Goal: Information Seeking & Learning: Learn about a topic

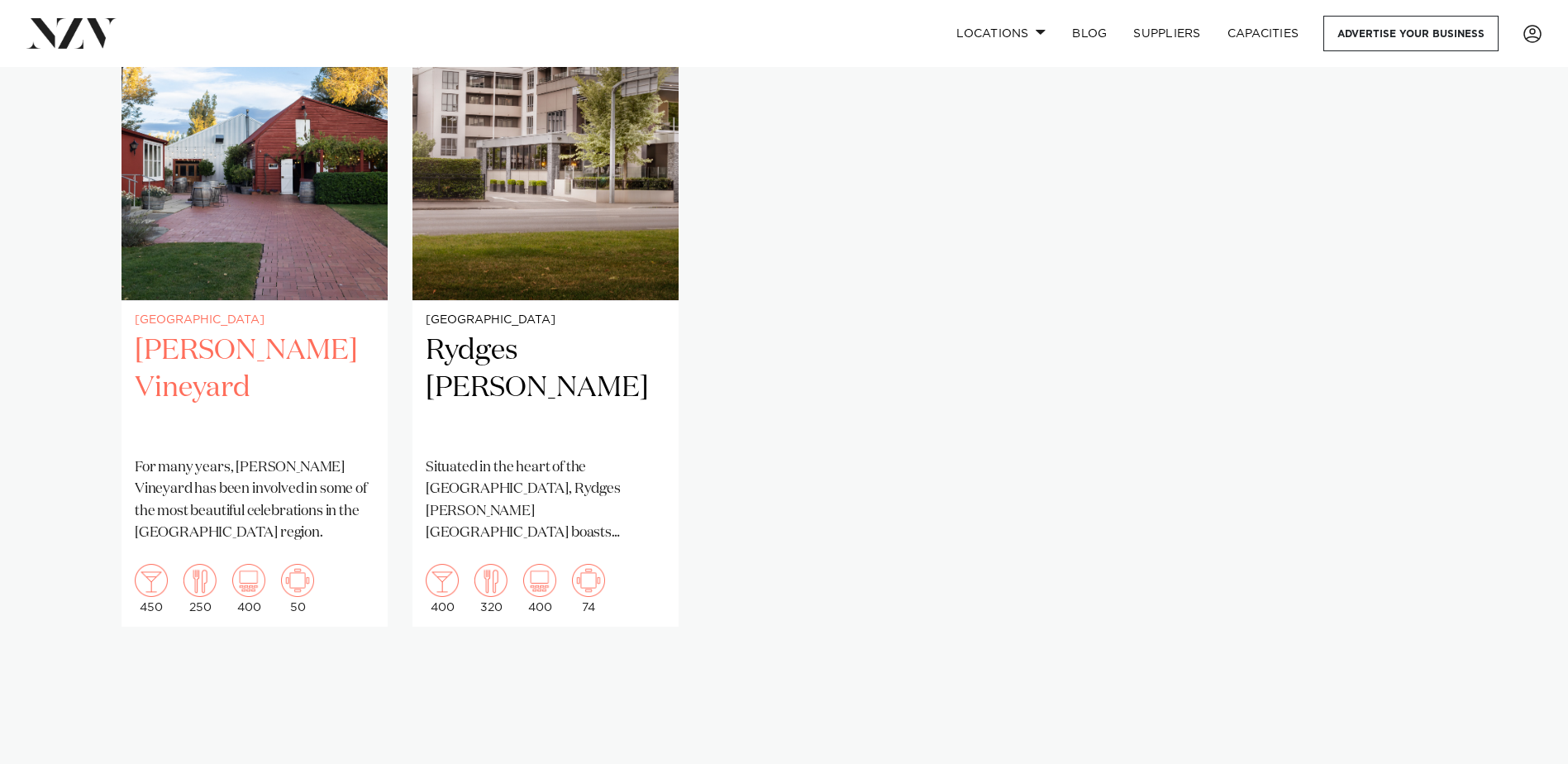
scroll to position [1239, 0]
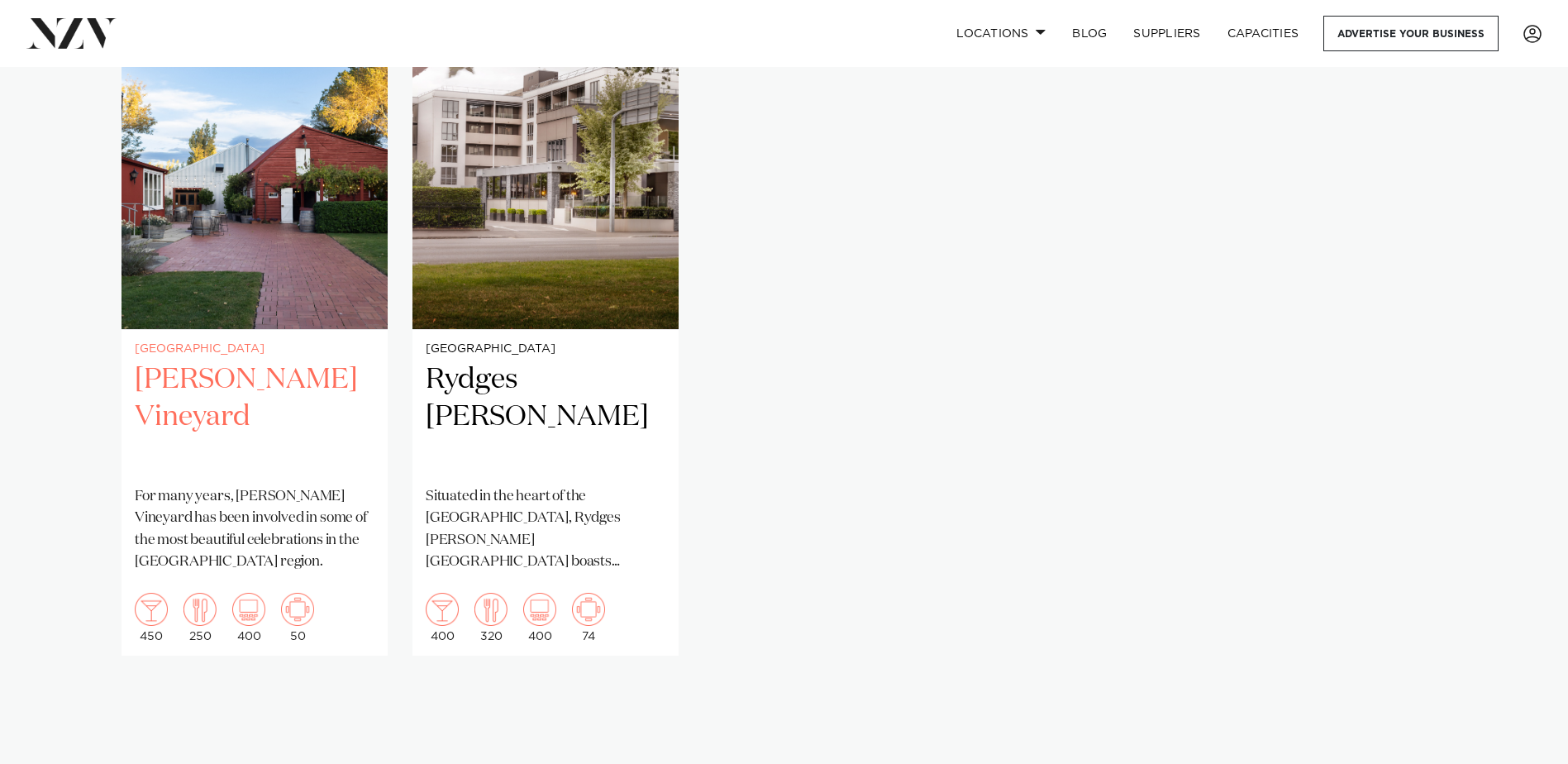
click at [342, 370] on h2 "Larcomb Vineyard" at bounding box center [254, 417] width 240 height 112
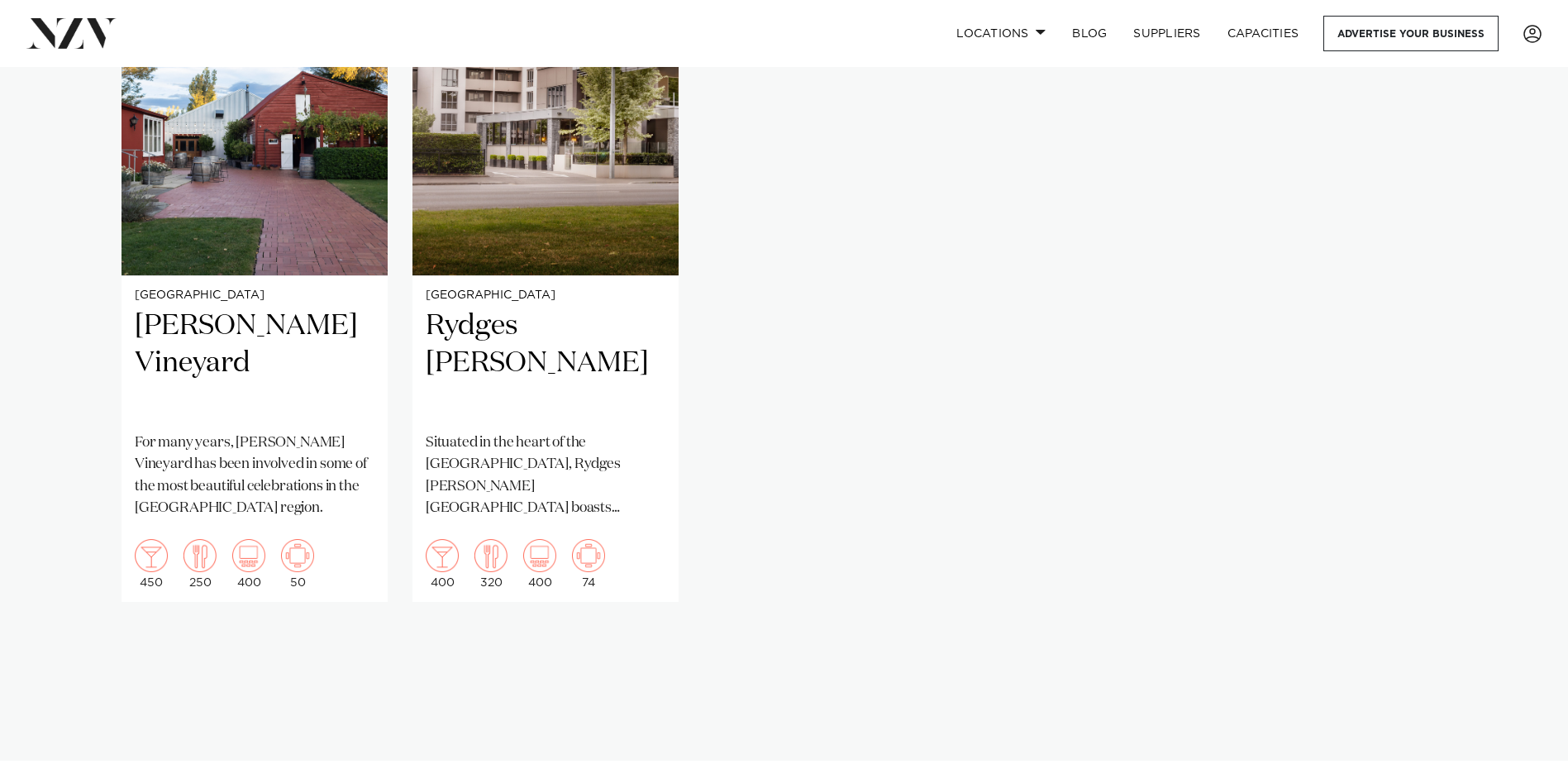
scroll to position [1322, 0]
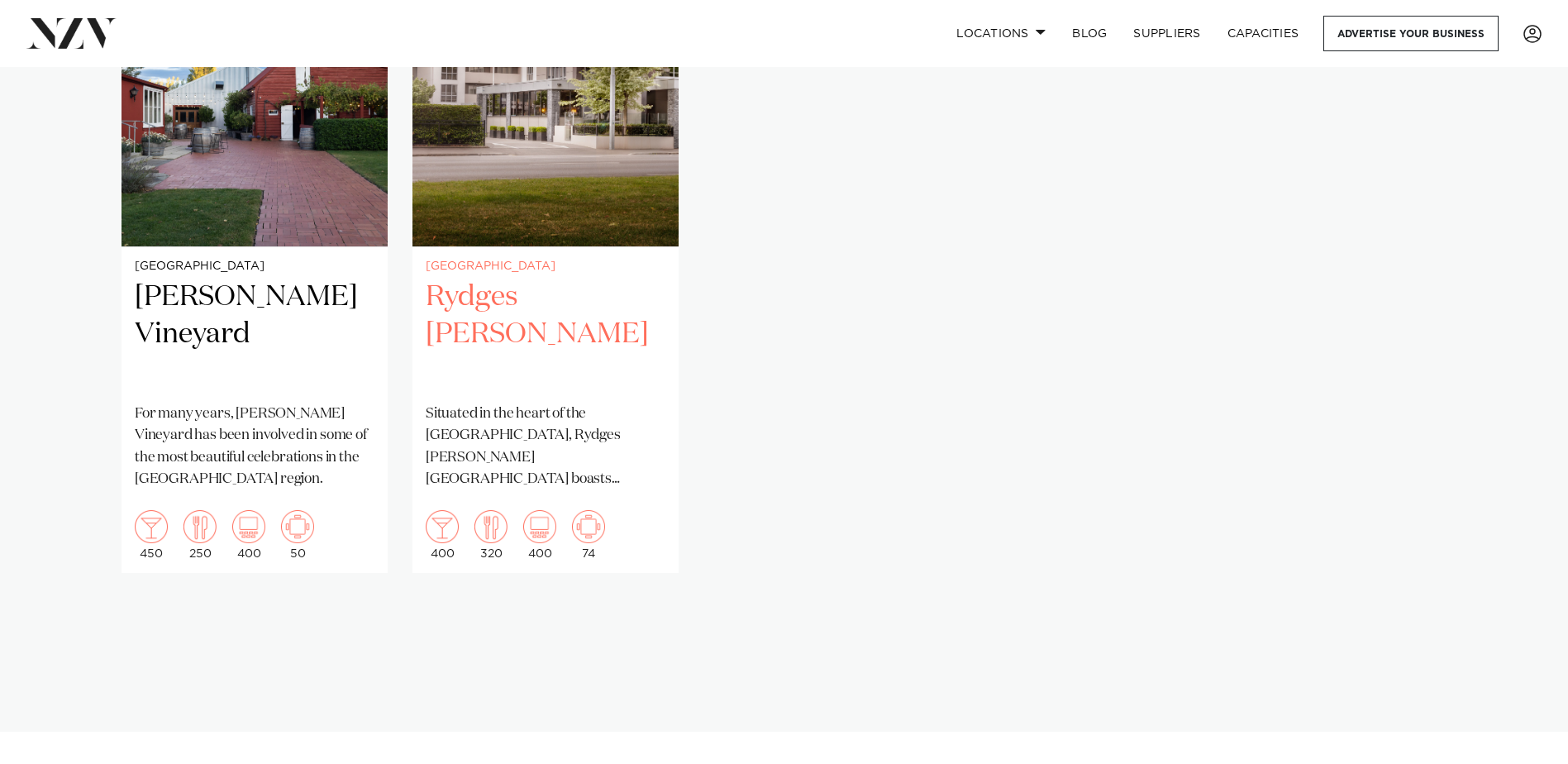
click at [496, 288] on h2 "Rydges [PERSON_NAME]" at bounding box center [546, 334] width 240 height 112
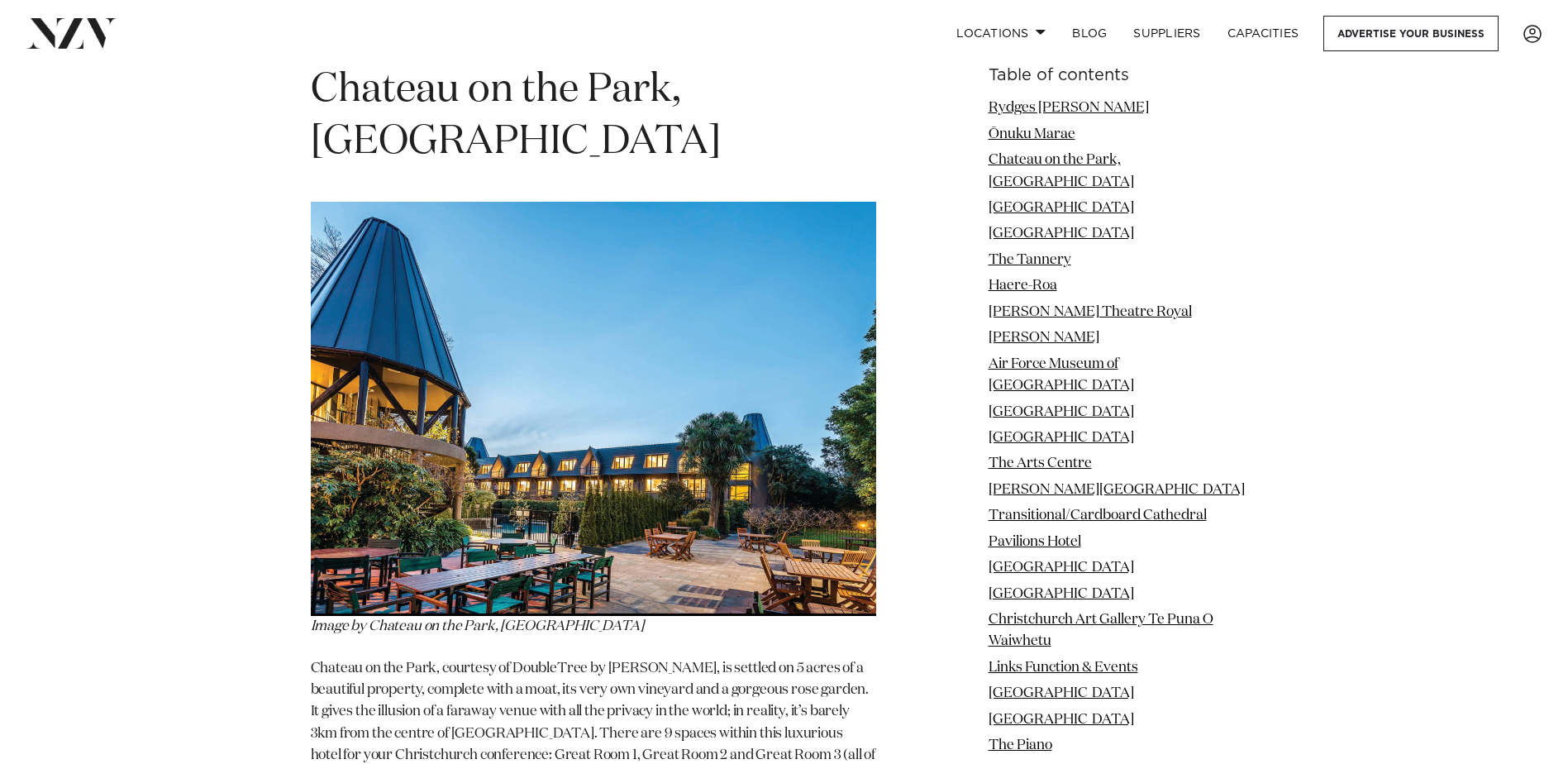
scroll to position [3387, 0]
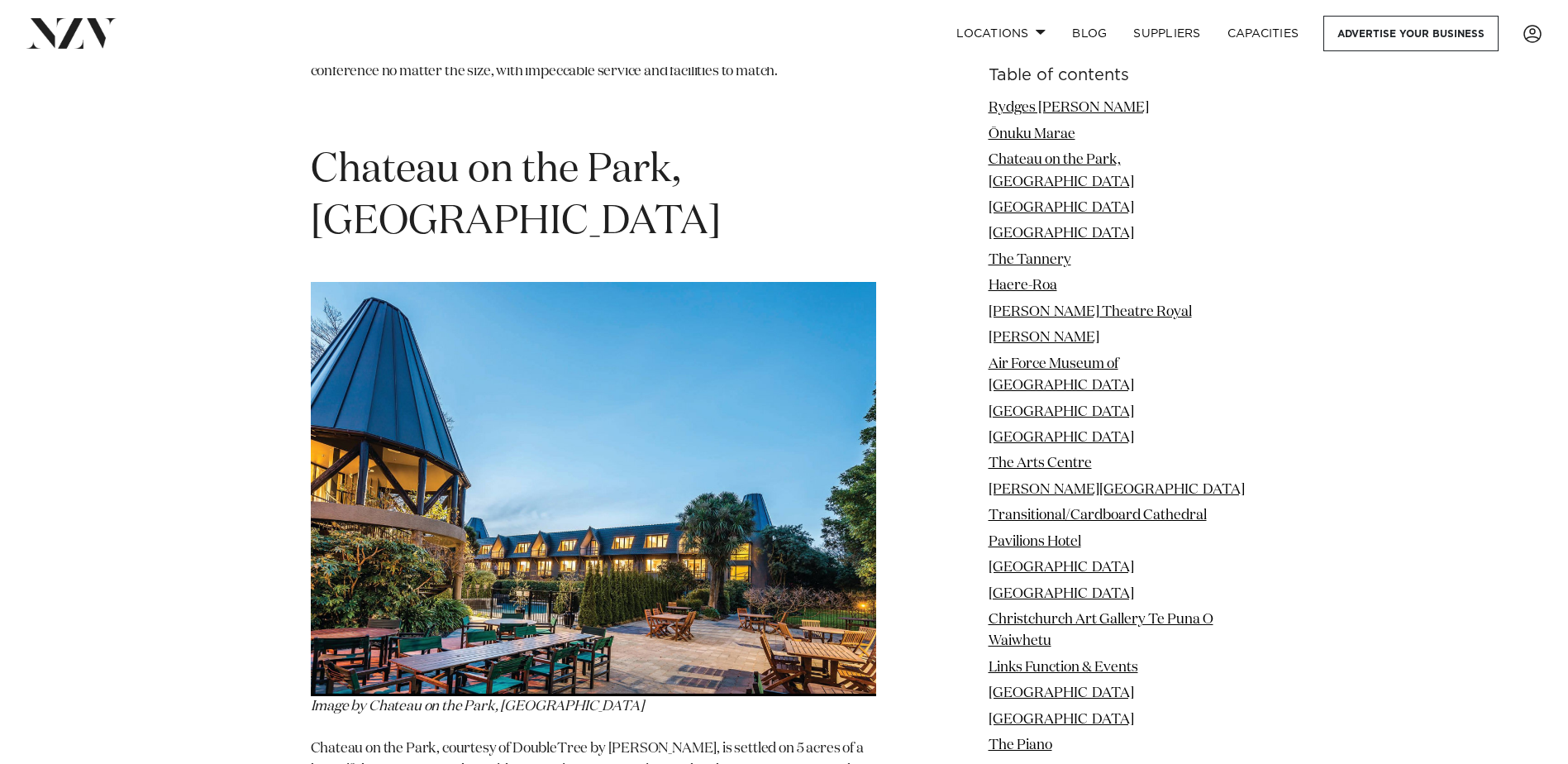
click at [494, 151] on span "Chateau on the Park, Hilton" at bounding box center [516, 196] width 410 height 92
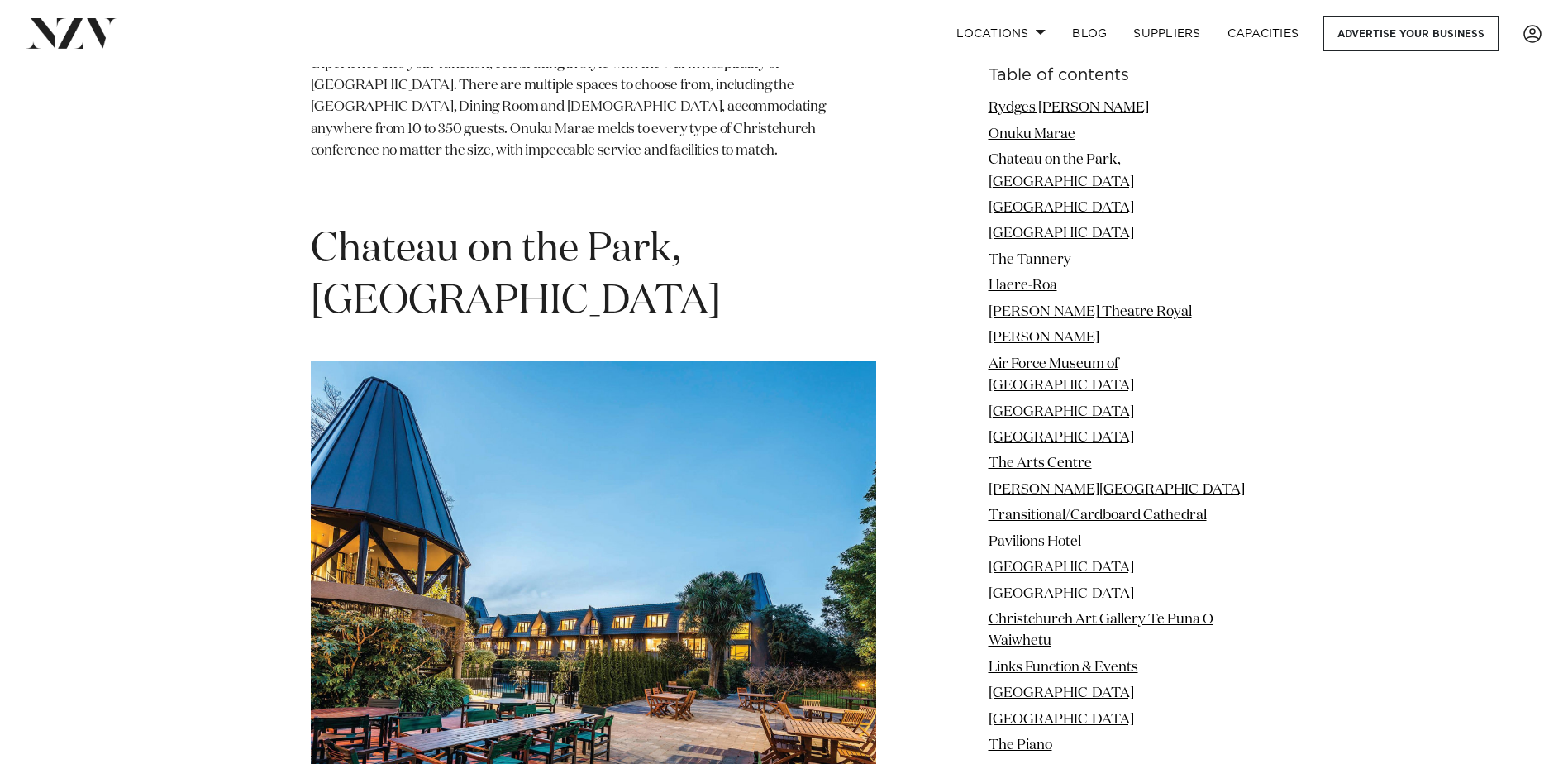
scroll to position [3305, 0]
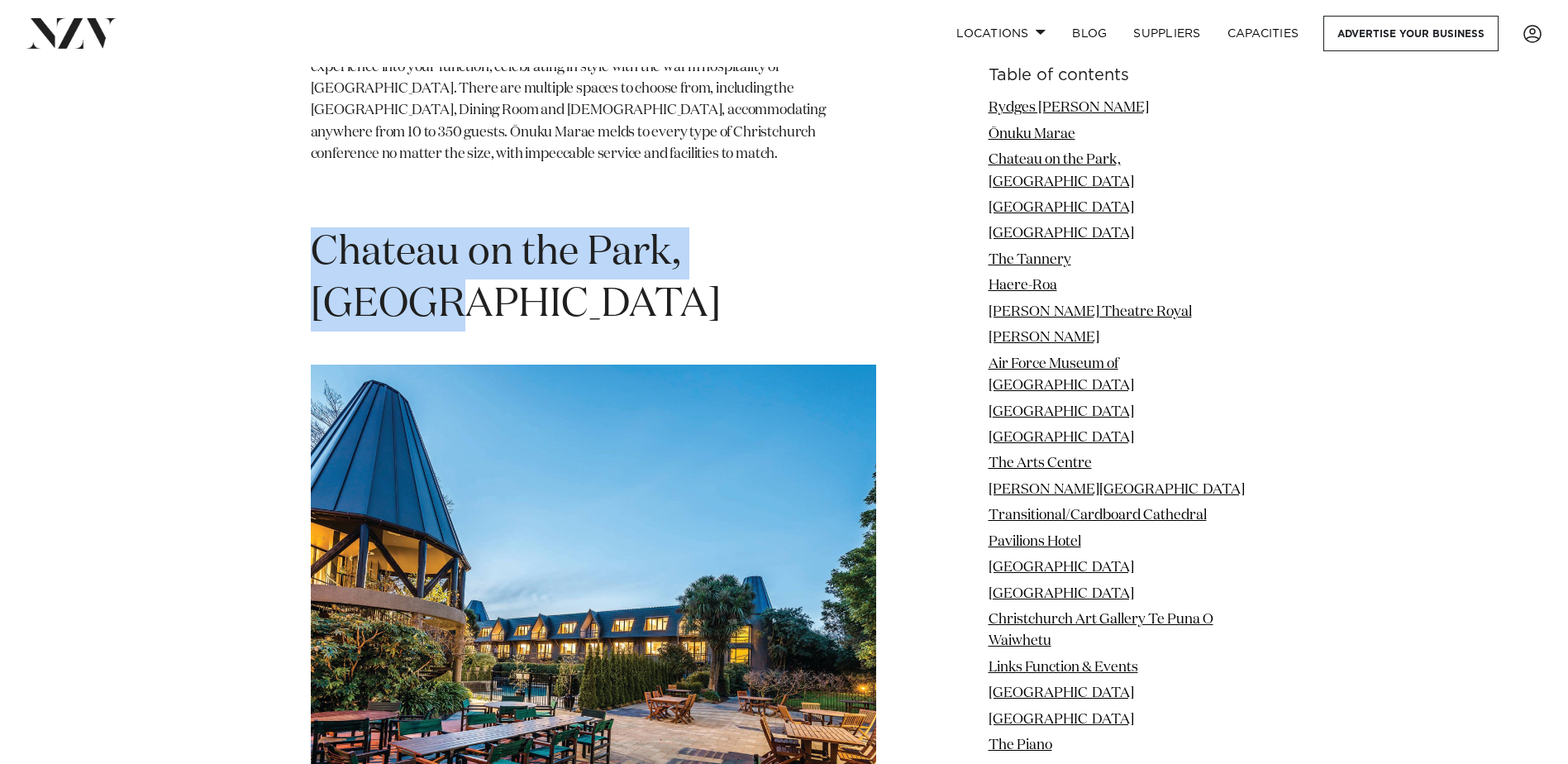
drag, startPoint x: 808, startPoint y: 231, endPoint x: 231, endPoint y: 225, distance: 577.0
copy span "Chateau on the Park, [GEOGRAPHIC_DATA]"
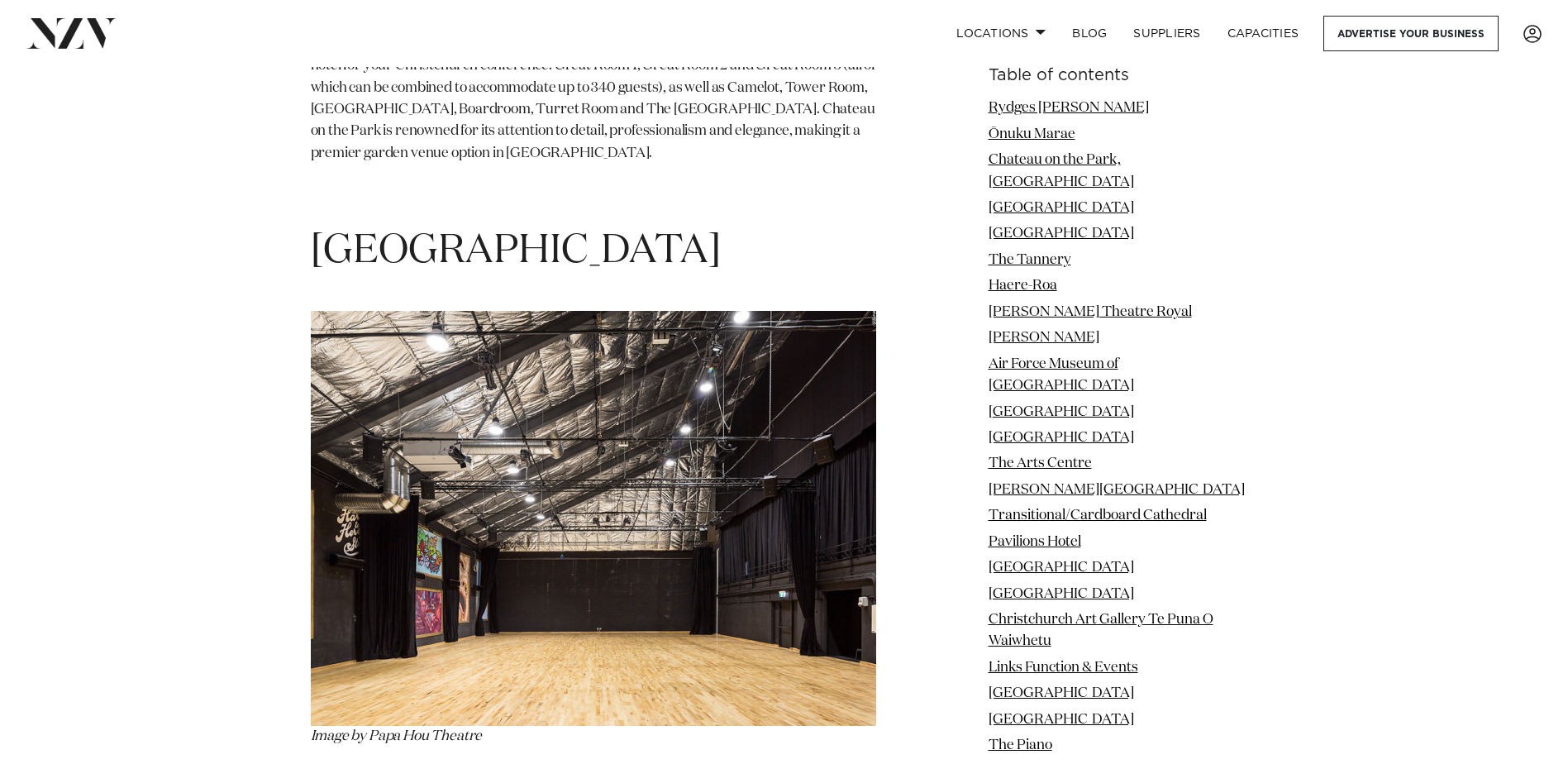
scroll to position [4131, 0]
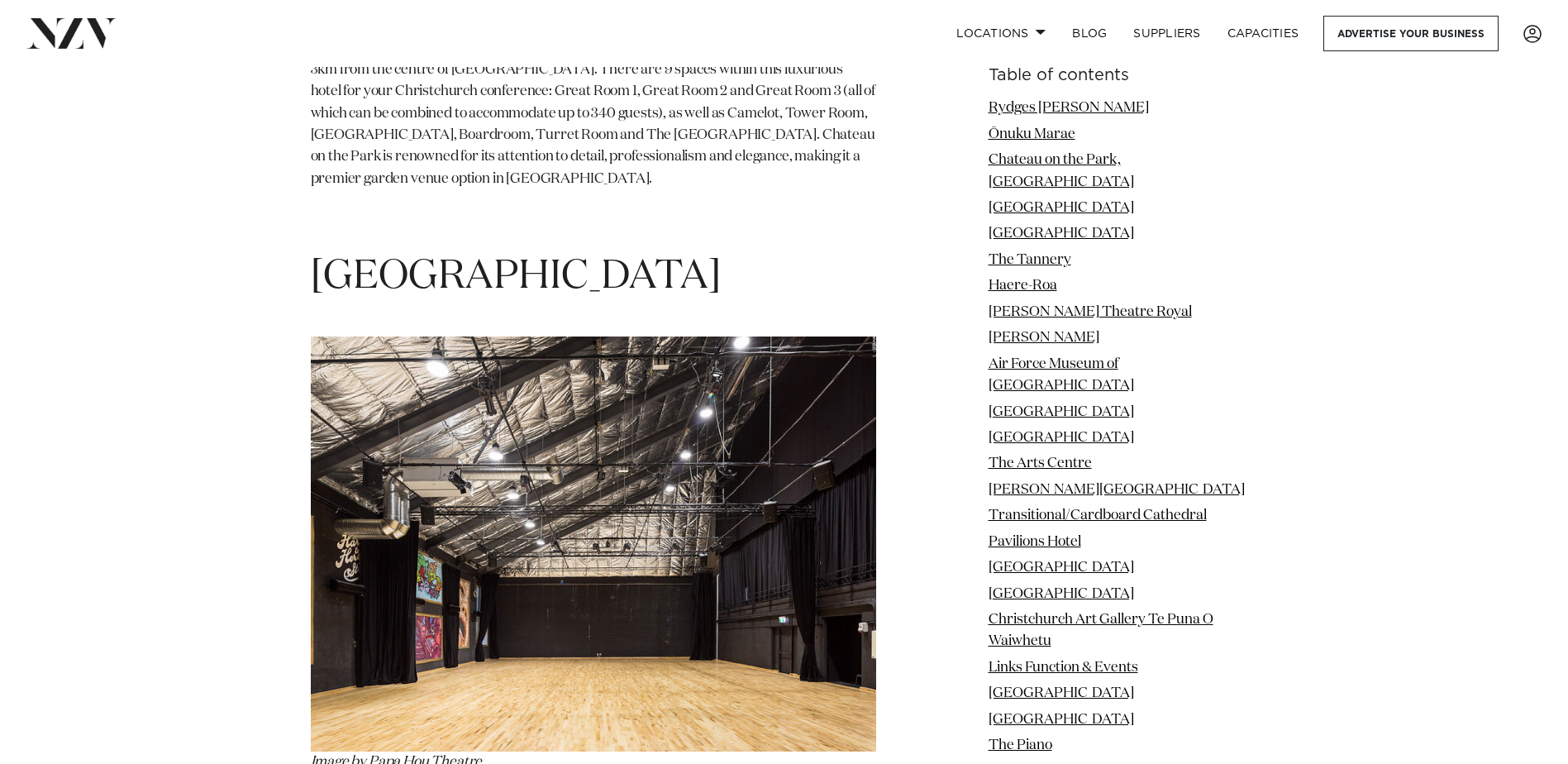
click at [575, 257] on span "Papa Hou Theatre" at bounding box center [516, 276] width 410 height 40
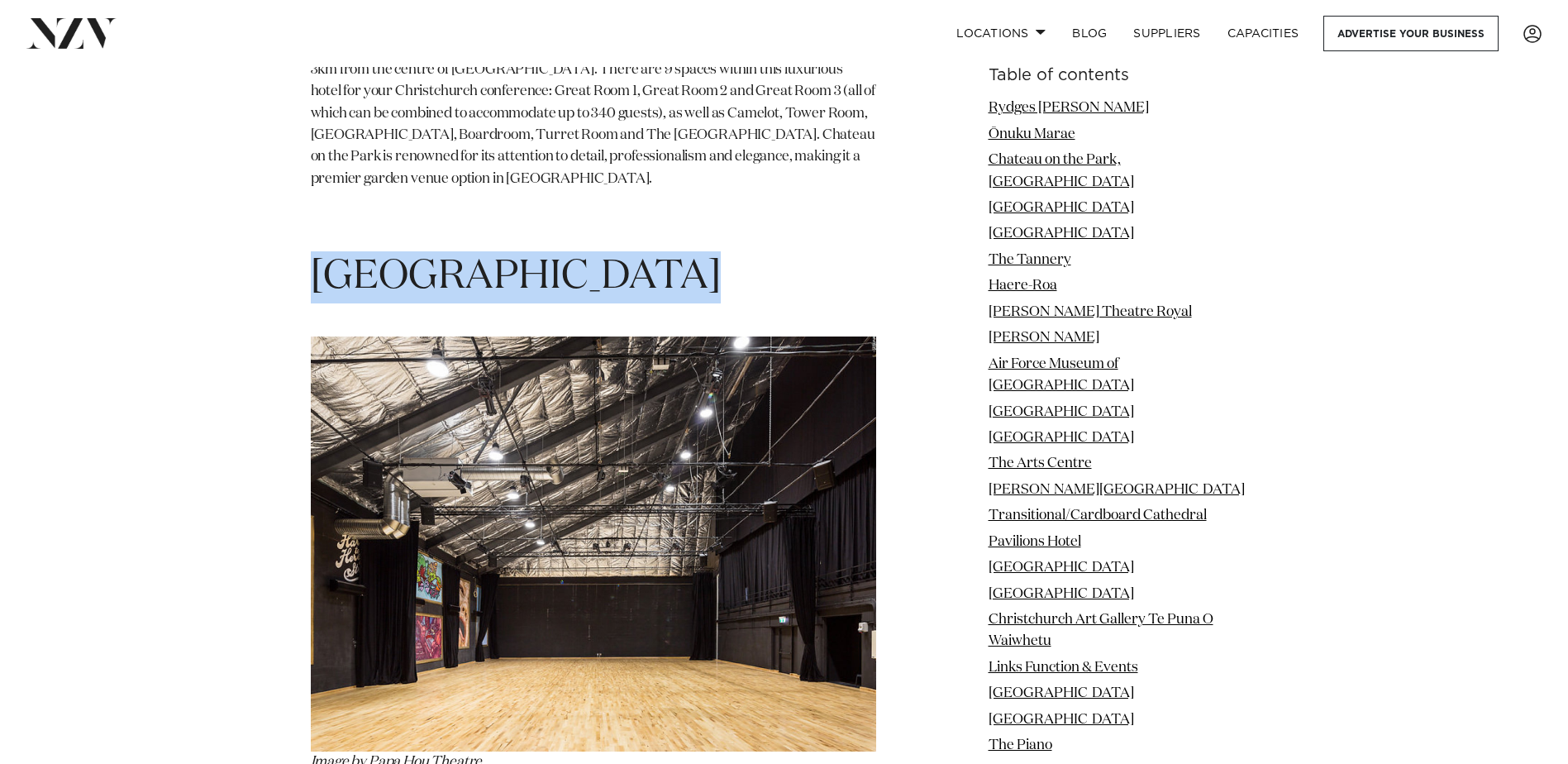
click at [575, 257] on span "Papa Hou Theatre" at bounding box center [516, 276] width 410 height 40
copy section "Papa Hou Theatre"
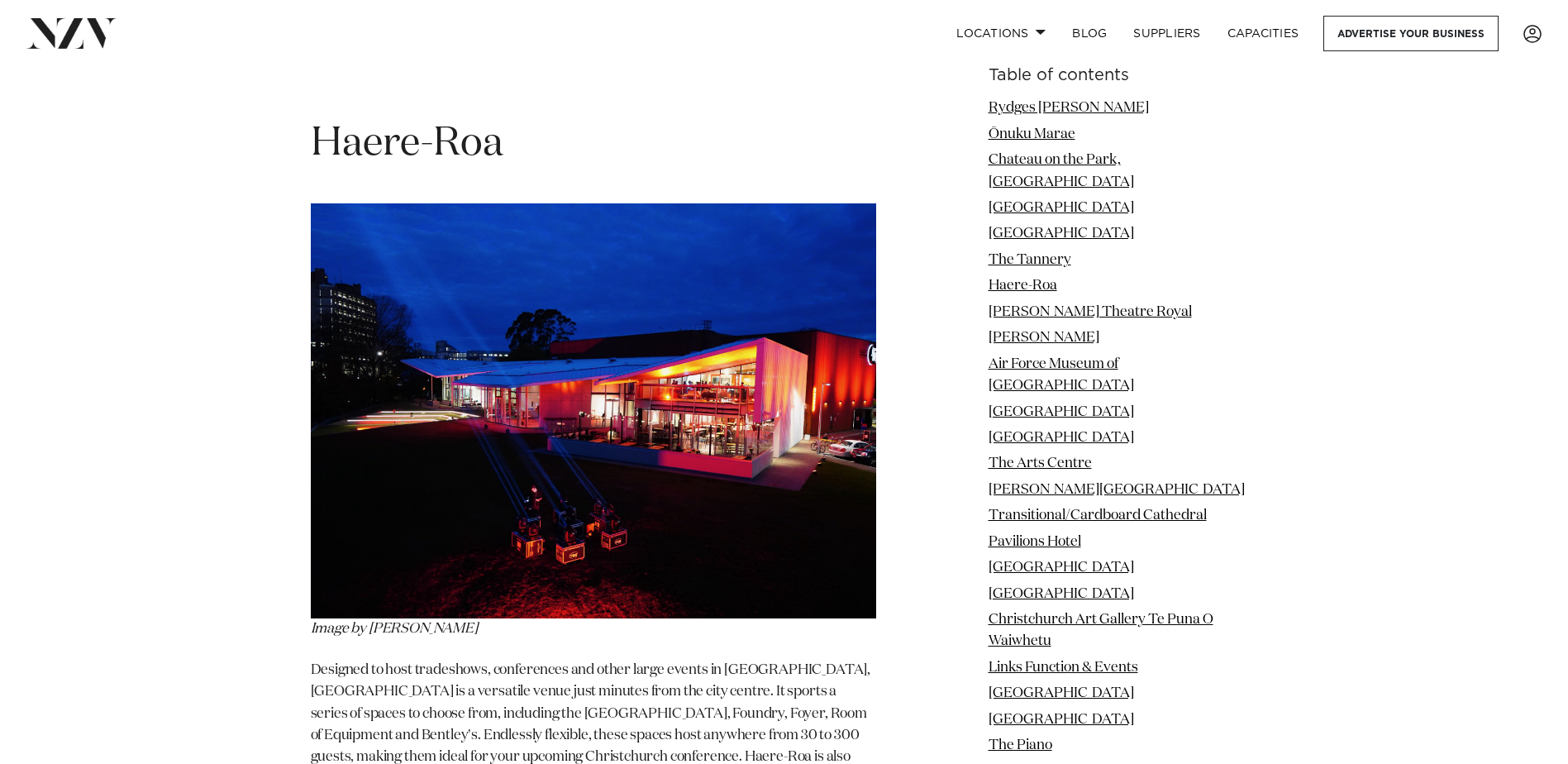
scroll to position [6527, 0]
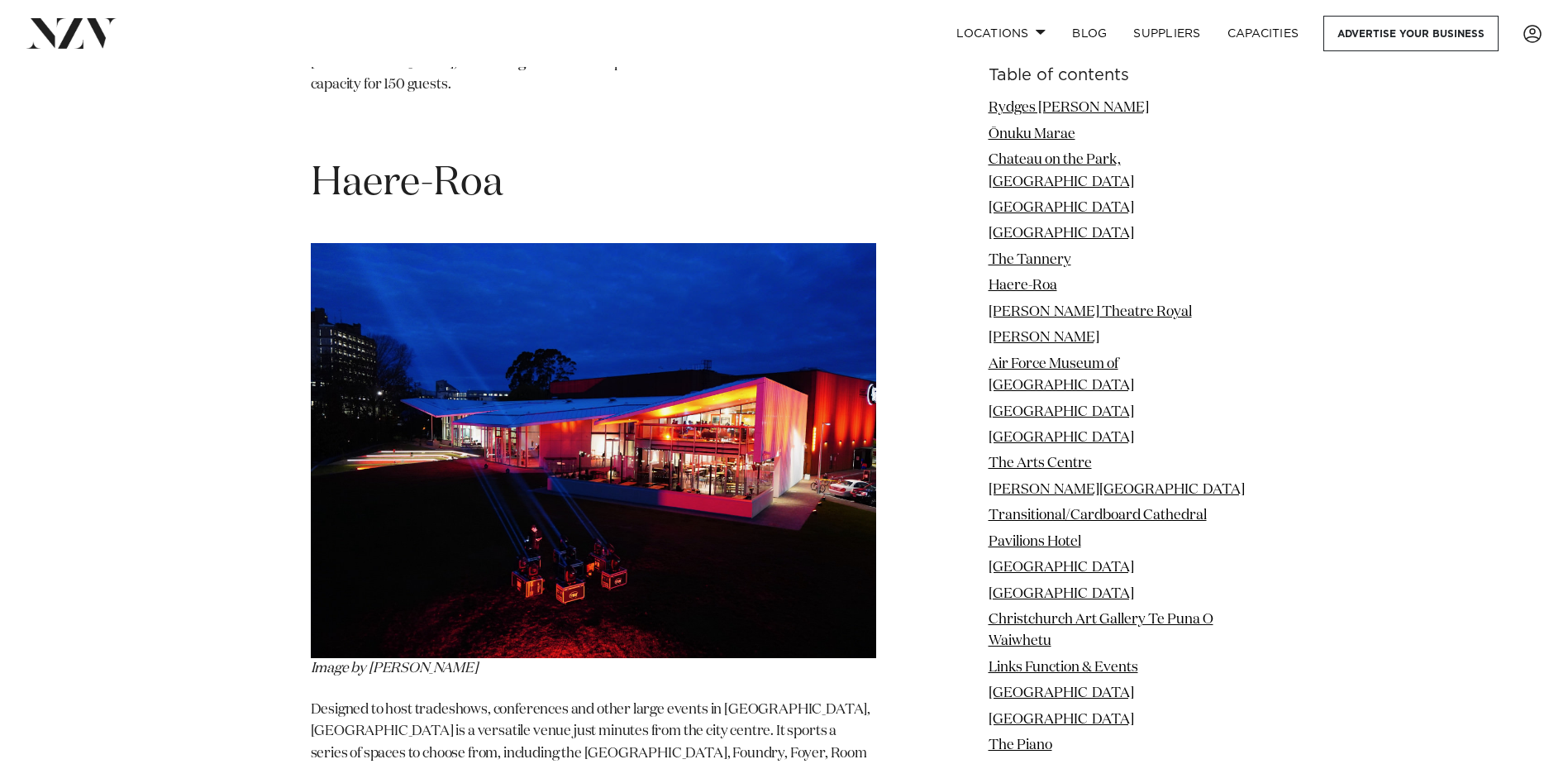
click at [426, 163] on span "Haere-Roa" at bounding box center [407, 183] width 192 height 40
copy section "Haere-Roa"
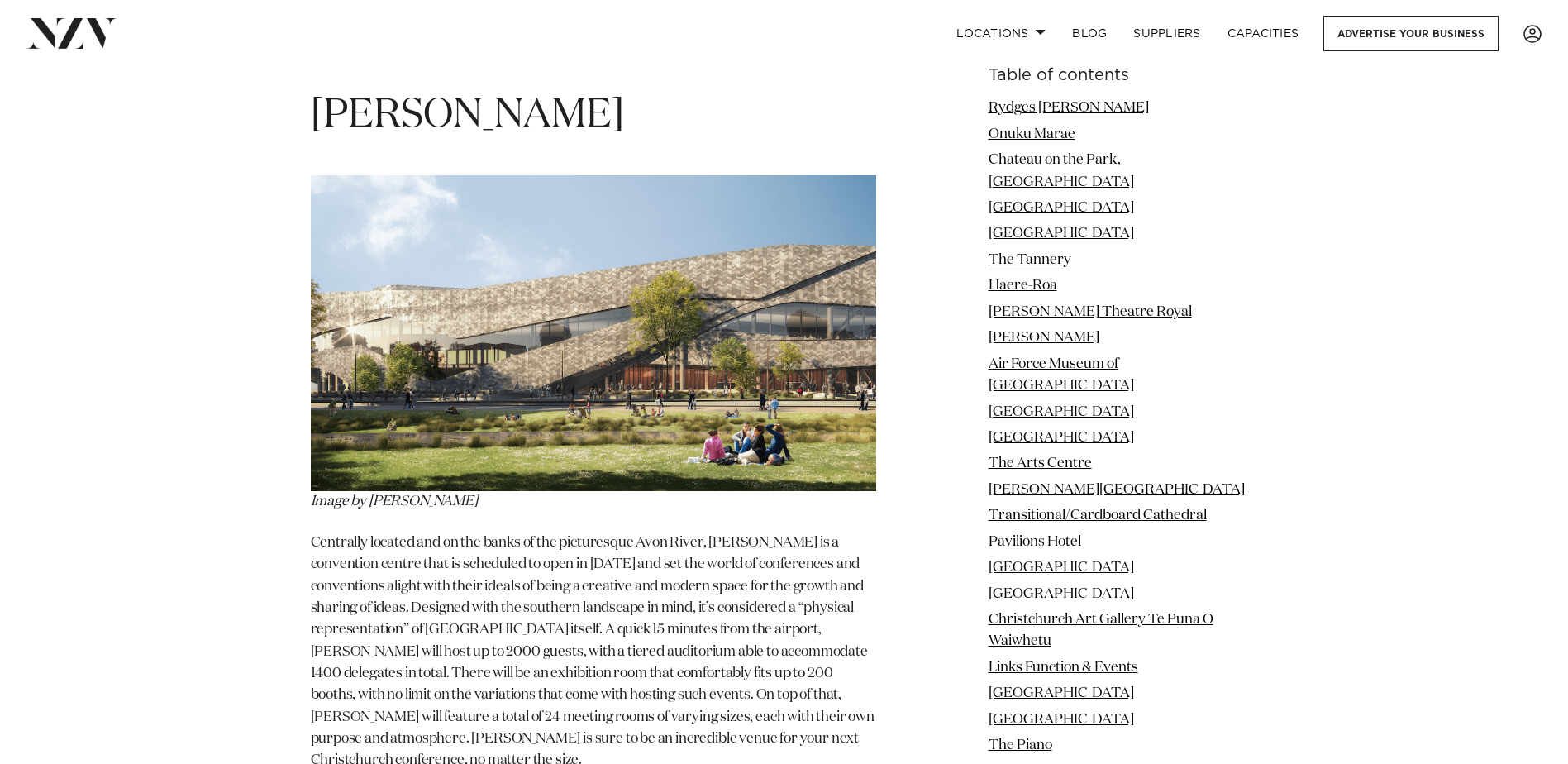
scroll to position [8263, 0]
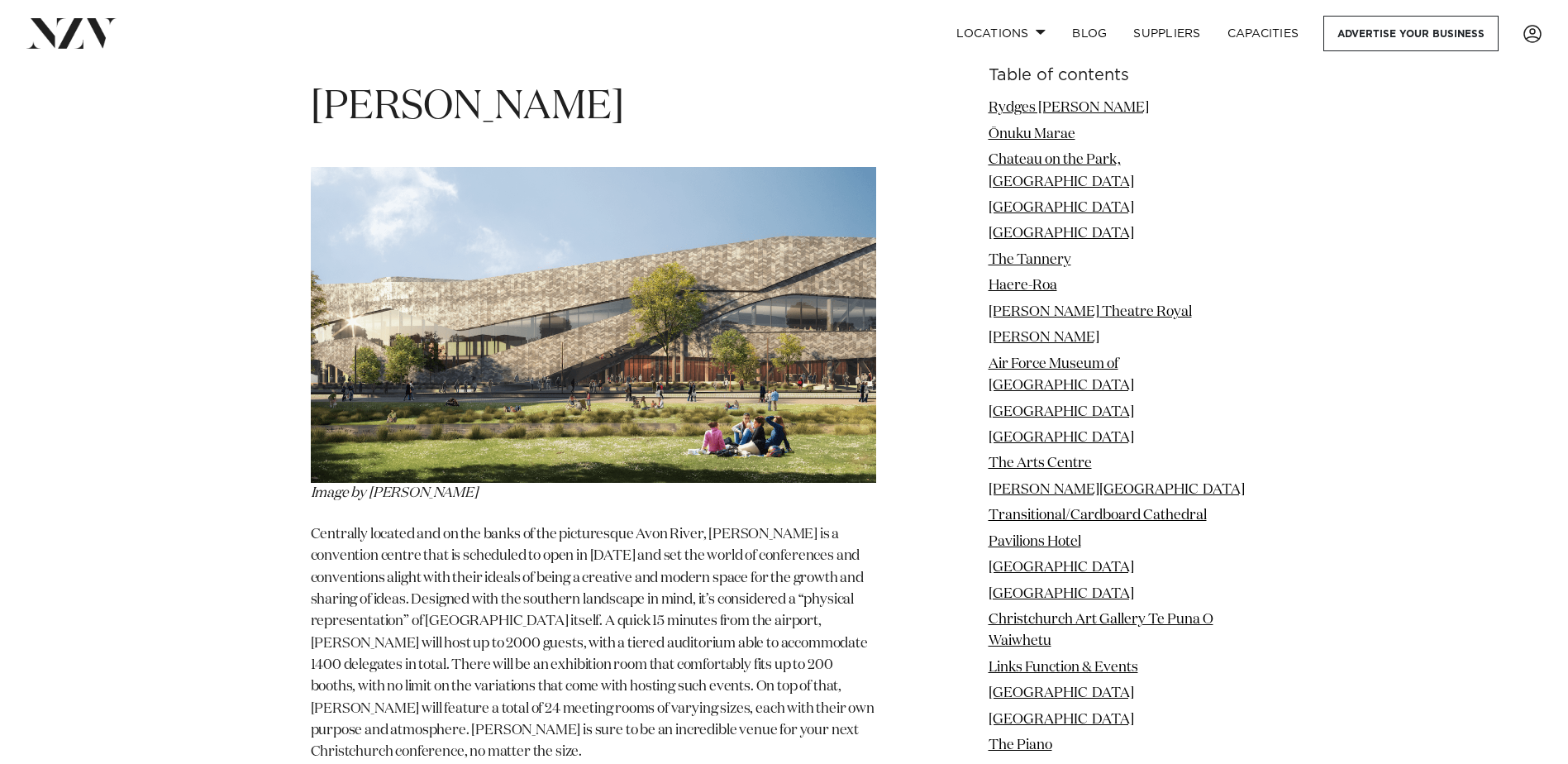
click at [567, 523] on p "Centrally located and on the banks of the picturesque Avon River, Te Pae is a c…" at bounding box center [593, 643] width 565 height 240
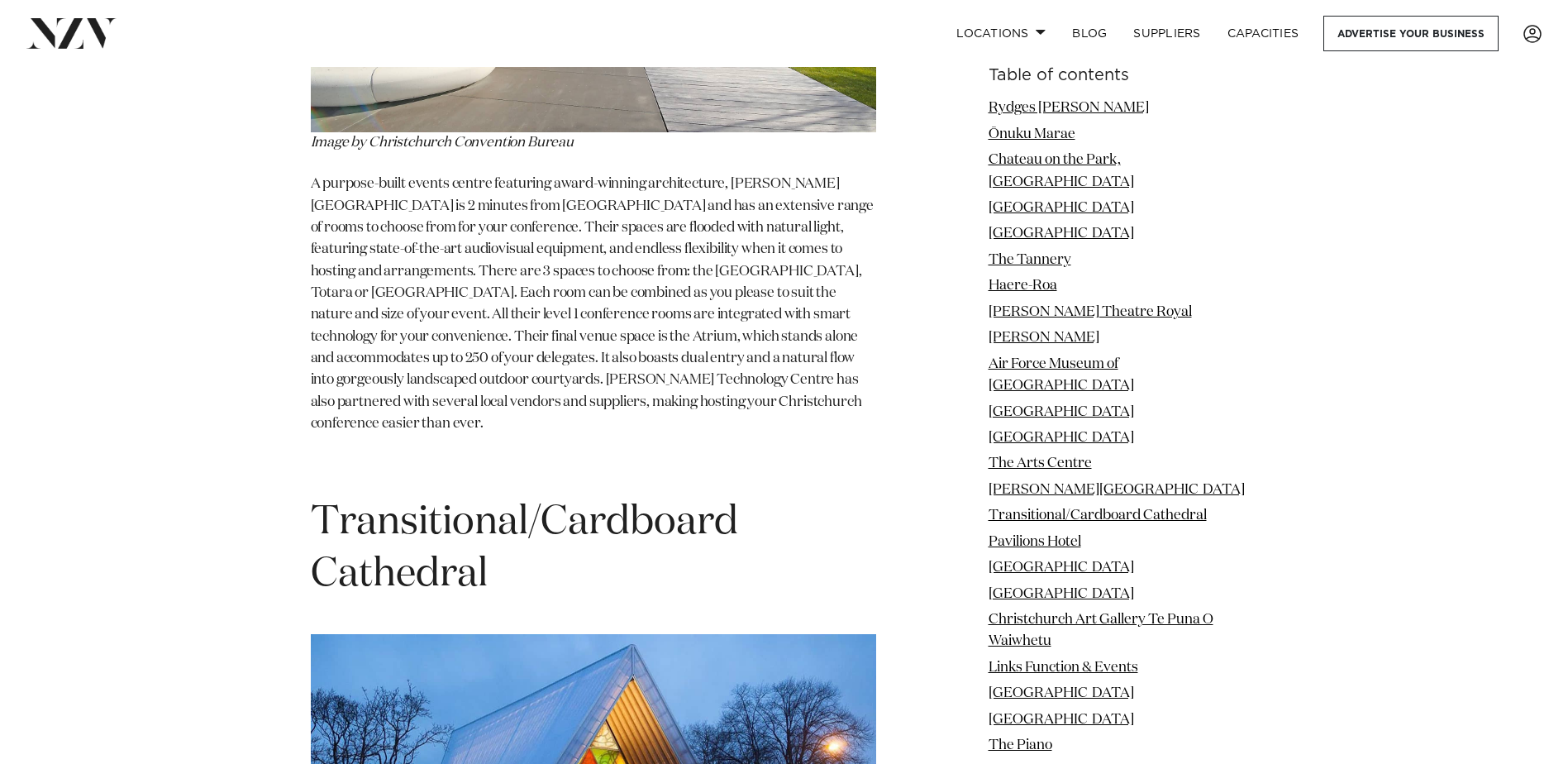
scroll to position [12643, 0]
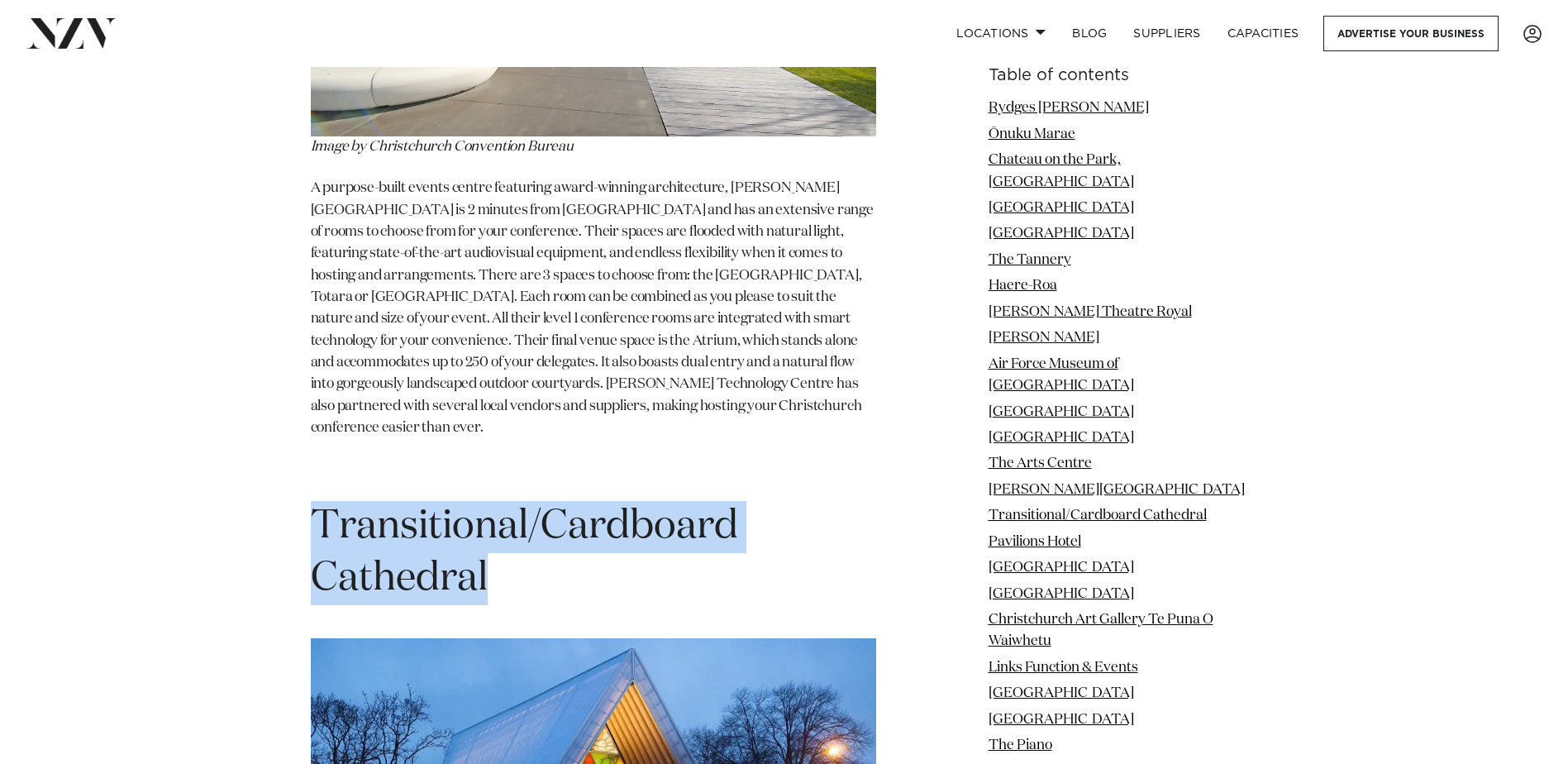
drag, startPoint x: 495, startPoint y: 249, endPoint x: 290, endPoint y: 183, distance: 215.4
copy span "Transitional/Cardboard Cathedral"
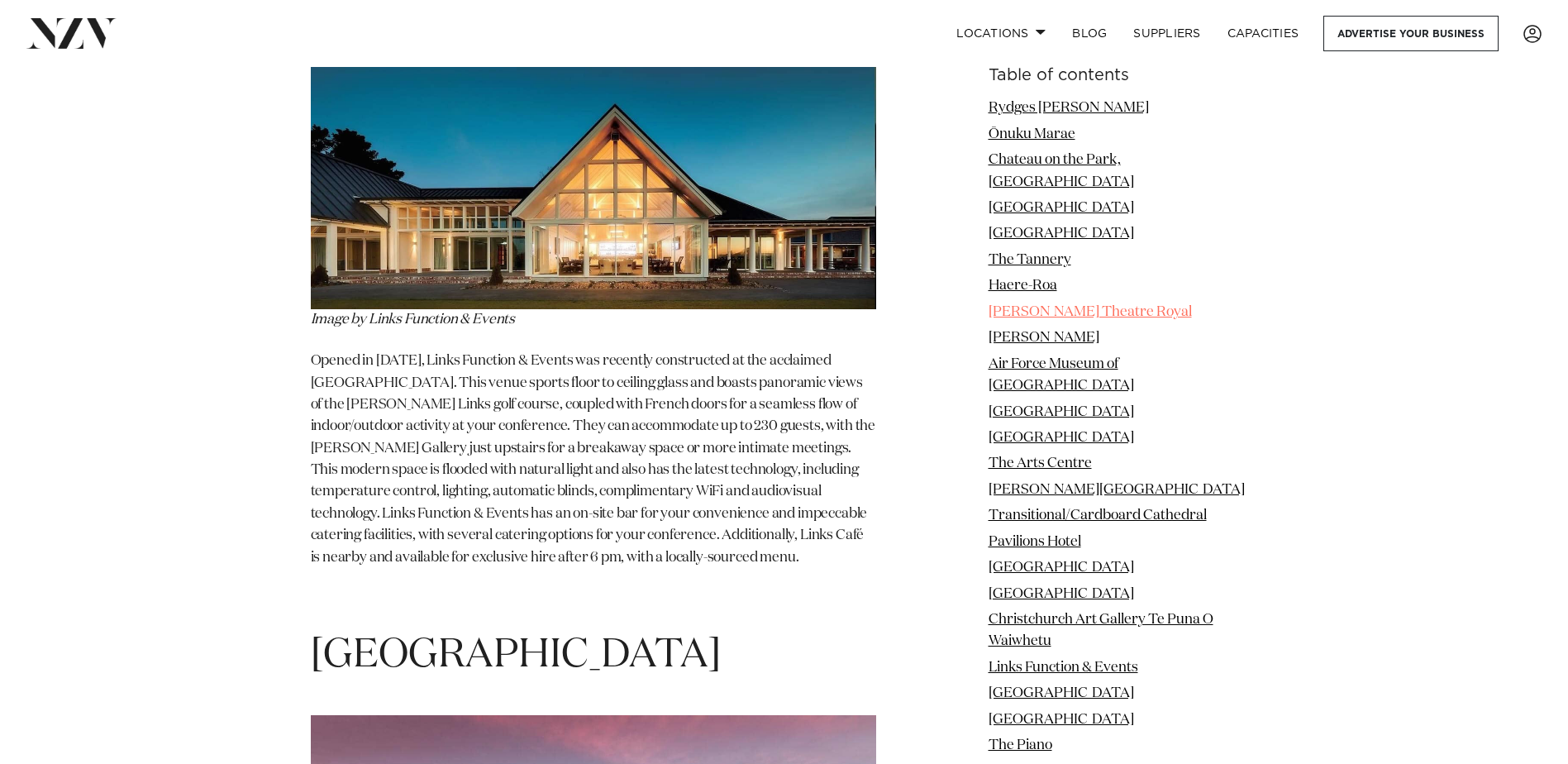
scroll to position [17766, 0]
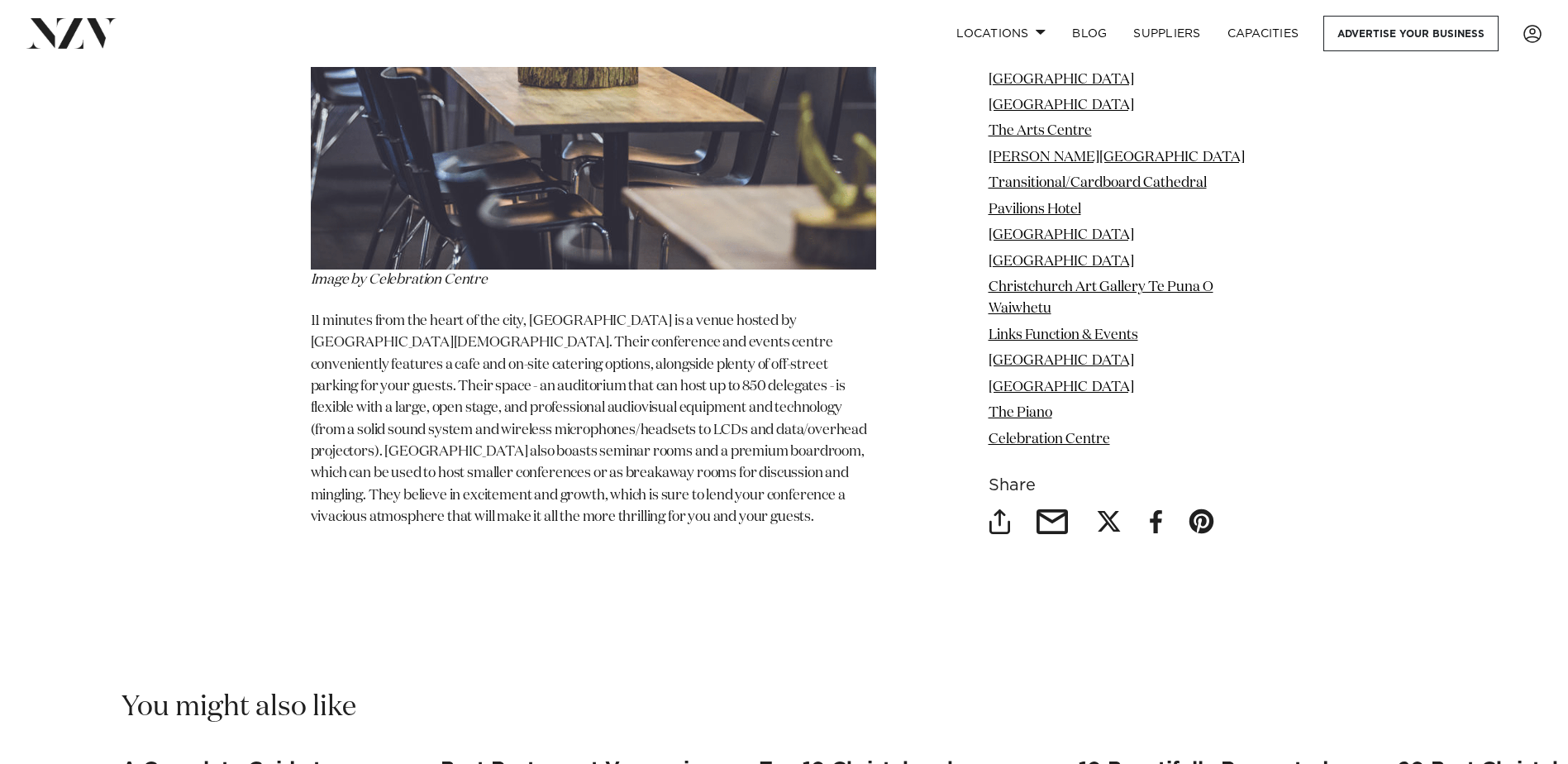
scroll to position [20742, 0]
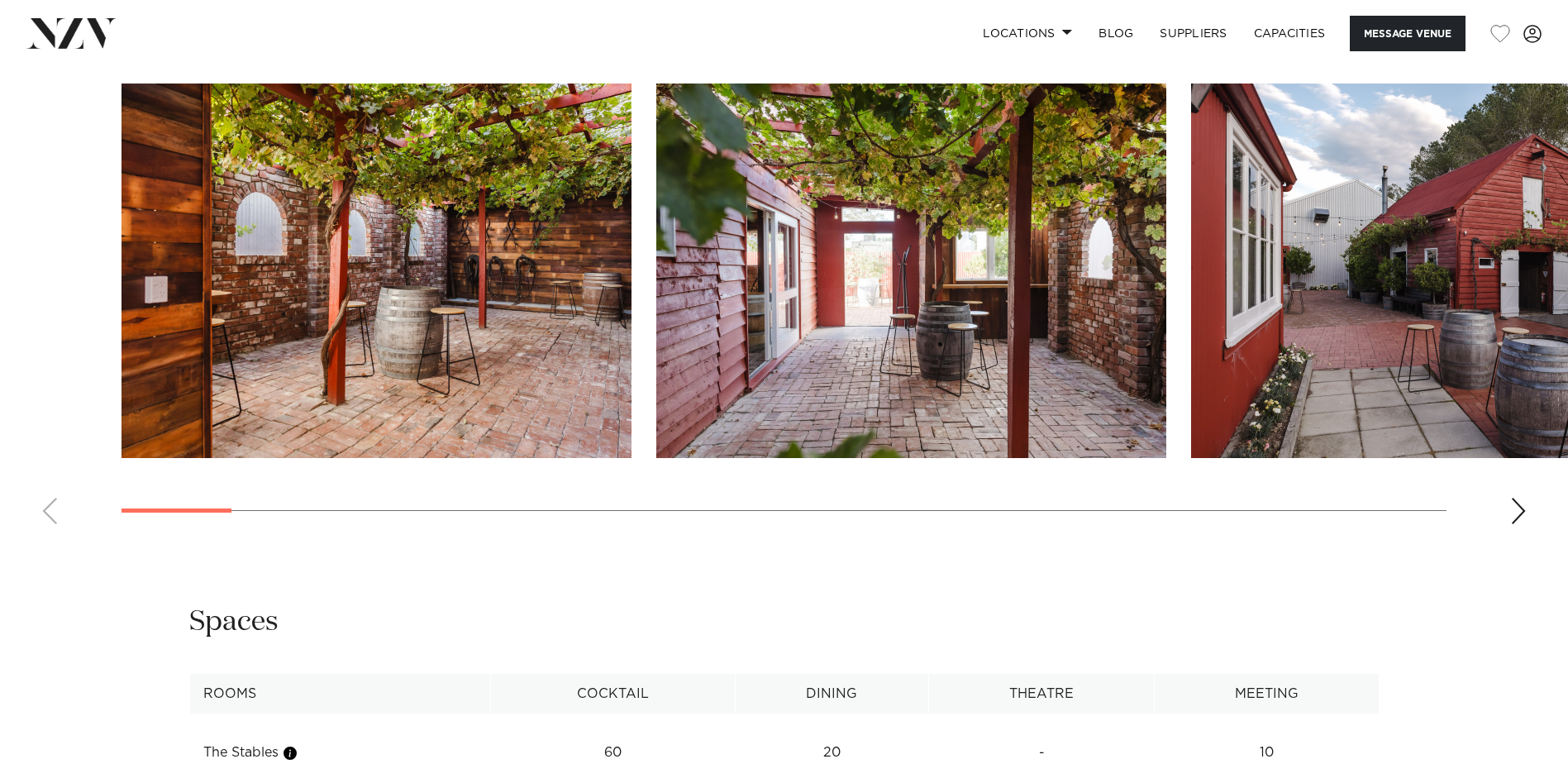
scroll to position [1818, 0]
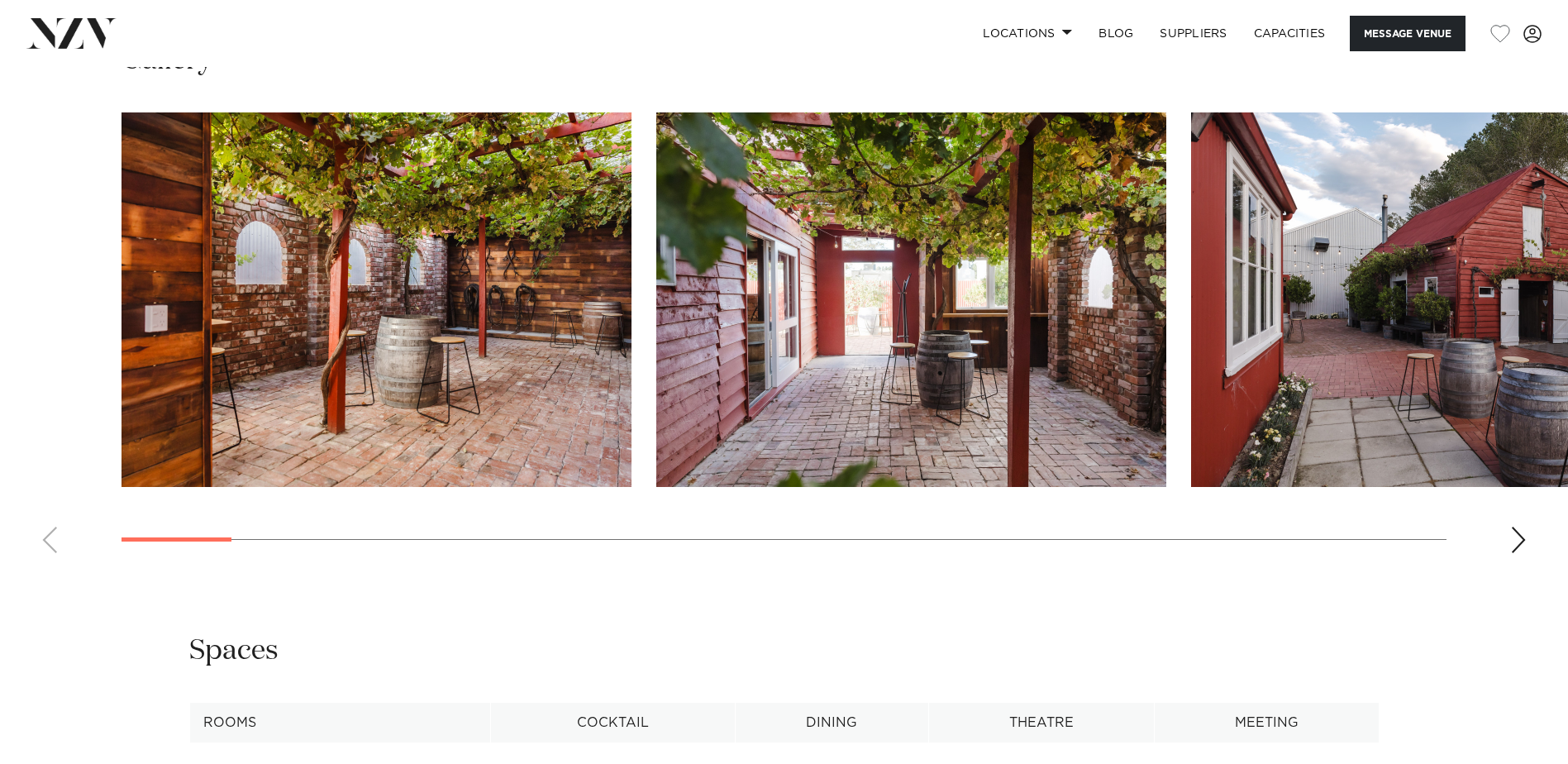
click at [1525, 541] on div "Next slide" at bounding box center [1518, 539] width 16 height 26
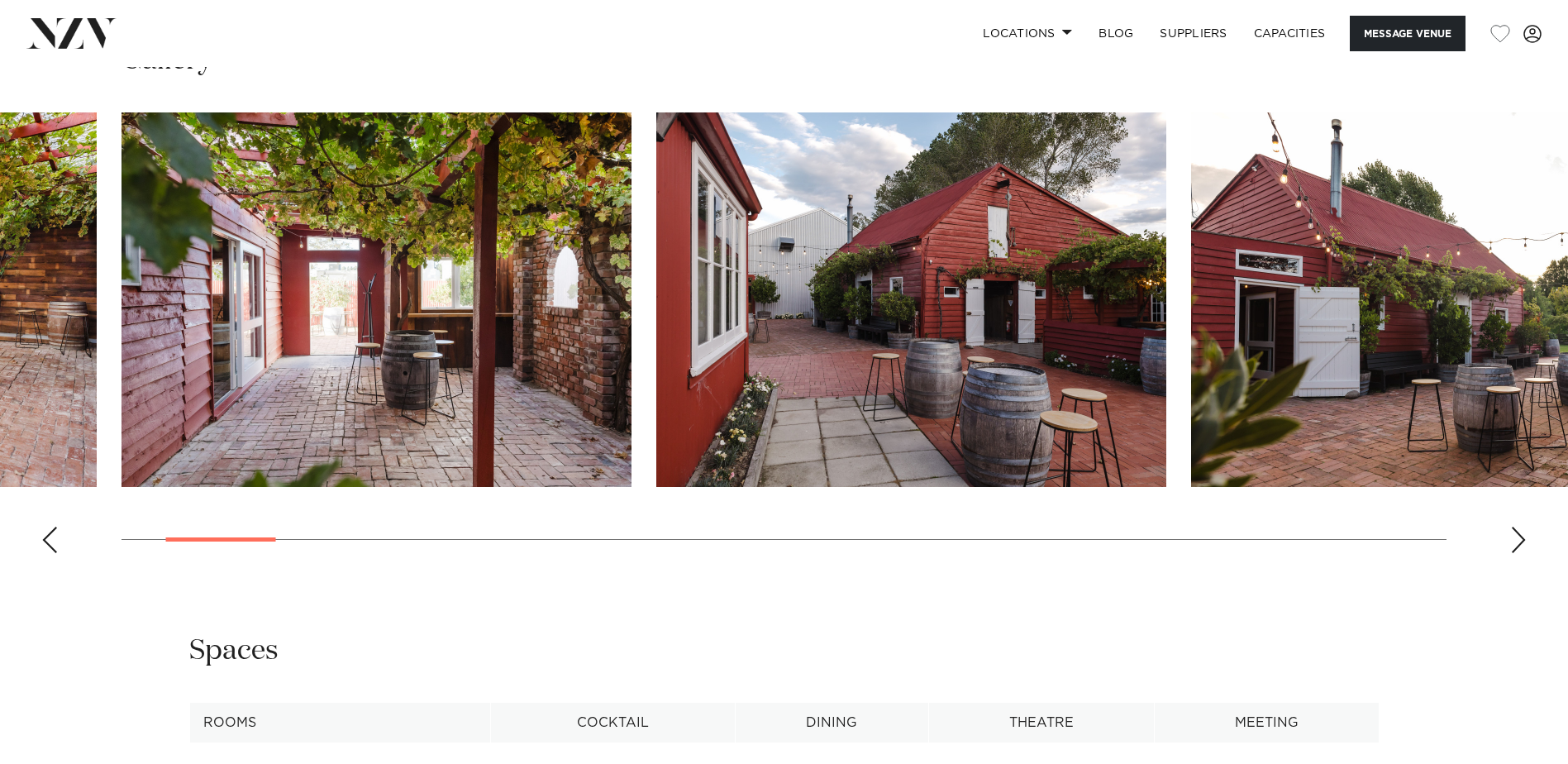
click at [1525, 541] on div "Next slide" at bounding box center [1518, 539] width 16 height 26
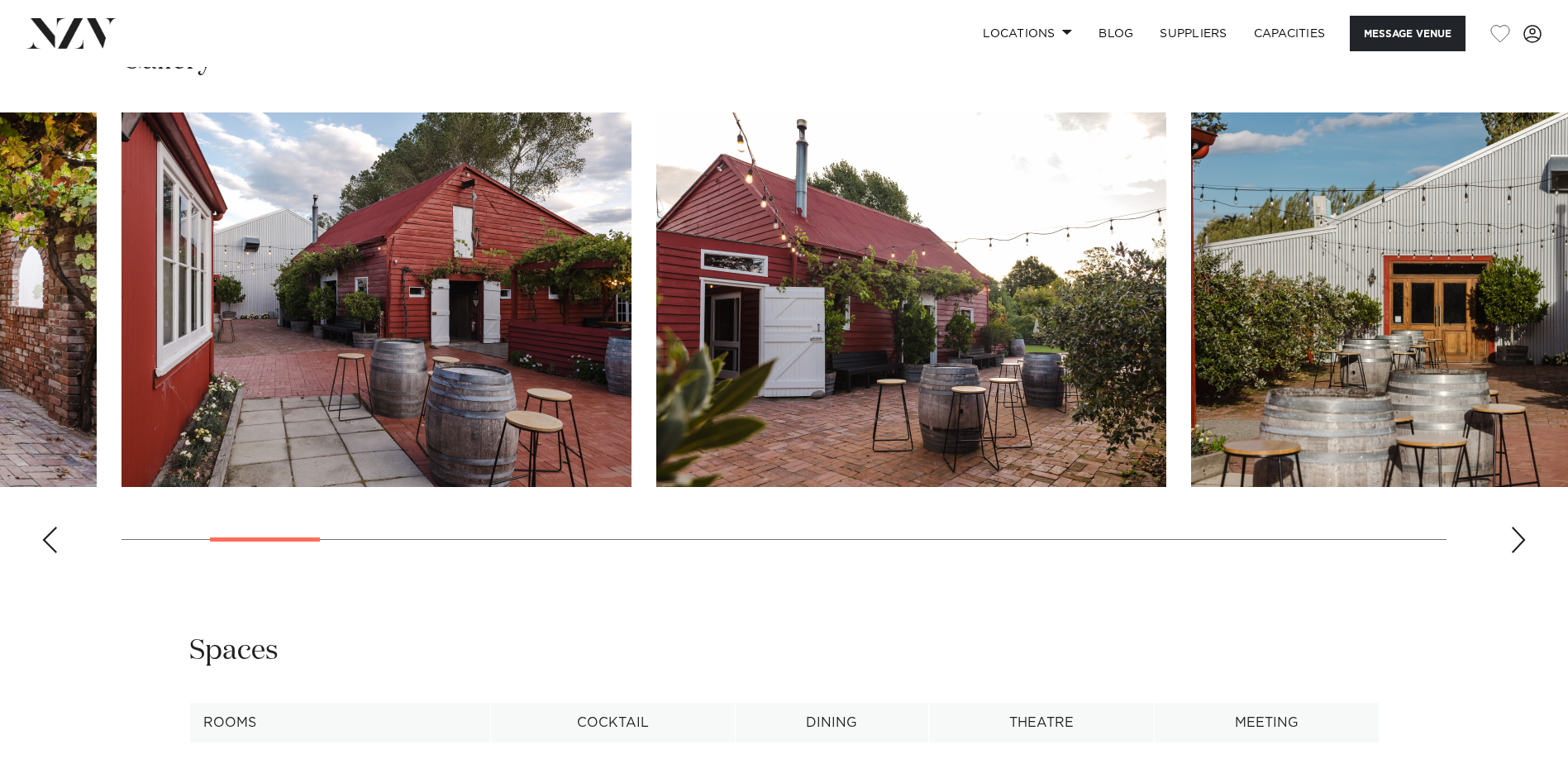
click at [1525, 541] on div "Next slide" at bounding box center [1518, 539] width 16 height 26
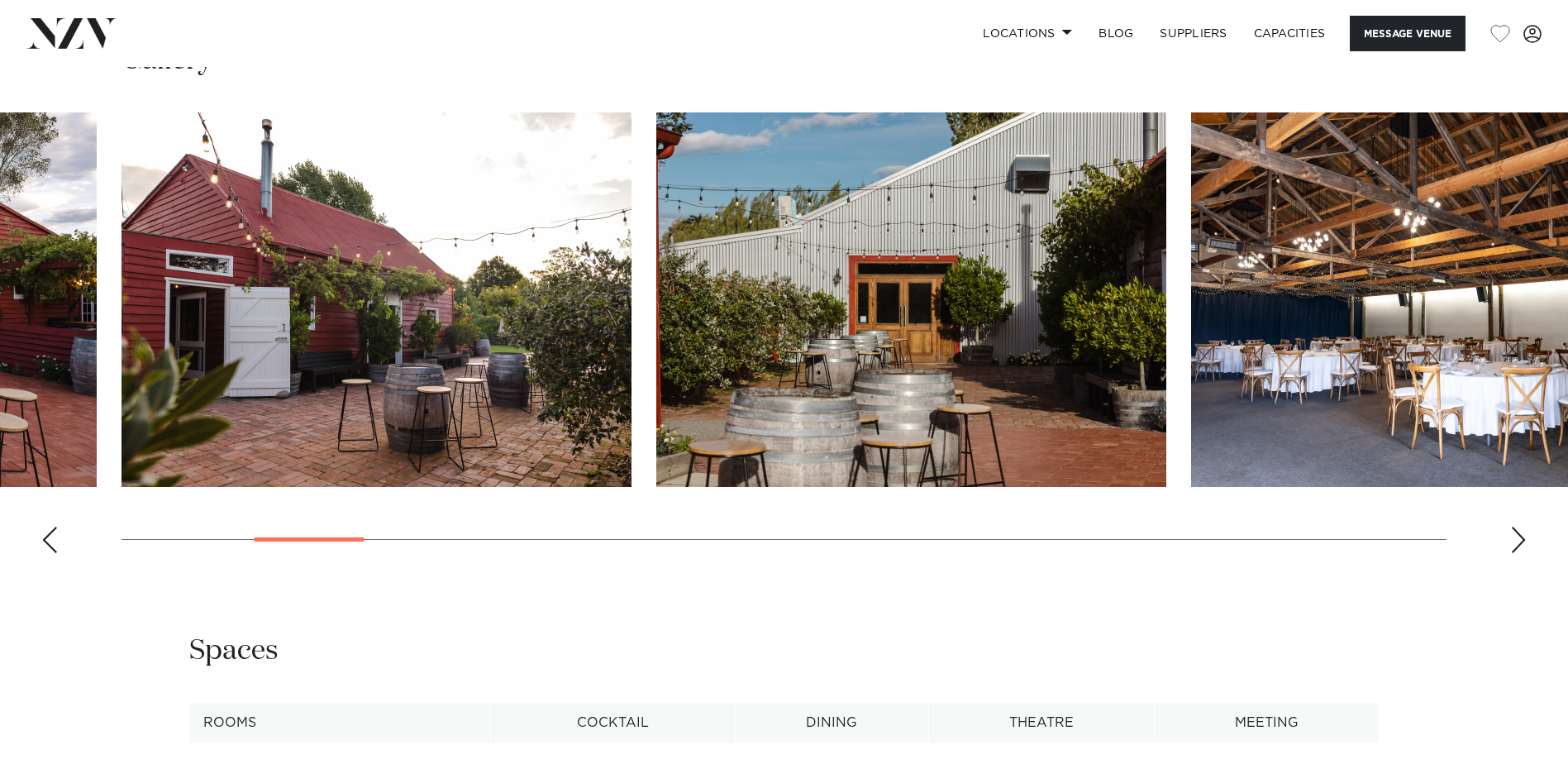
click at [1525, 541] on div "Next slide" at bounding box center [1518, 539] width 16 height 26
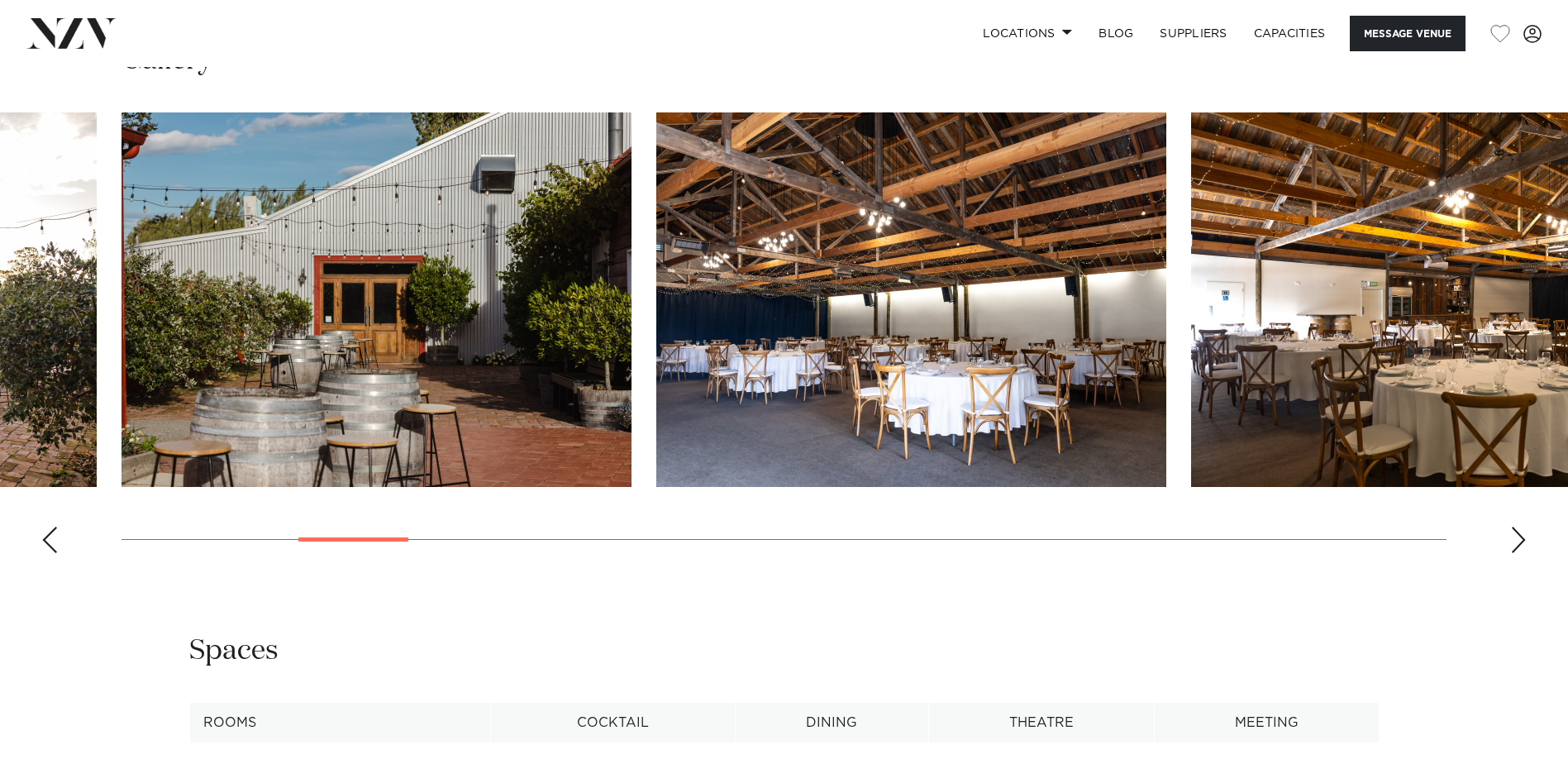
click at [1525, 541] on div "Next slide" at bounding box center [1518, 539] width 16 height 26
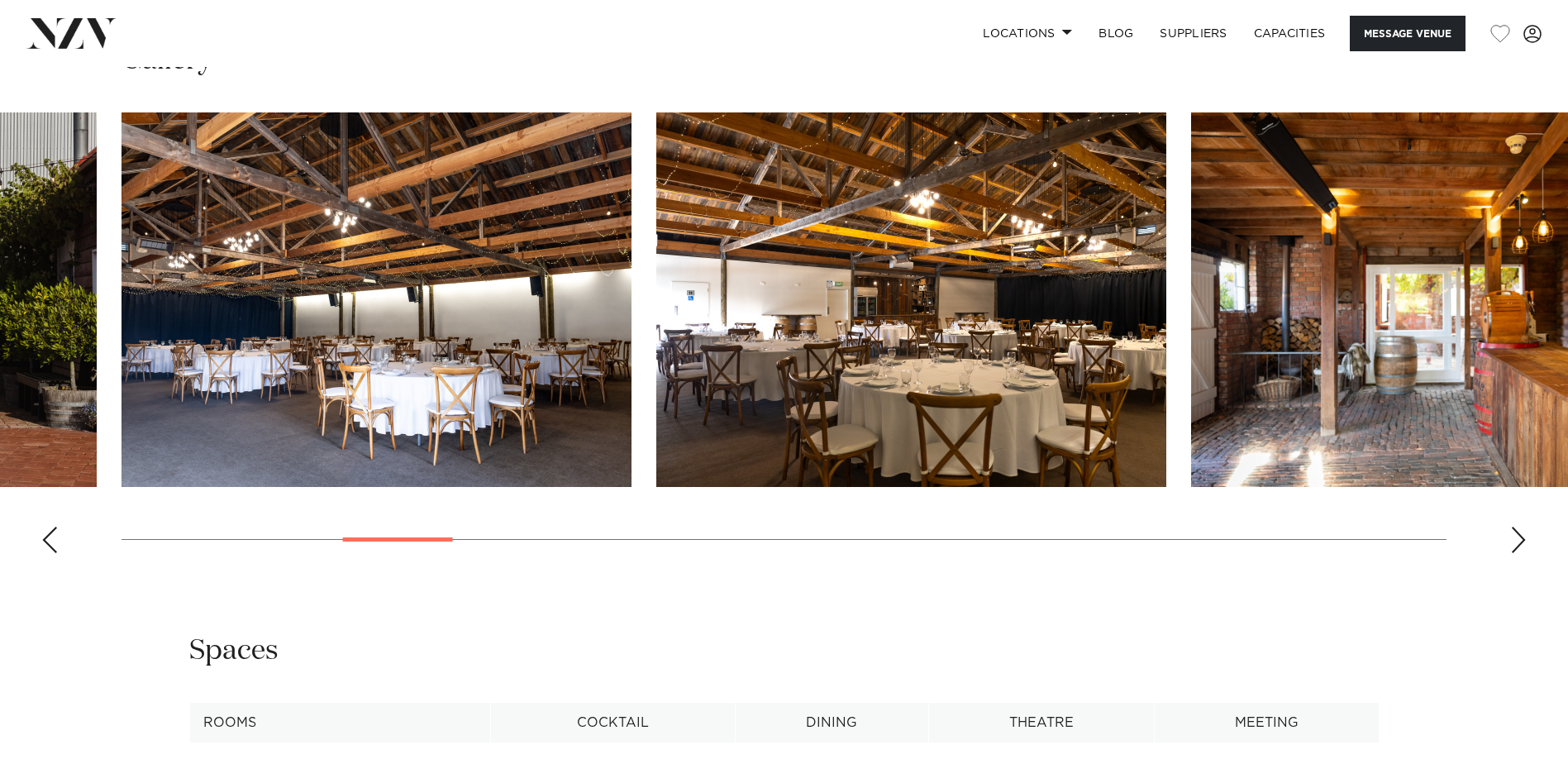
click at [1525, 541] on div "Next slide" at bounding box center [1518, 539] width 16 height 26
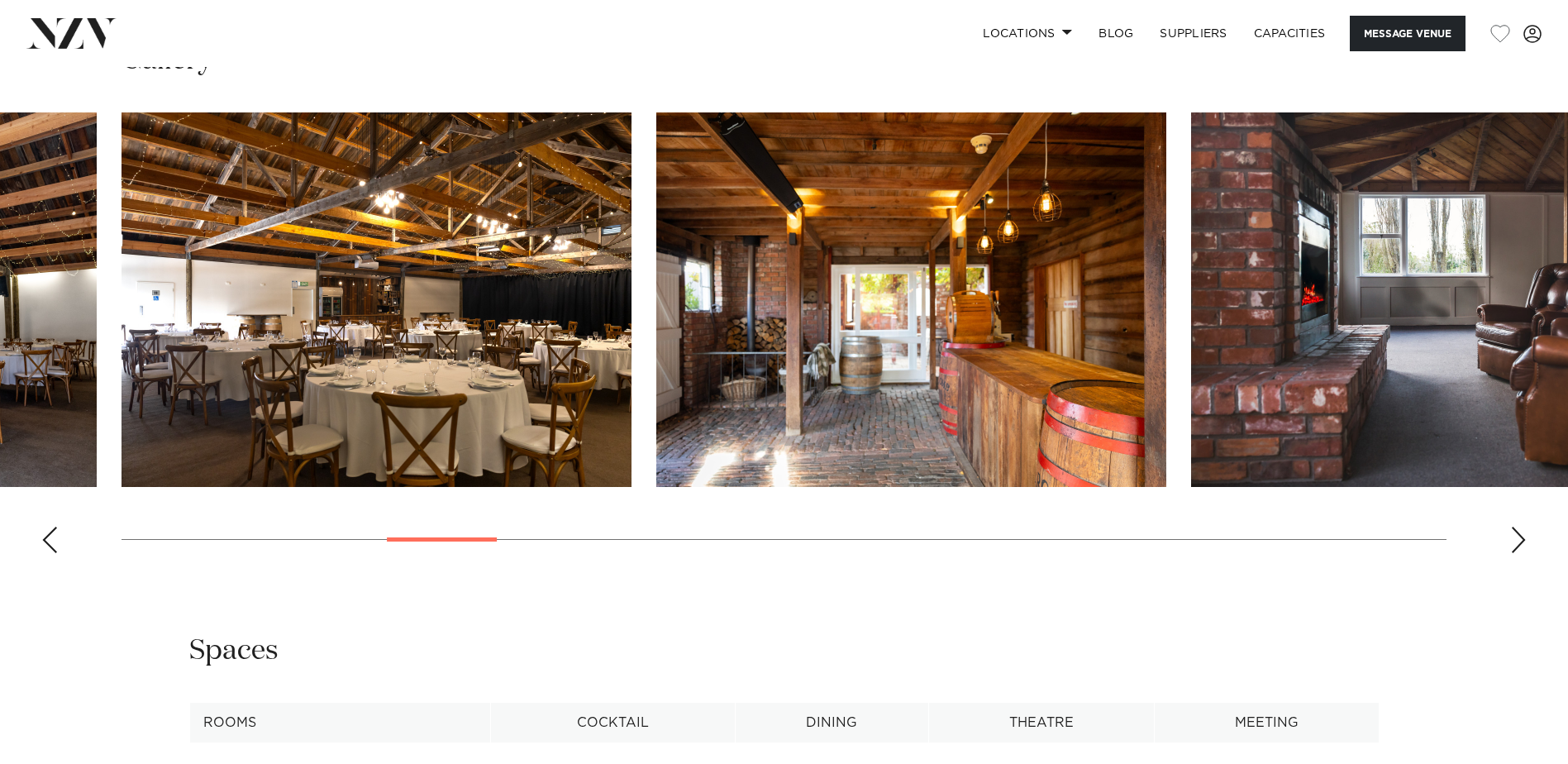
click at [1525, 541] on div "Next slide" at bounding box center [1518, 539] width 16 height 26
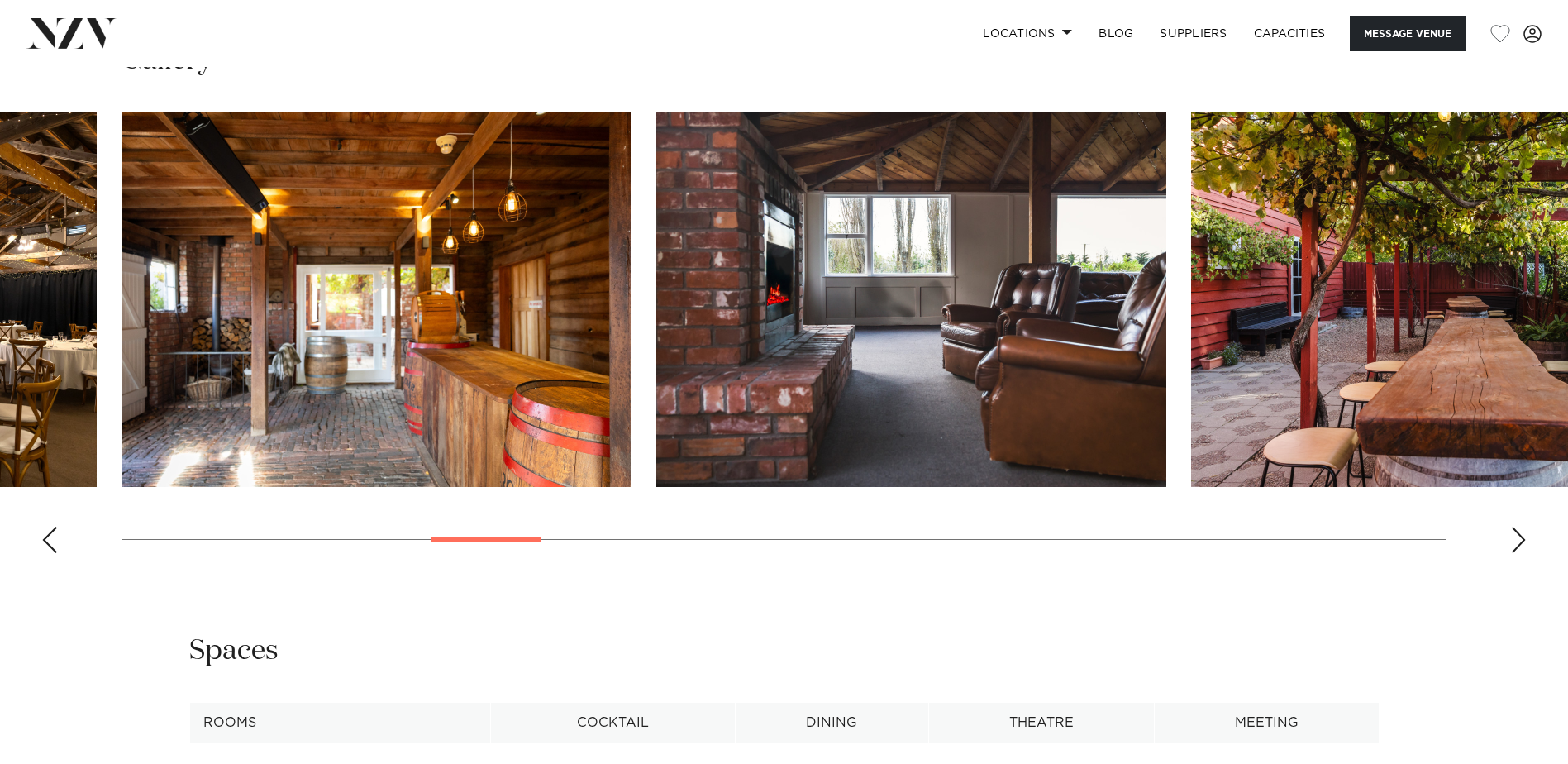
click at [1525, 541] on div "Next slide" at bounding box center [1518, 539] width 16 height 26
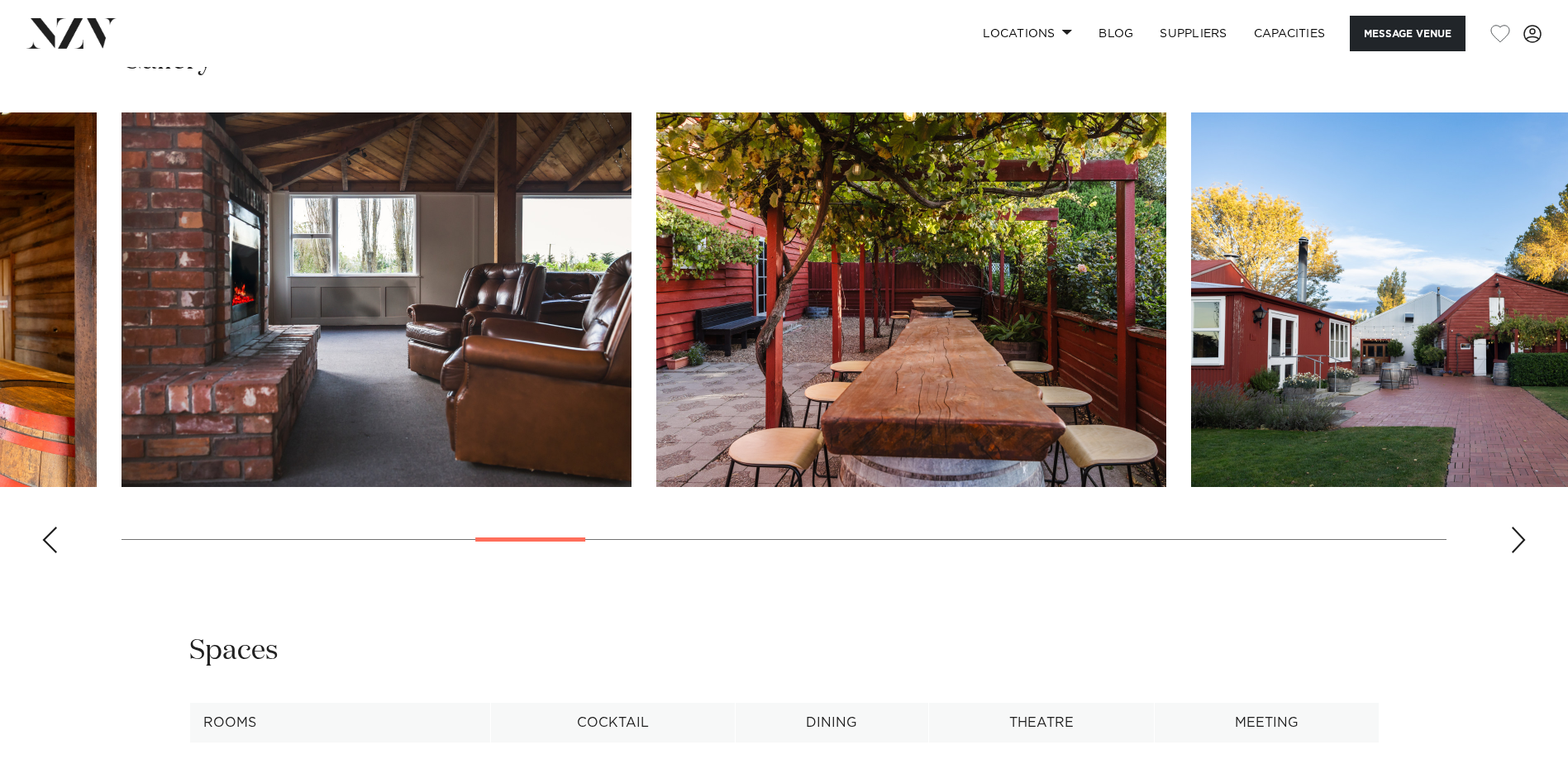
click at [1525, 541] on div "Next slide" at bounding box center [1518, 539] width 16 height 26
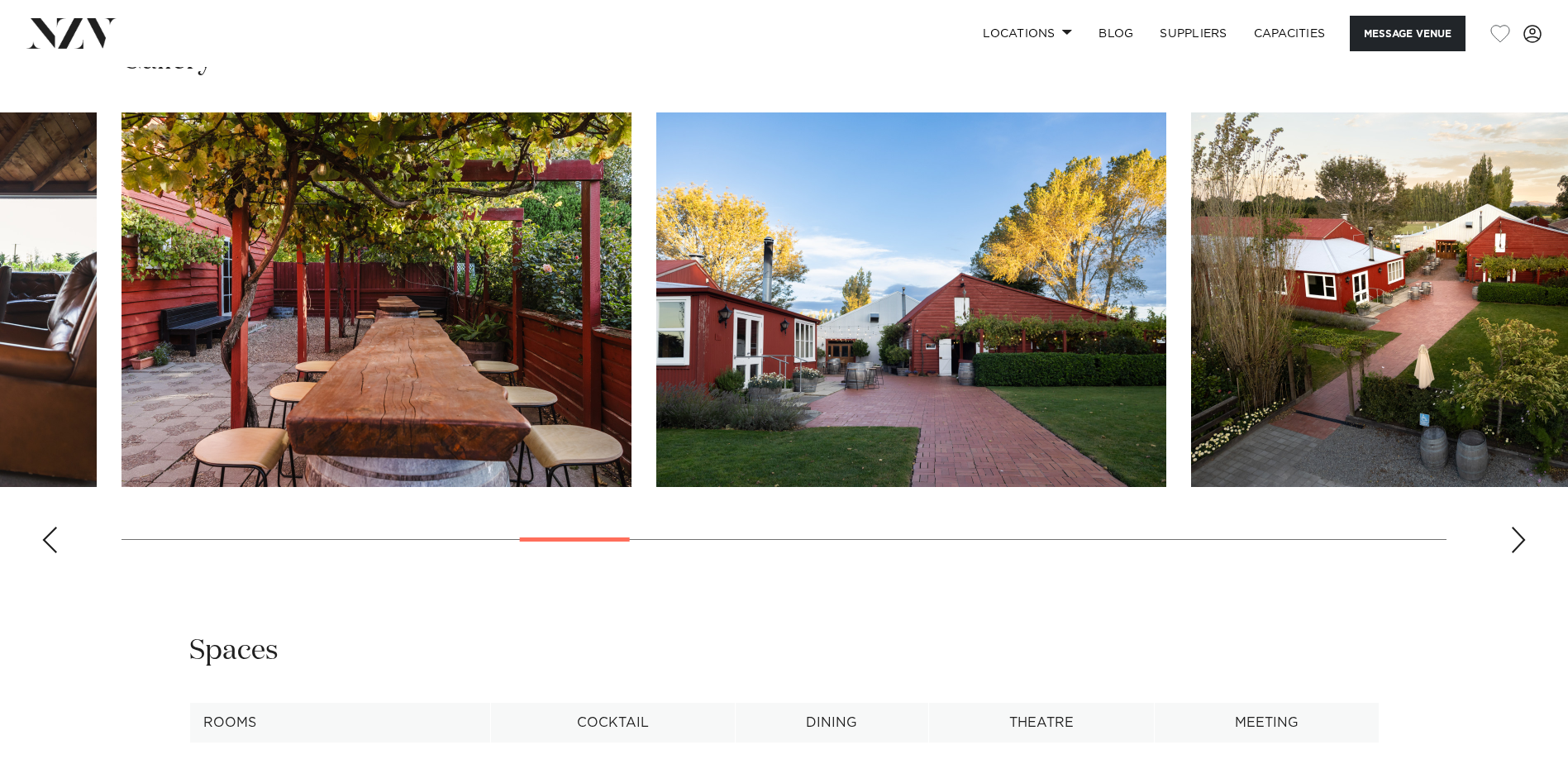
click at [1525, 541] on div "Next slide" at bounding box center [1518, 539] width 16 height 26
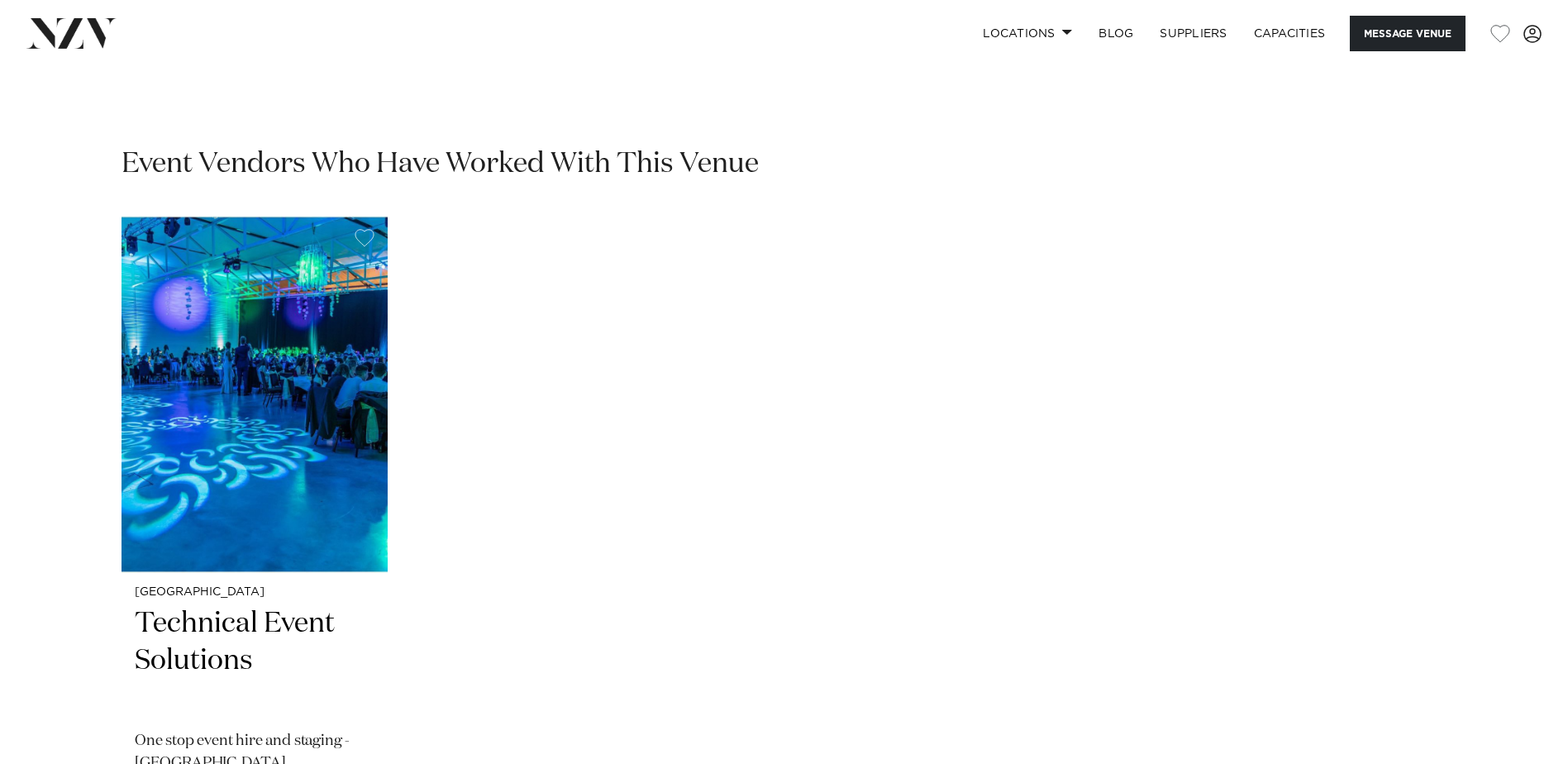
scroll to position [3471, 0]
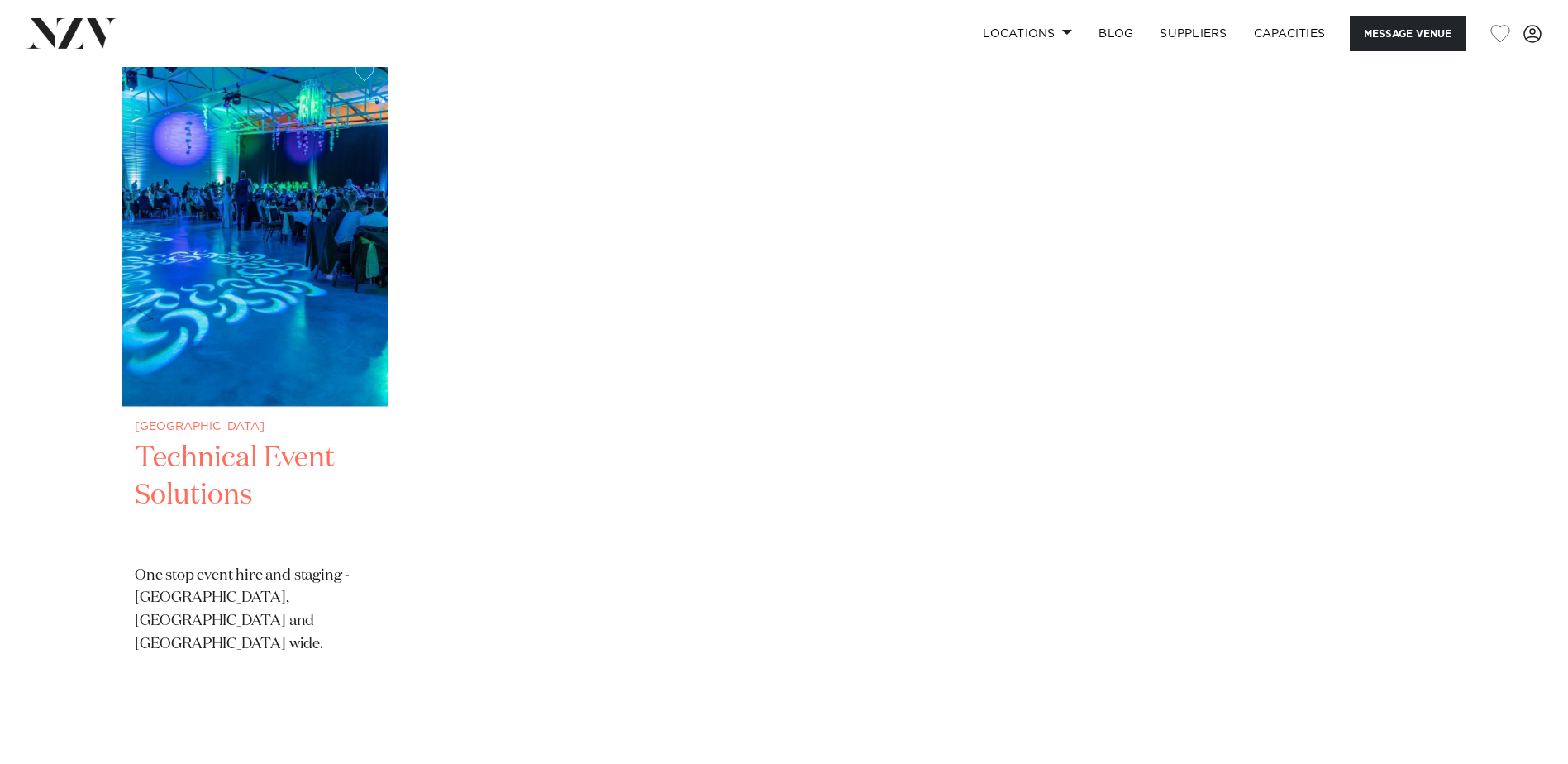
drag, startPoint x: 118, startPoint y: 335, endPoint x: 239, endPoint y: 291, distance: 128.8
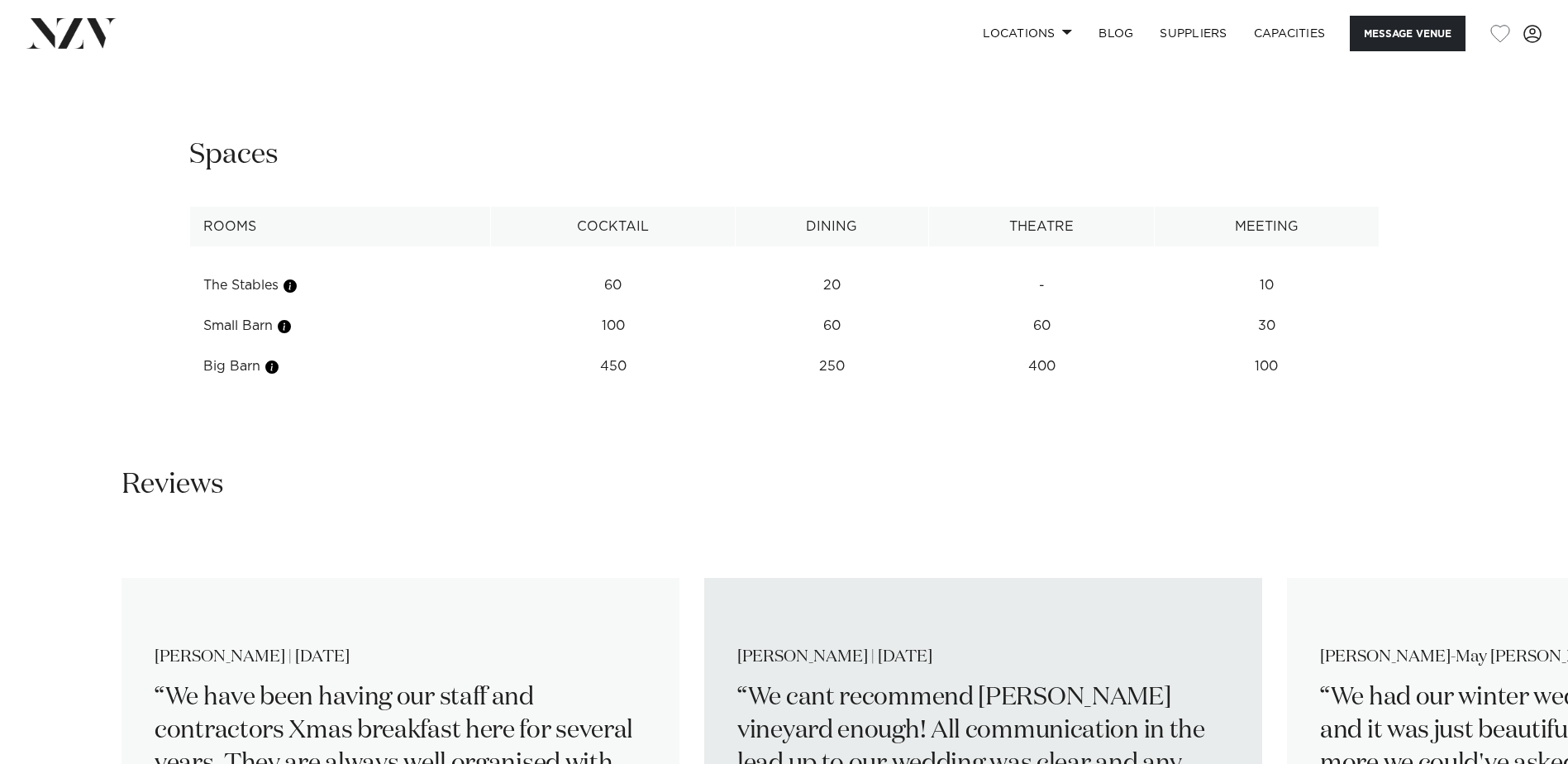
scroll to position [1983, 0]
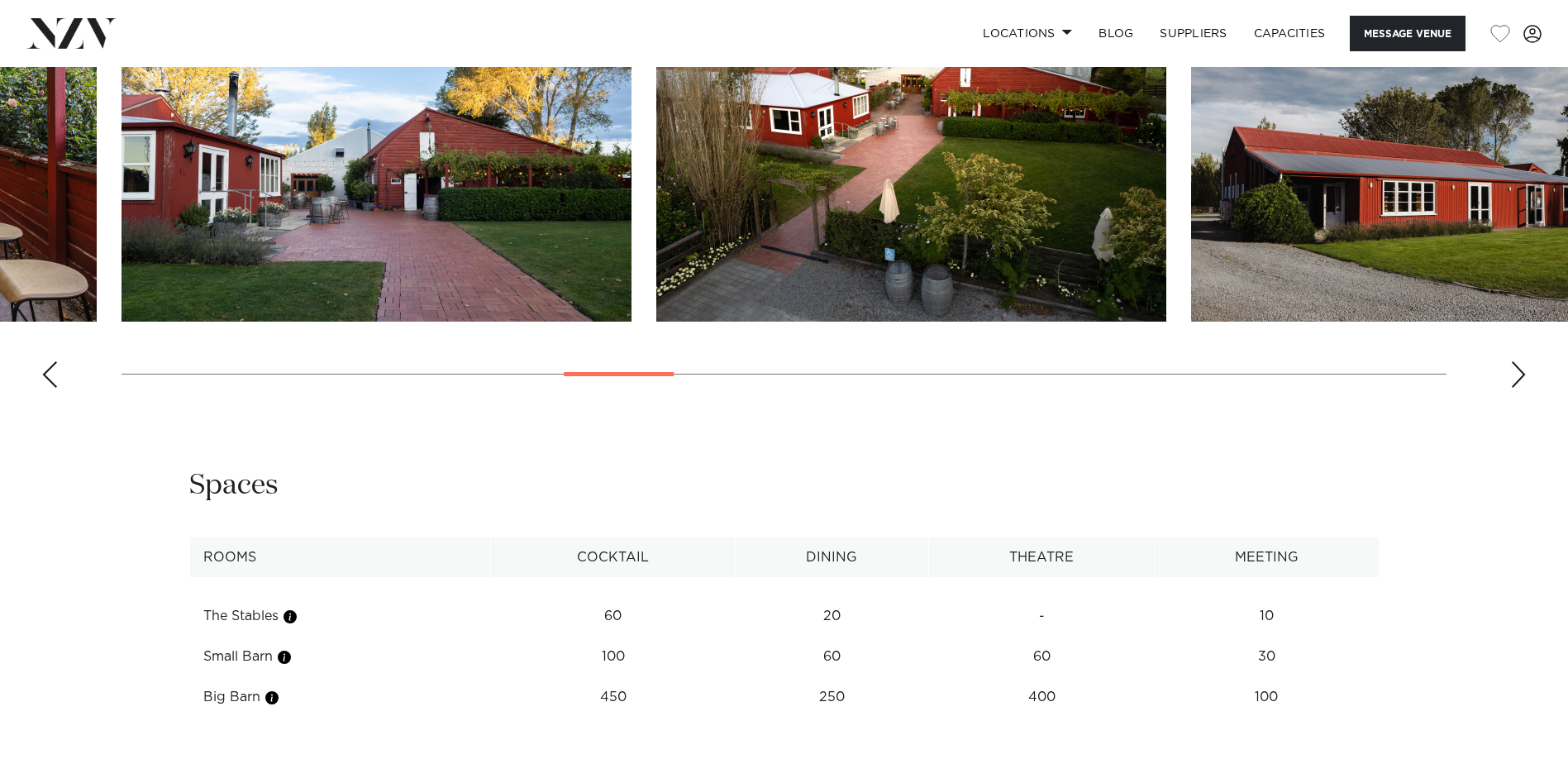
click at [591, 686] on td "450" at bounding box center [613, 697] width 244 height 41
click at [251, 707] on td "Big Barn" at bounding box center [340, 697] width 301 height 41
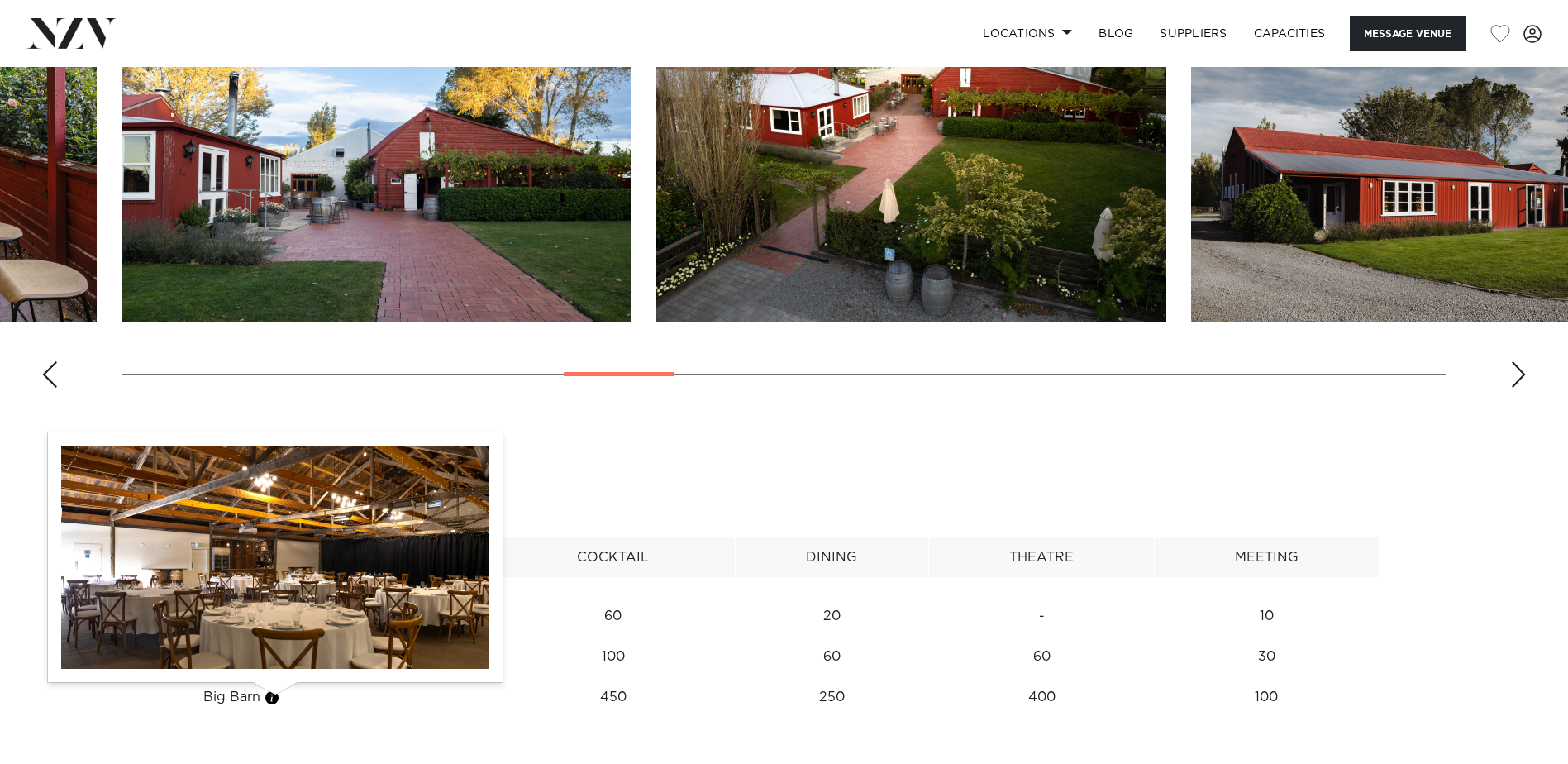
click at [271, 695] on button "button" at bounding box center [271, 697] width 16 height 16
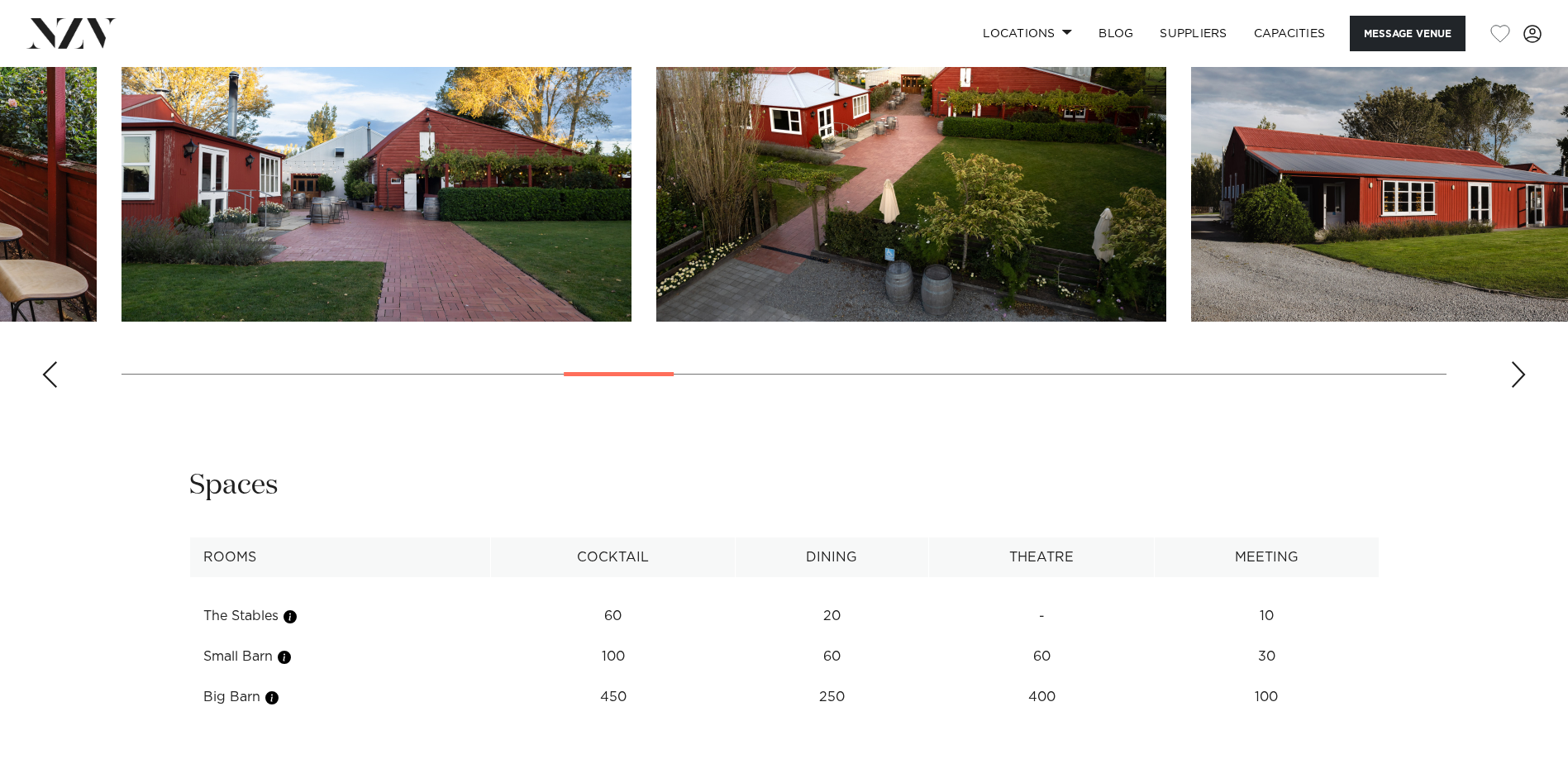
click at [271, 696] on button "button" at bounding box center [271, 697] width 16 height 16
click at [1063, 699] on td "400" at bounding box center [1041, 697] width 226 height 41
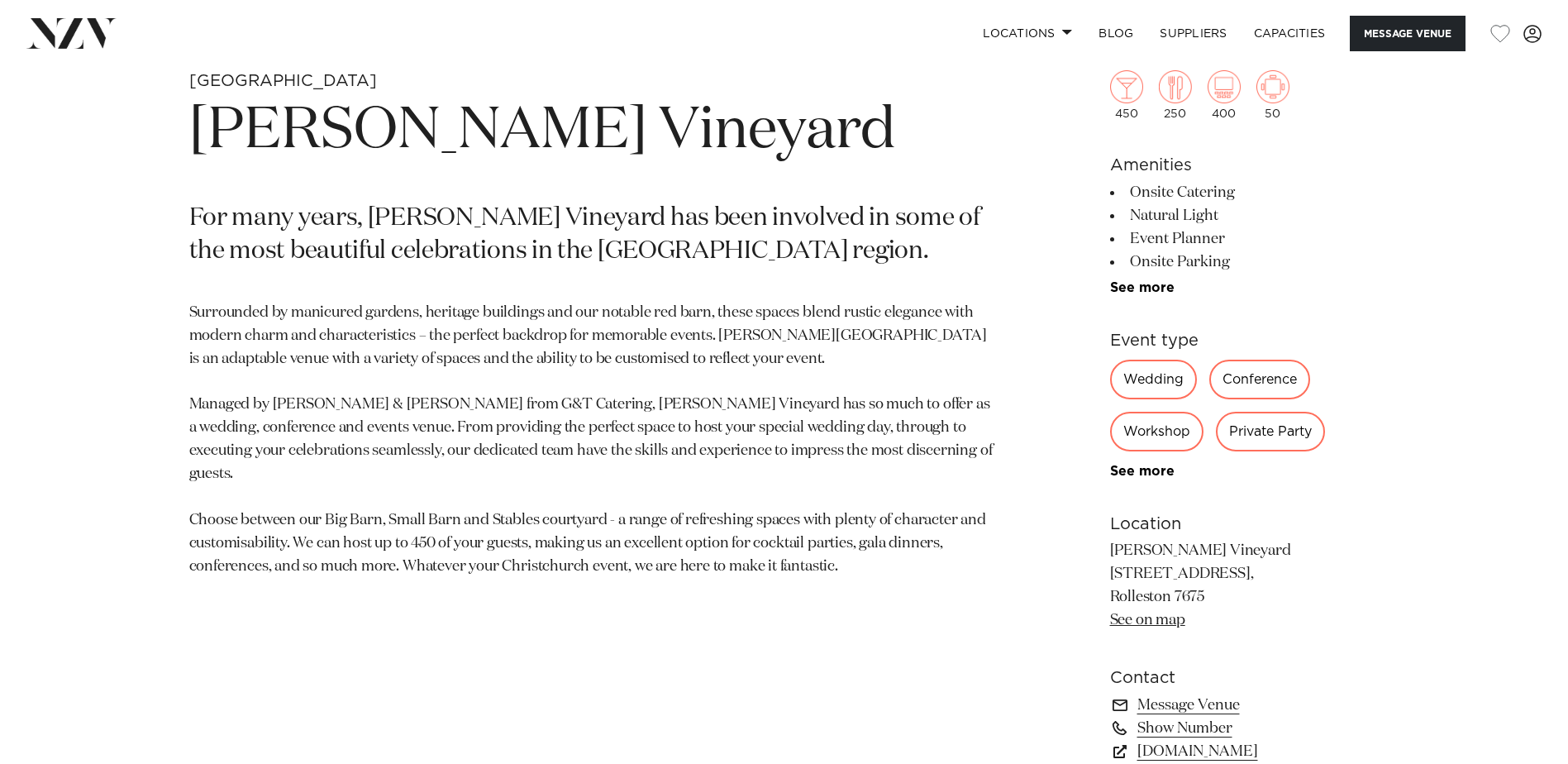
scroll to position [827, 0]
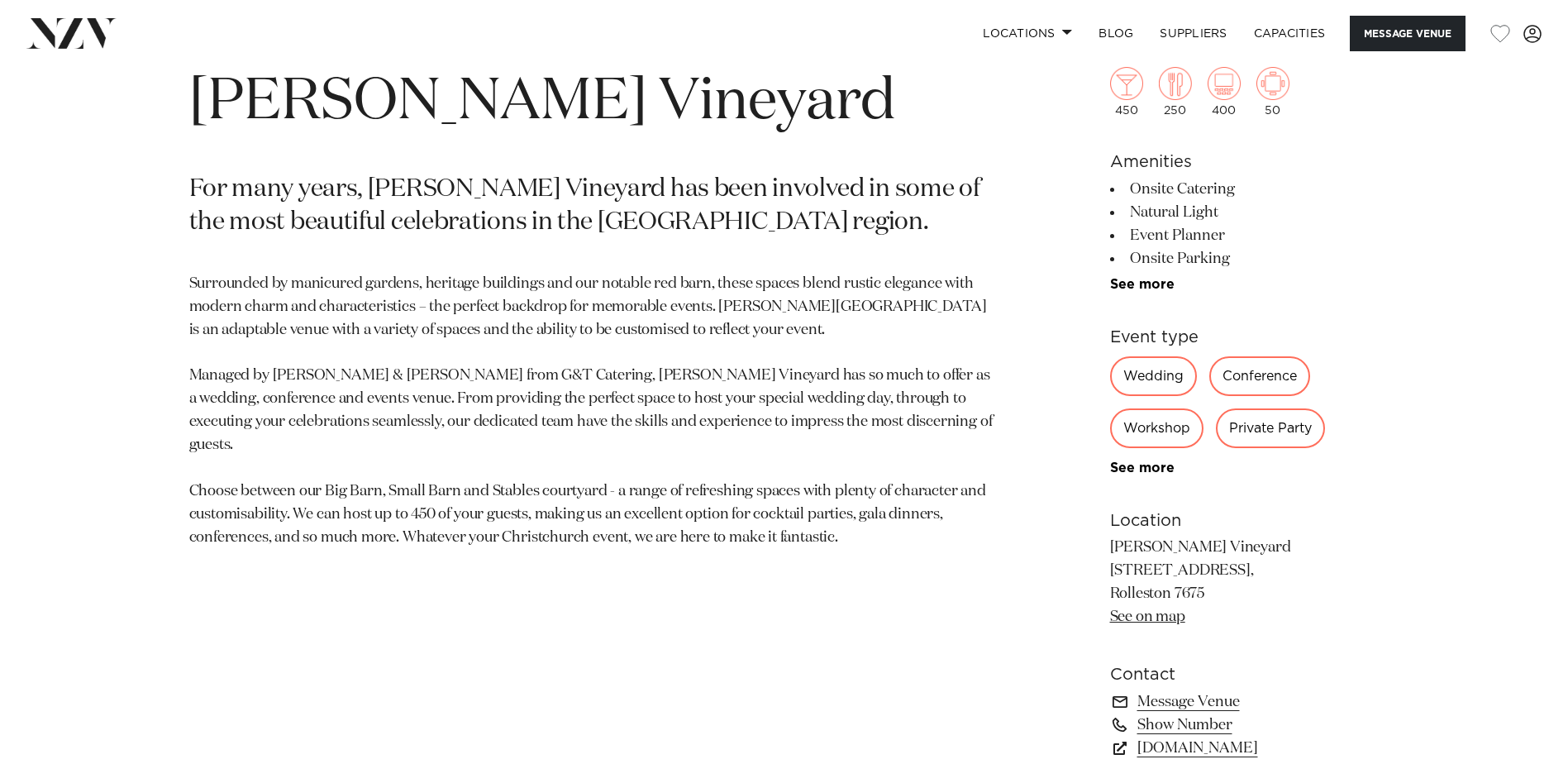
click at [1161, 292] on div "450 250 400 50 Amenities Onsite Catering Natural Light Event Planner Onsite Par…" at bounding box center [1244, 491] width 270 height 981
click at [1162, 288] on link "See more" at bounding box center [1174, 284] width 128 height 14
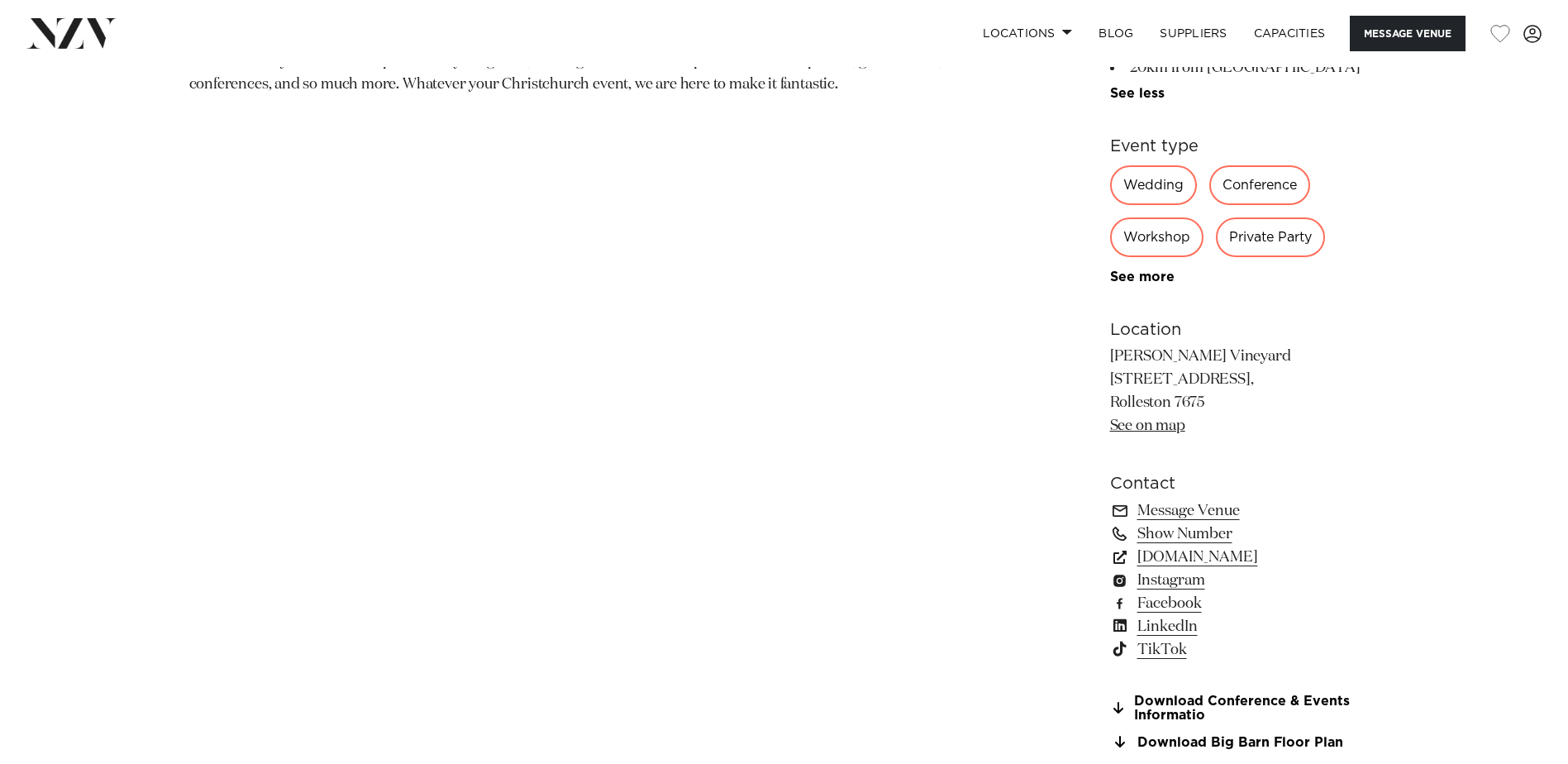
scroll to position [1322, 0]
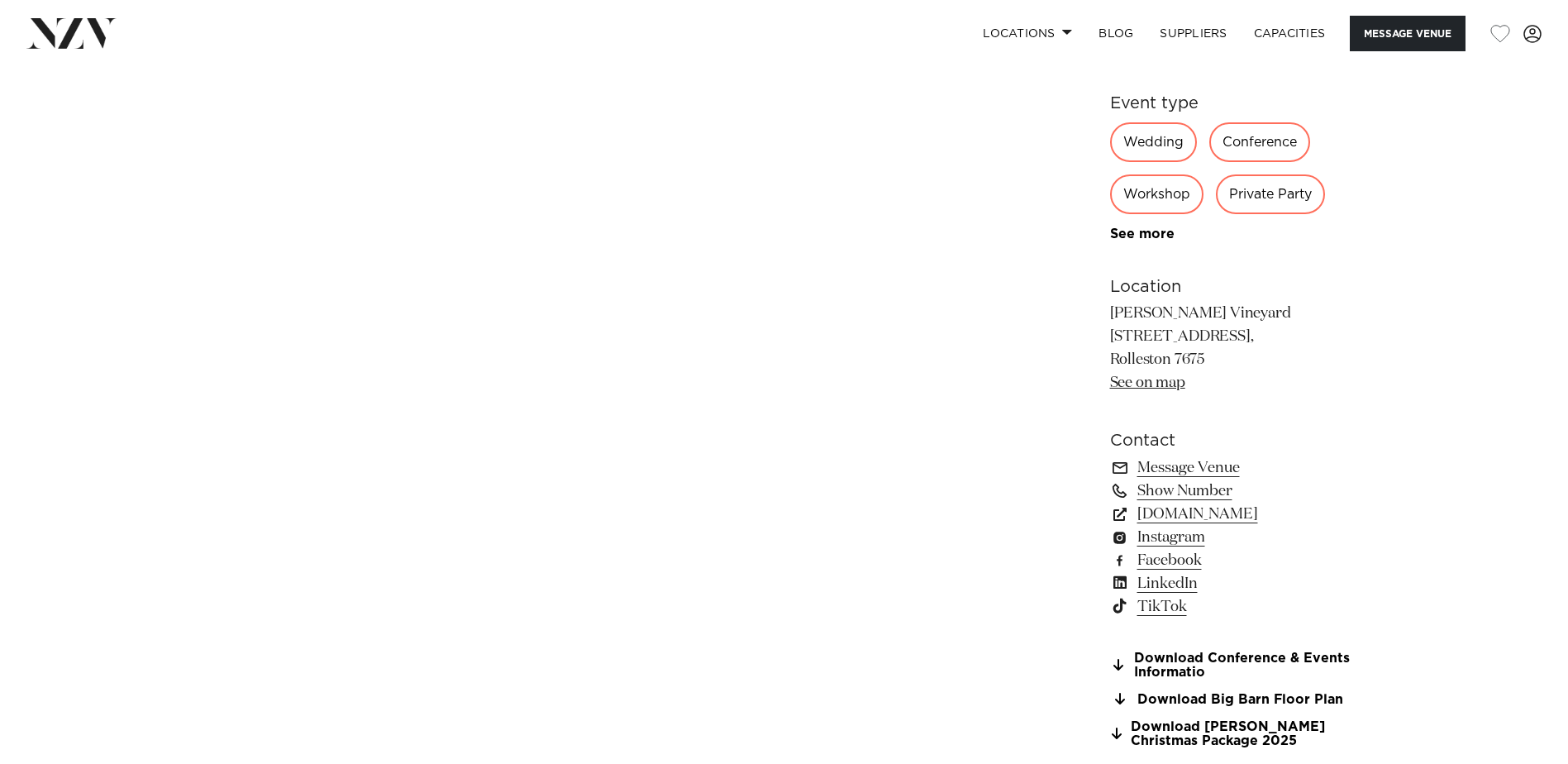
click at [1179, 153] on div "Wedding" at bounding box center [1154, 142] width 87 height 40
click at [1173, 148] on div "Wedding" at bounding box center [1154, 142] width 87 height 40
click at [1165, 144] on div "Wedding" at bounding box center [1154, 142] width 87 height 40
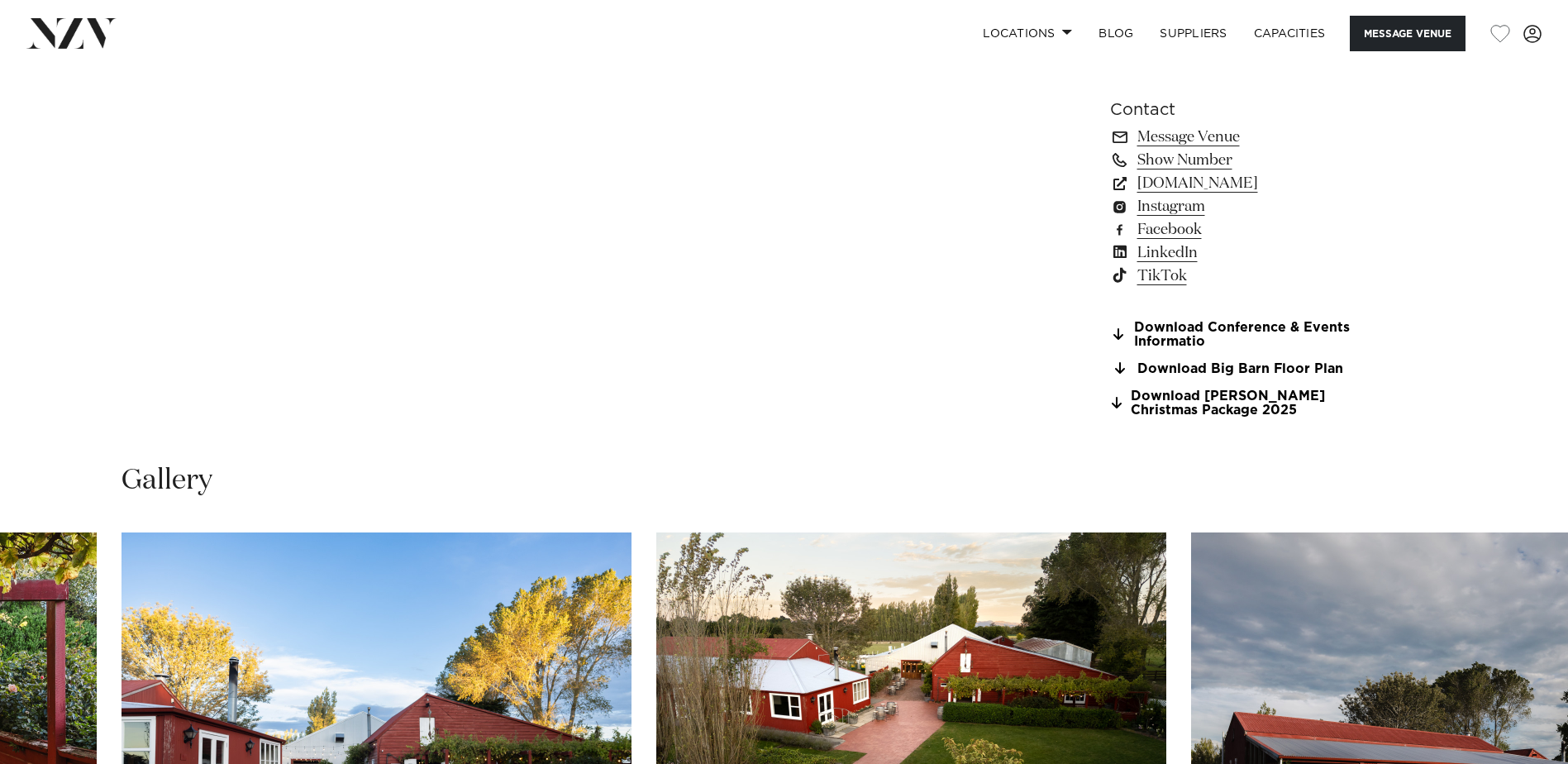
scroll to position [1570, 0]
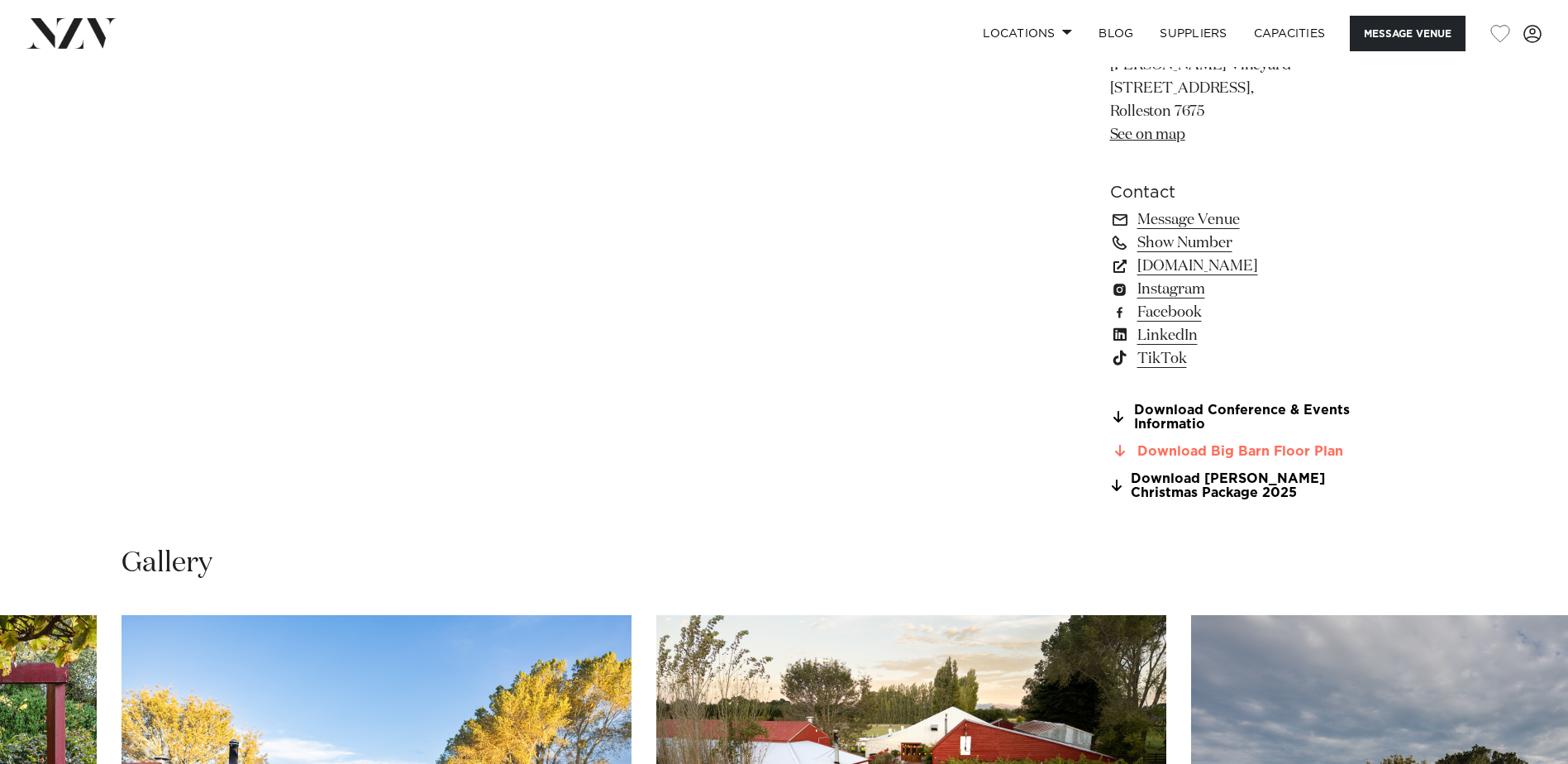
click at [1177, 448] on link "Download Big Barn Floor Plan" at bounding box center [1244, 450] width 270 height 14
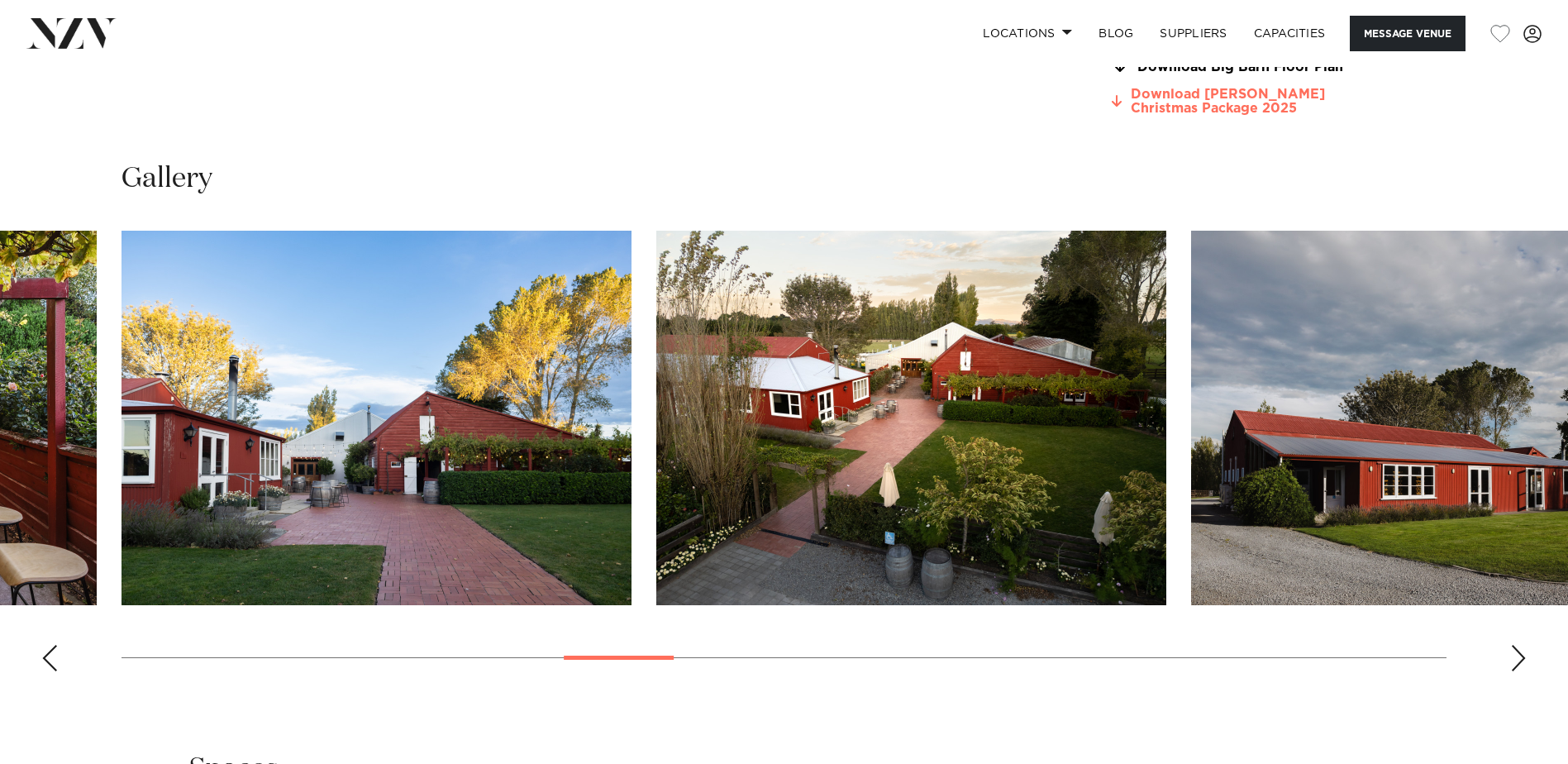
scroll to position [1983, 0]
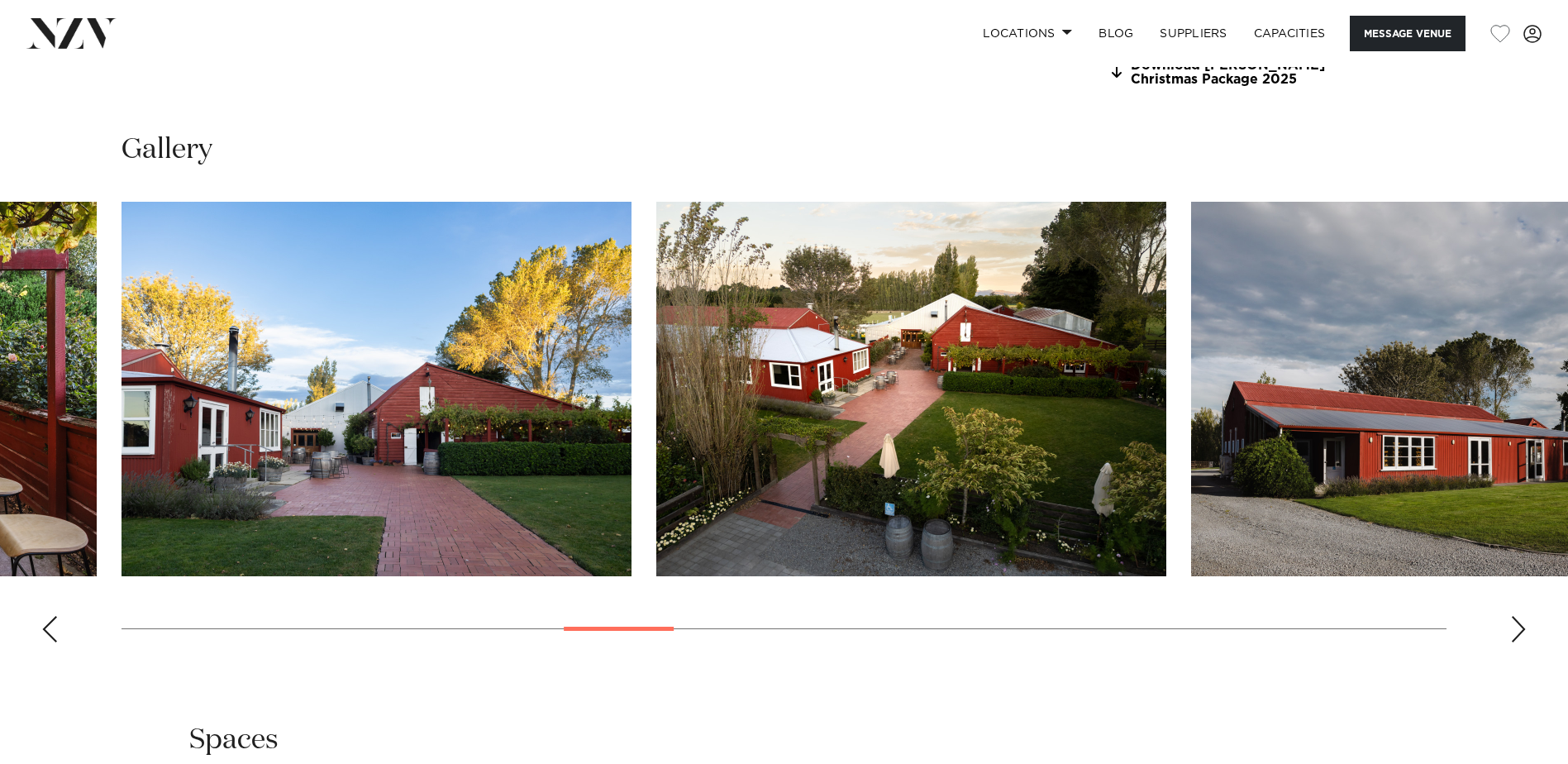
click at [1522, 635] on div "Next slide" at bounding box center [1518, 628] width 16 height 26
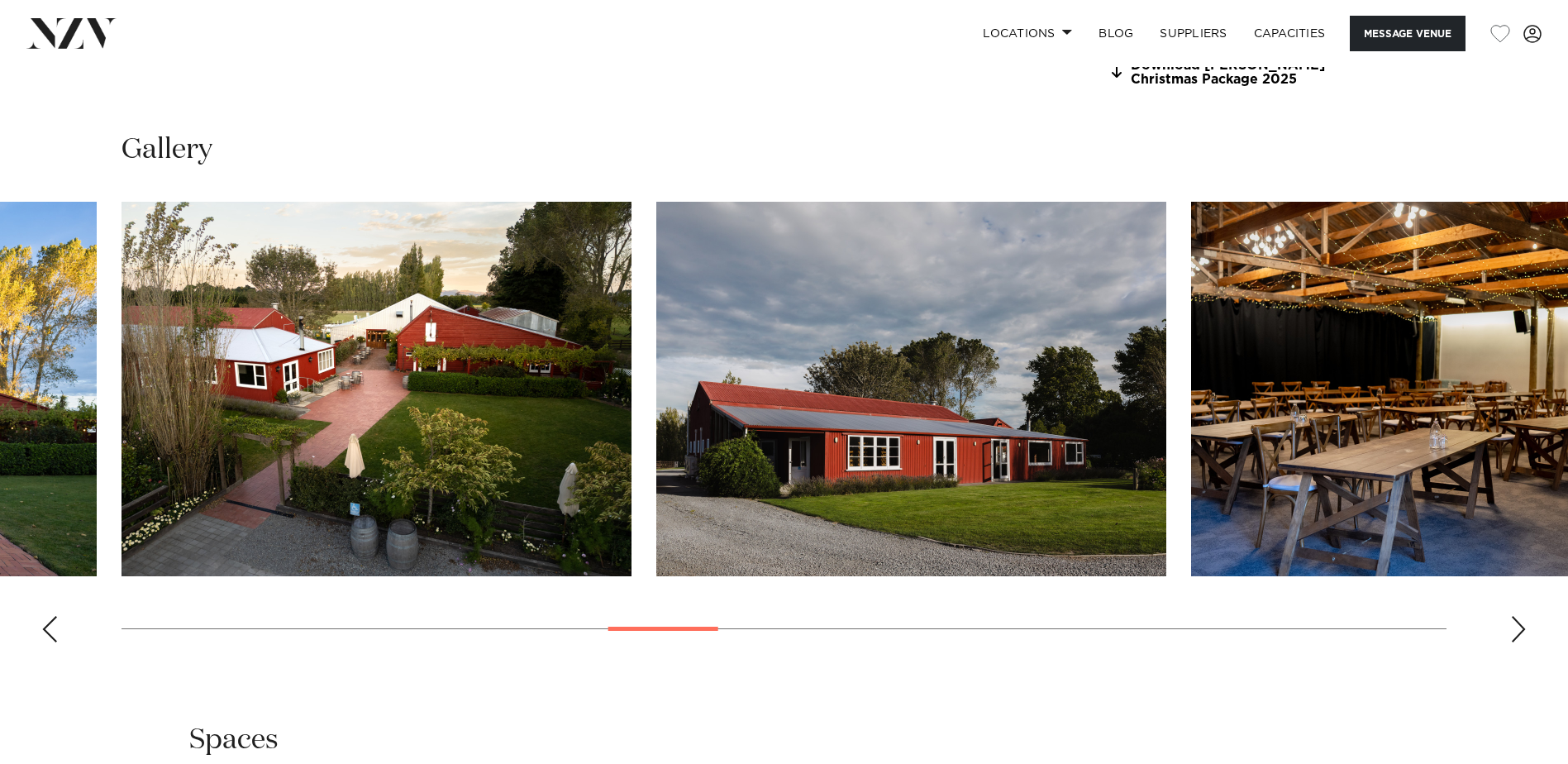
click at [1522, 635] on div "Next slide" at bounding box center [1518, 628] width 16 height 26
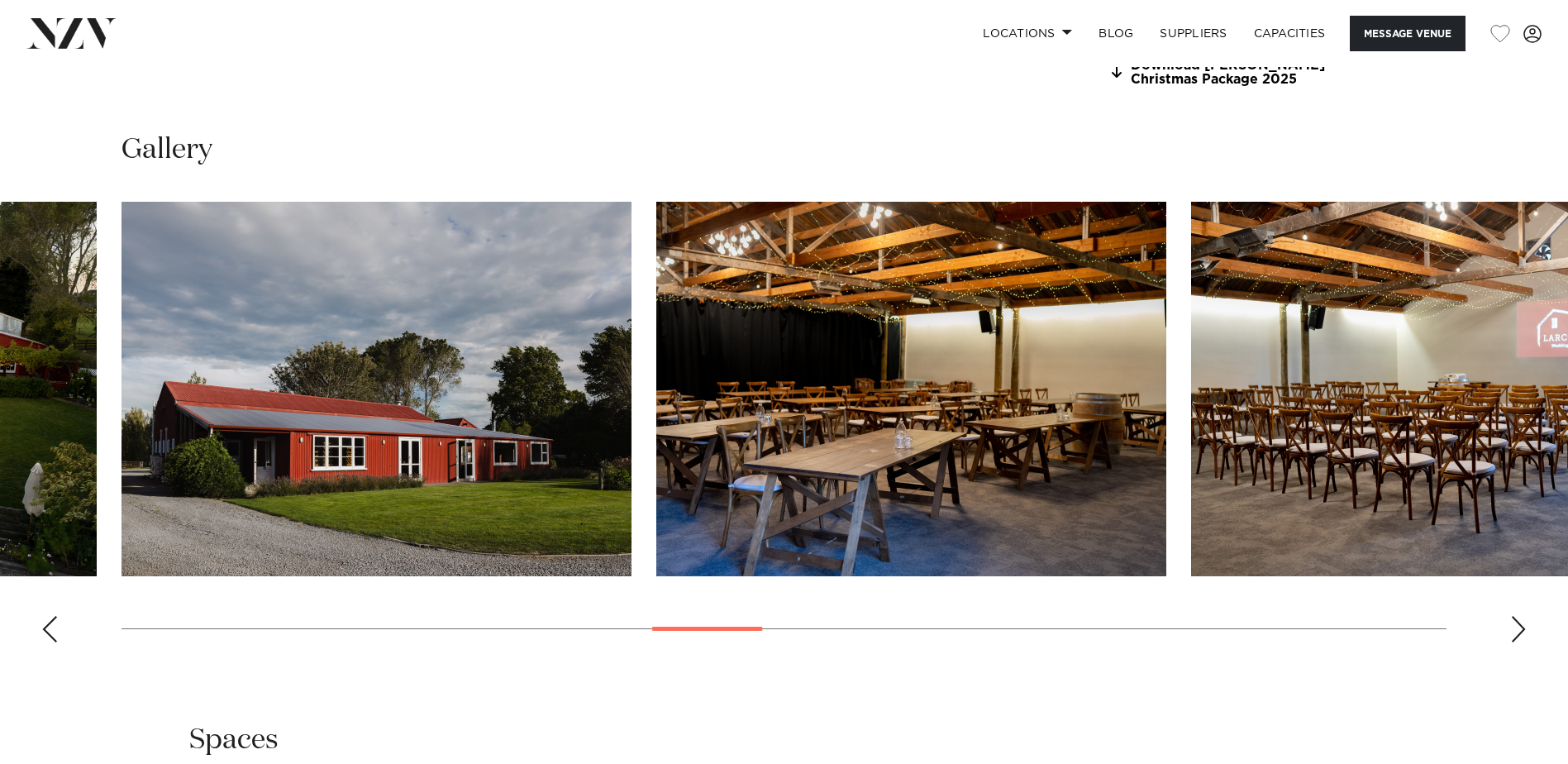
click at [1522, 635] on div "Next slide" at bounding box center [1518, 628] width 16 height 26
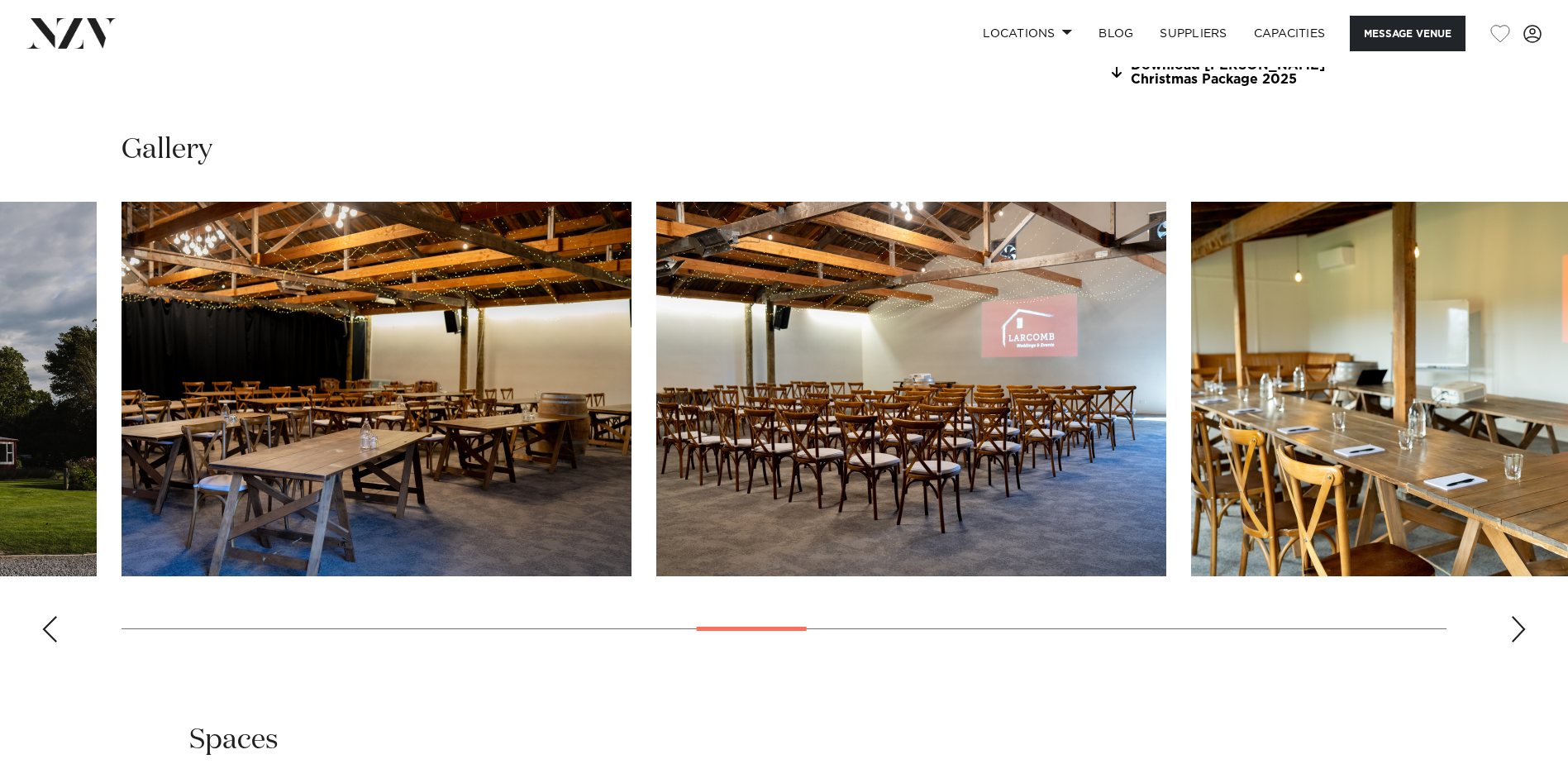
click at [1522, 635] on div "Next slide" at bounding box center [1518, 628] width 16 height 26
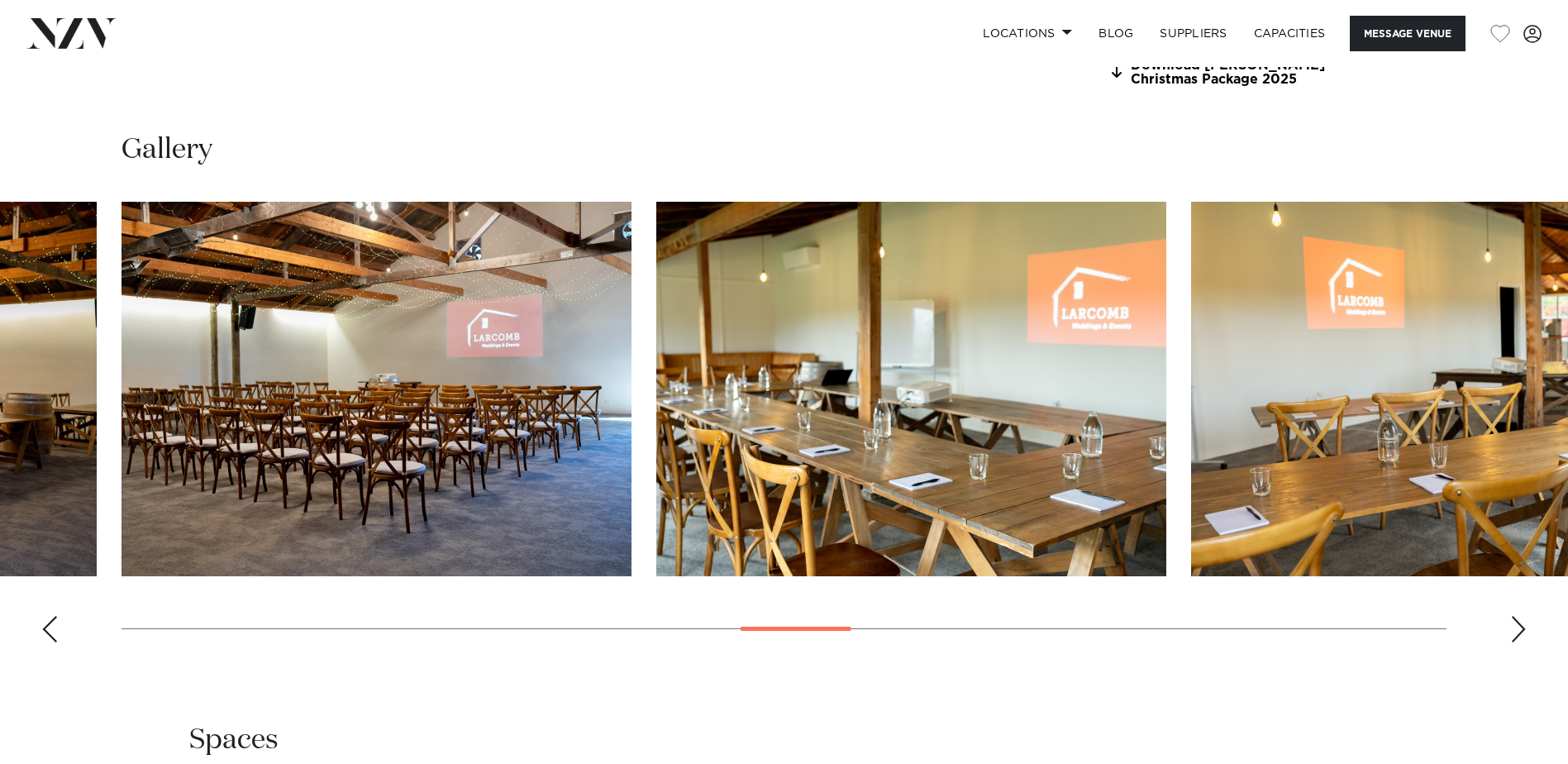
click at [1522, 635] on div "Next slide" at bounding box center [1518, 628] width 16 height 26
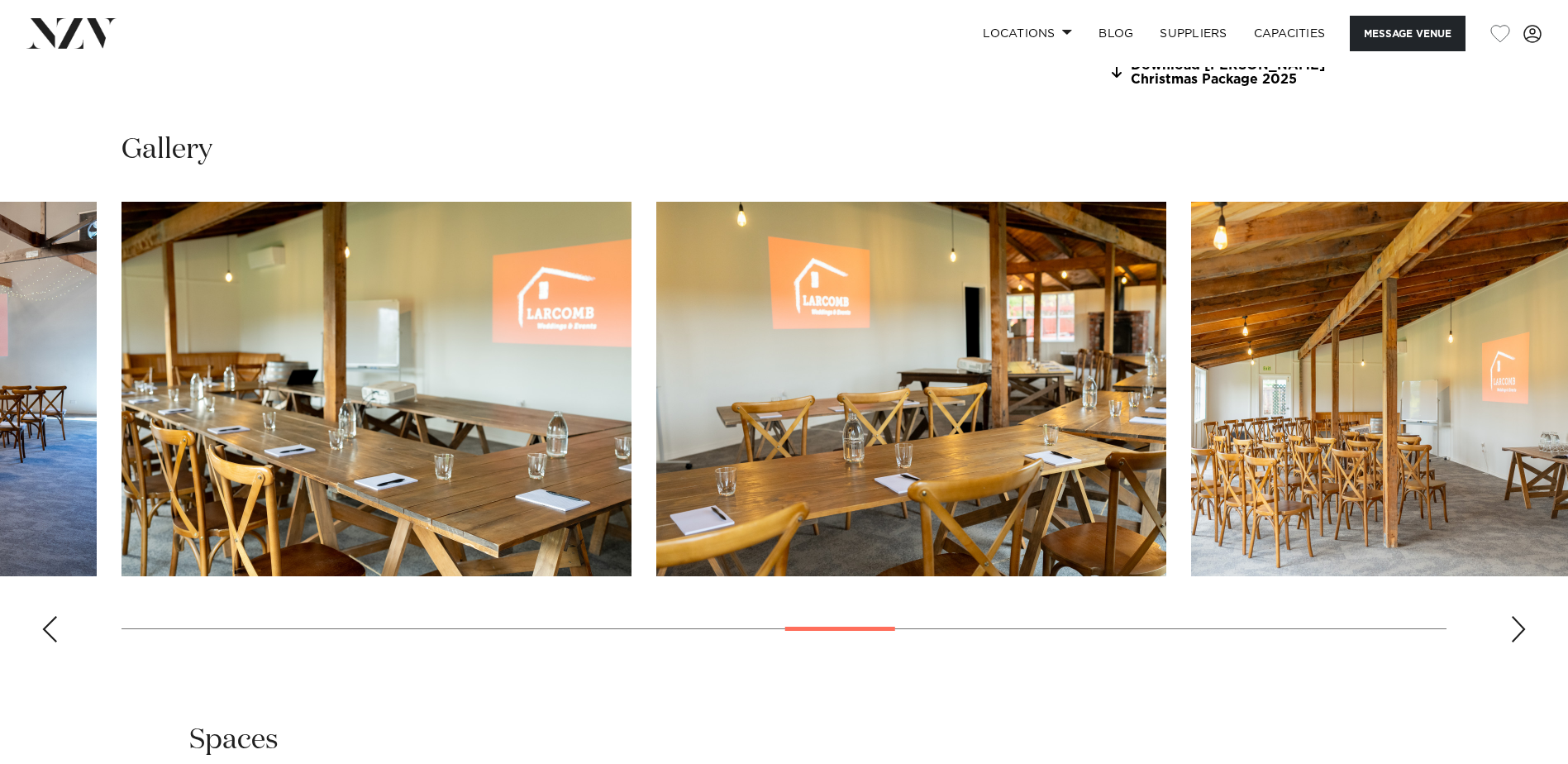
click at [1522, 635] on div "Next slide" at bounding box center [1518, 628] width 16 height 26
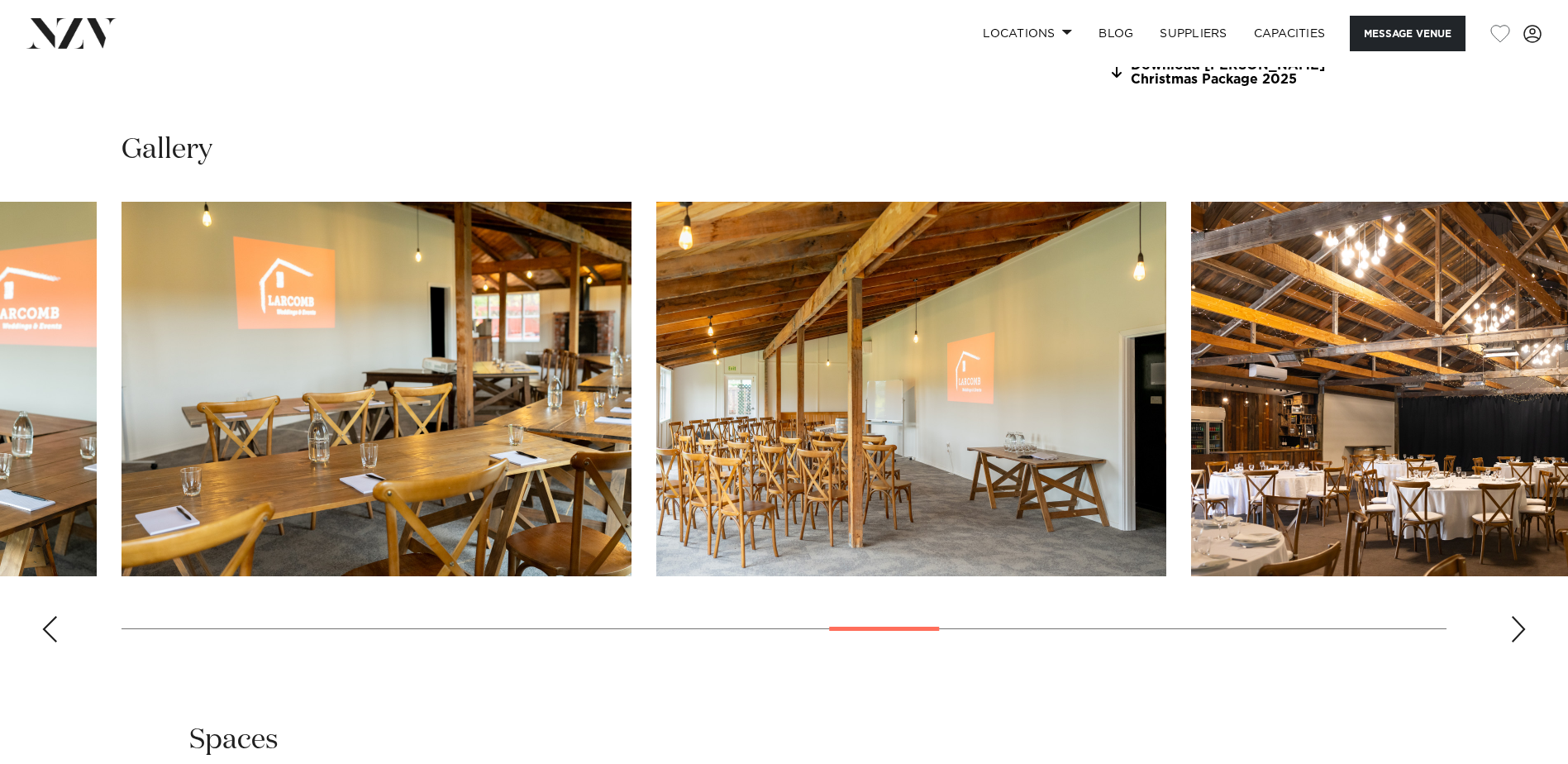
click at [1522, 635] on div "Next slide" at bounding box center [1518, 628] width 16 height 26
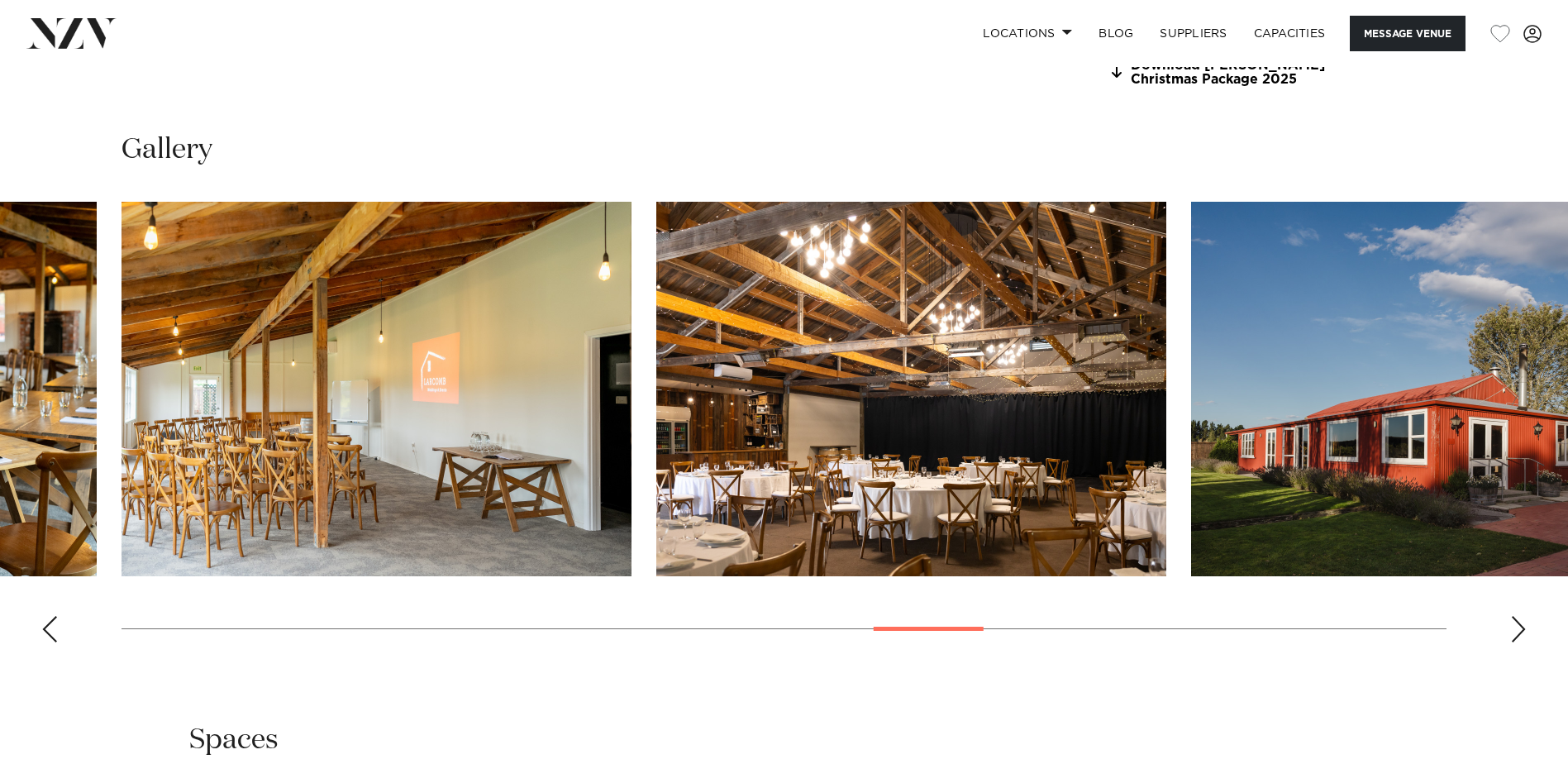
click at [1522, 635] on div "Next slide" at bounding box center [1518, 628] width 16 height 26
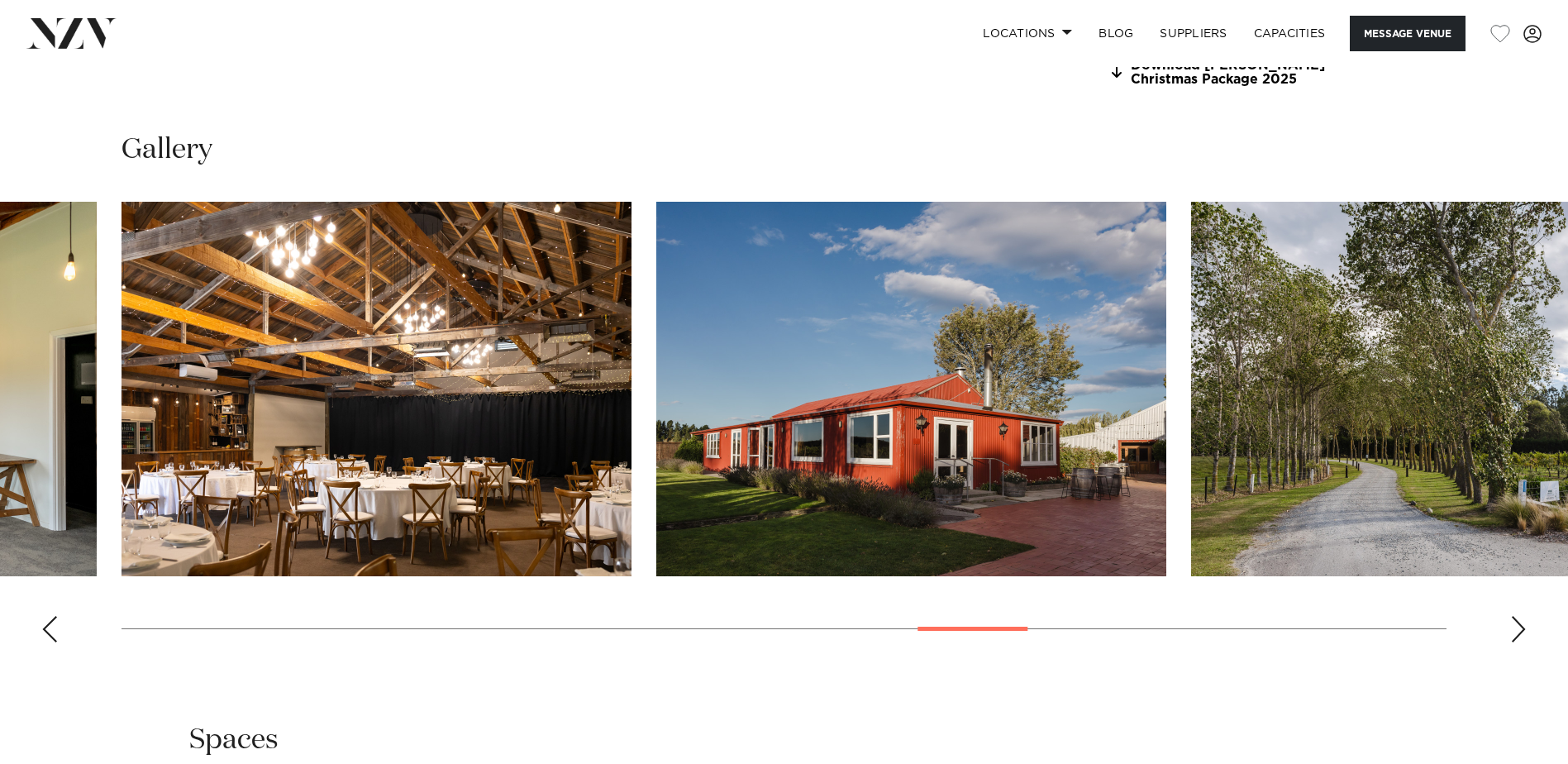
click at [1522, 635] on div "Next slide" at bounding box center [1518, 628] width 16 height 26
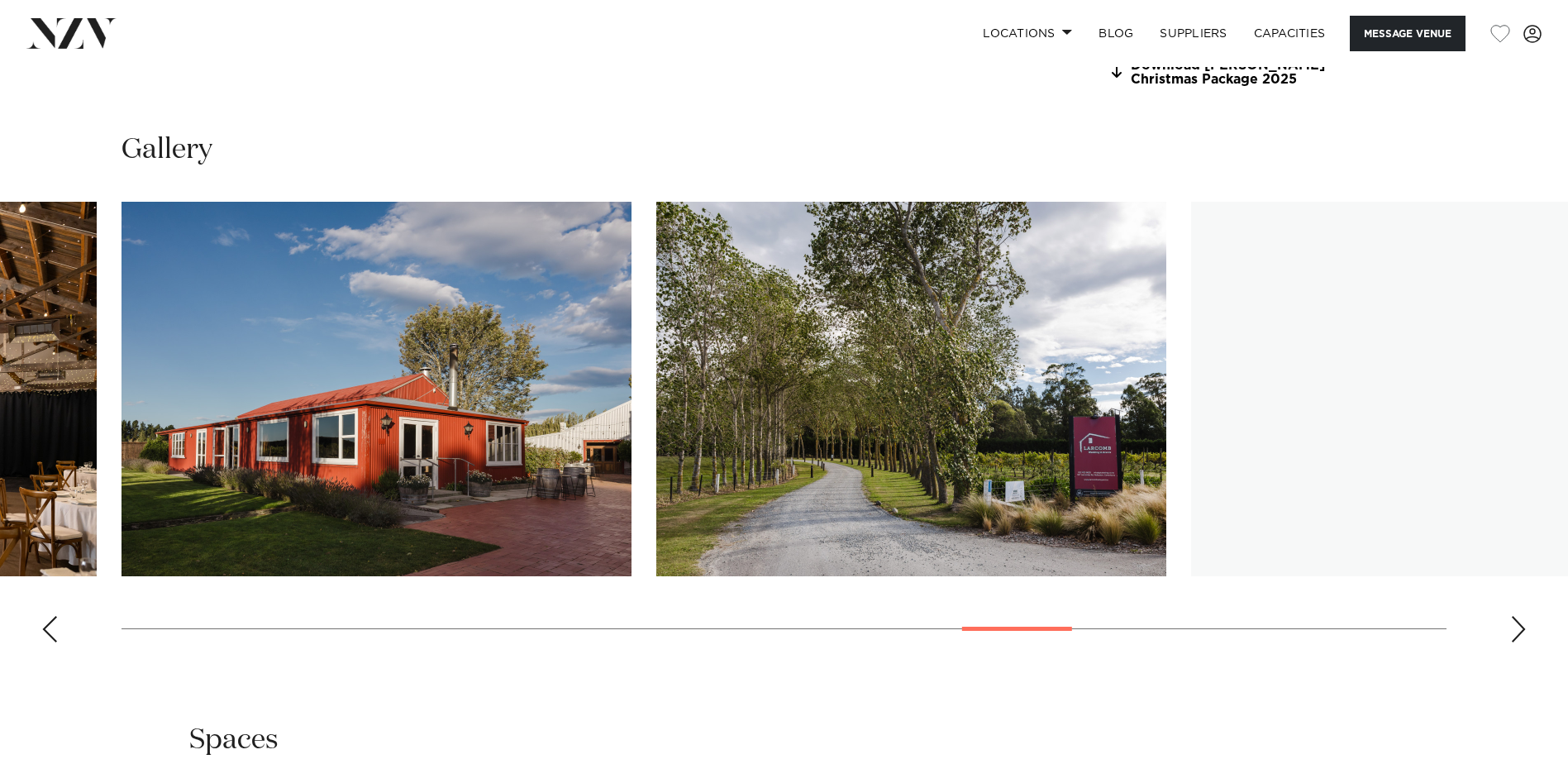
click at [1522, 635] on div "Next slide" at bounding box center [1518, 628] width 16 height 26
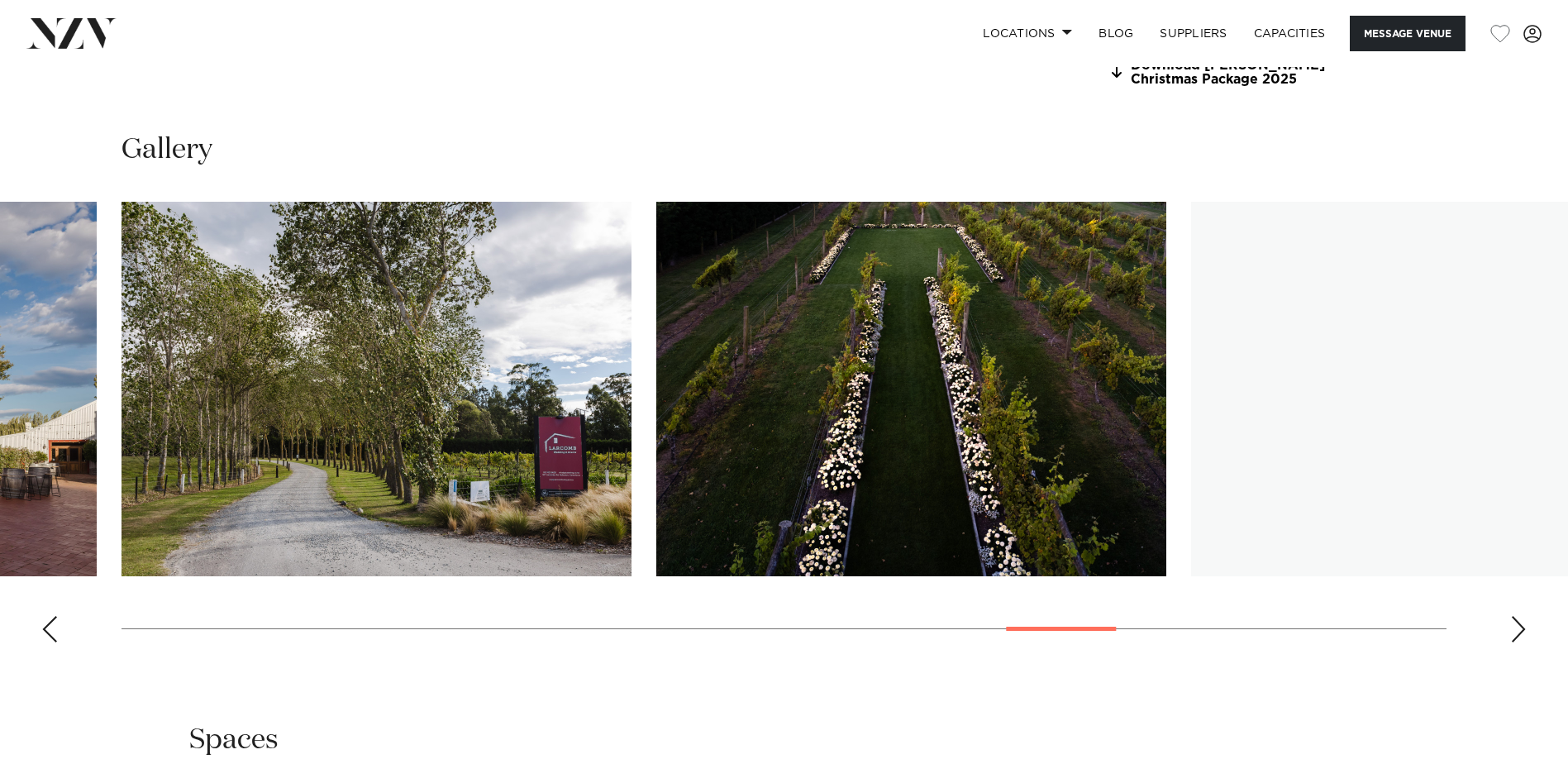
click at [1522, 635] on div "Next slide" at bounding box center [1518, 628] width 16 height 26
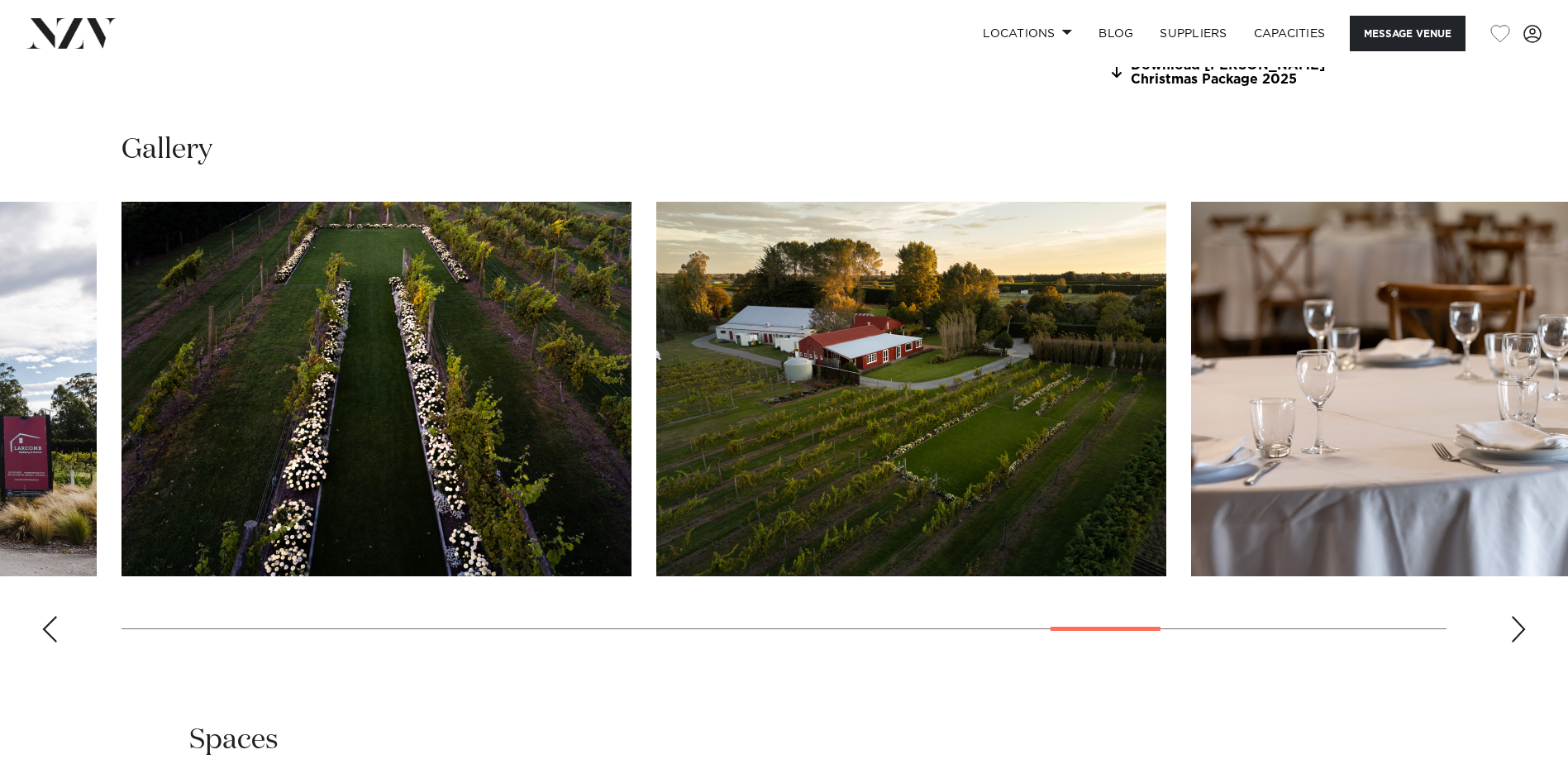
click at [438, 393] on img "22 / 30" at bounding box center [377, 389] width 510 height 375
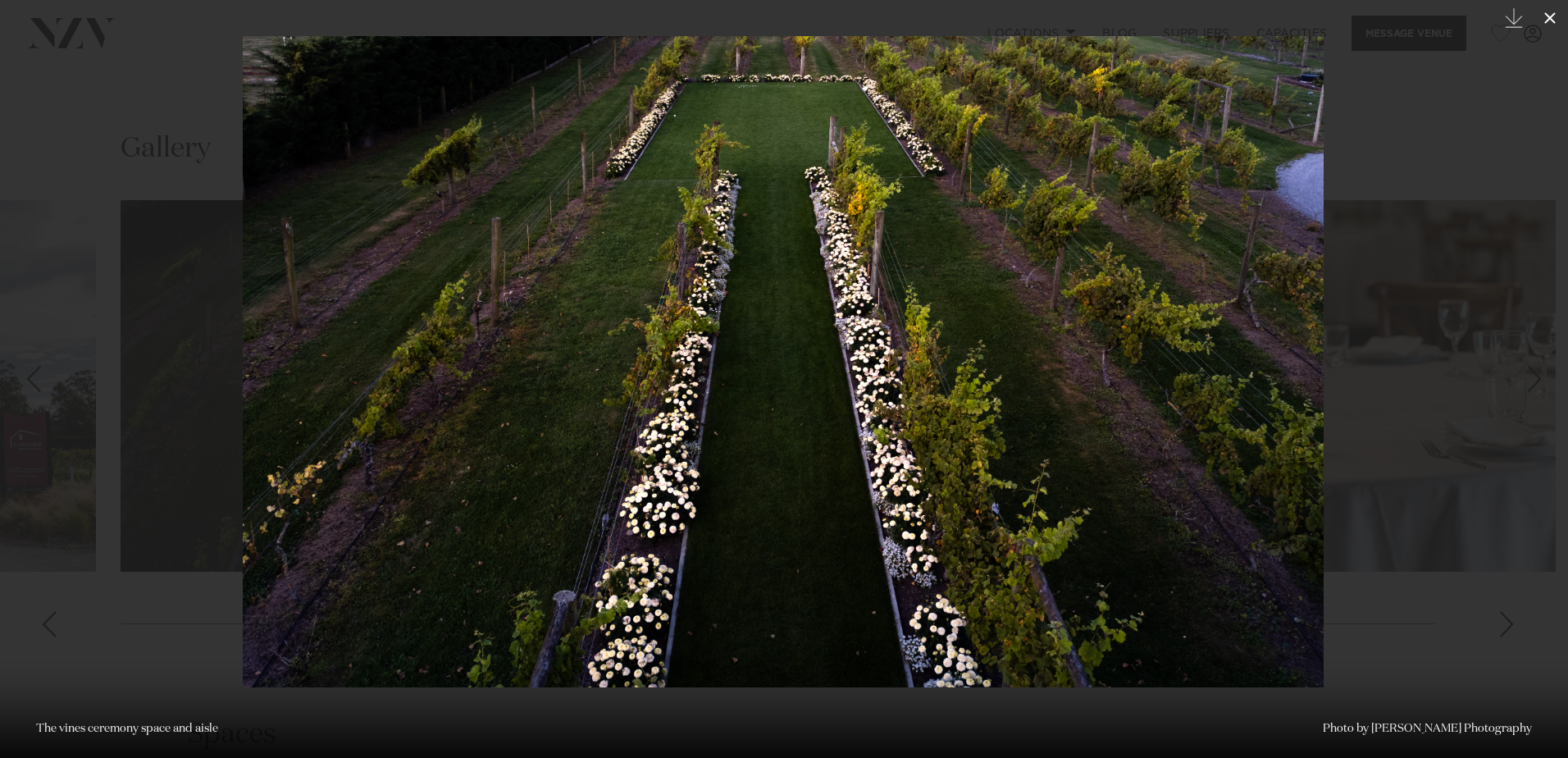
click at [1551, 20] on icon at bounding box center [1550, 18] width 12 height 11
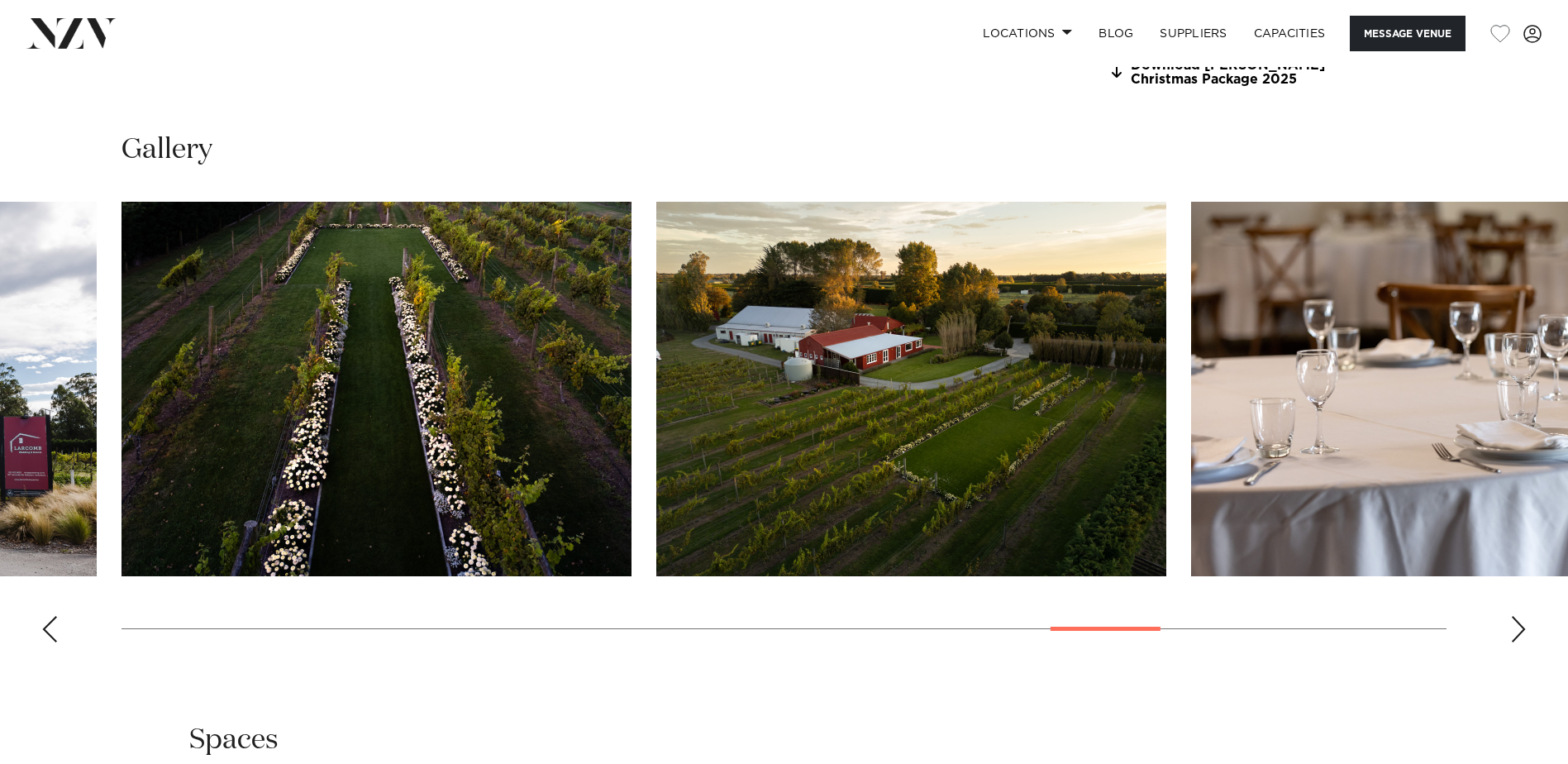
click at [1500, 633] on swiper-container at bounding box center [784, 429] width 1568 height 454
click at [1506, 633] on swiper-container at bounding box center [784, 429] width 1568 height 454
click at [1517, 635] on div "Next slide" at bounding box center [1518, 628] width 16 height 26
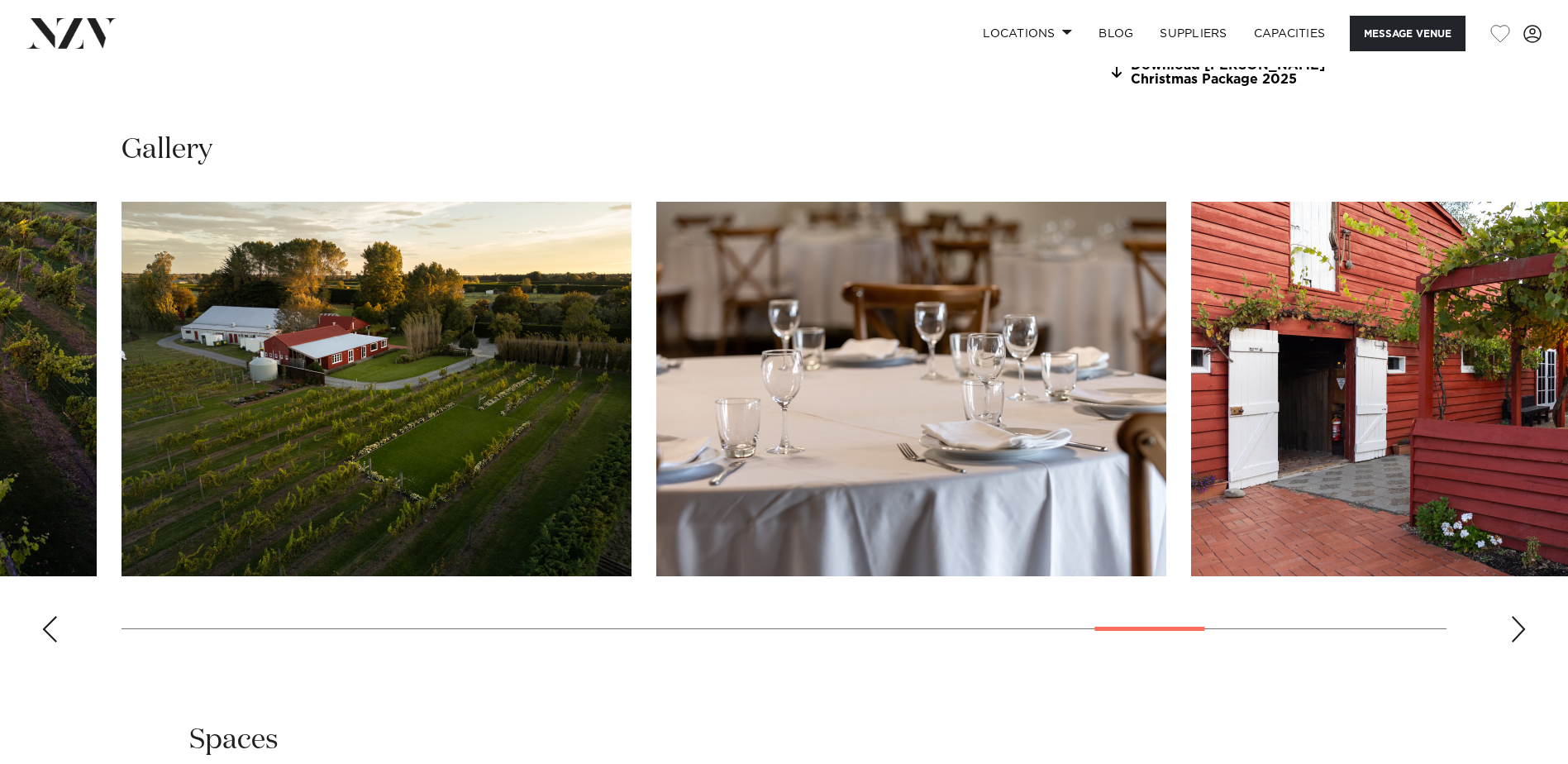
click at [1517, 635] on div "Next slide" at bounding box center [1518, 628] width 16 height 26
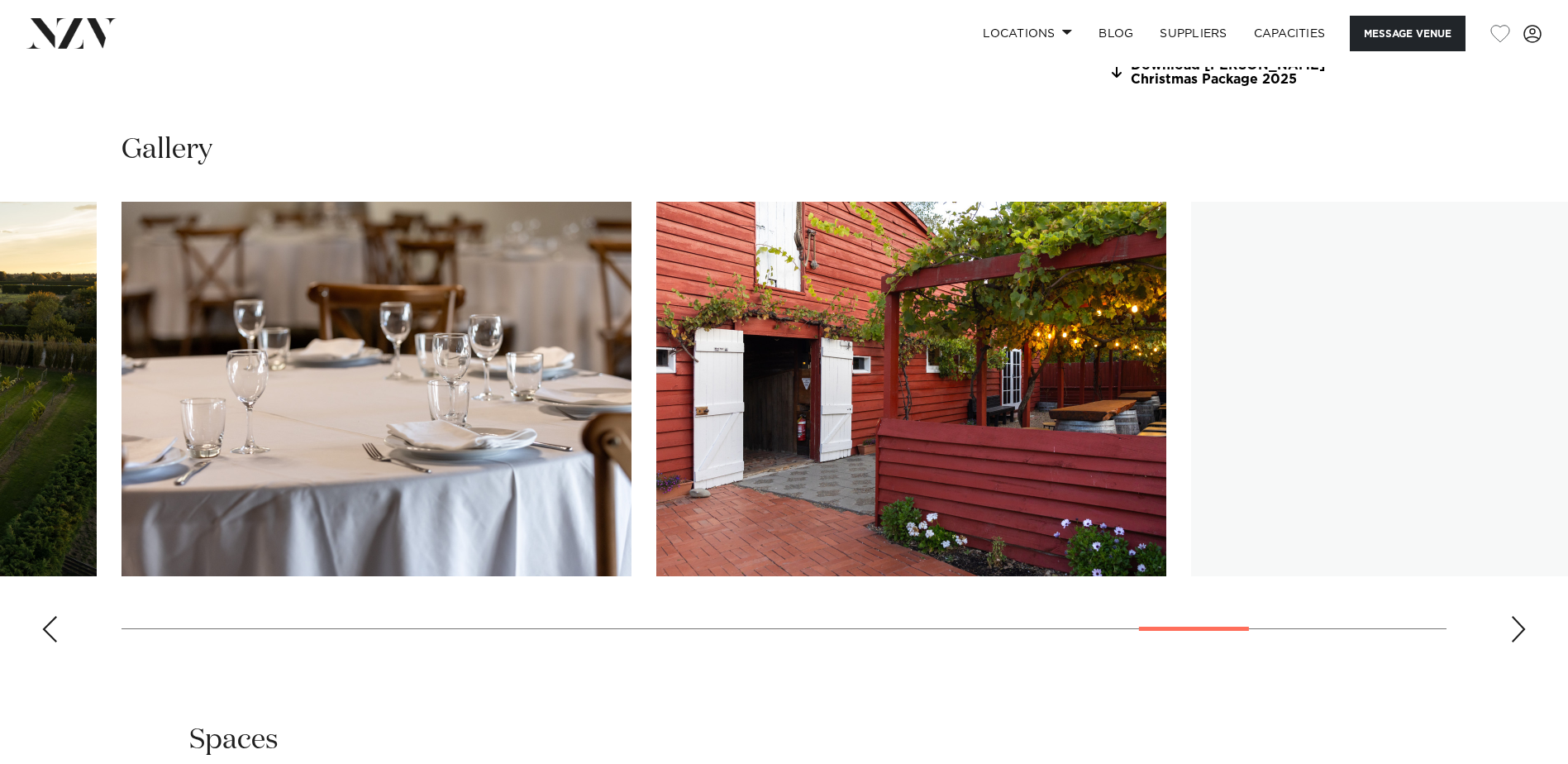
click at [1517, 635] on div "Next slide" at bounding box center [1518, 628] width 16 height 26
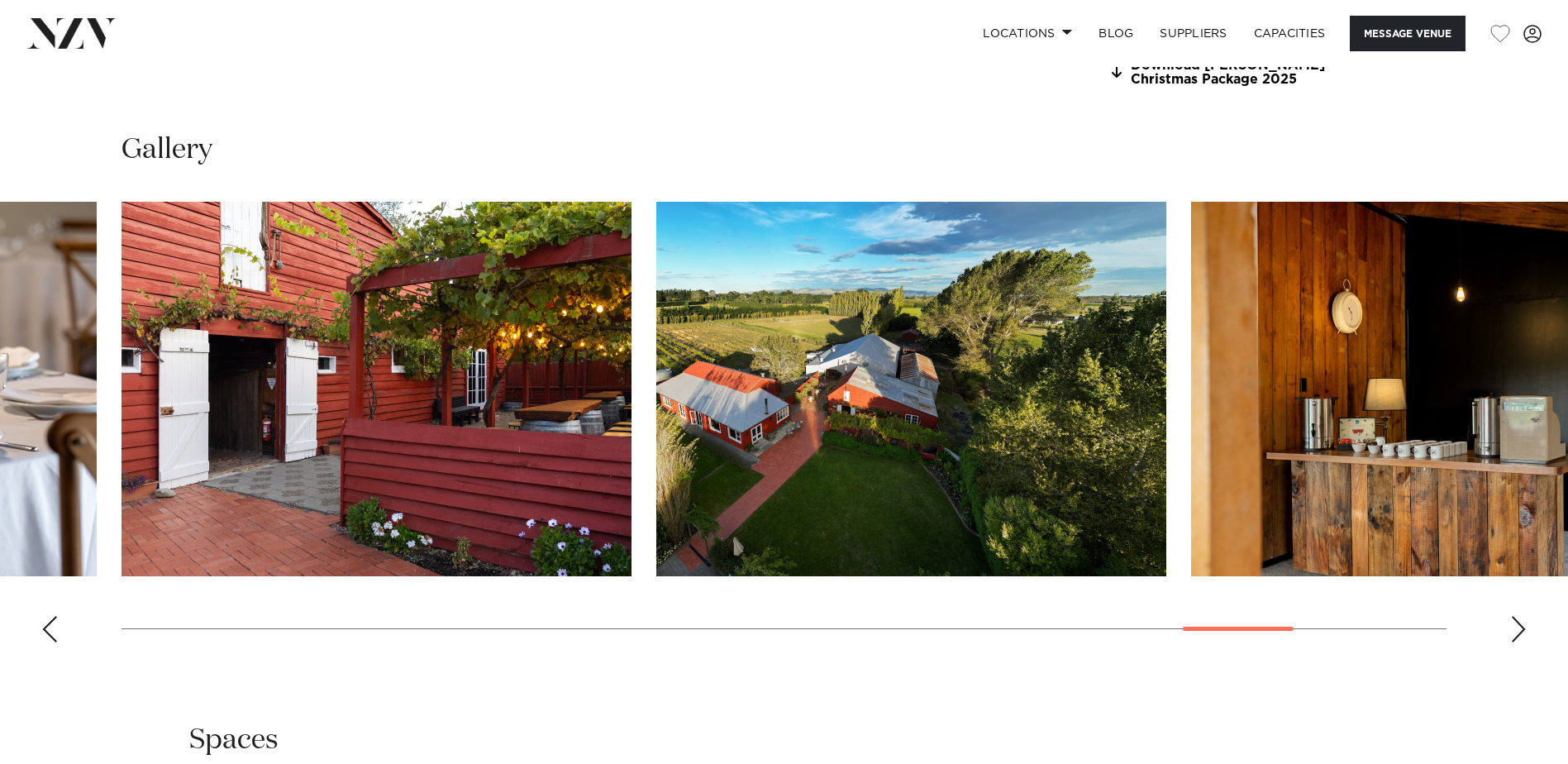
click at [1517, 635] on div "Next slide" at bounding box center [1518, 628] width 16 height 26
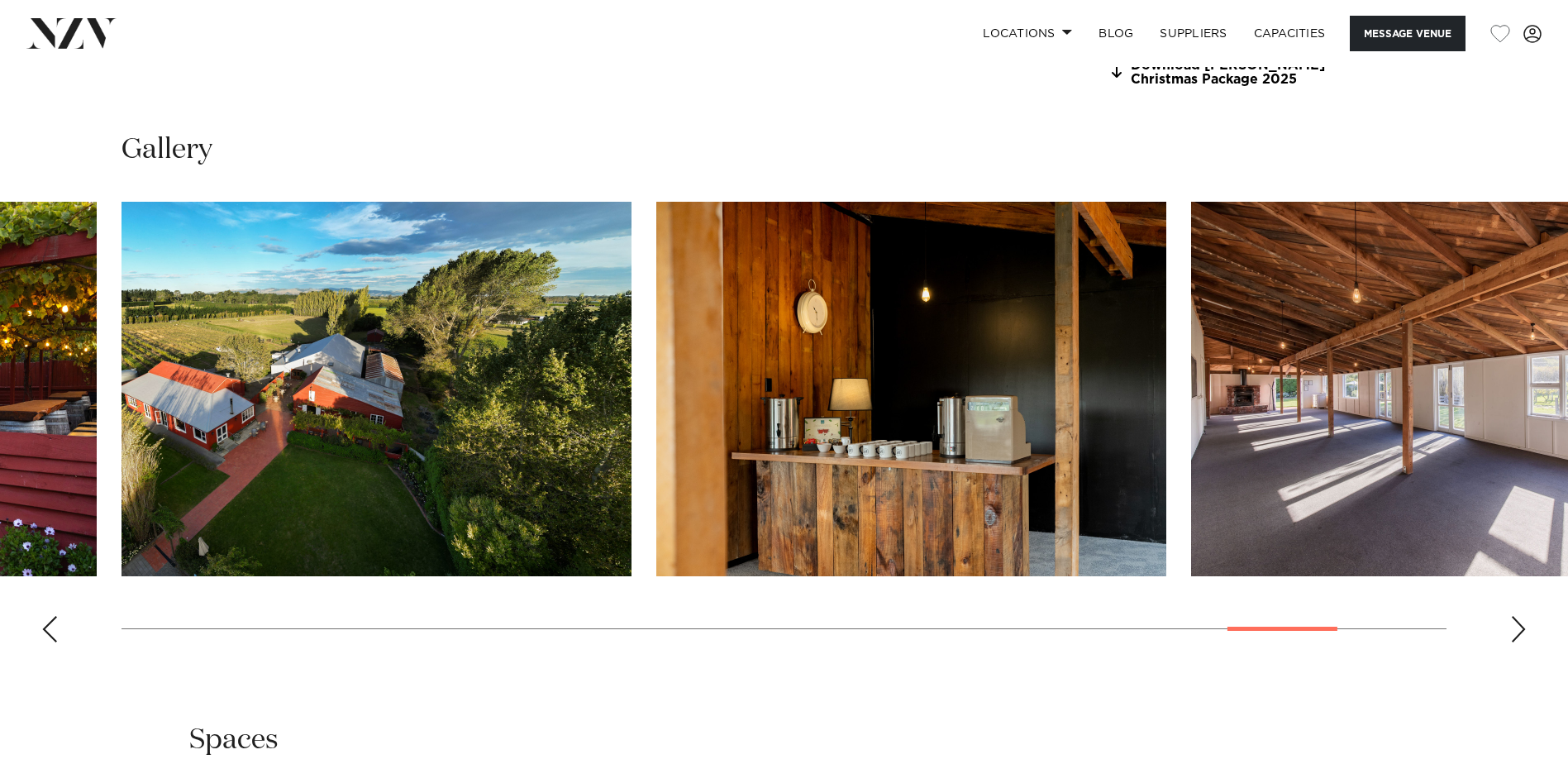
click at [1517, 635] on div "Next slide" at bounding box center [1518, 628] width 16 height 26
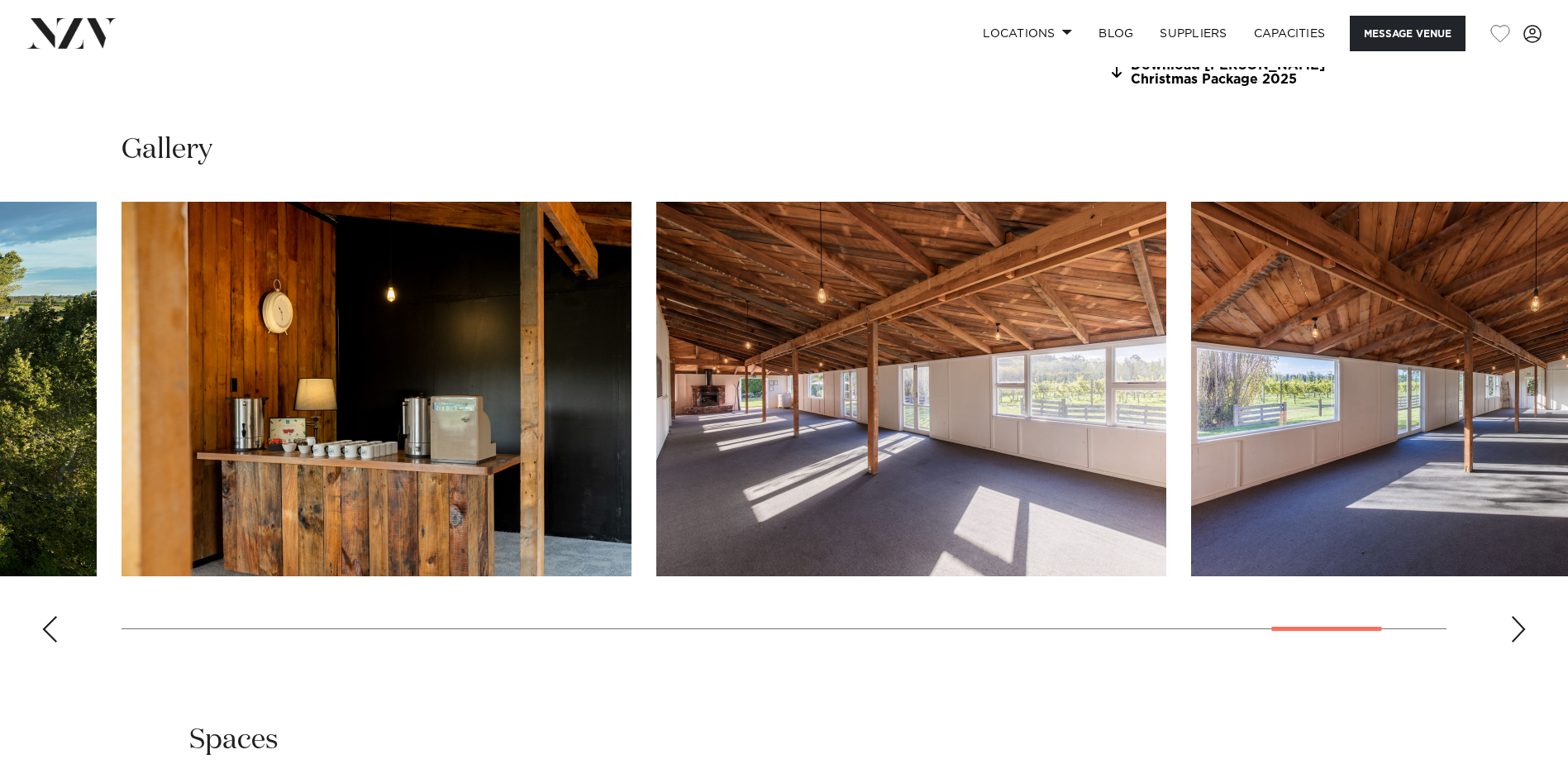
click at [1517, 635] on div "Next slide" at bounding box center [1518, 628] width 16 height 26
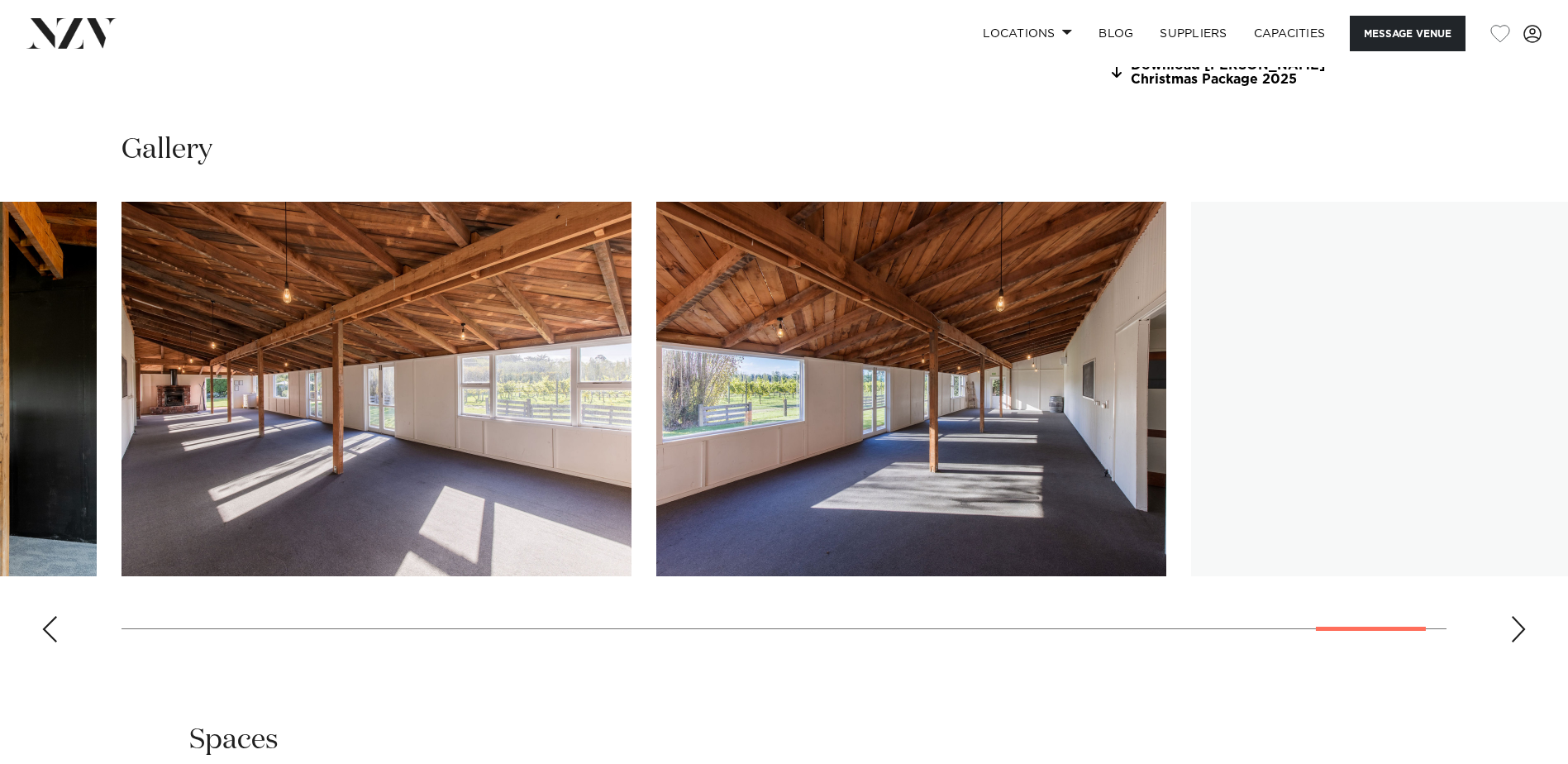
click at [1517, 635] on div "Next slide" at bounding box center [1518, 628] width 16 height 26
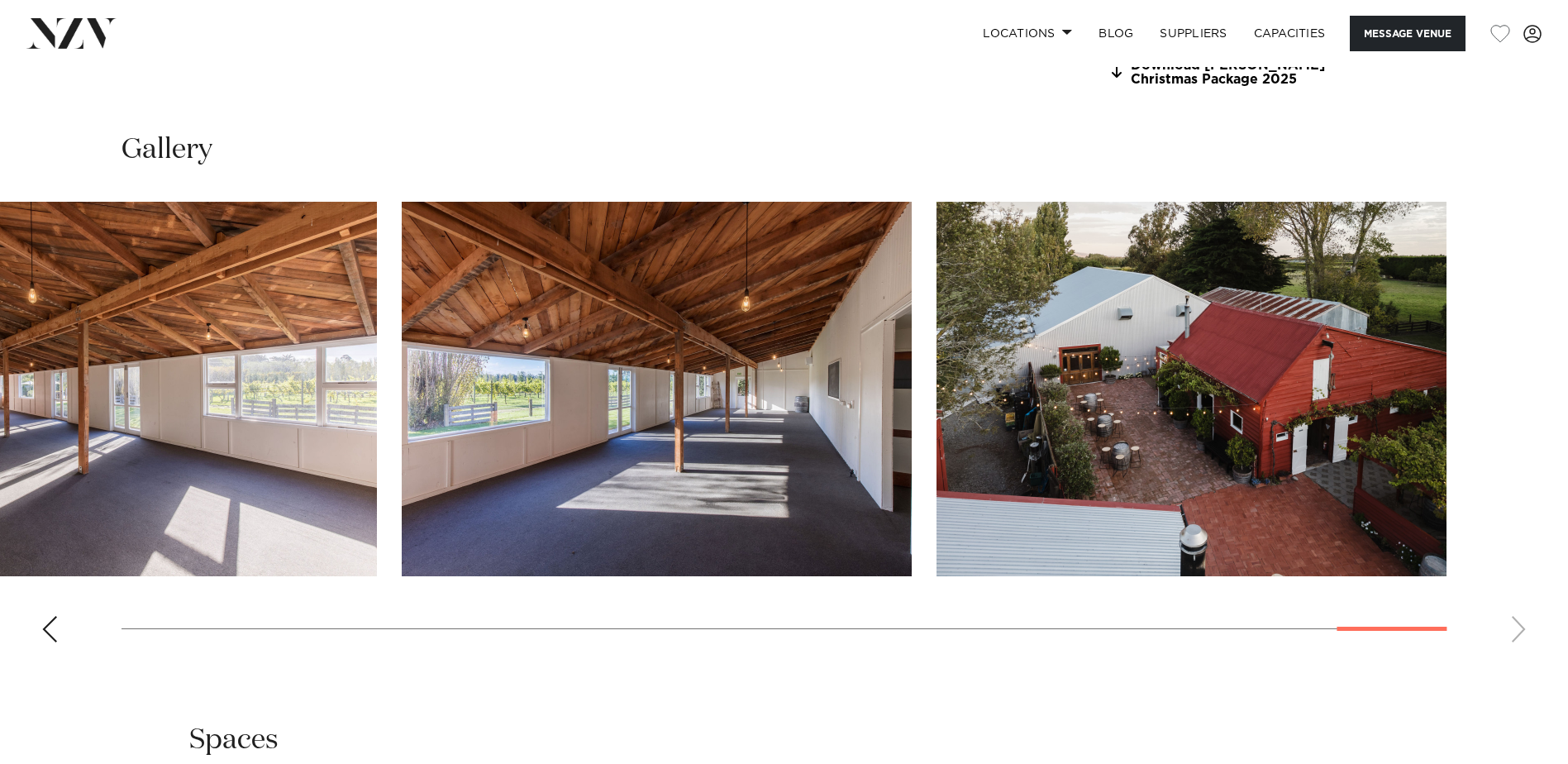
click at [1517, 635] on swiper-container at bounding box center [784, 429] width 1568 height 454
click at [123, 625] on swiper-container at bounding box center [784, 429] width 1568 height 454
click at [123, 627] on swiper-container at bounding box center [784, 429] width 1568 height 454
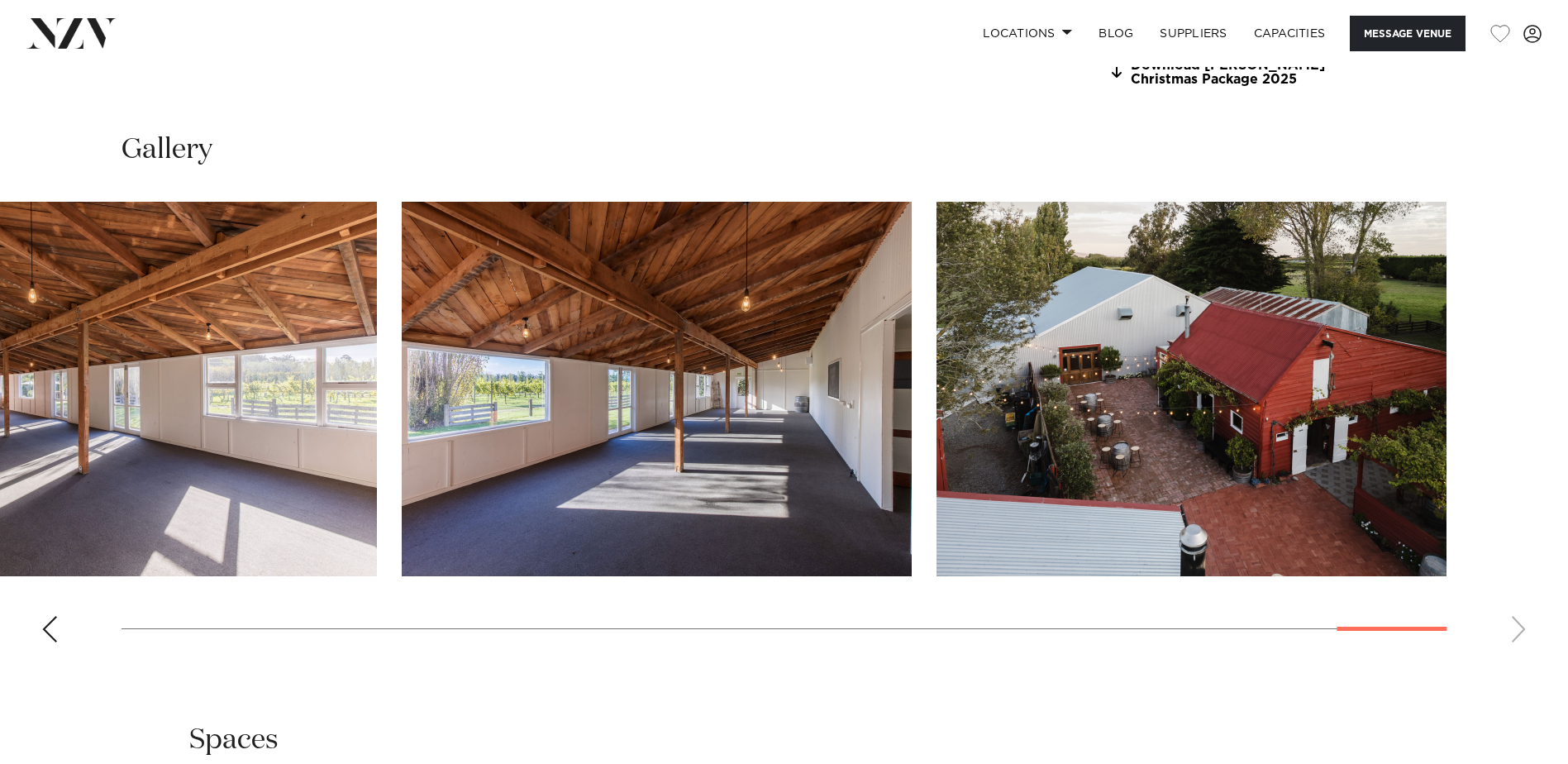
click at [62, 624] on swiper-container at bounding box center [784, 429] width 1568 height 454
click at [51, 627] on div "Previous slide" at bounding box center [49, 628] width 16 height 26
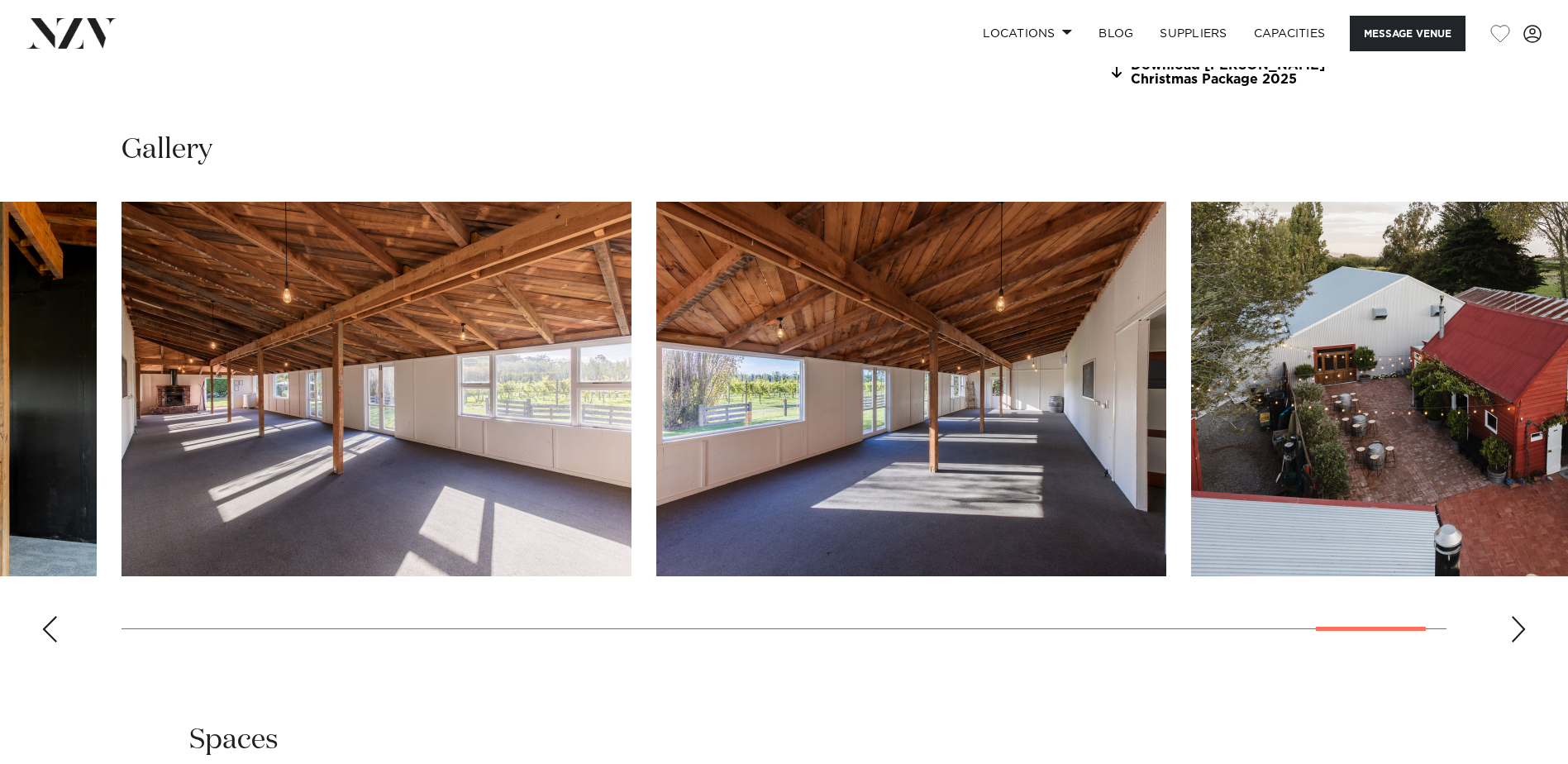
click at [51, 627] on div "Previous slide" at bounding box center [49, 628] width 16 height 26
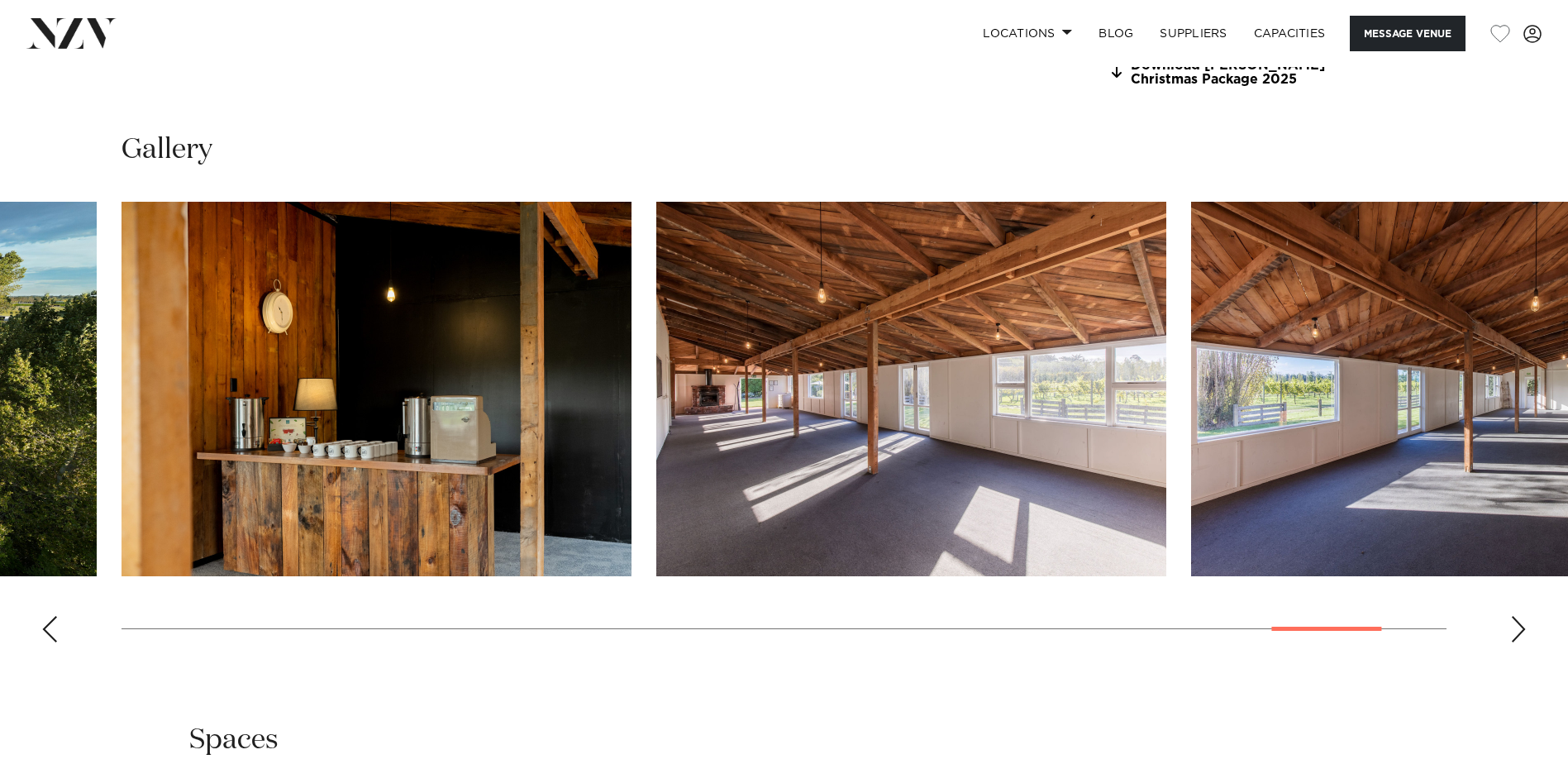
click at [51, 627] on div "Previous slide" at bounding box center [49, 628] width 16 height 26
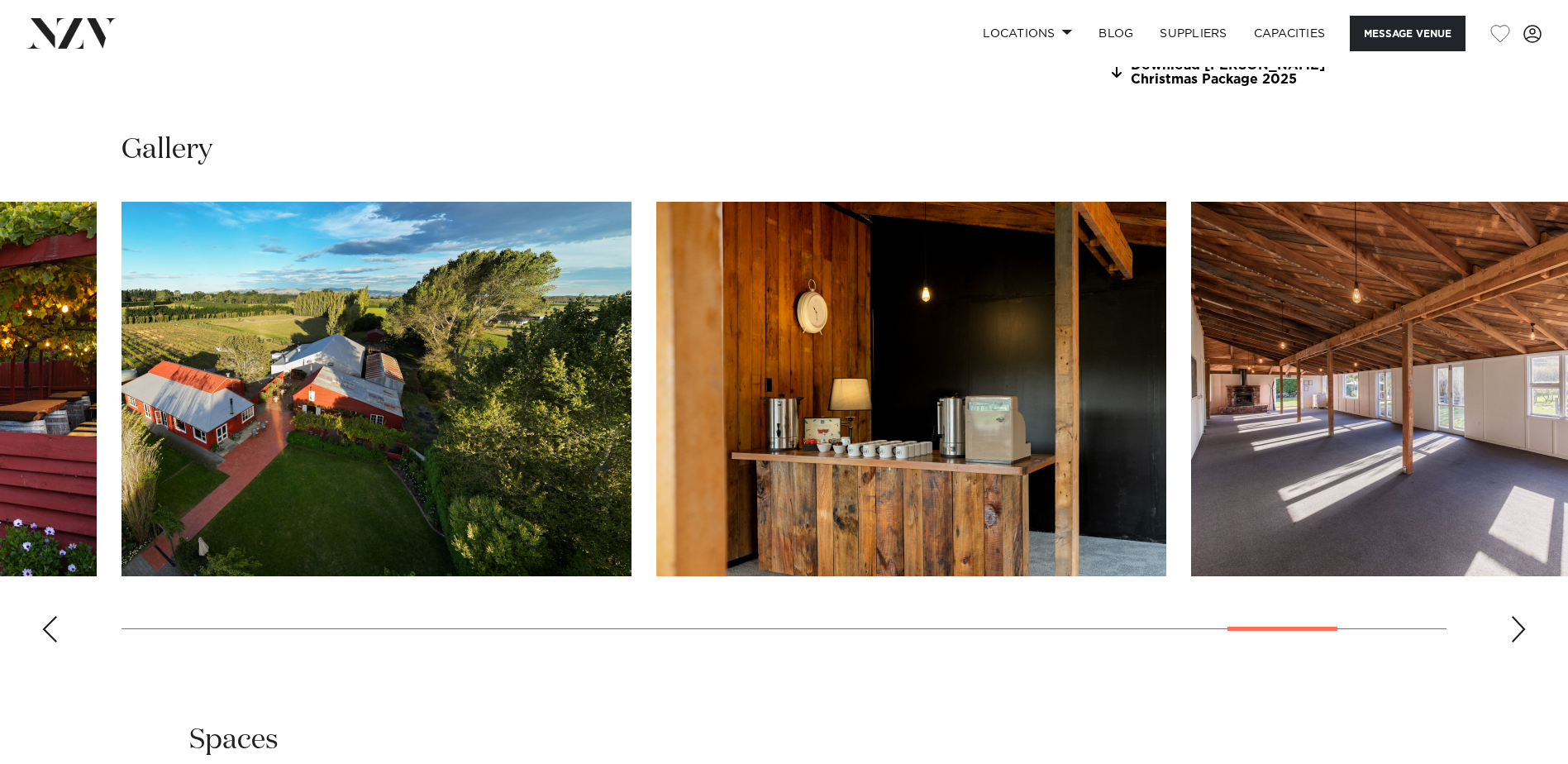
click at [51, 627] on div "Previous slide" at bounding box center [49, 628] width 16 height 26
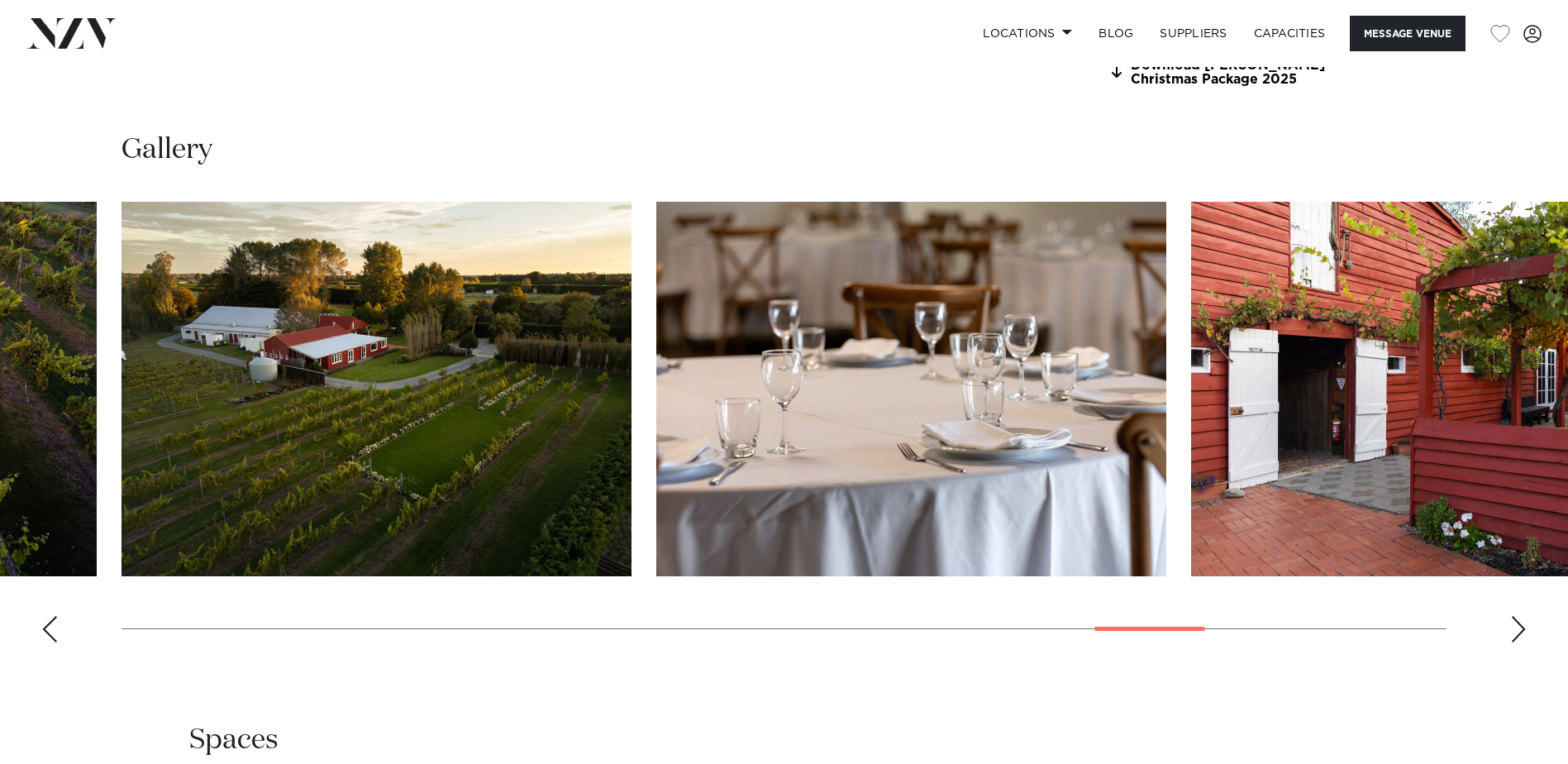
click at [51, 627] on div "Previous slide" at bounding box center [49, 628] width 16 height 26
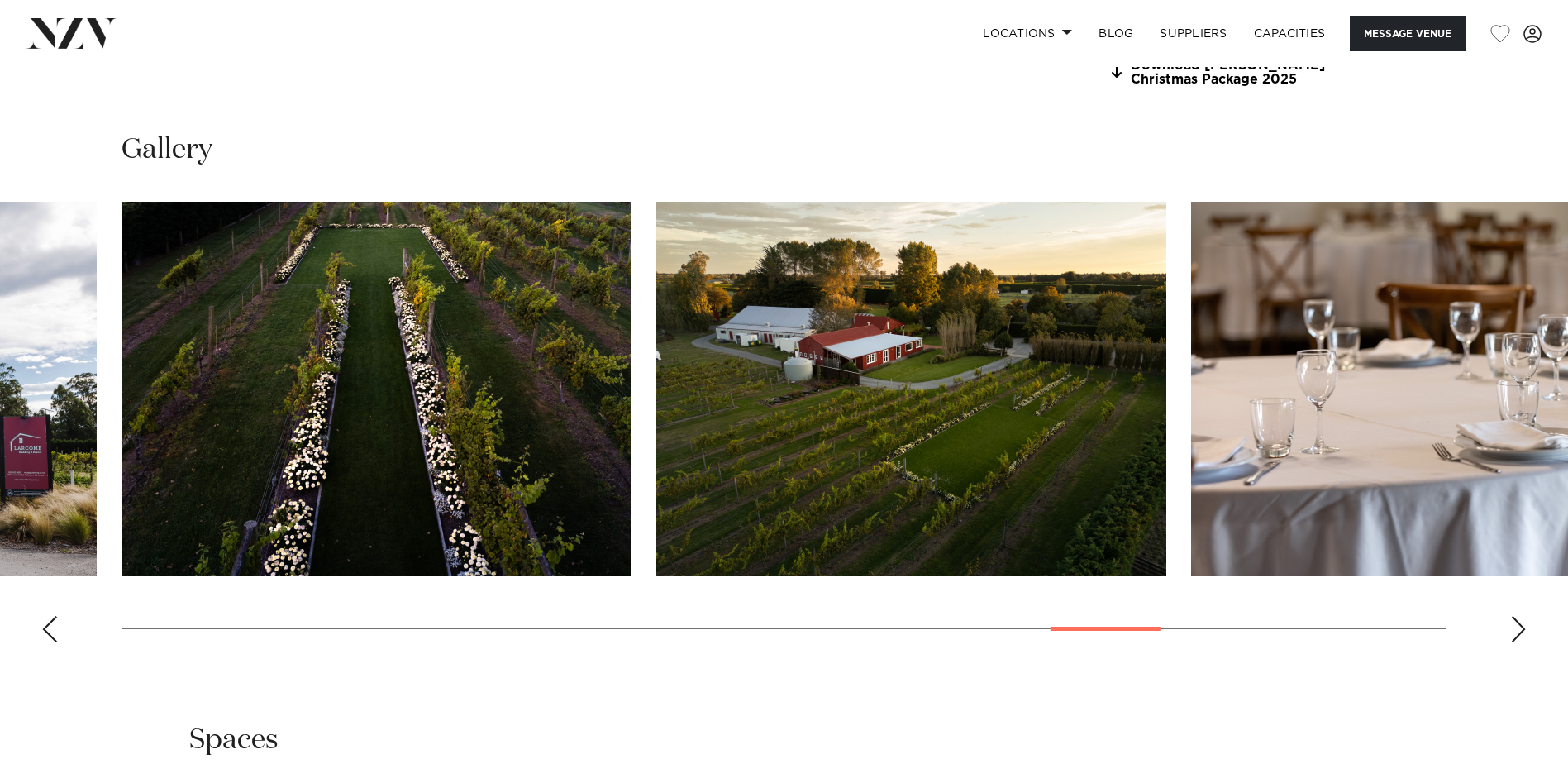
click at [51, 627] on div "Previous slide" at bounding box center [49, 628] width 16 height 26
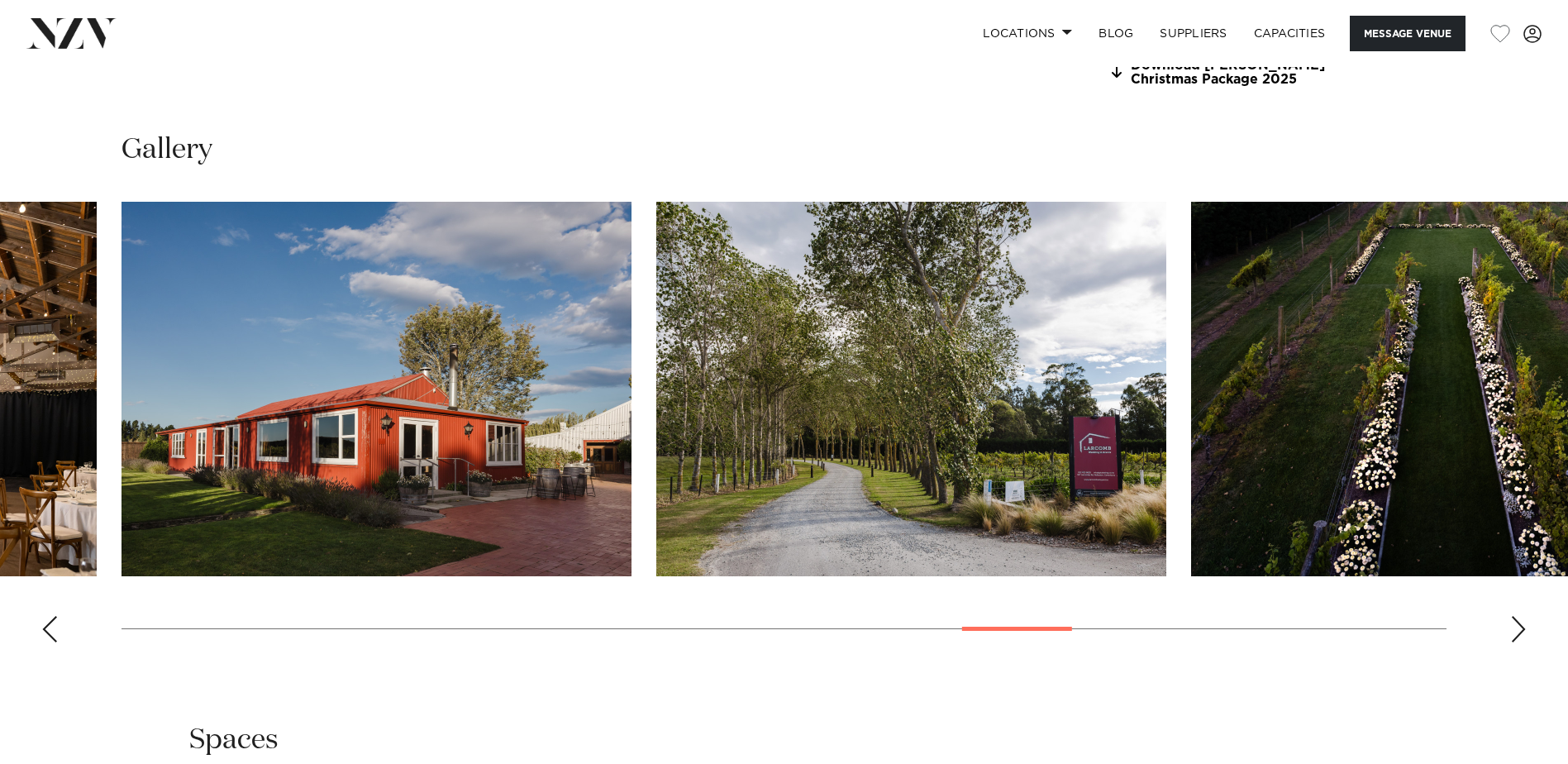
click at [51, 627] on div "Previous slide" at bounding box center [49, 628] width 16 height 26
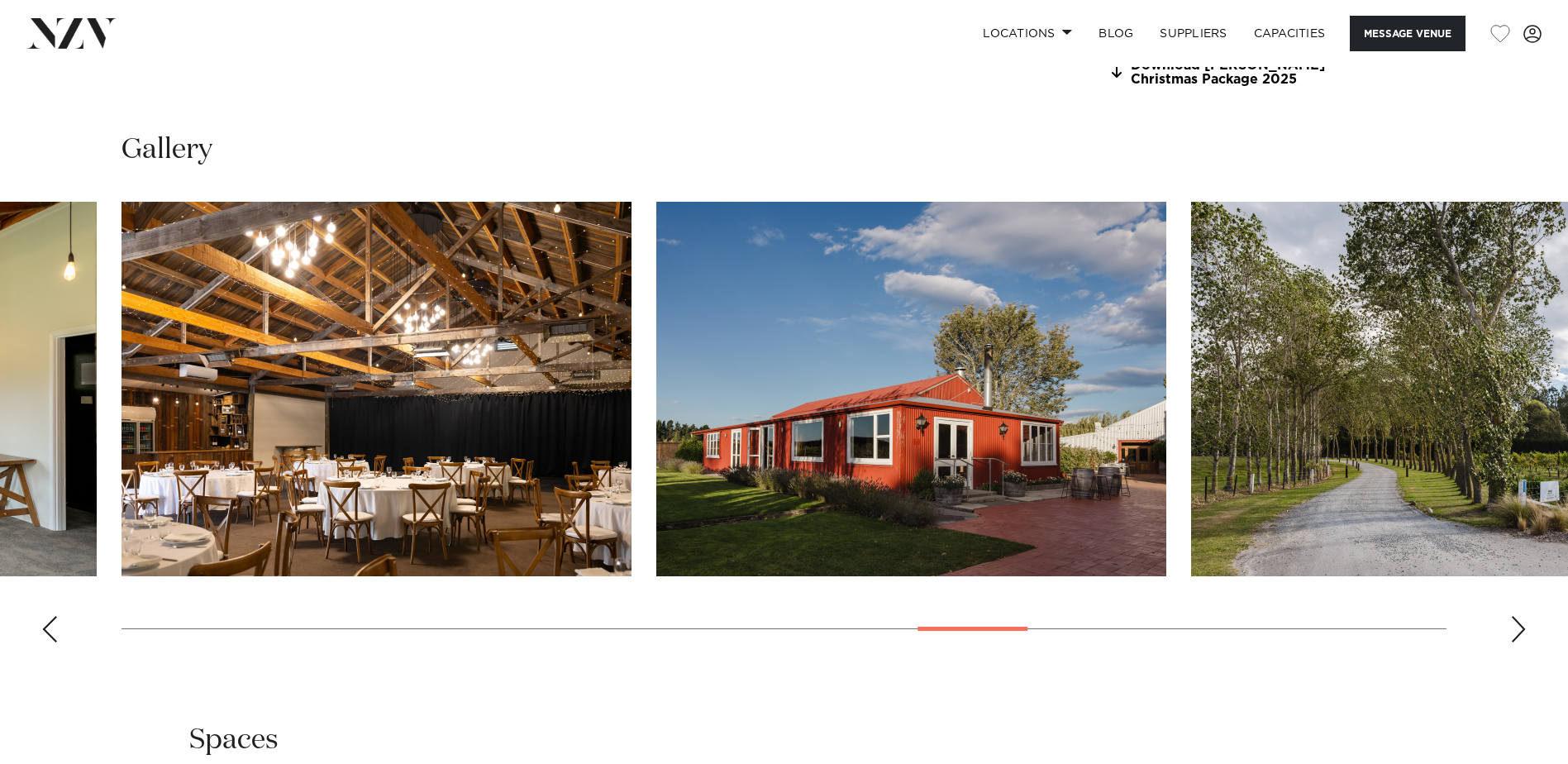
click at [51, 627] on div "Previous slide" at bounding box center [49, 628] width 16 height 26
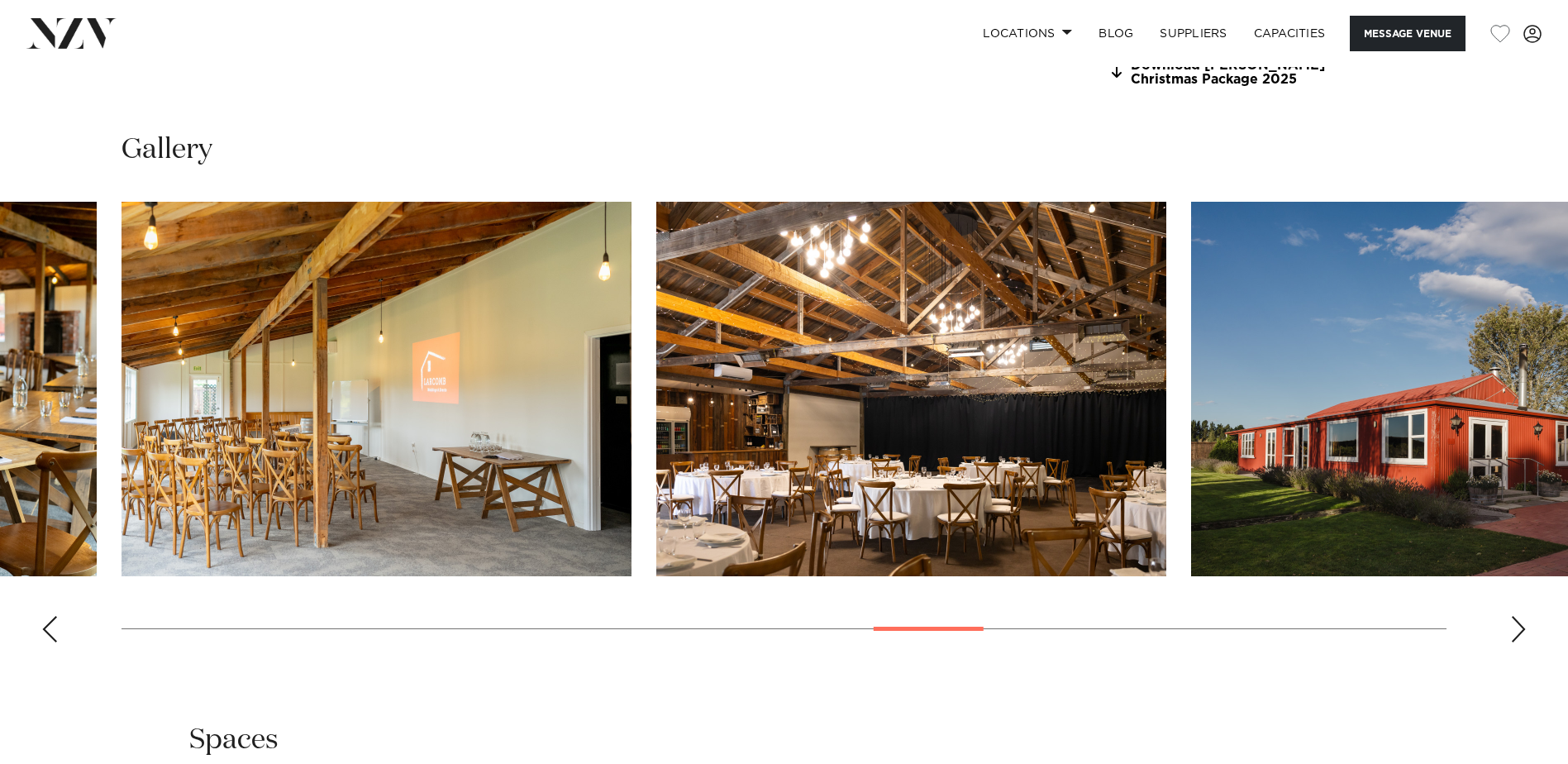
click at [51, 627] on div "Previous slide" at bounding box center [49, 628] width 16 height 26
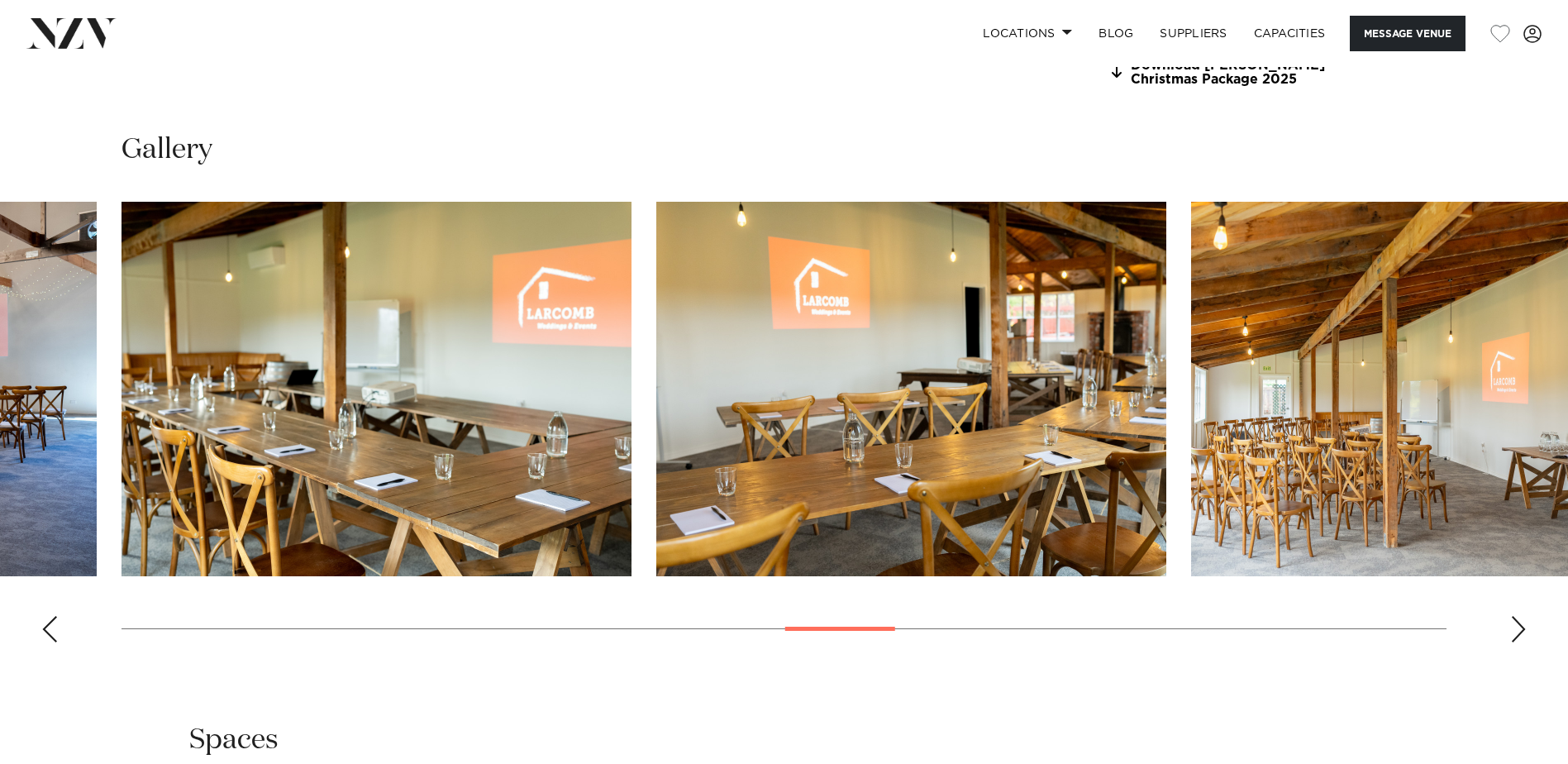
click at [51, 627] on div "Previous slide" at bounding box center [49, 628] width 16 height 26
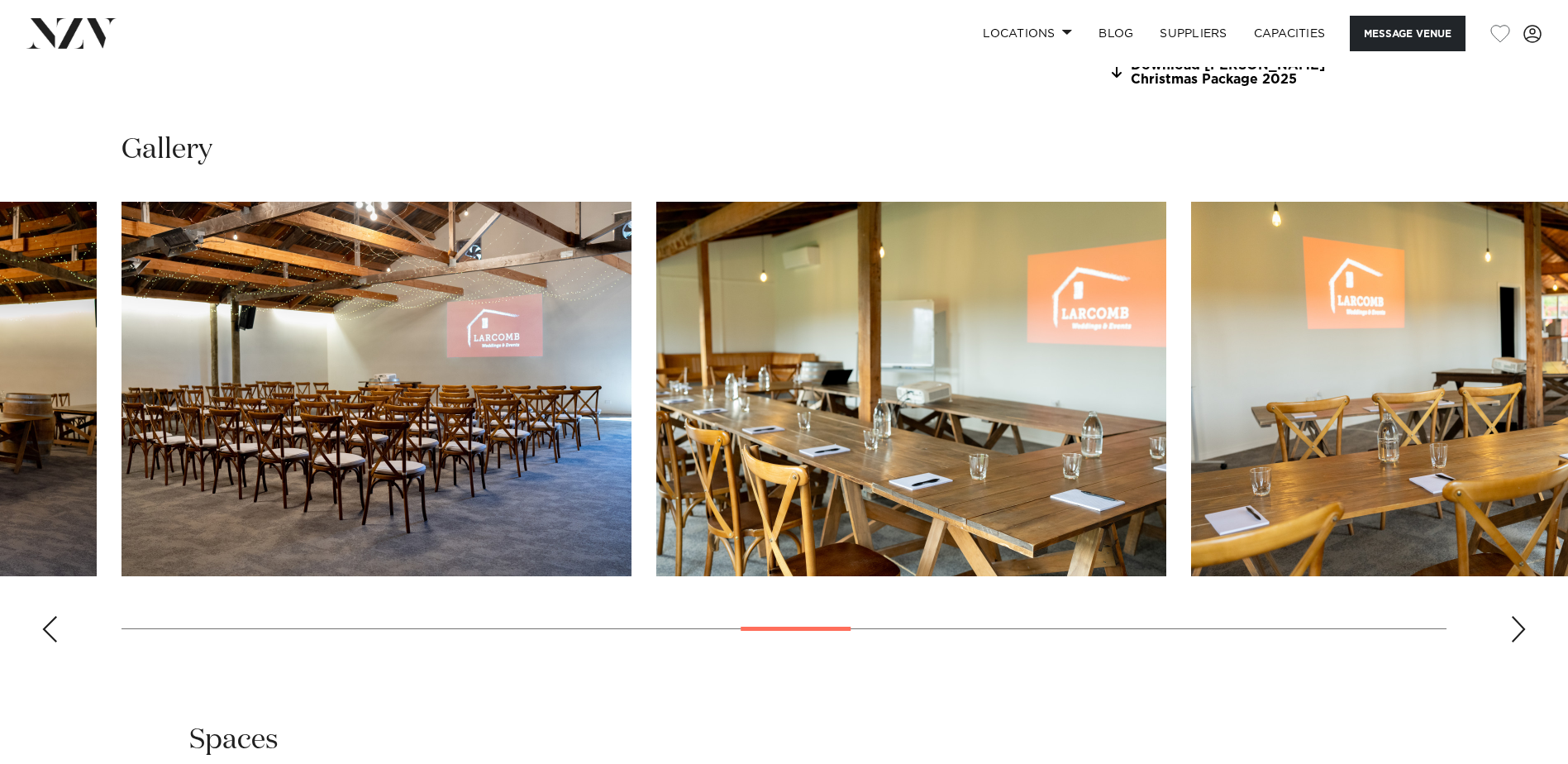
click at [51, 627] on div "Previous slide" at bounding box center [49, 628] width 16 height 26
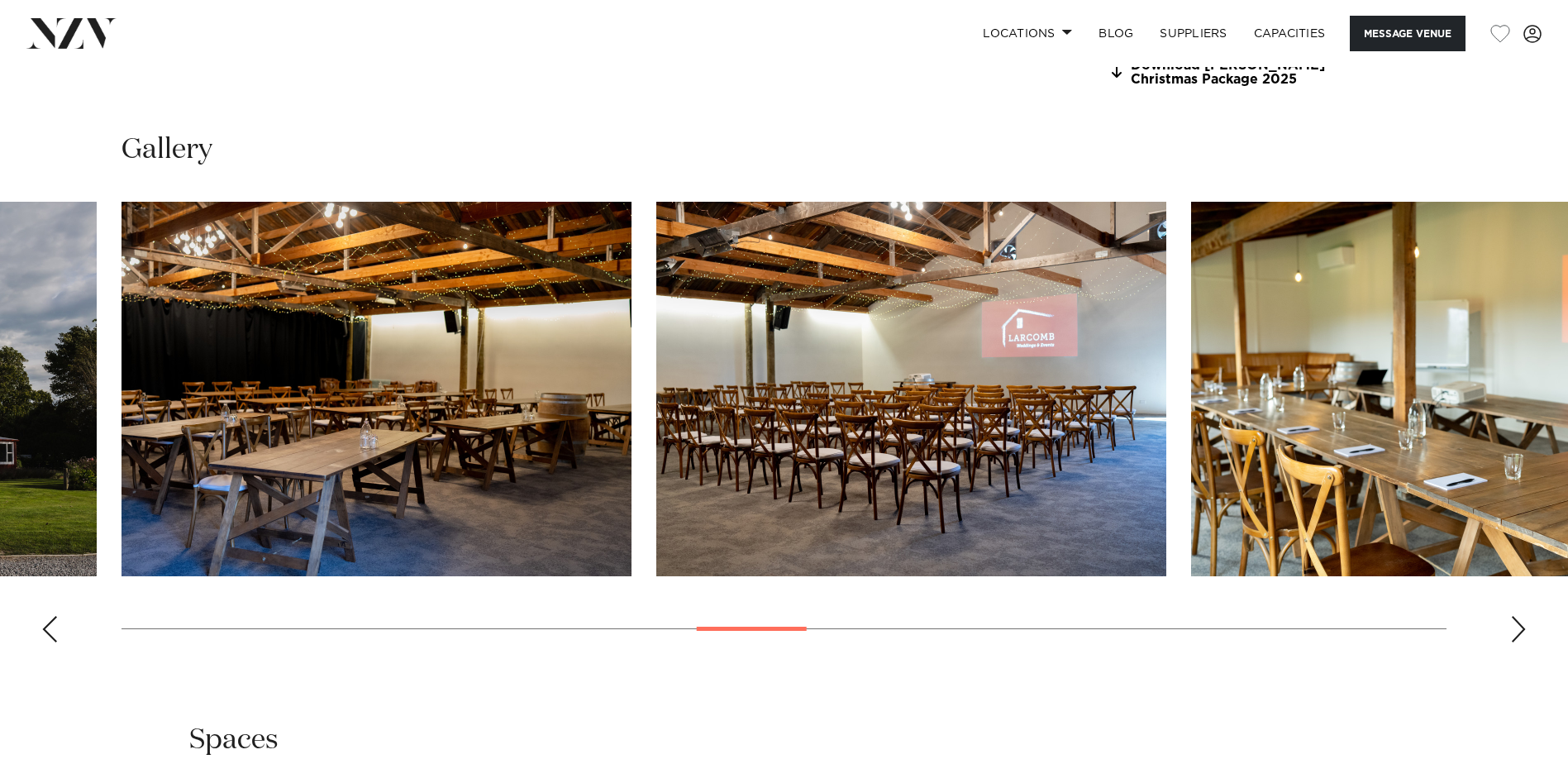
click at [51, 627] on div "Previous slide" at bounding box center [49, 628] width 16 height 26
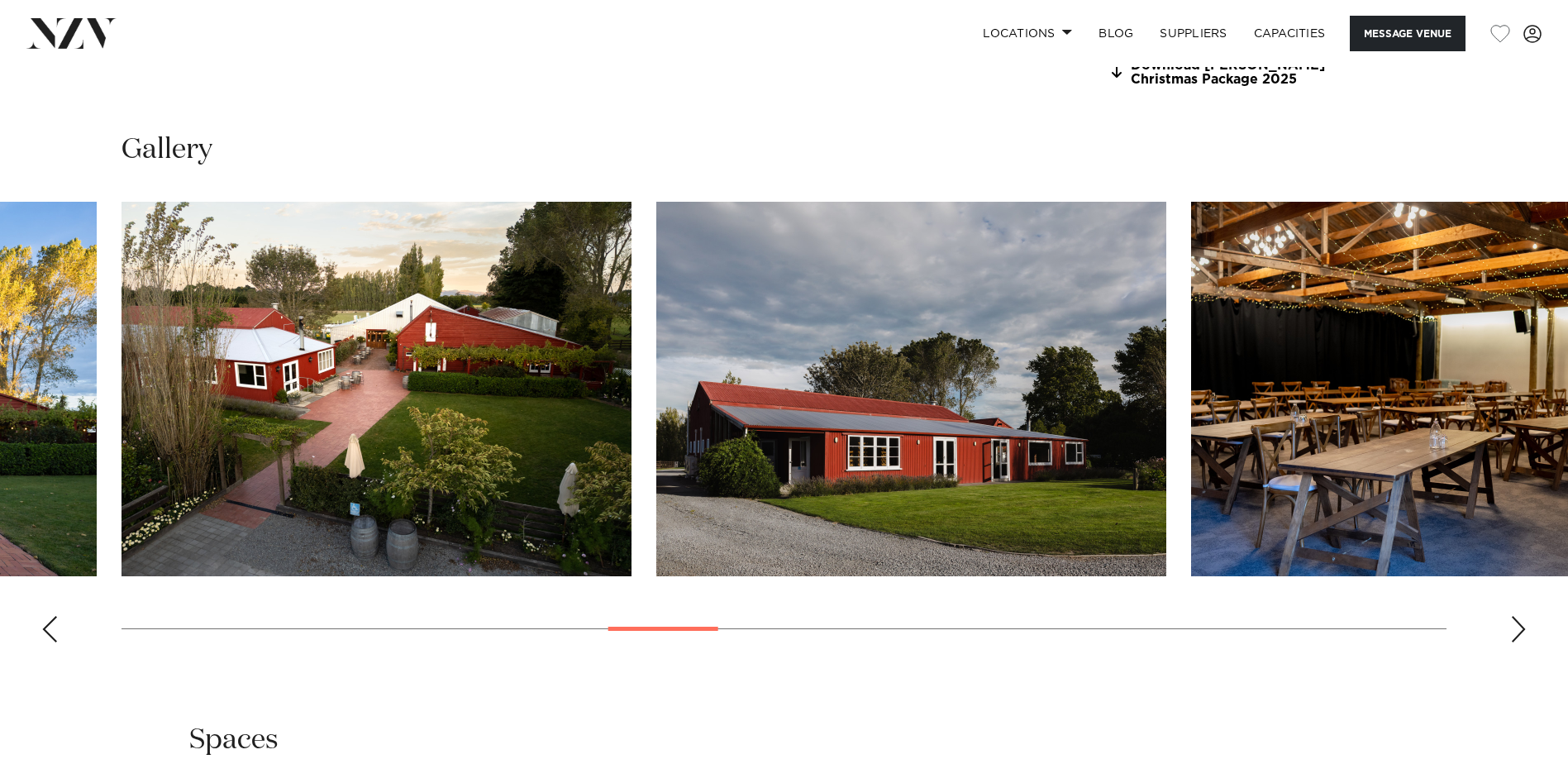
click at [51, 627] on div "Previous slide" at bounding box center [49, 628] width 16 height 26
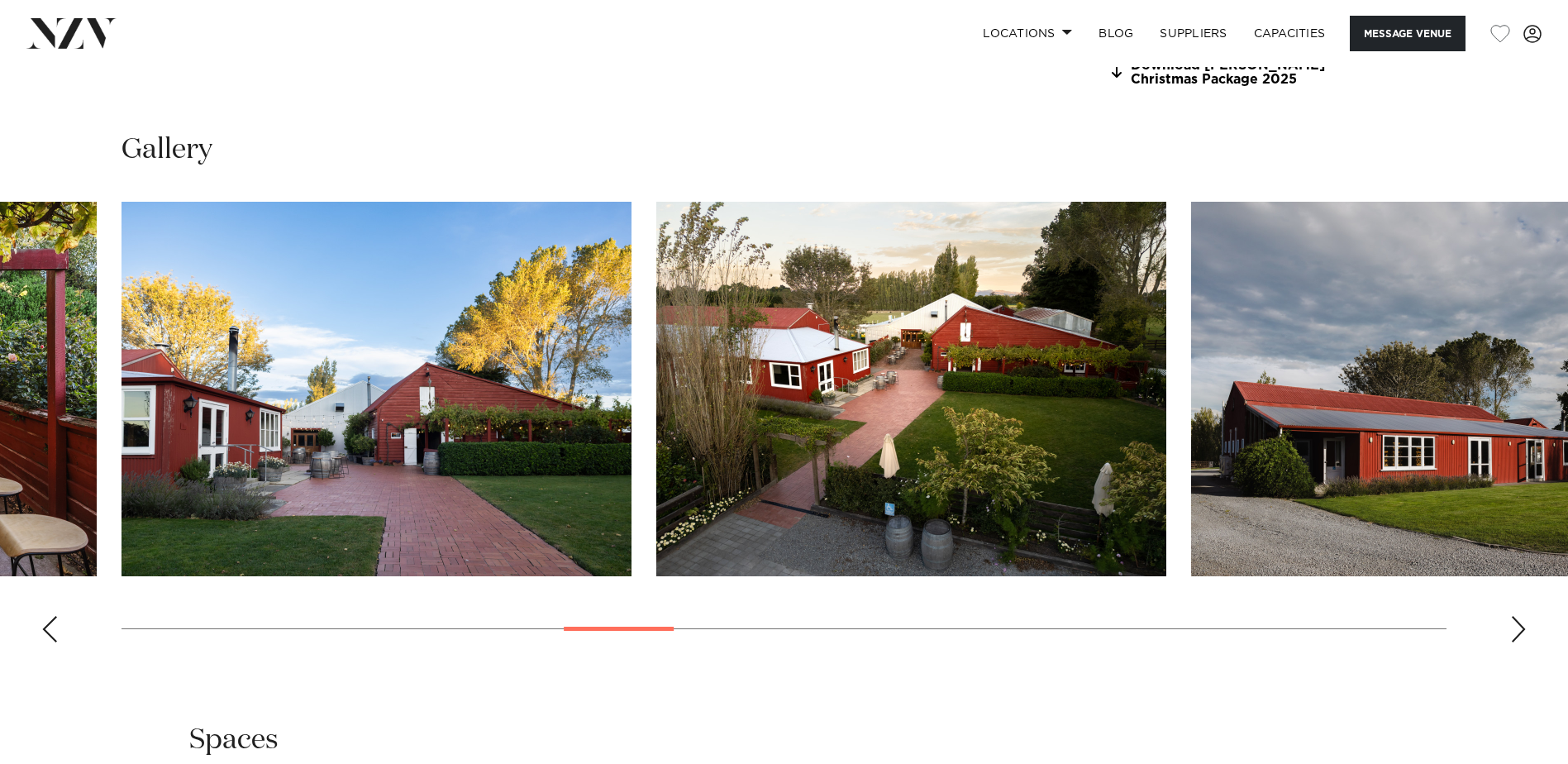
click at [51, 627] on div "Previous slide" at bounding box center [49, 628] width 16 height 26
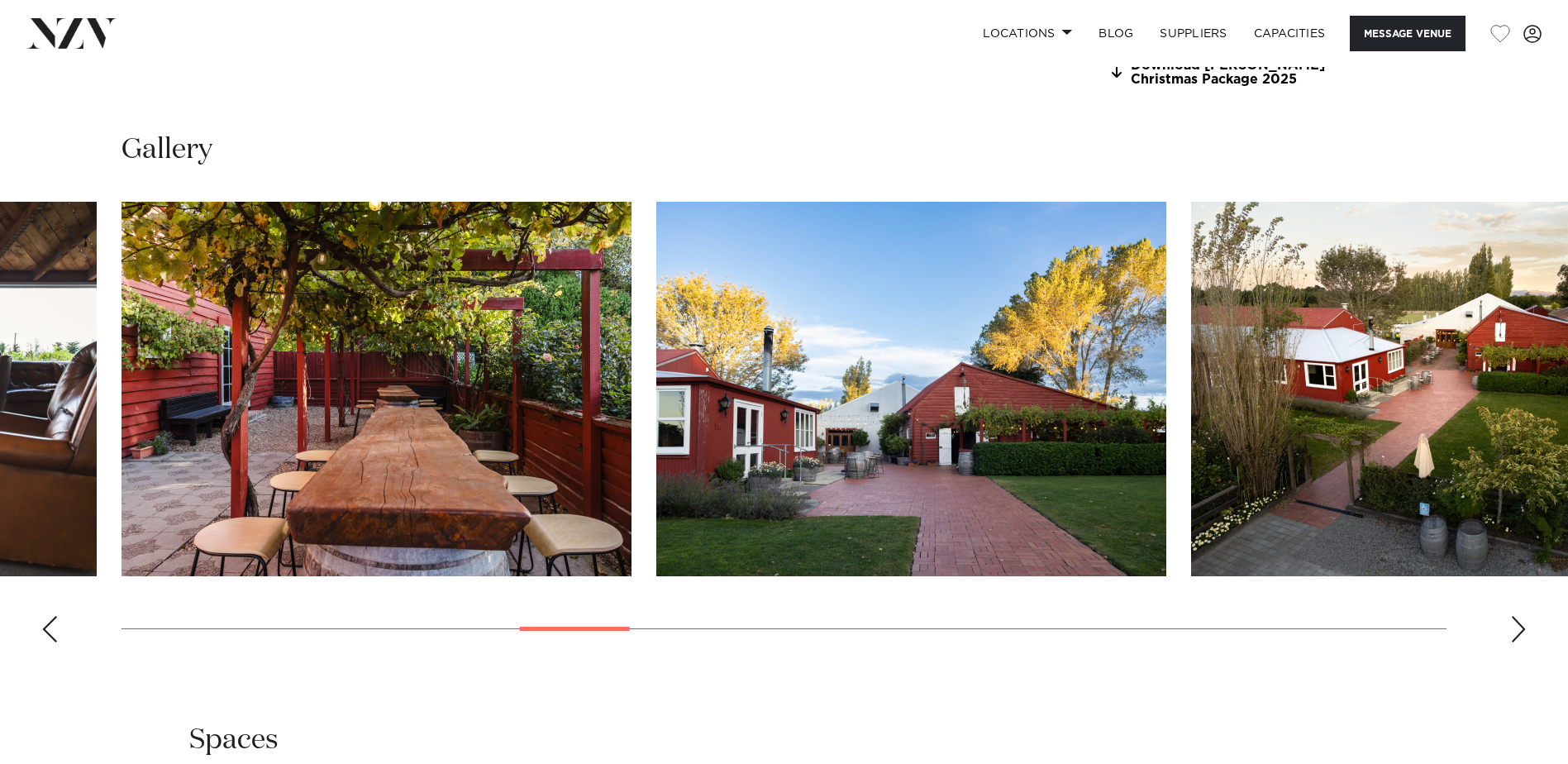
click at [51, 627] on div "Previous slide" at bounding box center [49, 628] width 16 height 26
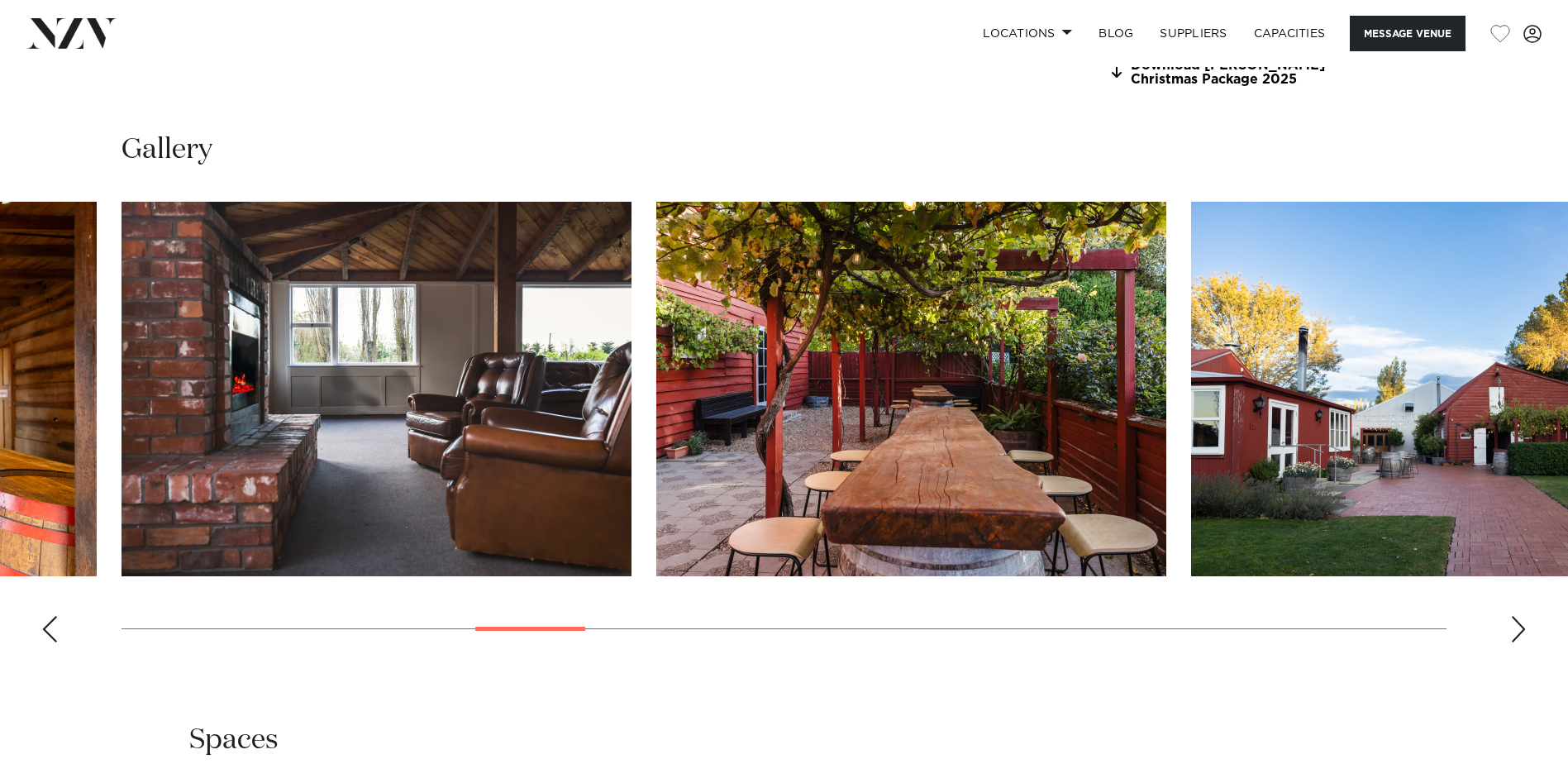
click at [51, 627] on div "Previous slide" at bounding box center [49, 628] width 16 height 26
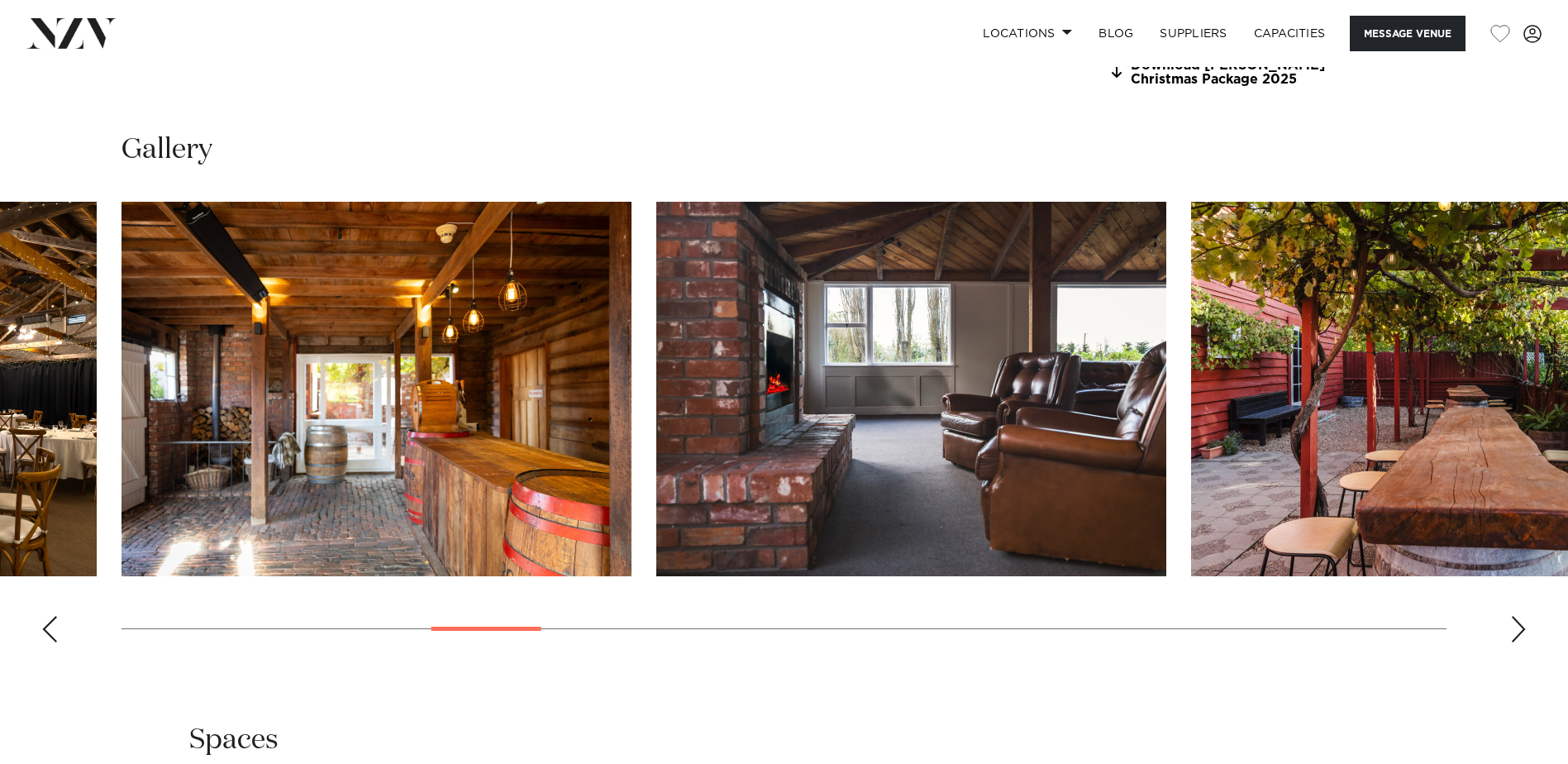
click at [51, 627] on div "Previous slide" at bounding box center [49, 628] width 16 height 26
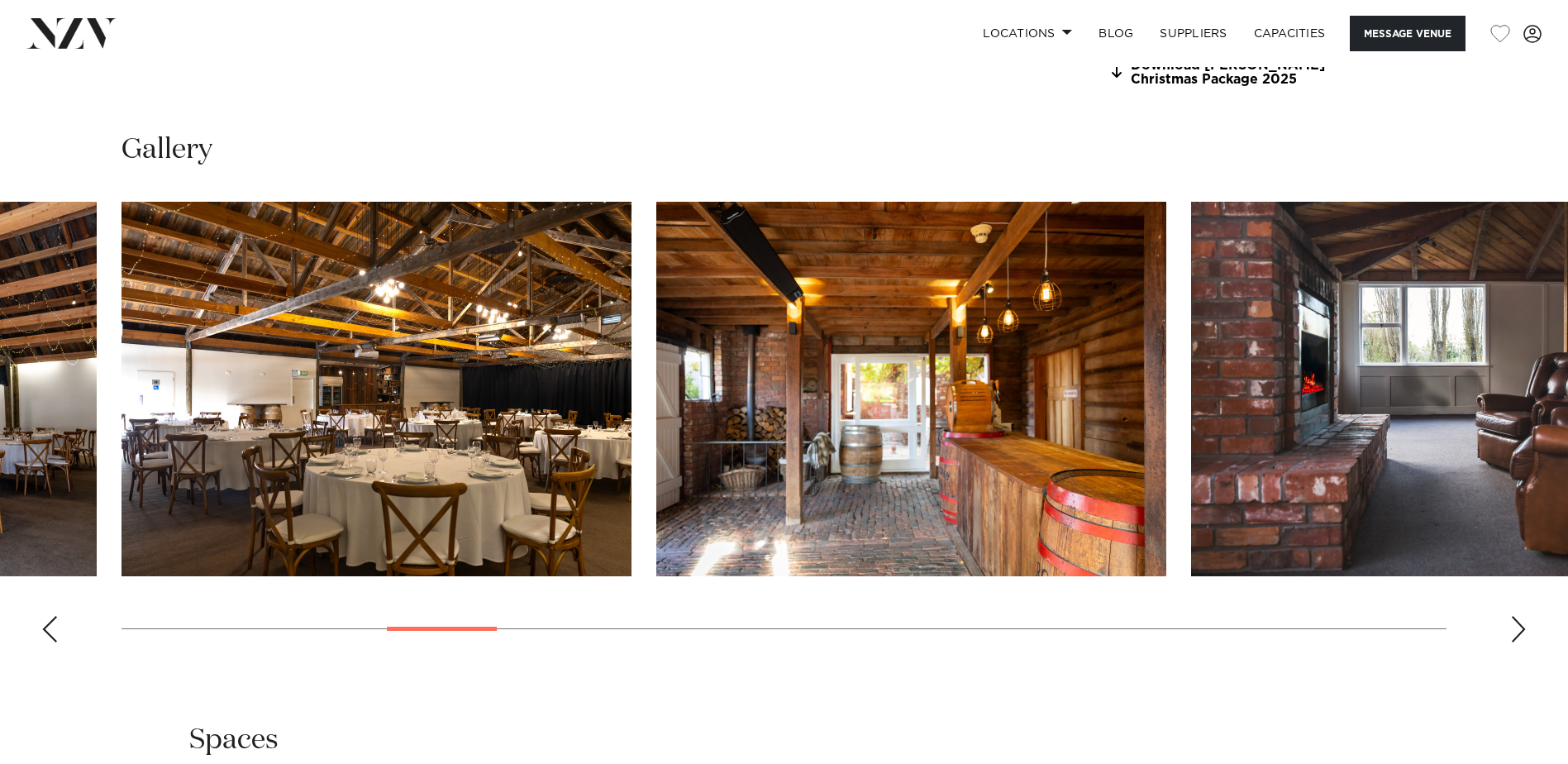
click at [51, 627] on div "Previous slide" at bounding box center [49, 628] width 16 height 26
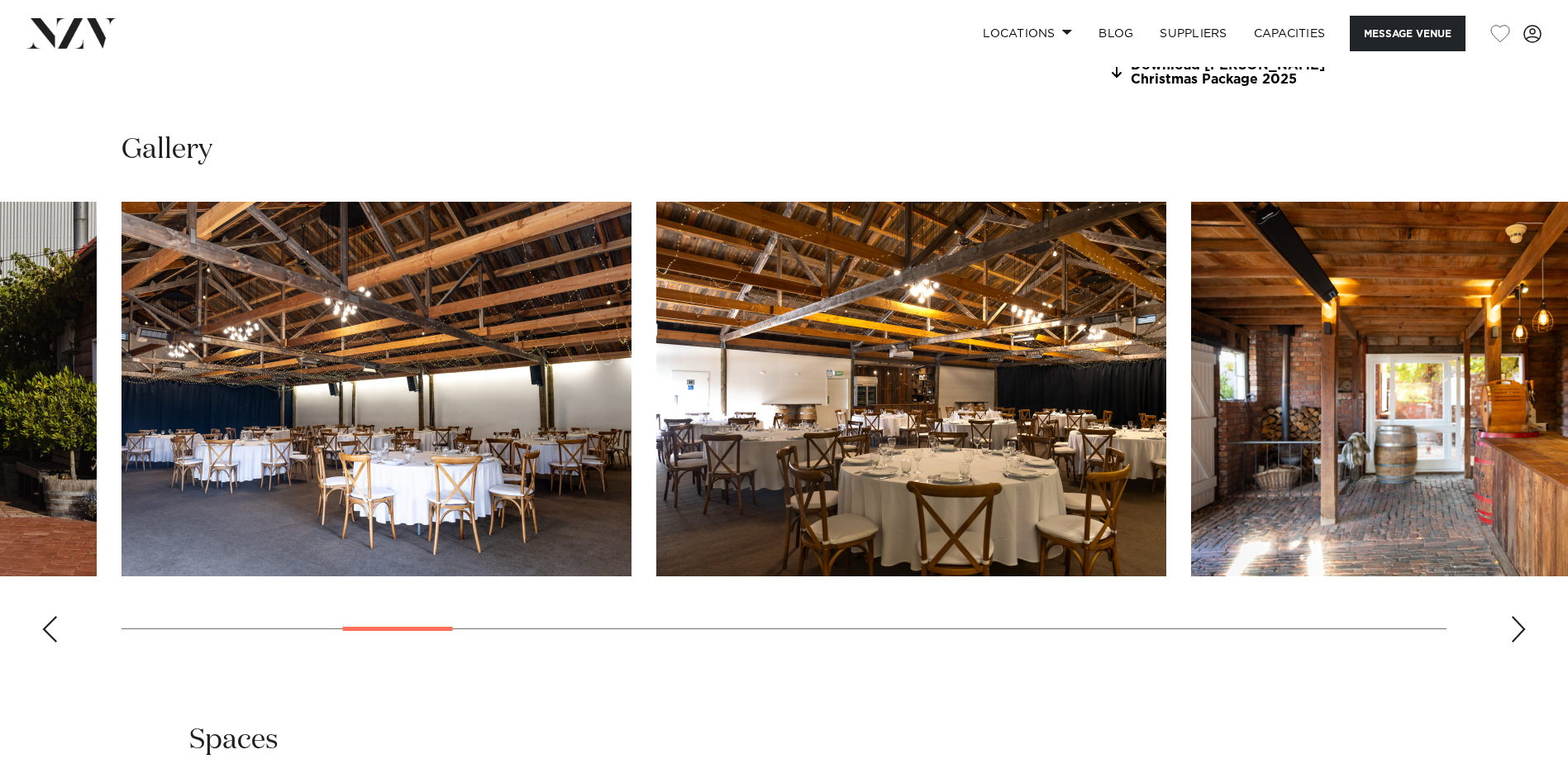
click at [51, 627] on div "Previous slide" at bounding box center [49, 628] width 16 height 26
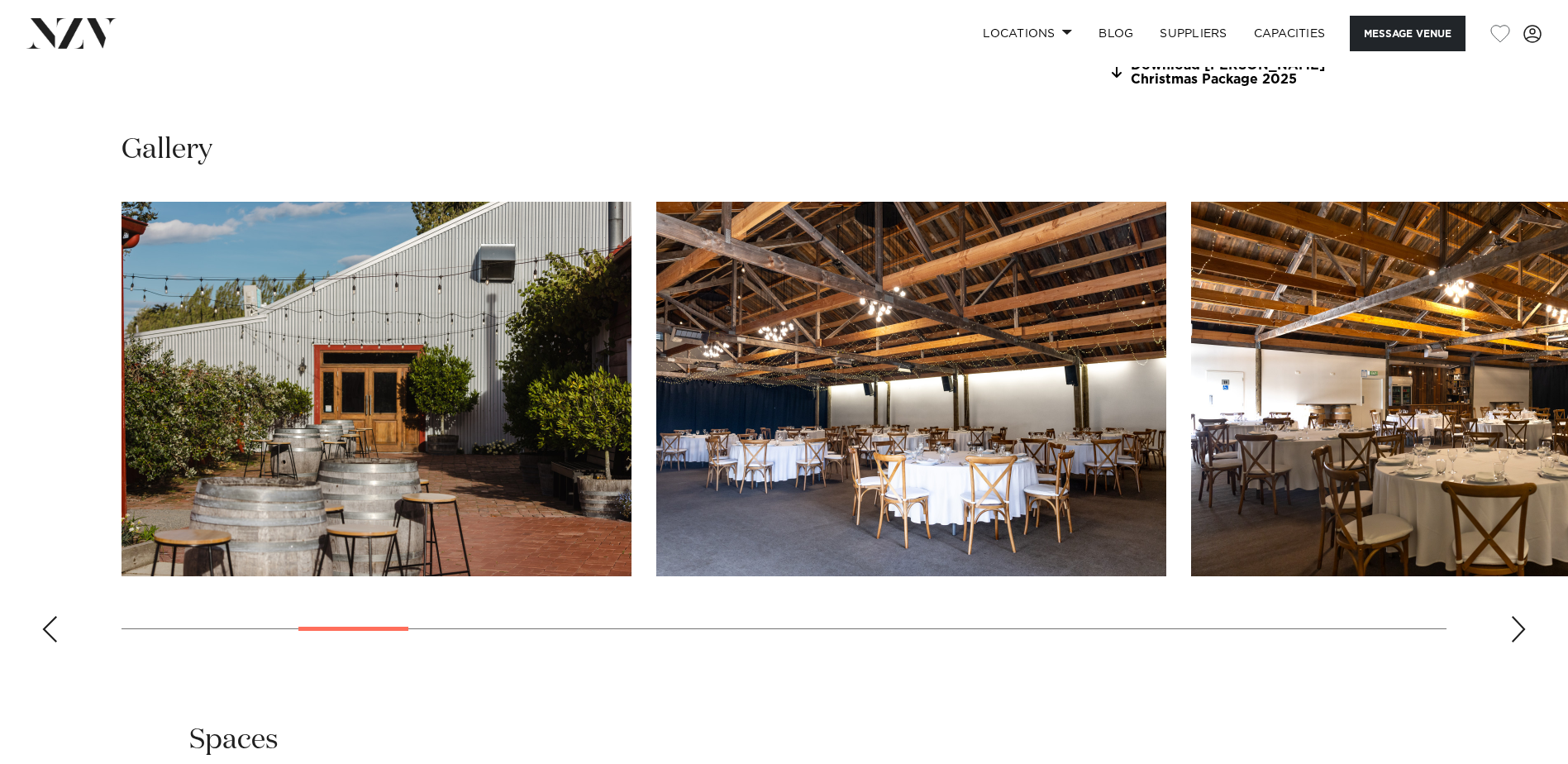
click at [51, 627] on div "Previous slide" at bounding box center [49, 628] width 16 height 26
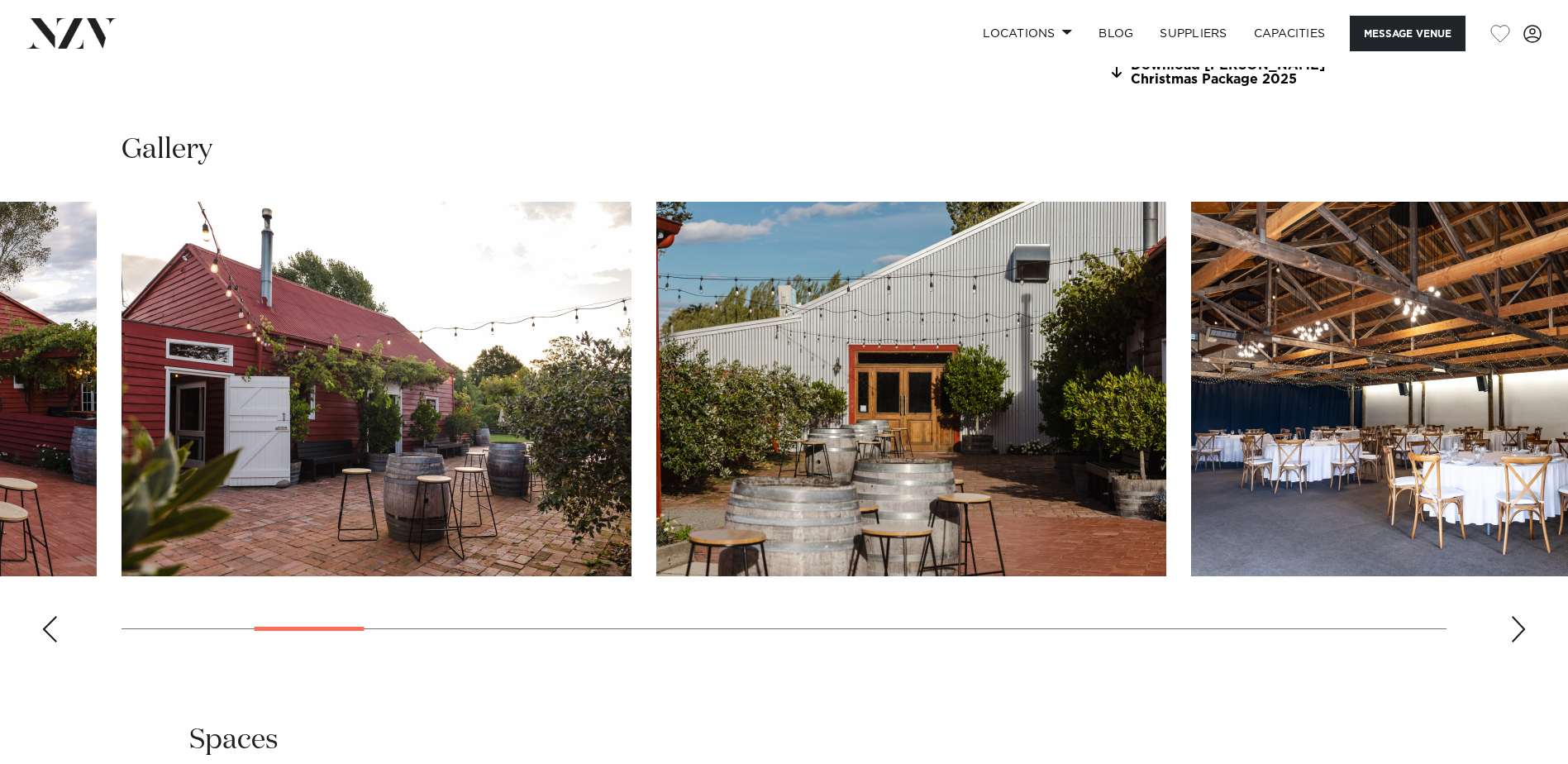
click at [51, 627] on div "Previous slide" at bounding box center [49, 628] width 16 height 26
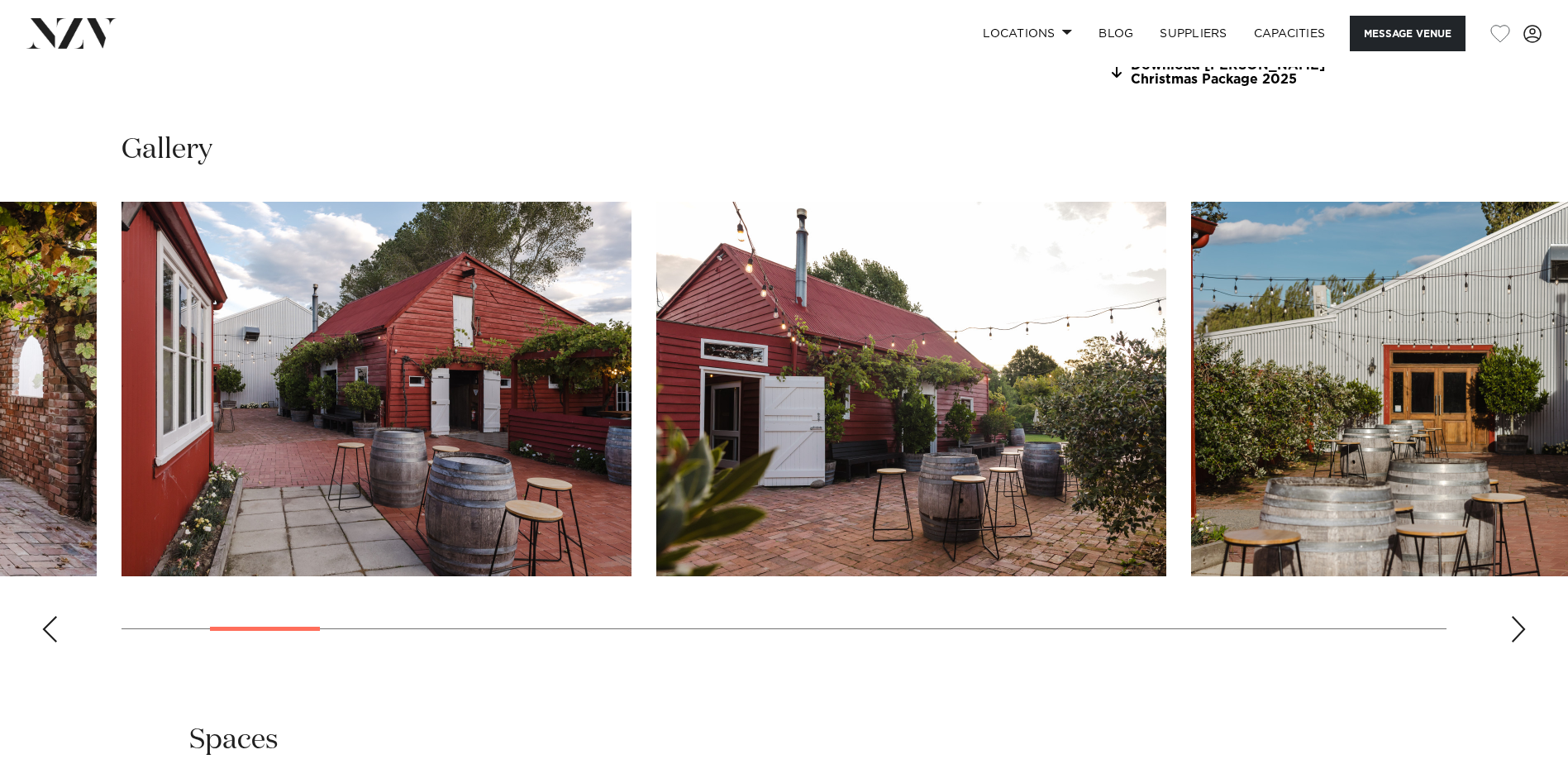
click at [51, 627] on div "Previous slide" at bounding box center [49, 628] width 16 height 26
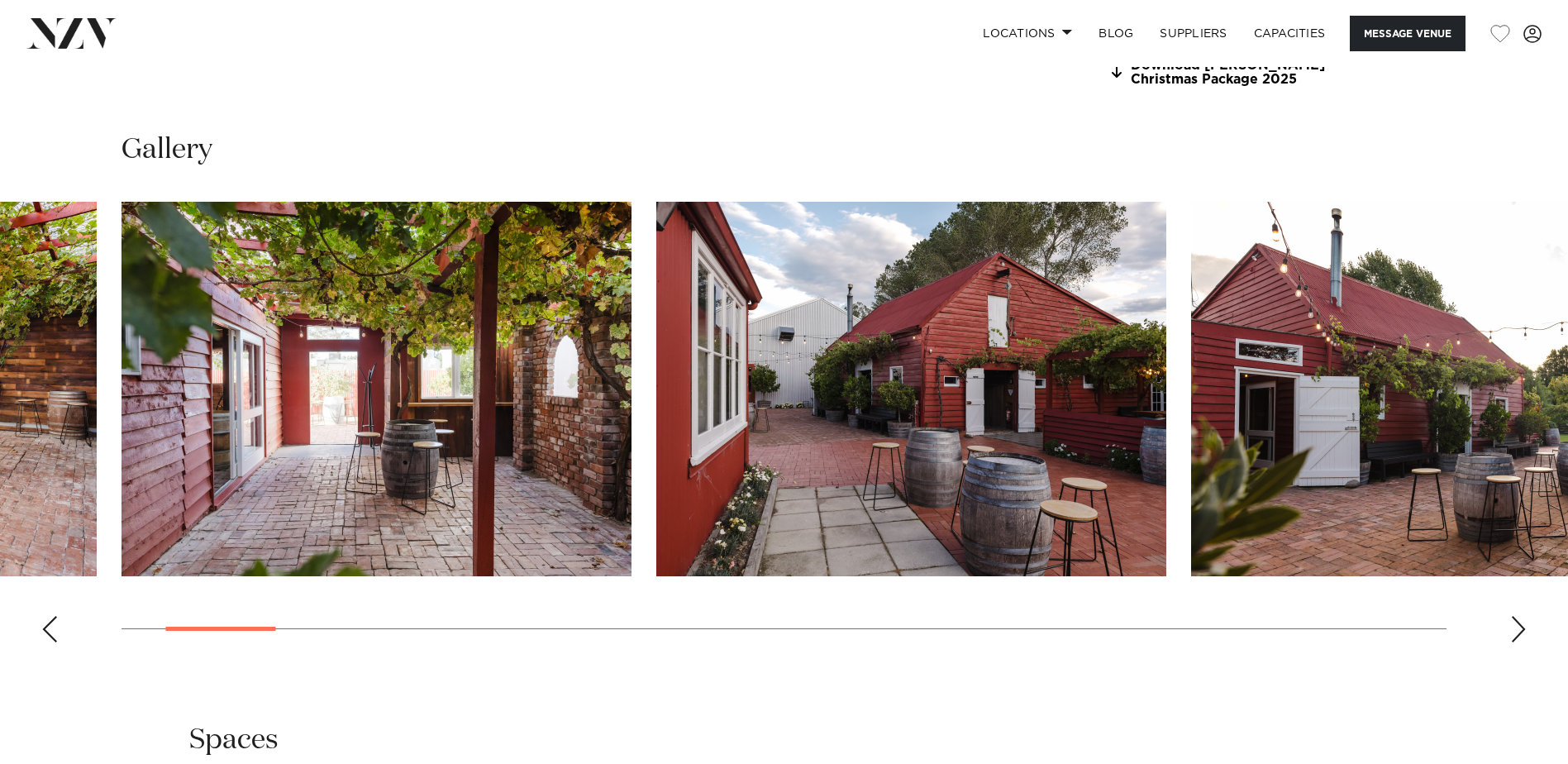
click at [51, 627] on div "Previous slide" at bounding box center [49, 628] width 16 height 26
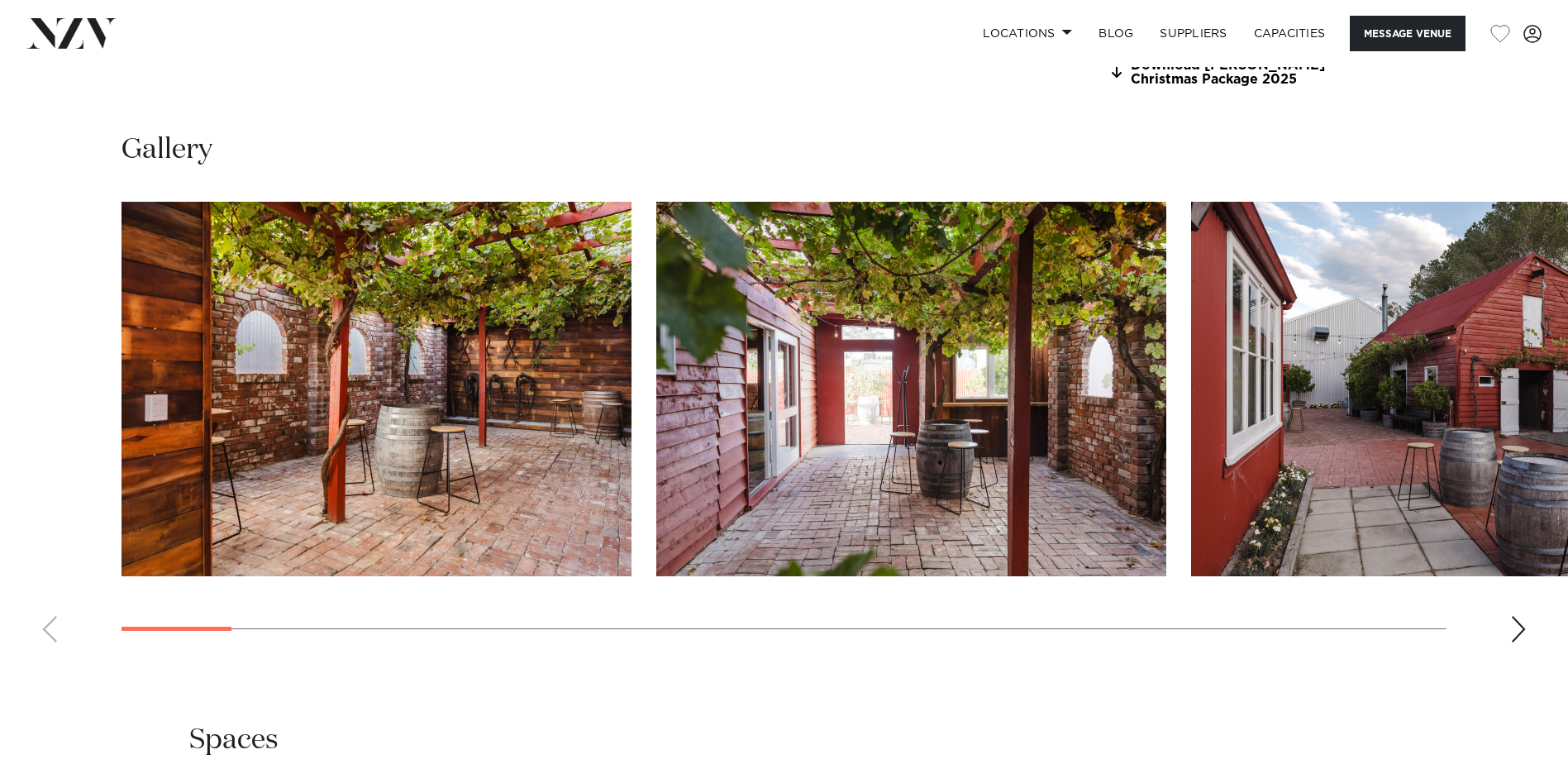
click at [51, 627] on swiper-container at bounding box center [784, 429] width 1568 height 454
click at [1514, 632] on div "Next slide" at bounding box center [1518, 628] width 16 height 26
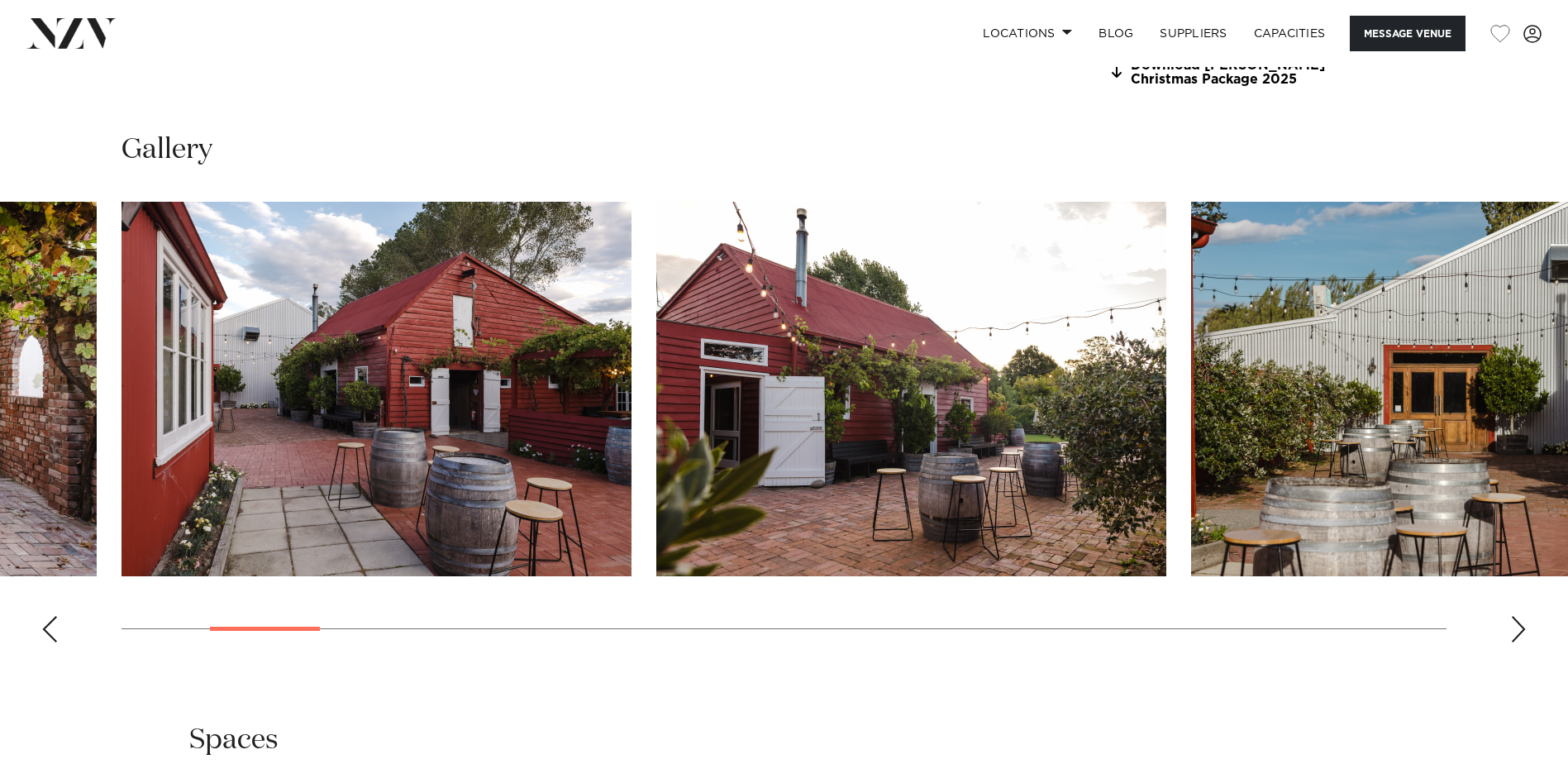
click at [1514, 632] on div "Next slide" at bounding box center [1518, 628] width 16 height 26
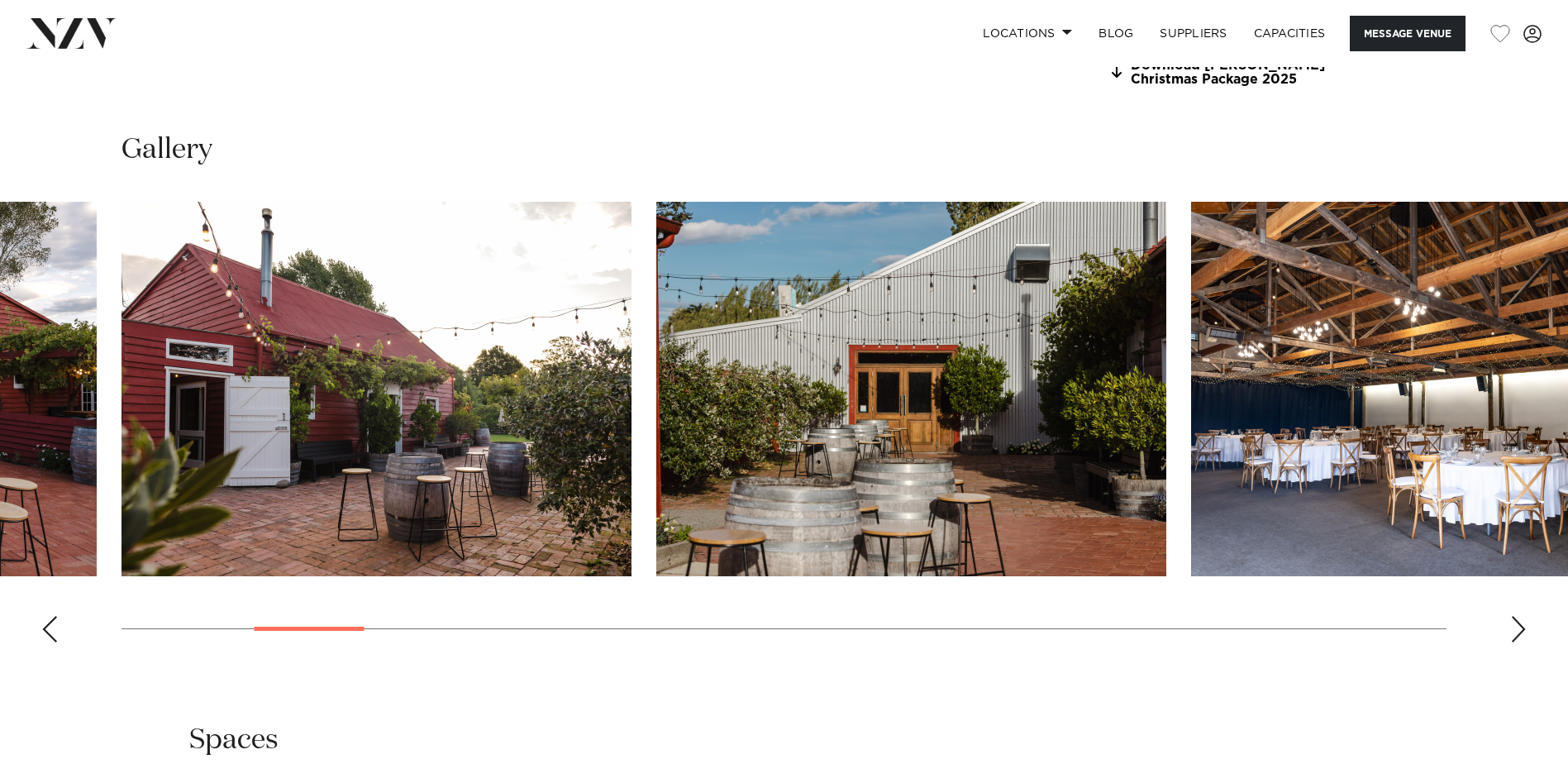
click at [1514, 632] on div "Next slide" at bounding box center [1518, 628] width 16 height 26
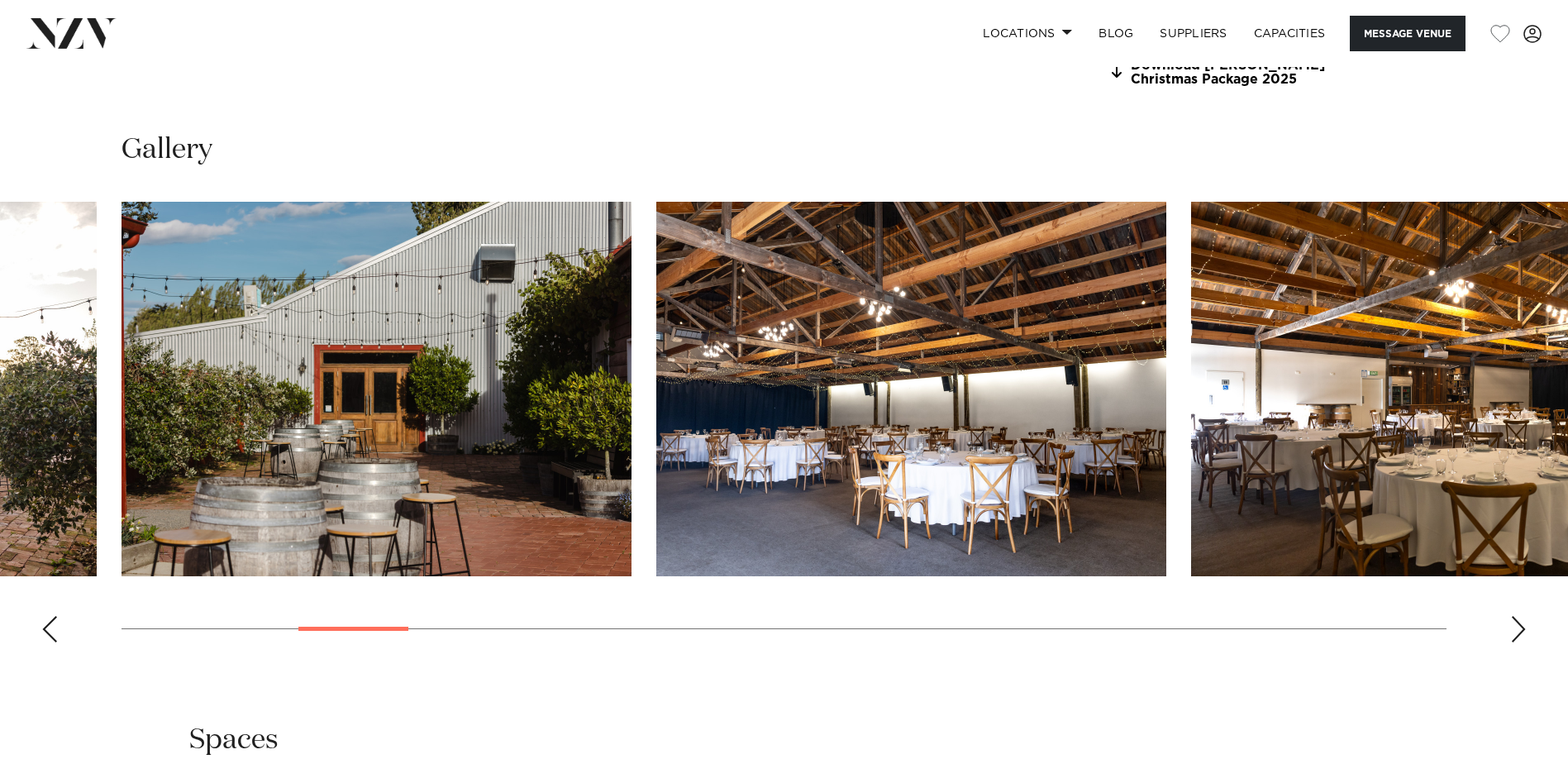
click at [1514, 632] on div "Next slide" at bounding box center [1518, 628] width 16 height 26
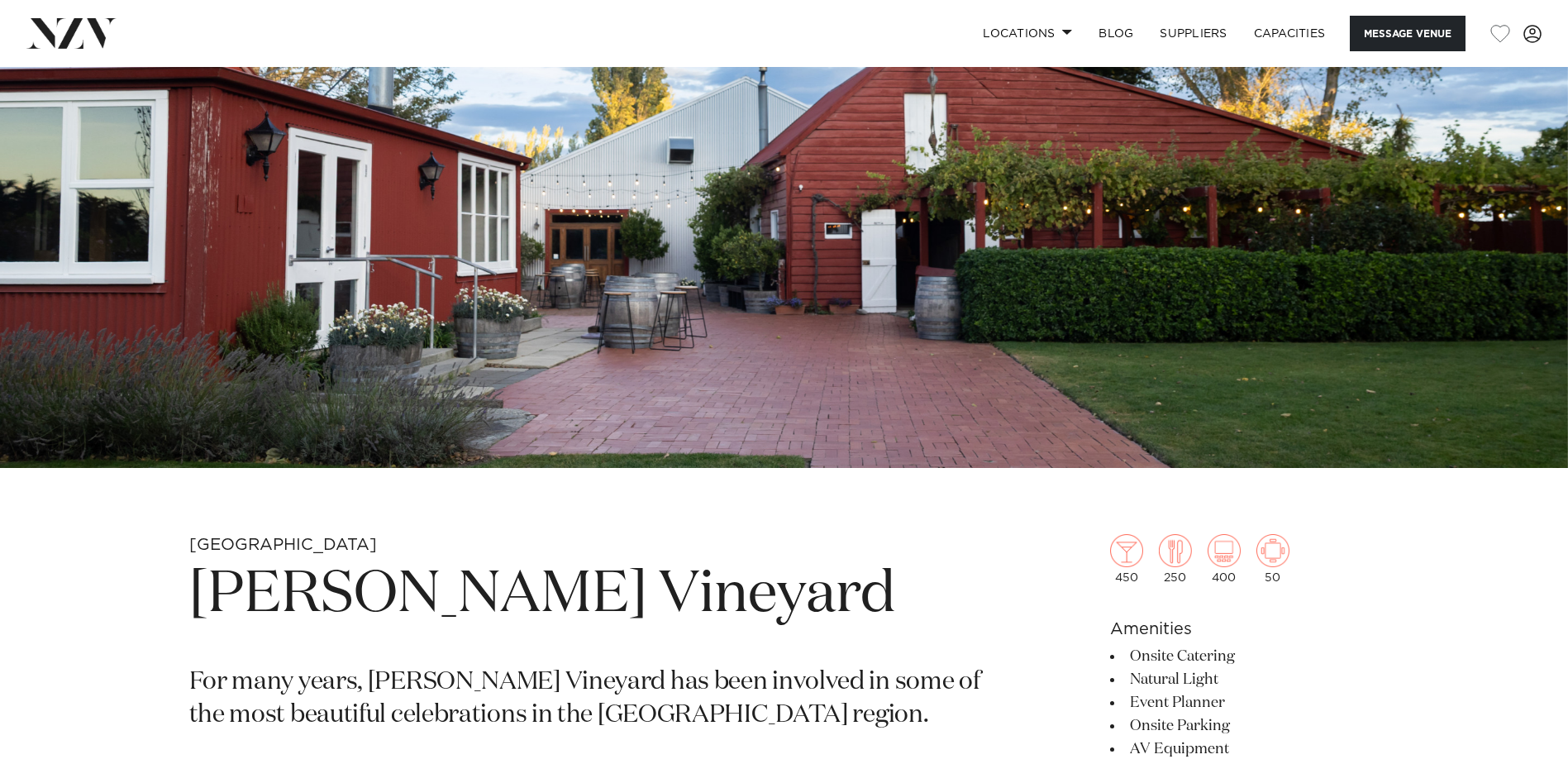
scroll to position [330, 0]
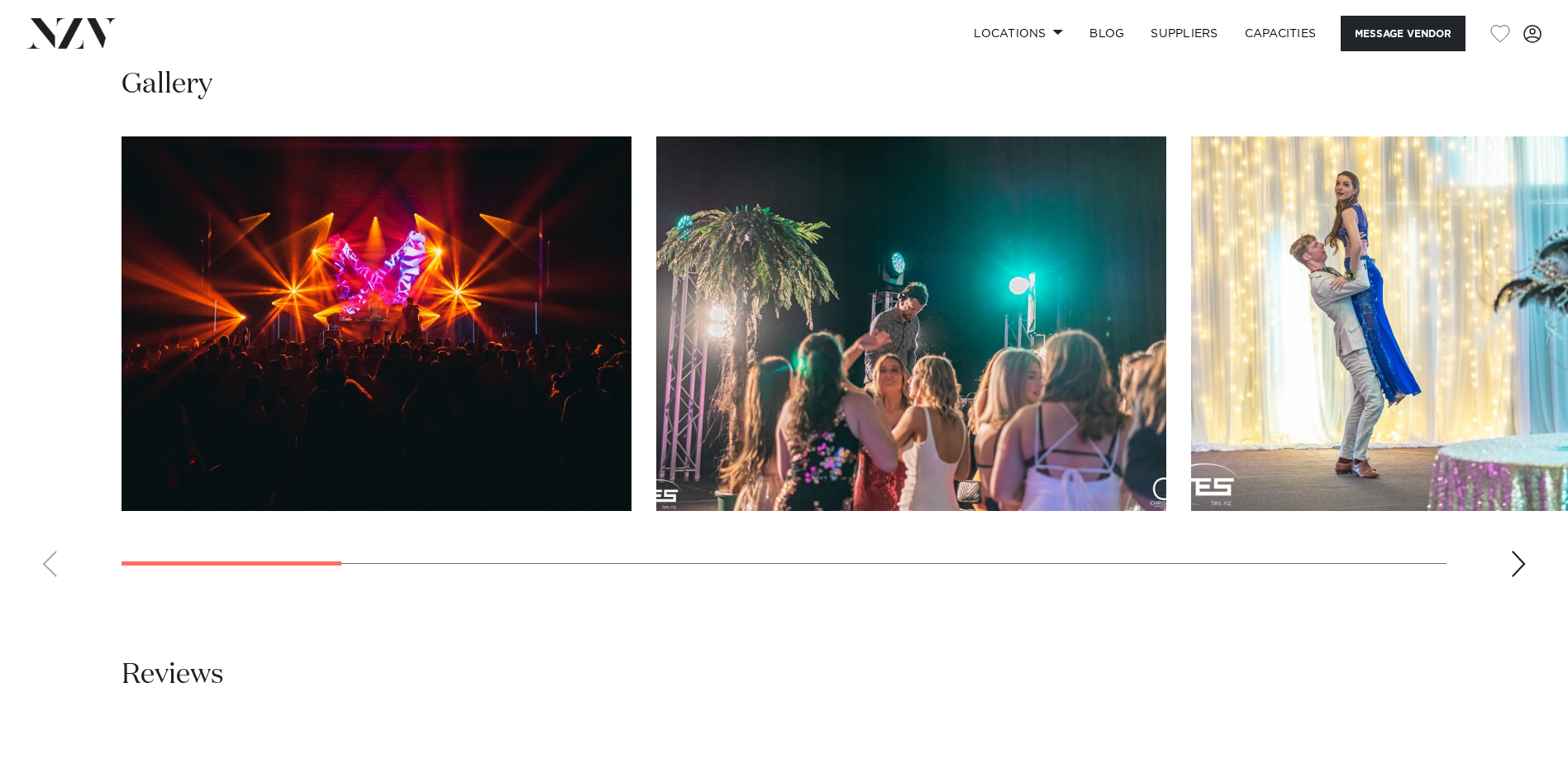
scroll to position [1239, 0]
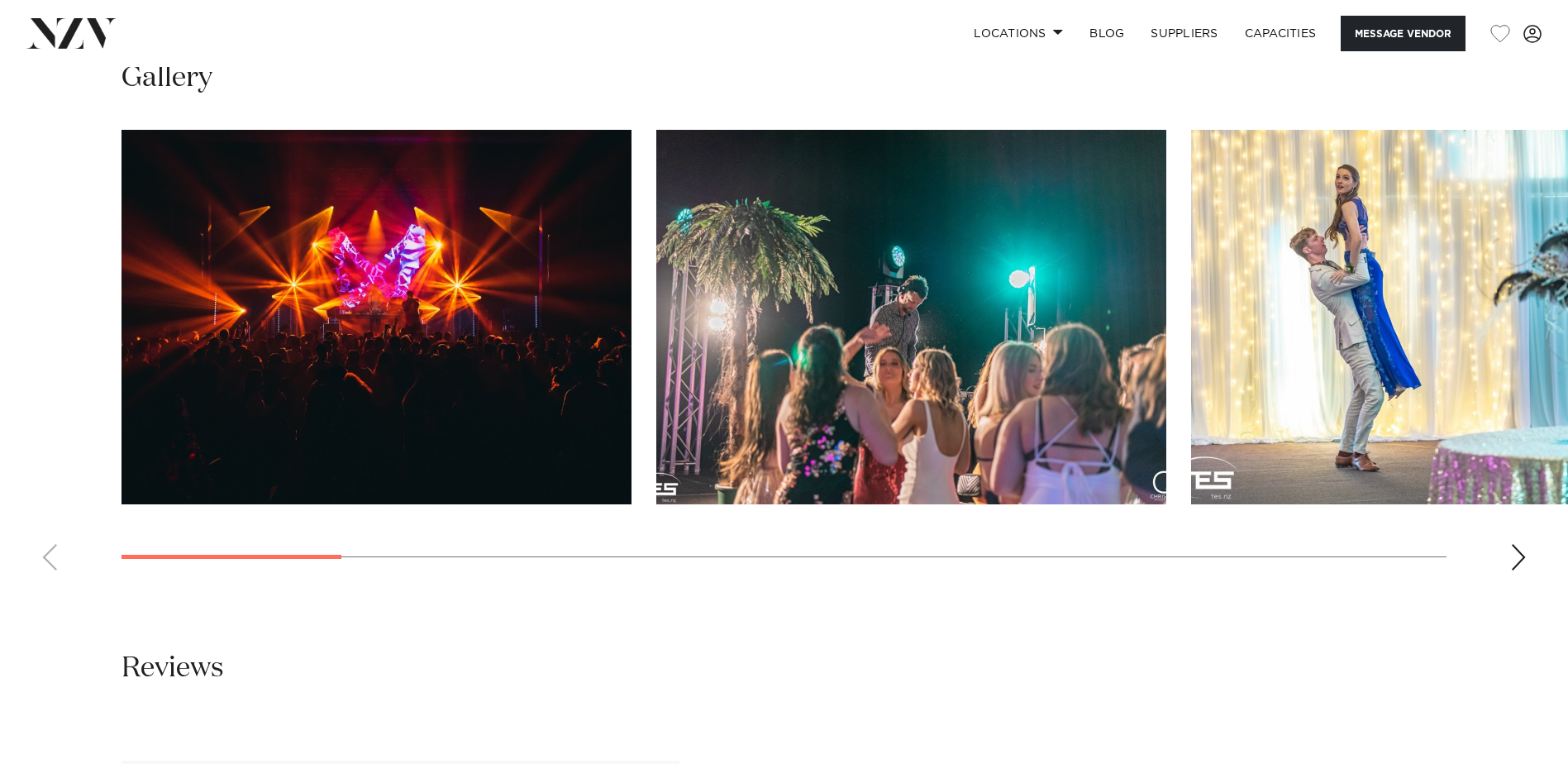
click at [1525, 544] on div "Next slide" at bounding box center [1518, 556] width 16 height 26
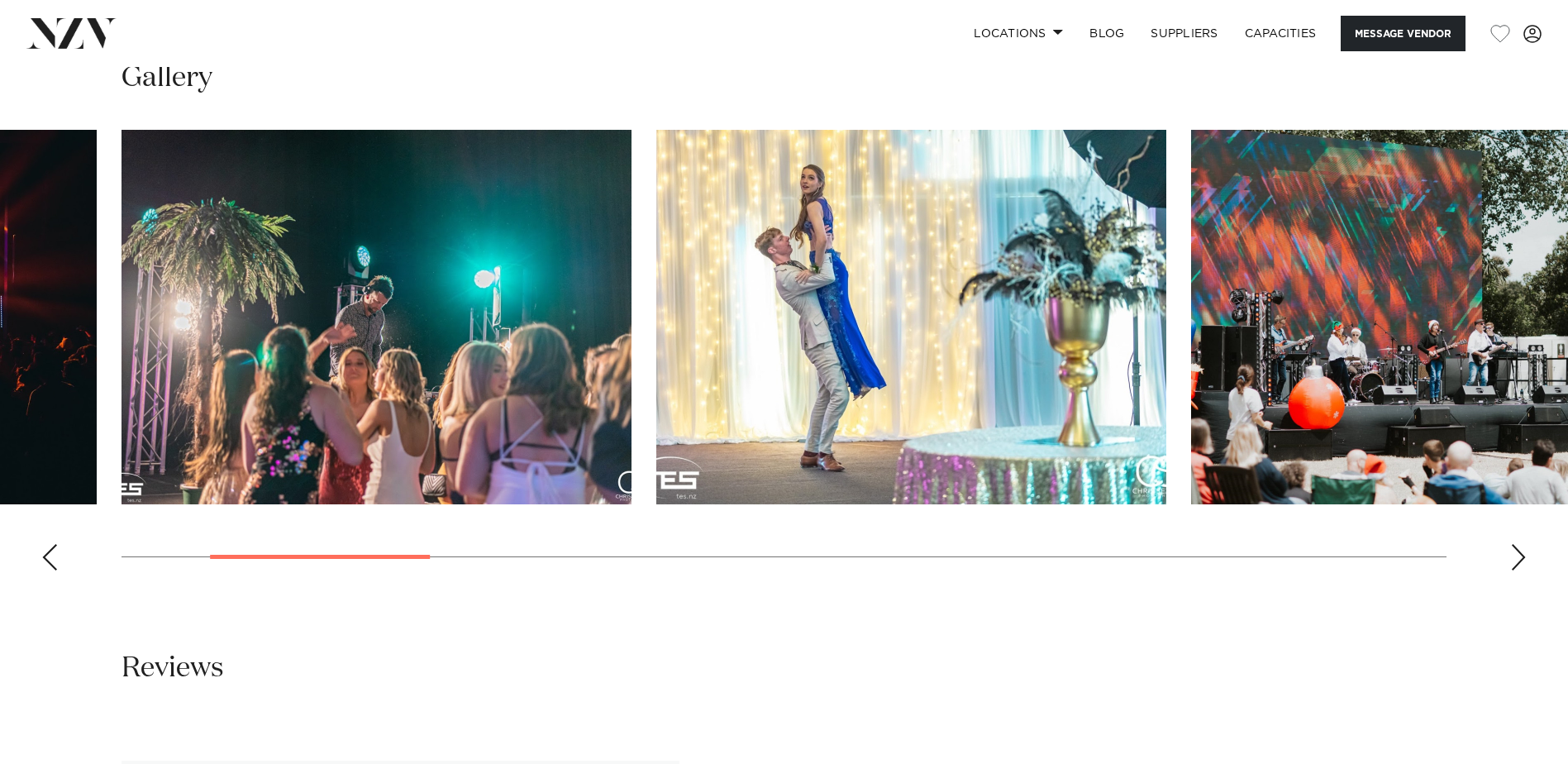
click at [1525, 544] on div "Next slide" at bounding box center [1518, 556] width 16 height 26
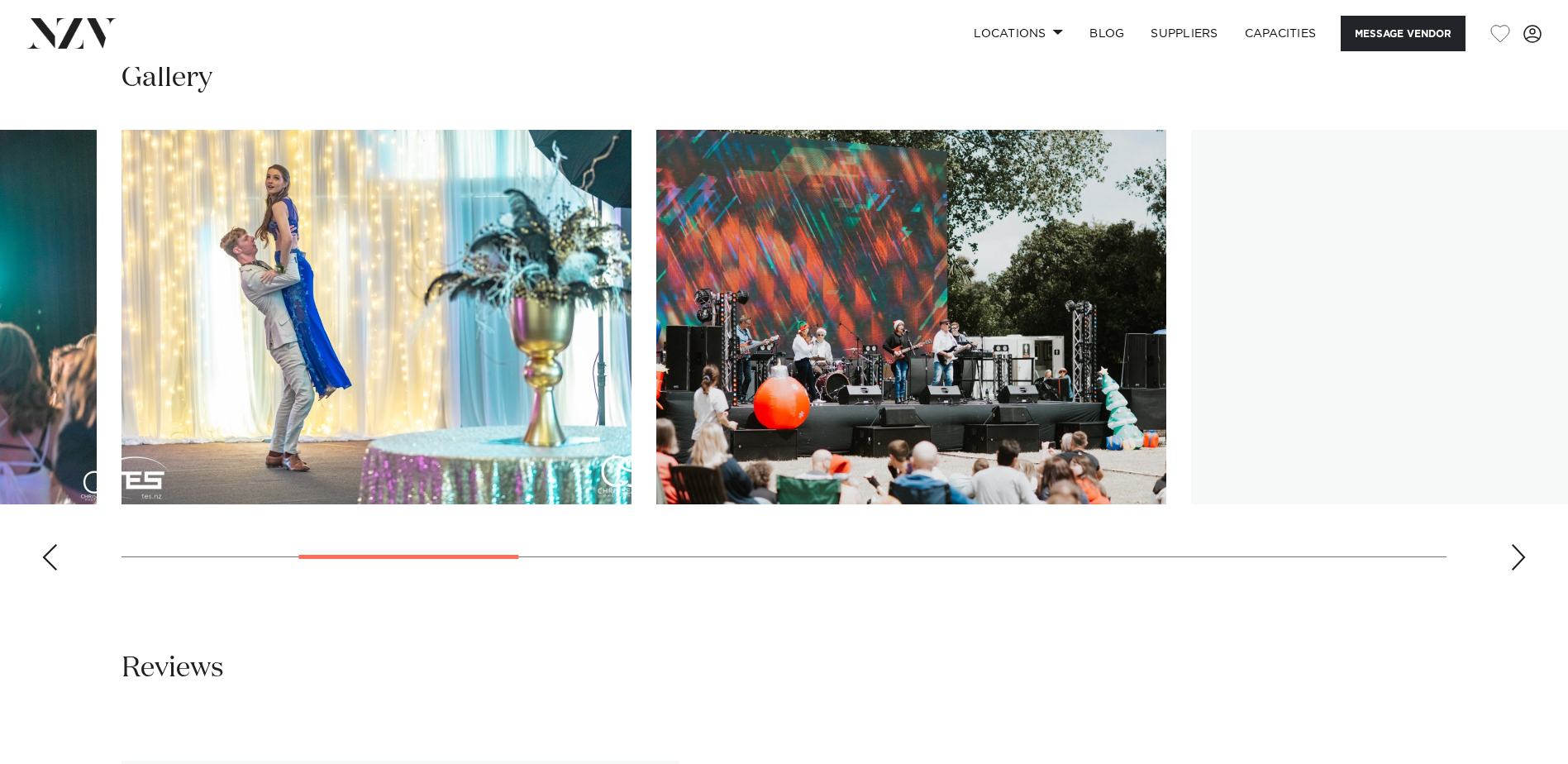
click at [1525, 544] on div "Next slide" at bounding box center [1518, 556] width 16 height 26
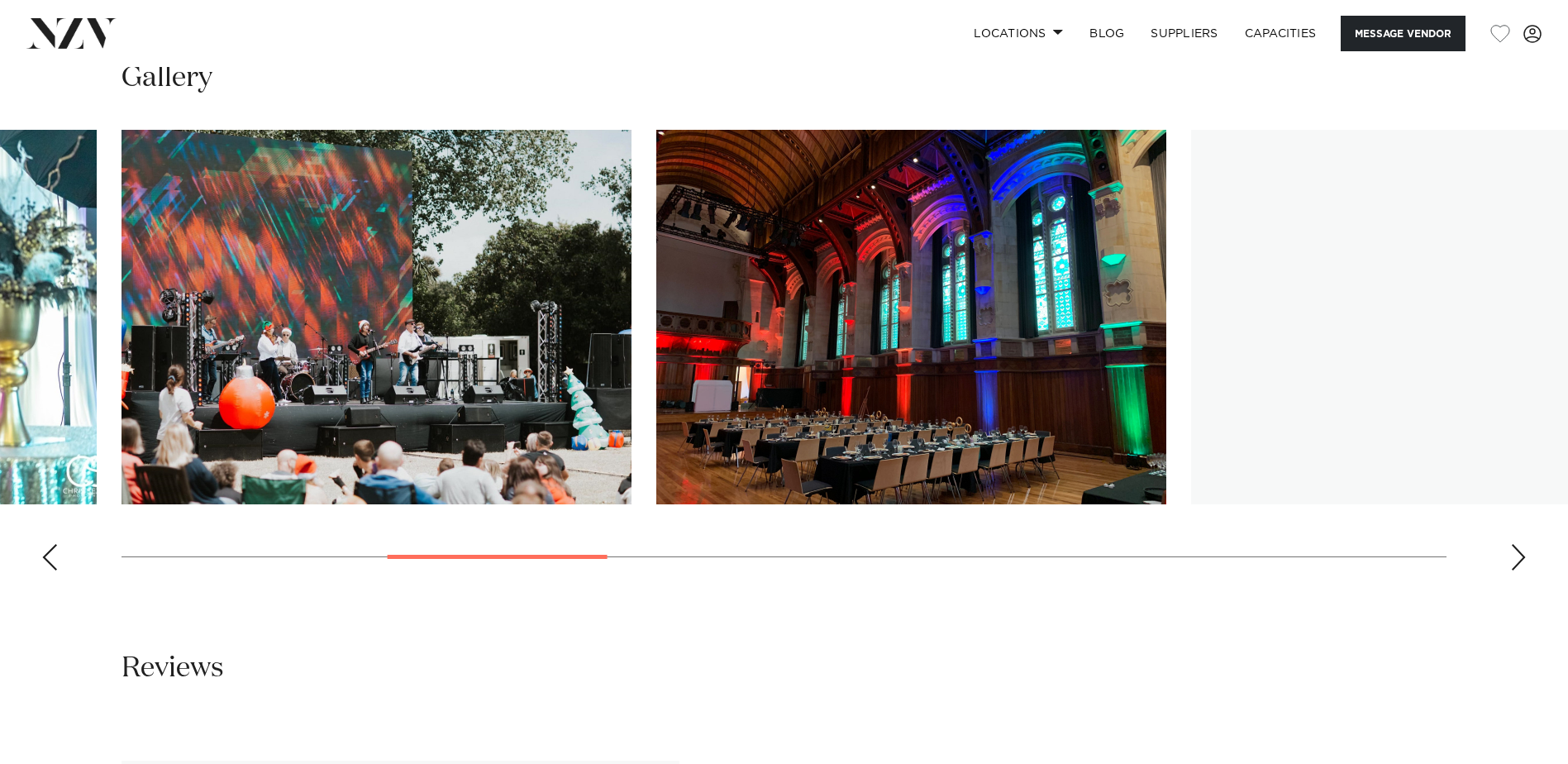
click at [1525, 544] on div "Next slide" at bounding box center [1518, 556] width 16 height 26
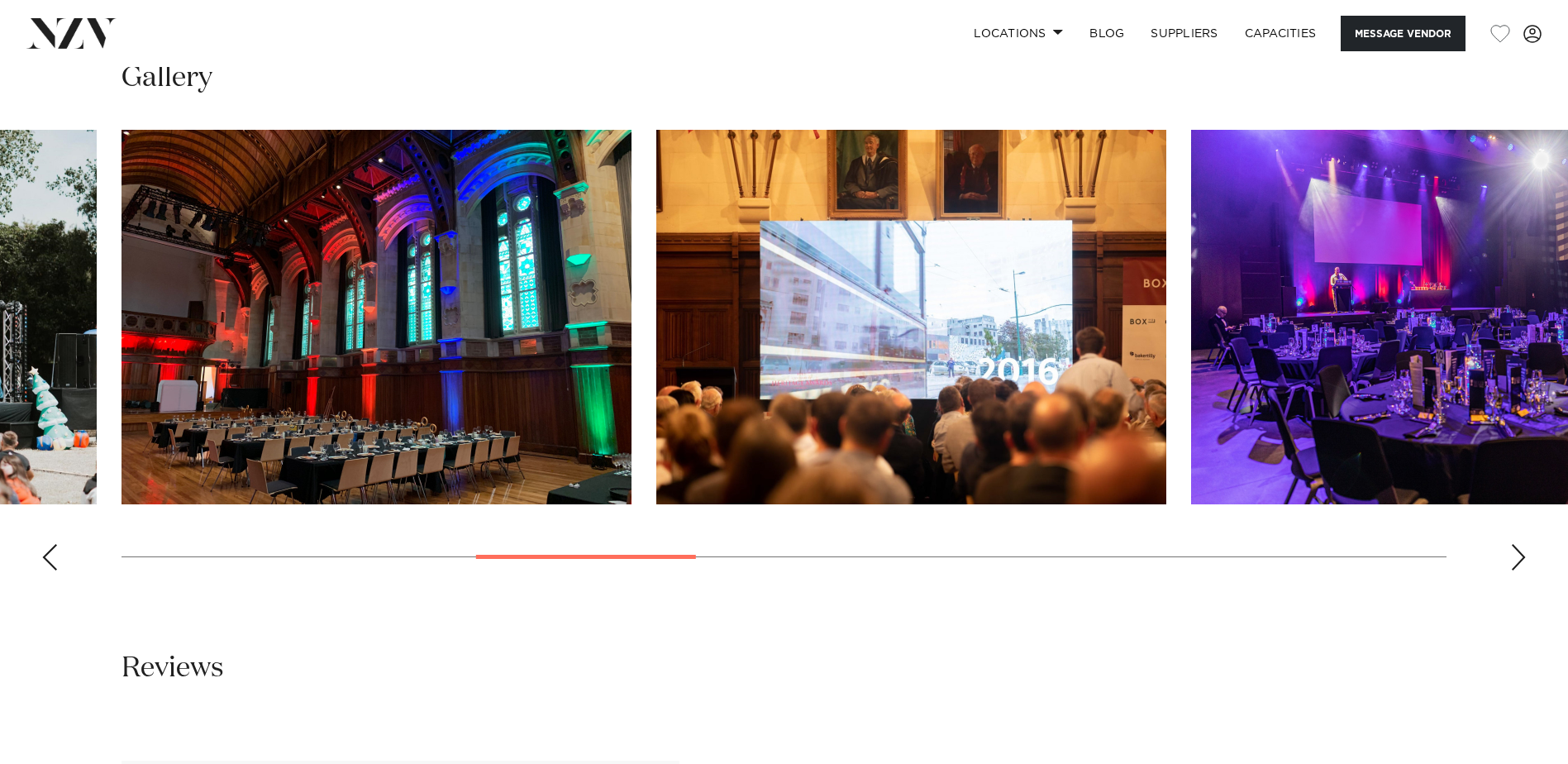
click at [1486, 530] on swiper-container at bounding box center [784, 356] width 1568 height 454
click at [1506, 530] on swiper-container at bounding box center [784, 356] width 1568 height 454
click at [1511, 544] on div "Next slide" at bounding box center [1518, 556] width 16 height 26
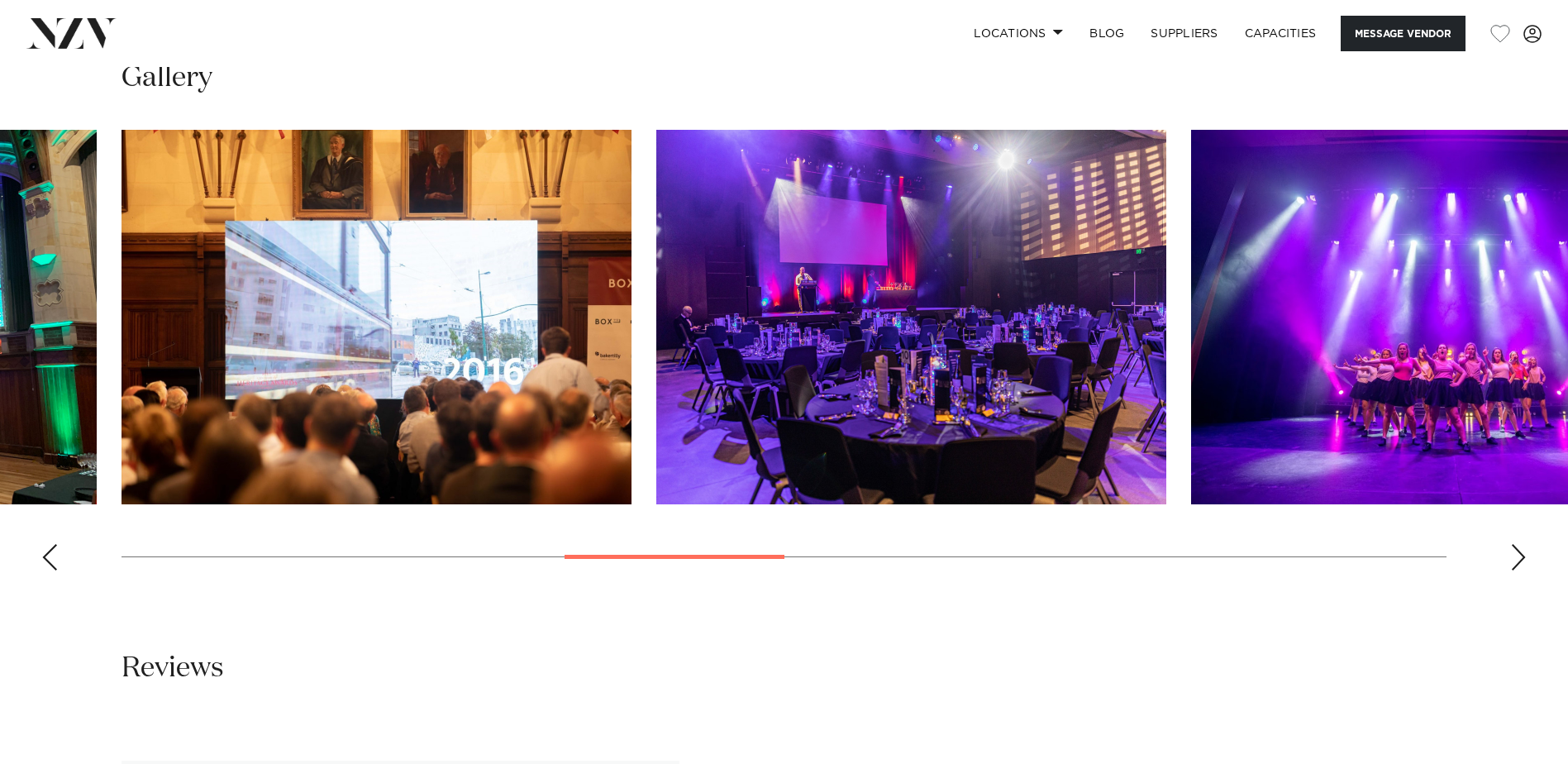
click at [1516, 544] on div "Next slide" at bounding box center [1518, 556] width 16 height 26
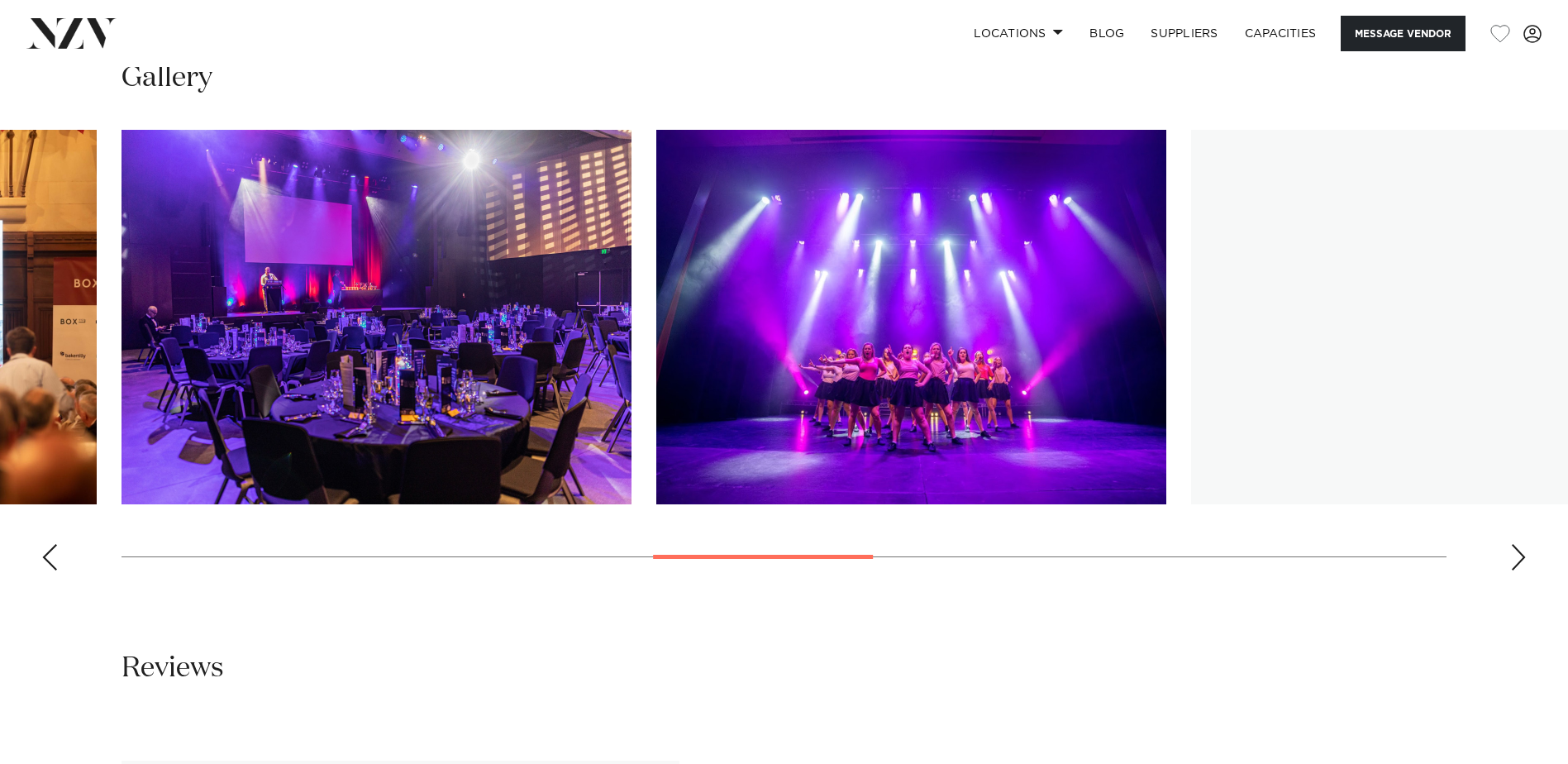
click at [1516, 544] on div "Next slide" at bounding box center [1518, 556] width 16 height 26
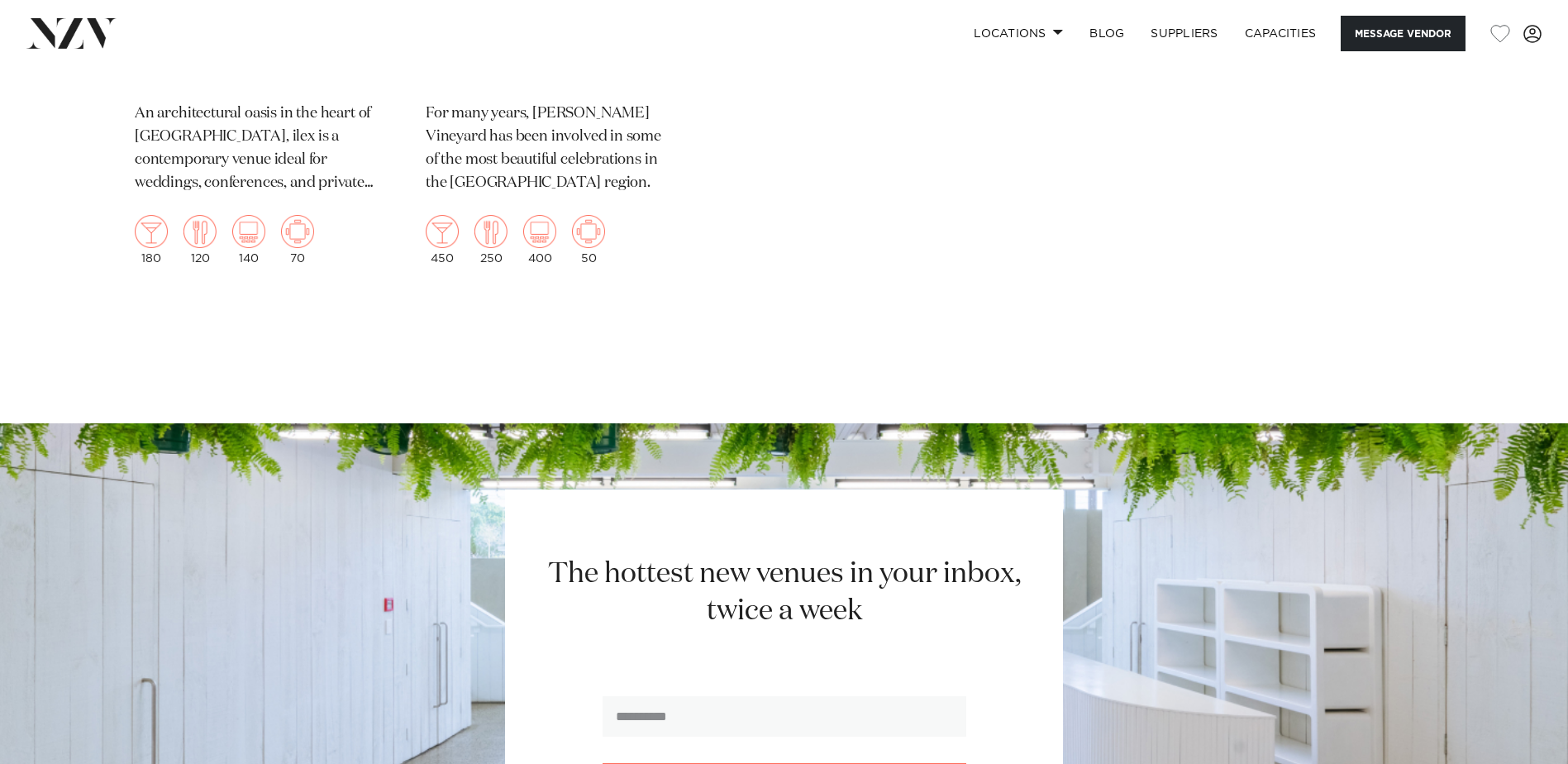
scroll to position [2727, 0]
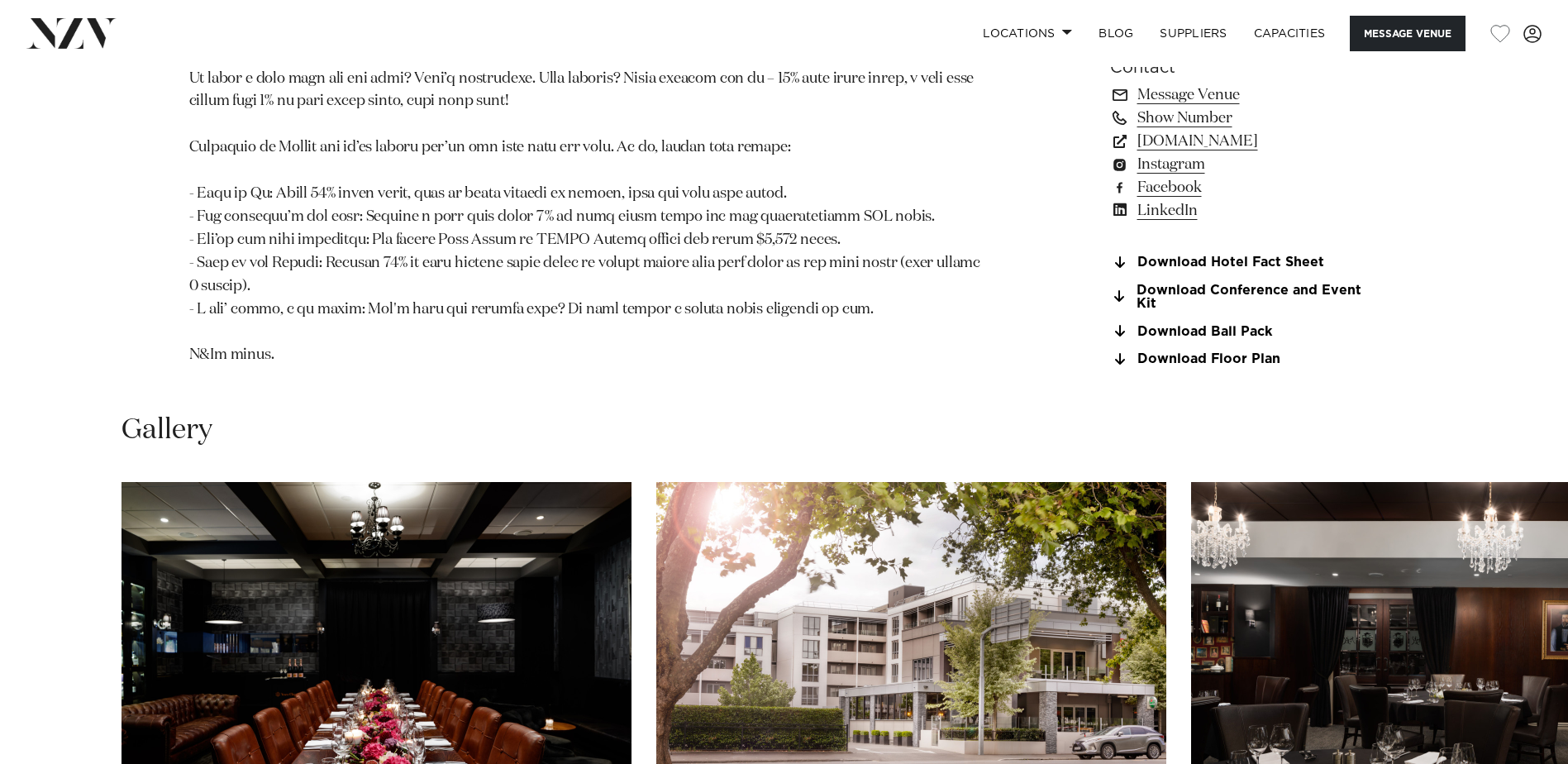
scroll to position [1983, 0]
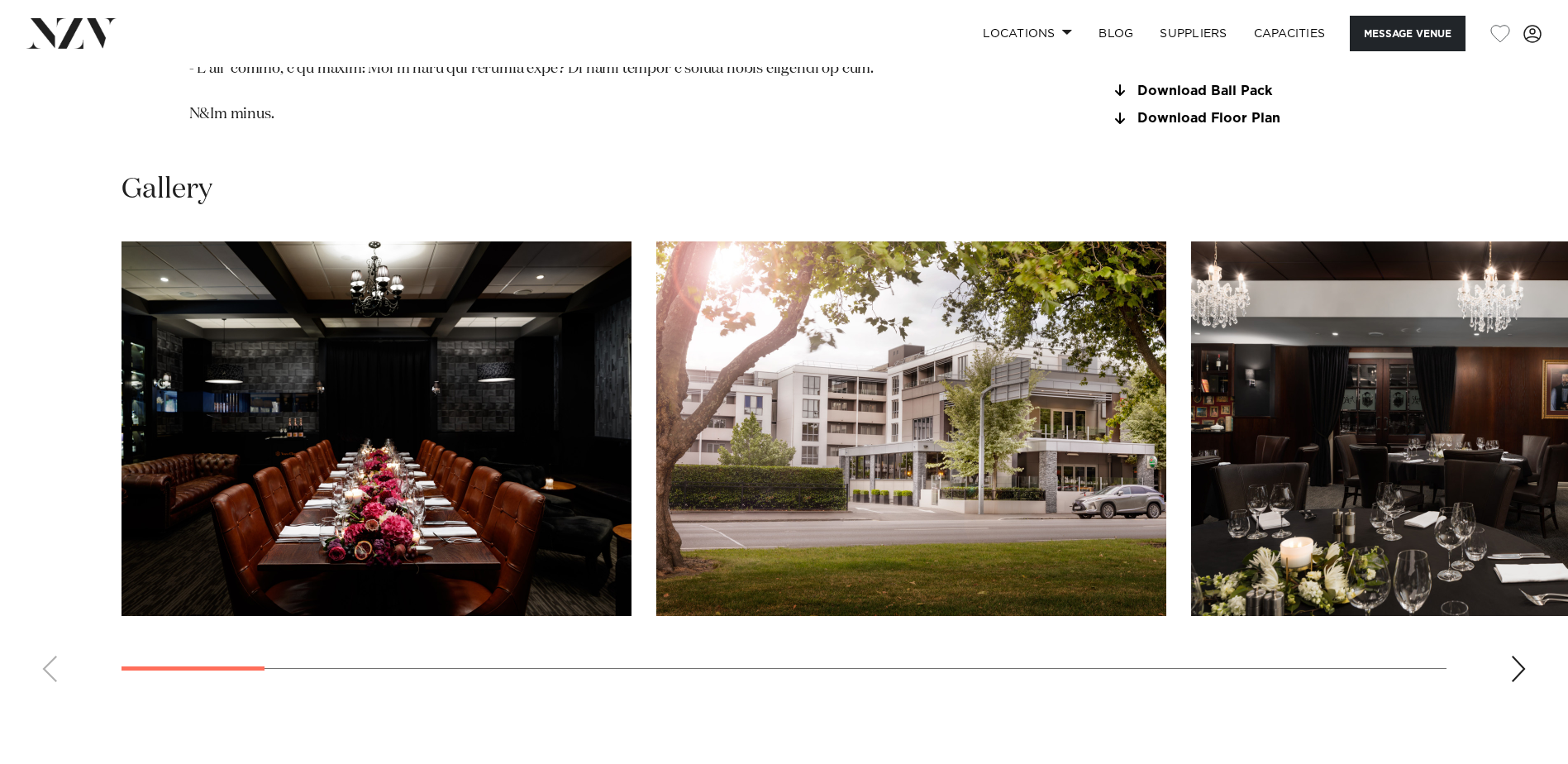
click at [1508, 633] on swiper-container at bounding box center [784, 468] width 1568 height 454
click at [1518, 655] on div "Next slide" at bounding box center [1518, 667] width 16 height 26
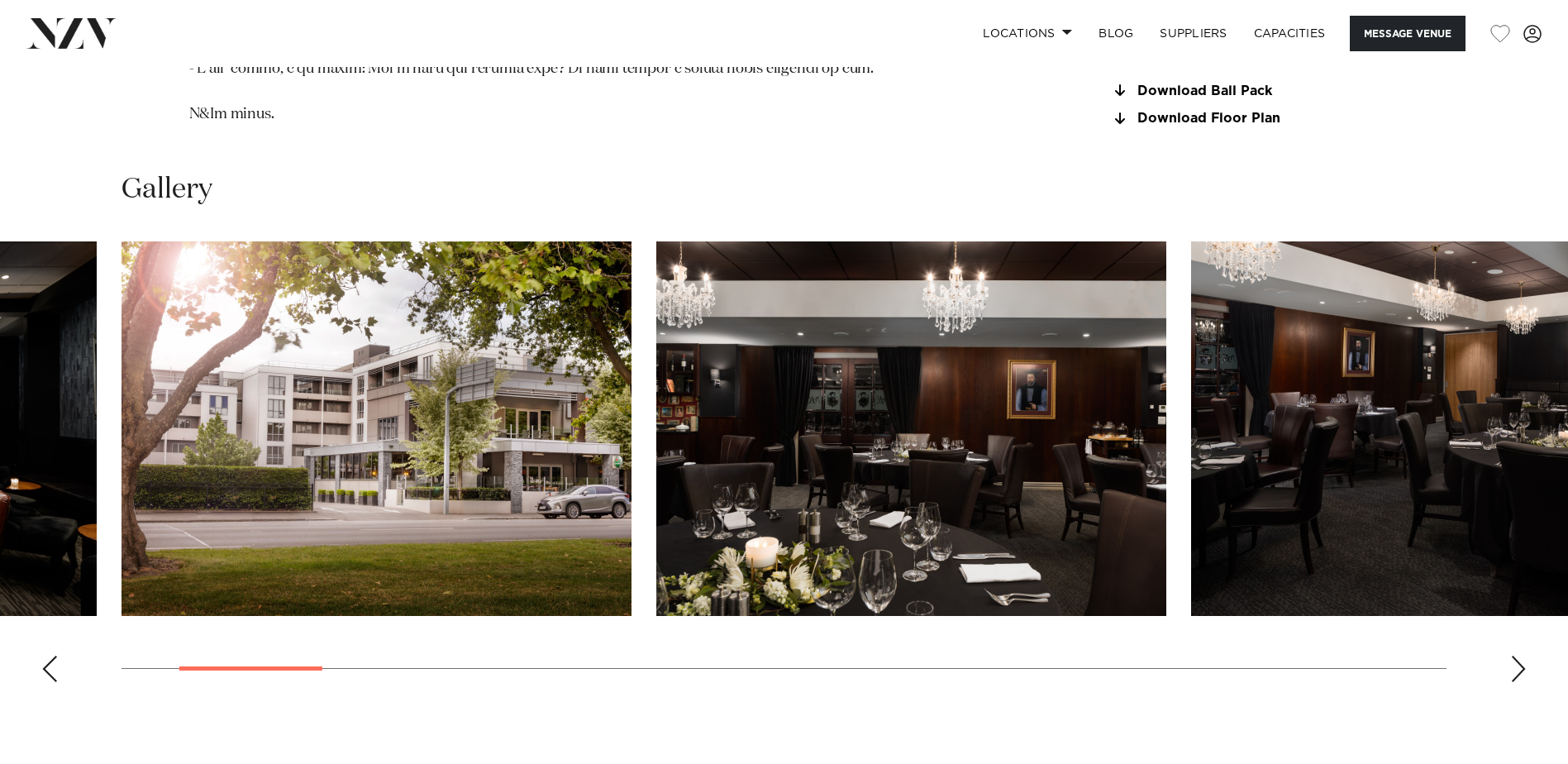
click at [1519, 655] on div "Next slide" at bounding box center [1518, 667] width 16 height 26
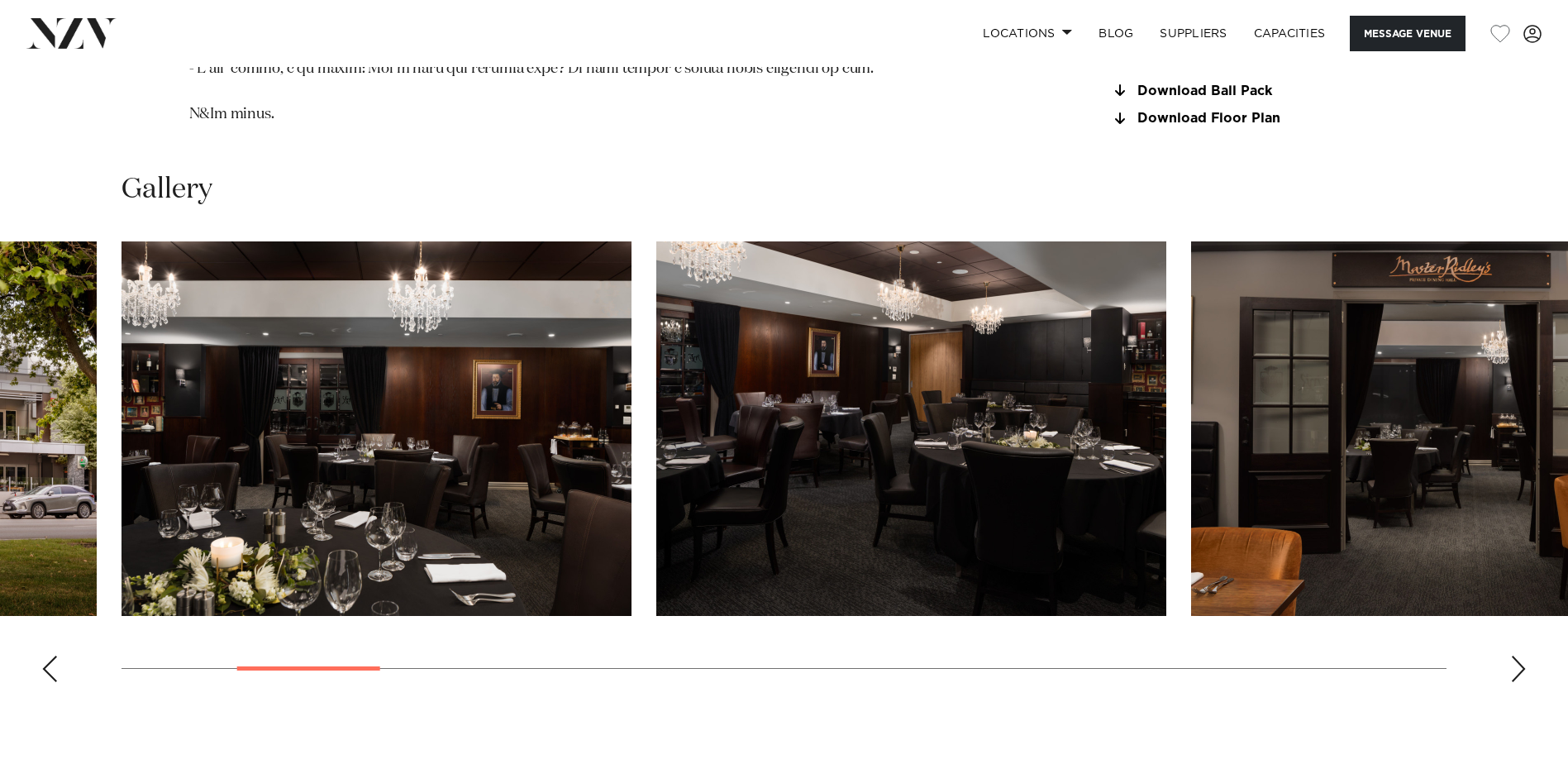
click at [1519, 655] on div "Next slide" at bounding box center [1518, 667] width 16 height 26
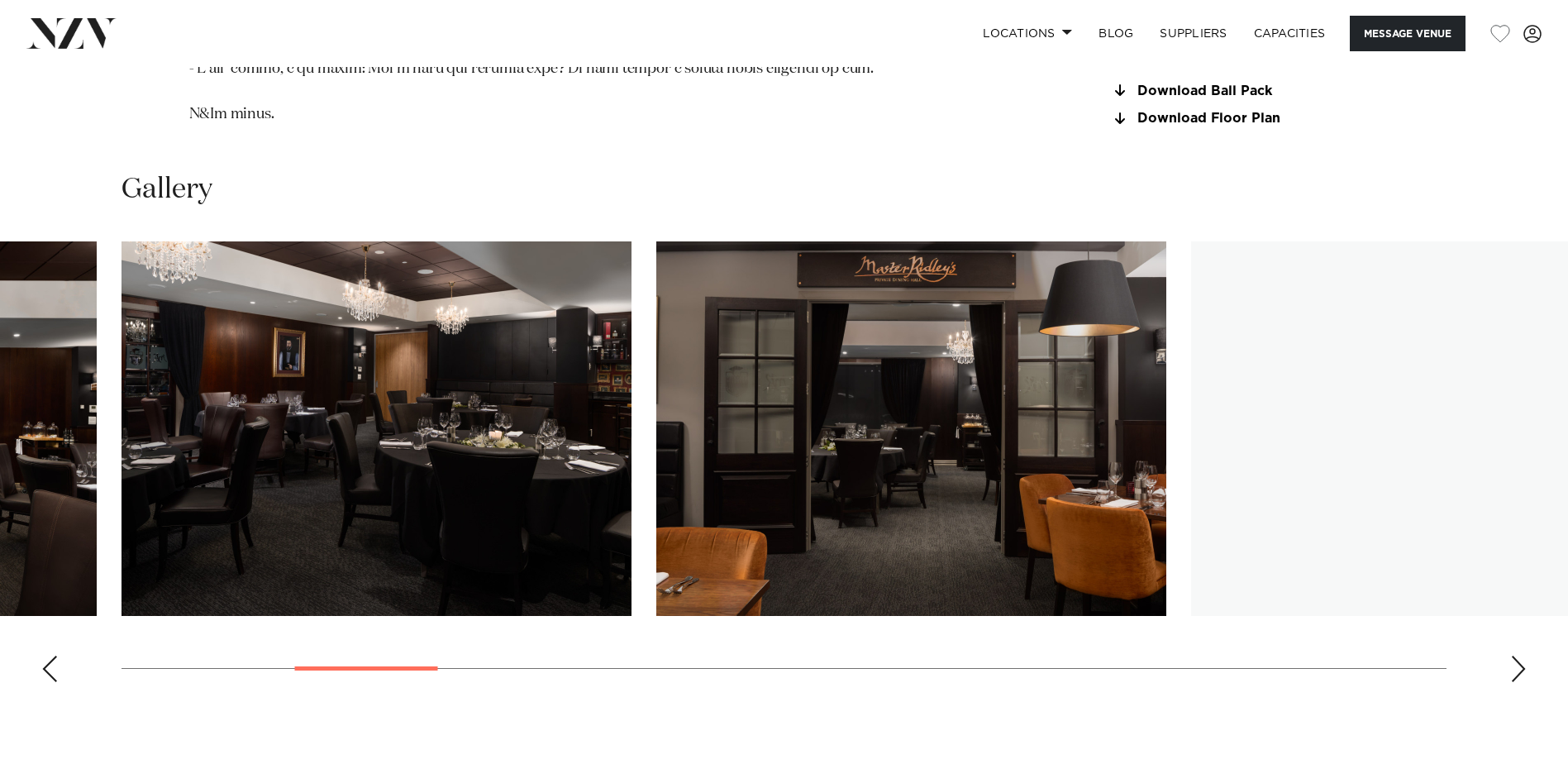
click at [1519, 655] on div "Next slide" at bounding box center [1518, 667] width 16 height 26
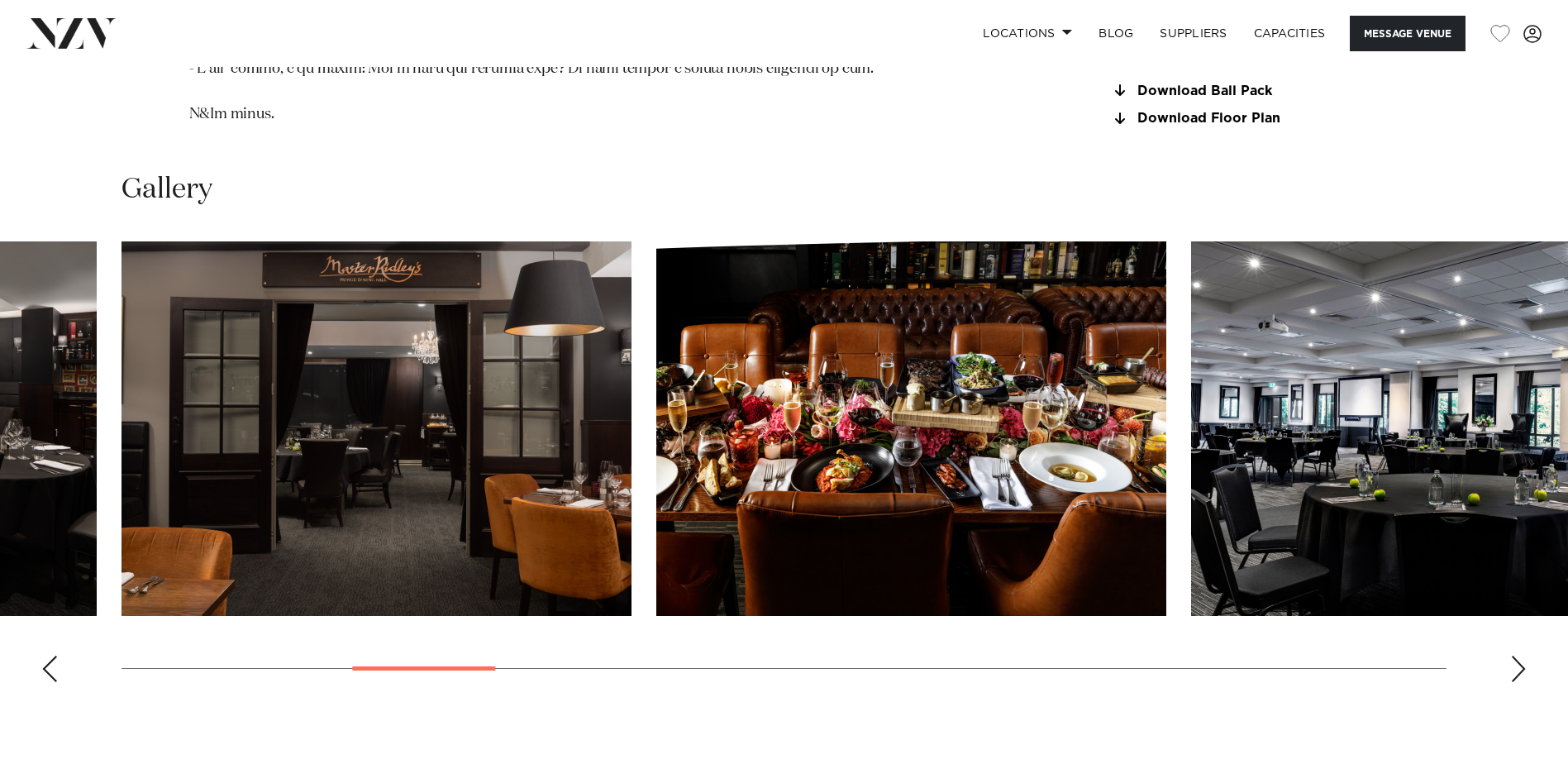
click at [1519, 655] on div "Next slide" at bounding box center [1518, 667] width 16 height 26
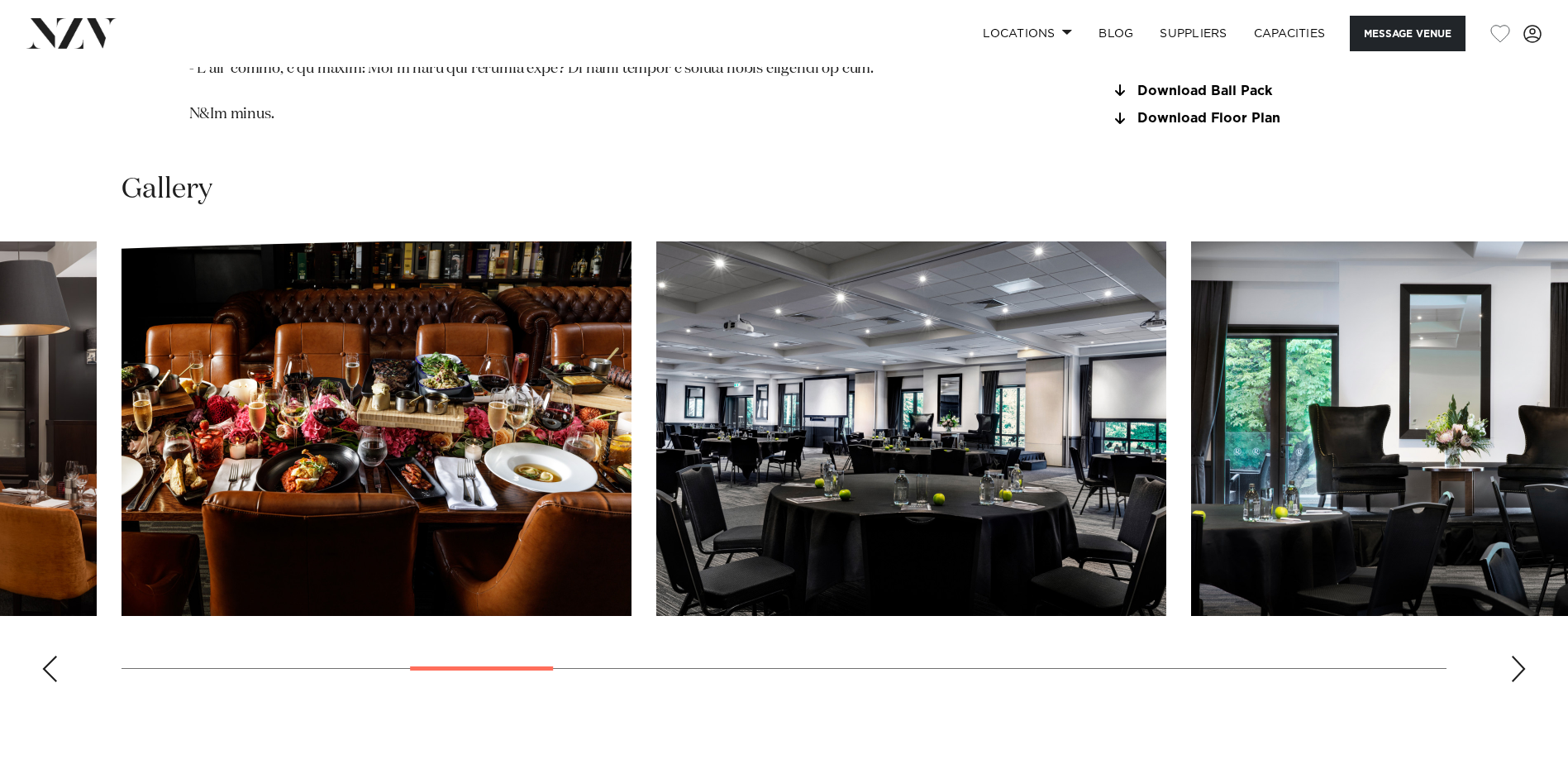
click at [1519, 655] on div "Next slide" at bounding box center [1518, 667] width 16 height 26
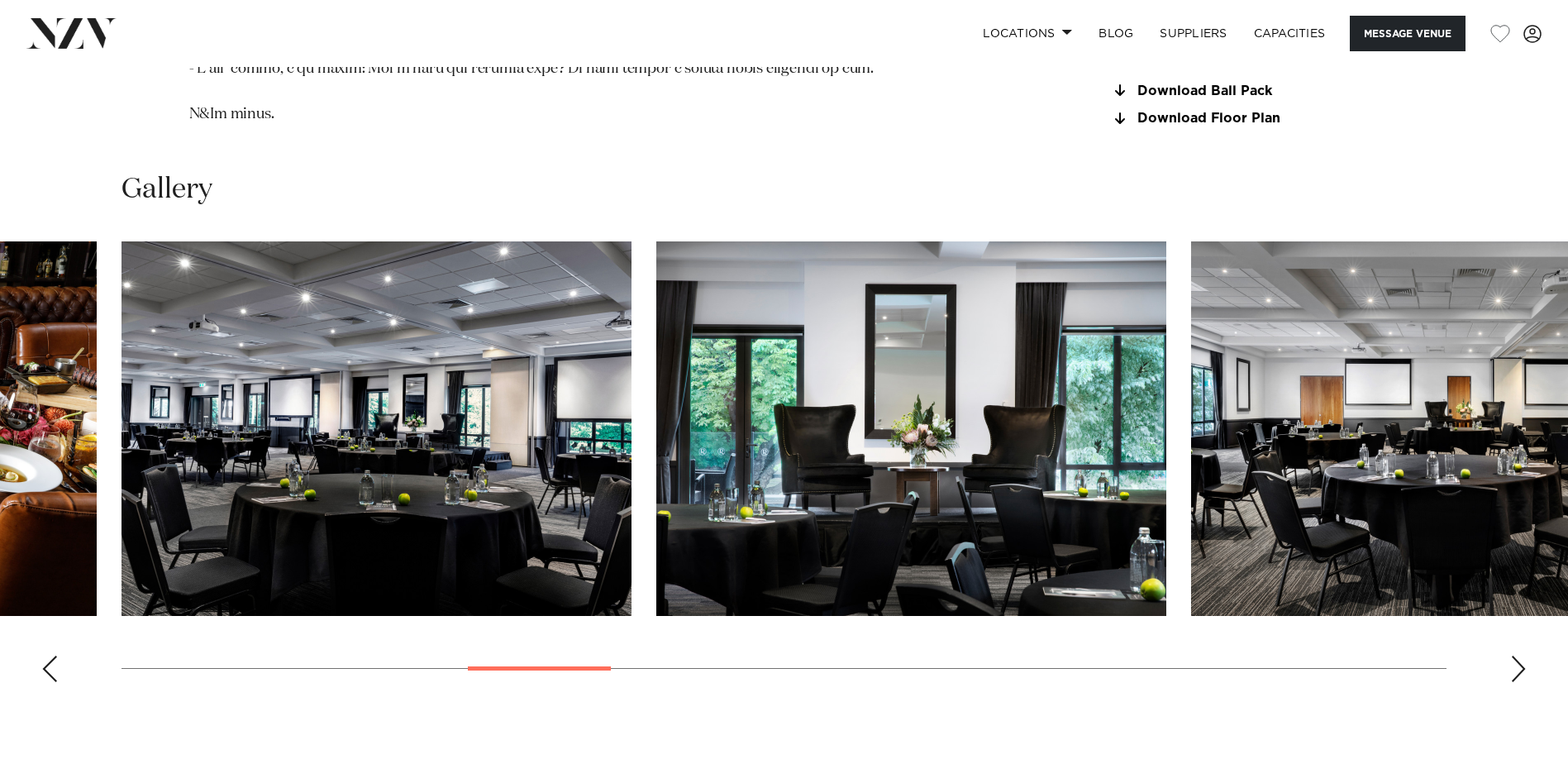
click at [1519, 655] on div "Next slide" at bounding box center [1518, 667] width 16 height 26
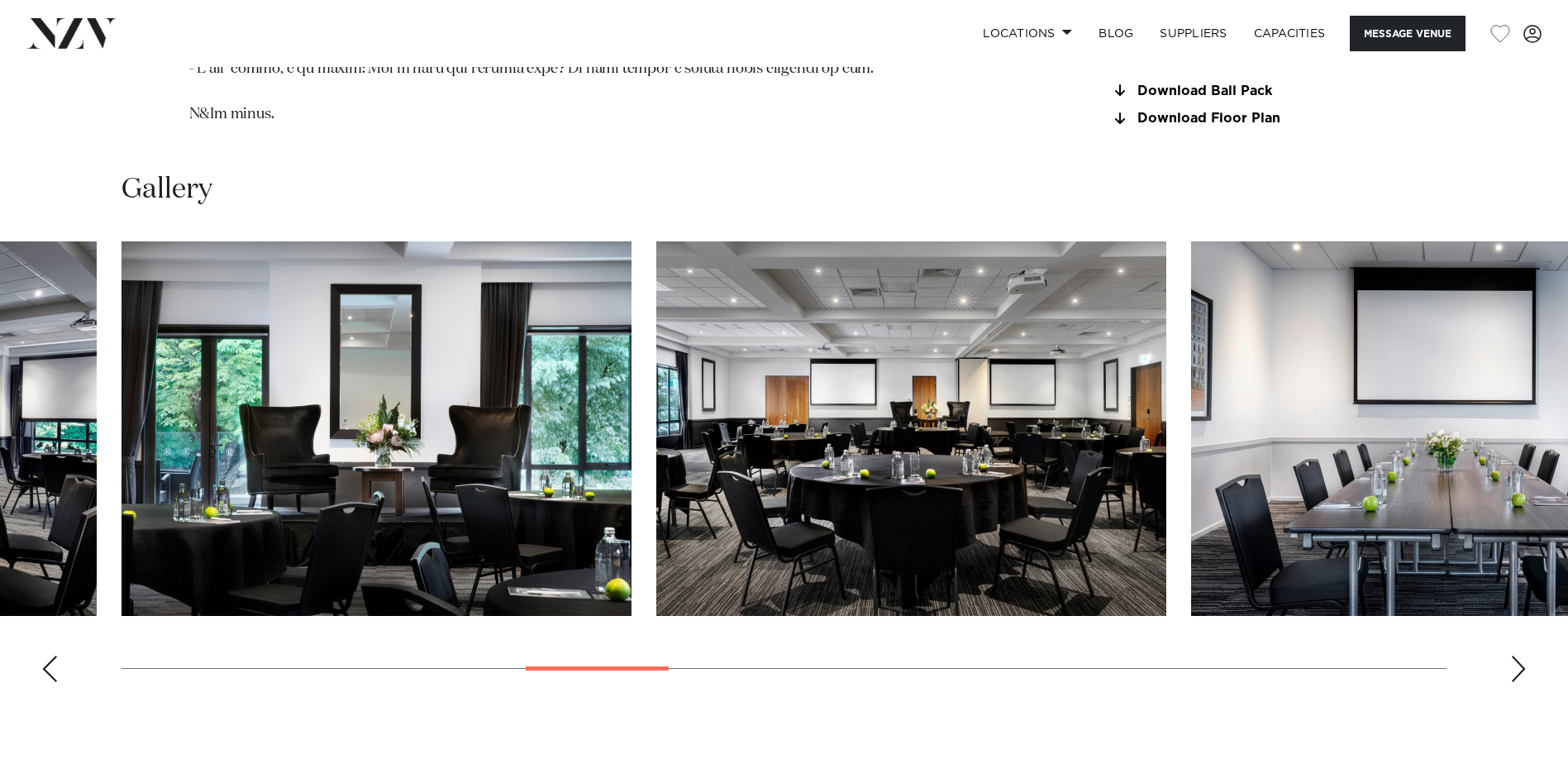
click at [1519, 655] on div "Next slide" at bounding box center [1518, 667] width 16 height 26
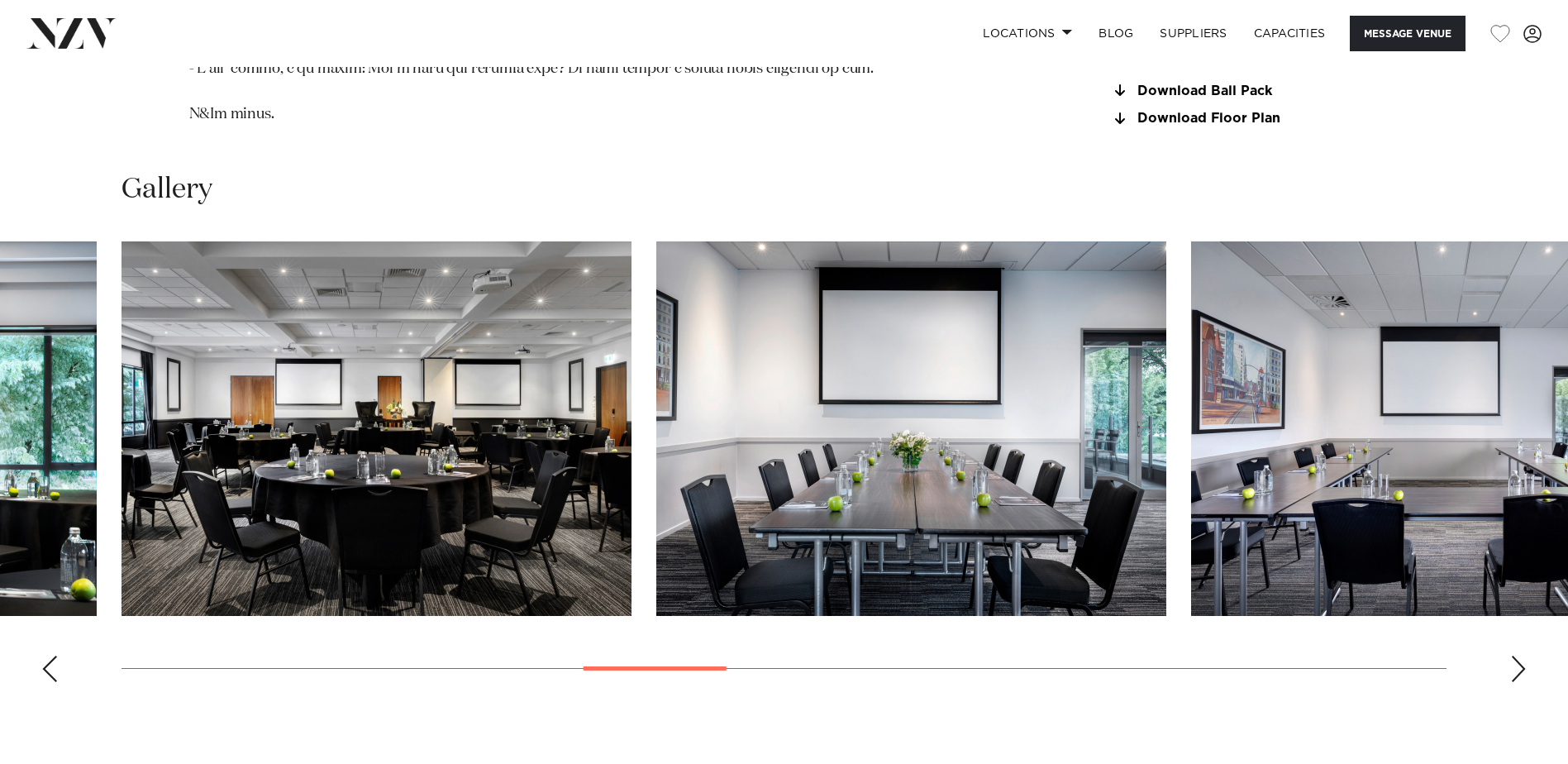
click at [1519, 655] on div "Next slide" at bounding box center [1518, 667] width 16 height 26
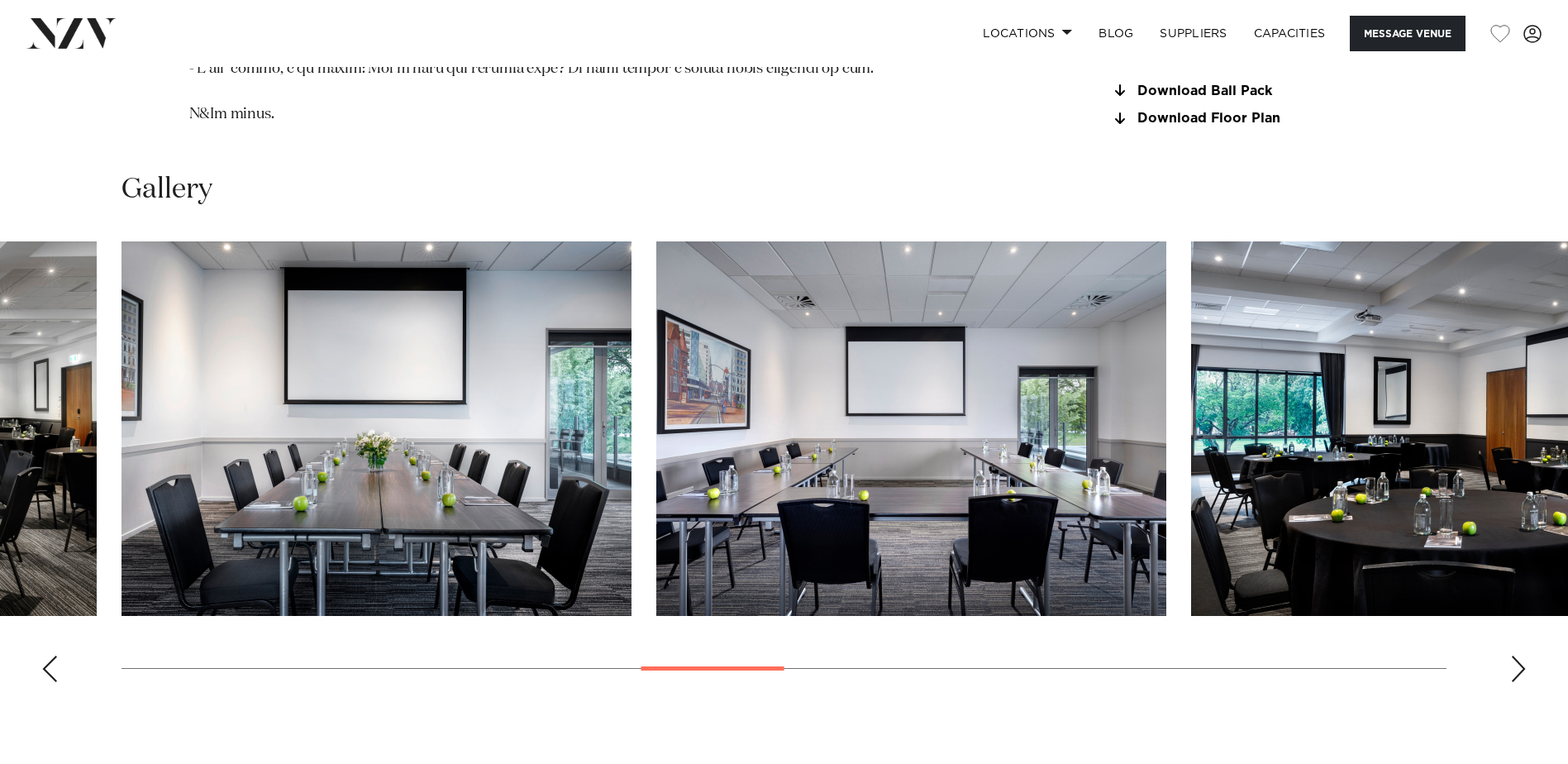
click at [1519, 655] on div "Next slide" at bounding box center [1518, 667] width 16 height 26
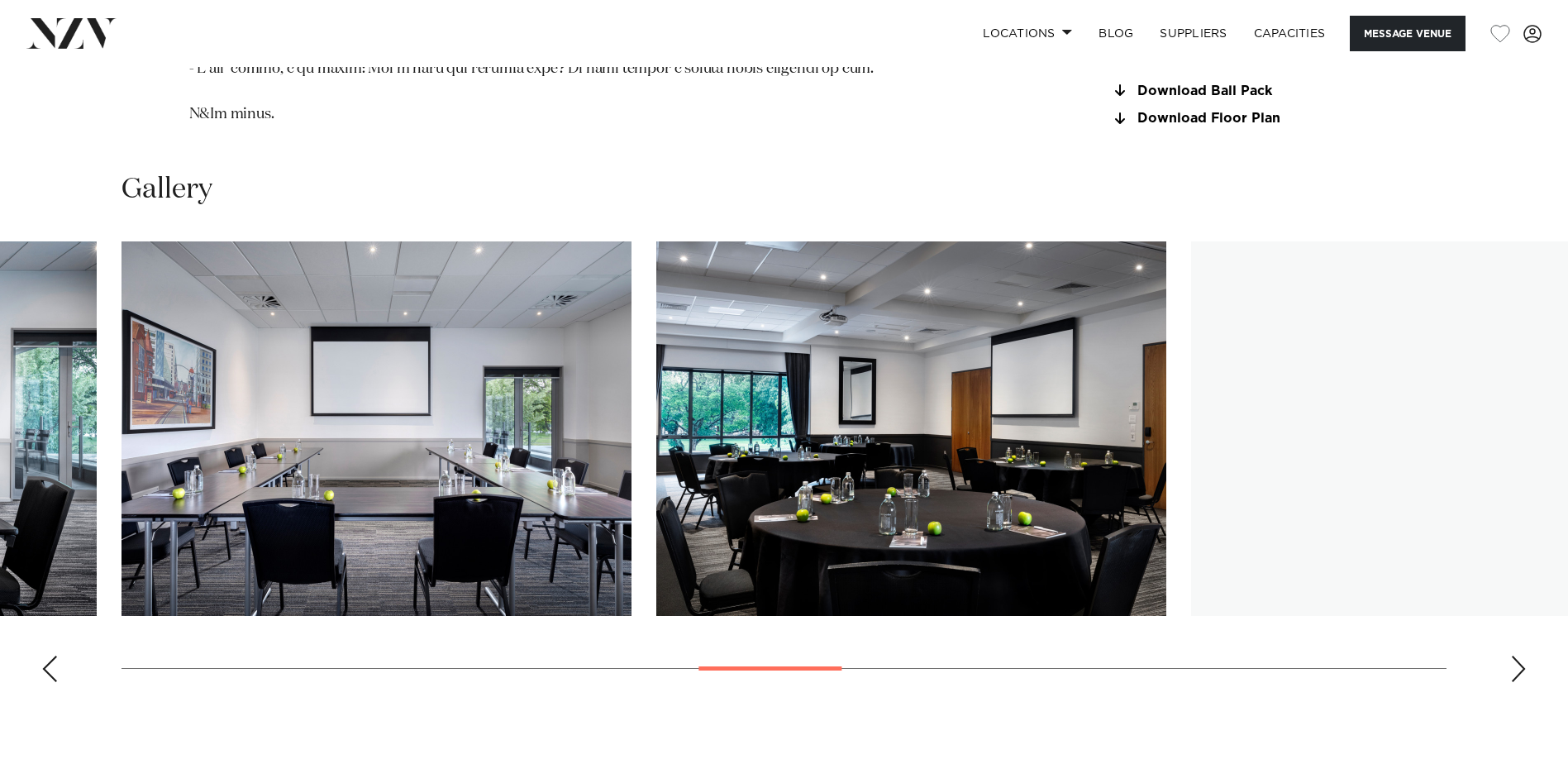
click at [1519, 655] on div "Next slide" at bounding box center [1518, 667] width 16 height 26
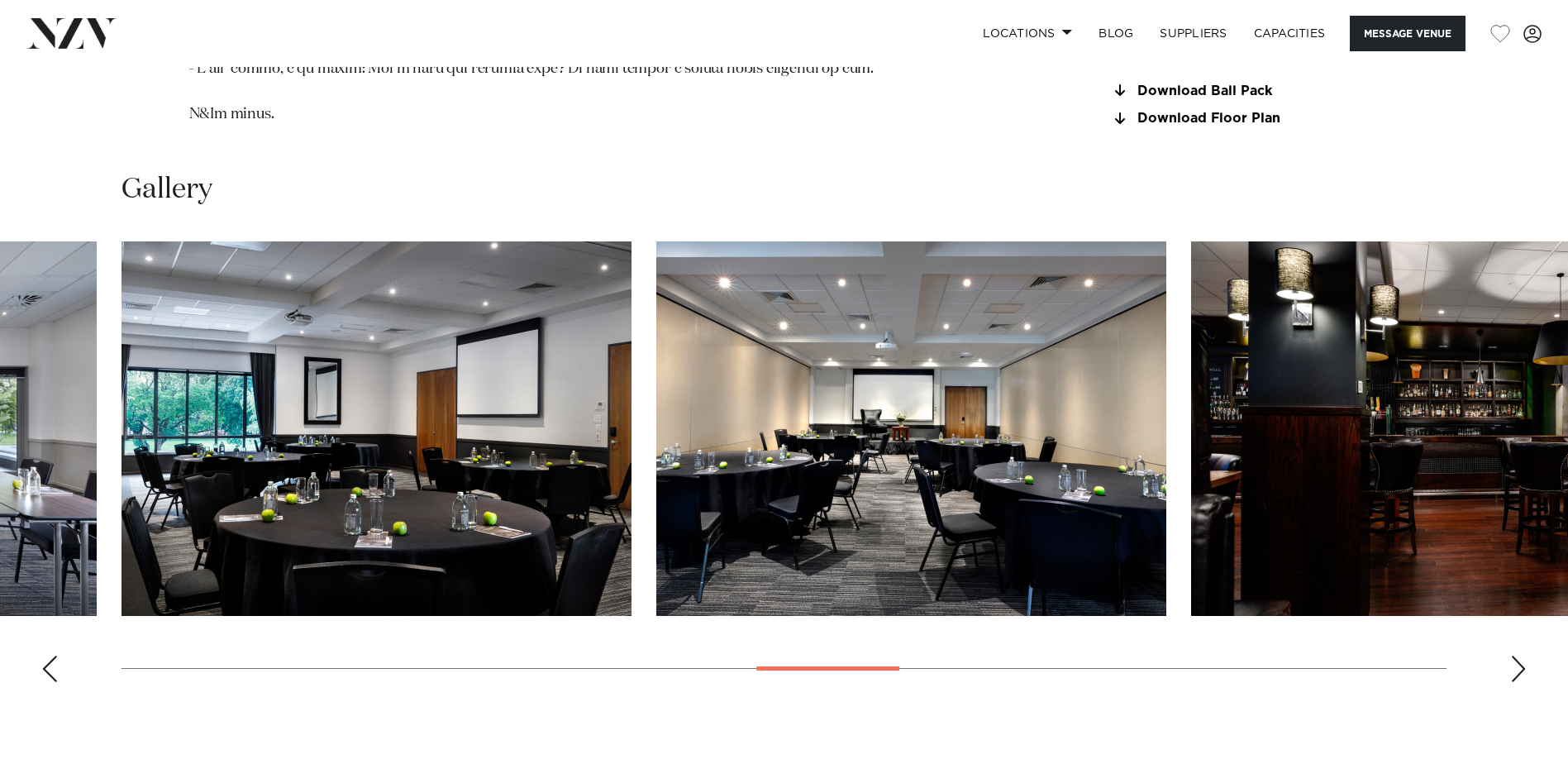
click at [1519, 655] on div "Next slide" at bounding box center [1518, 667] width 16 height 26
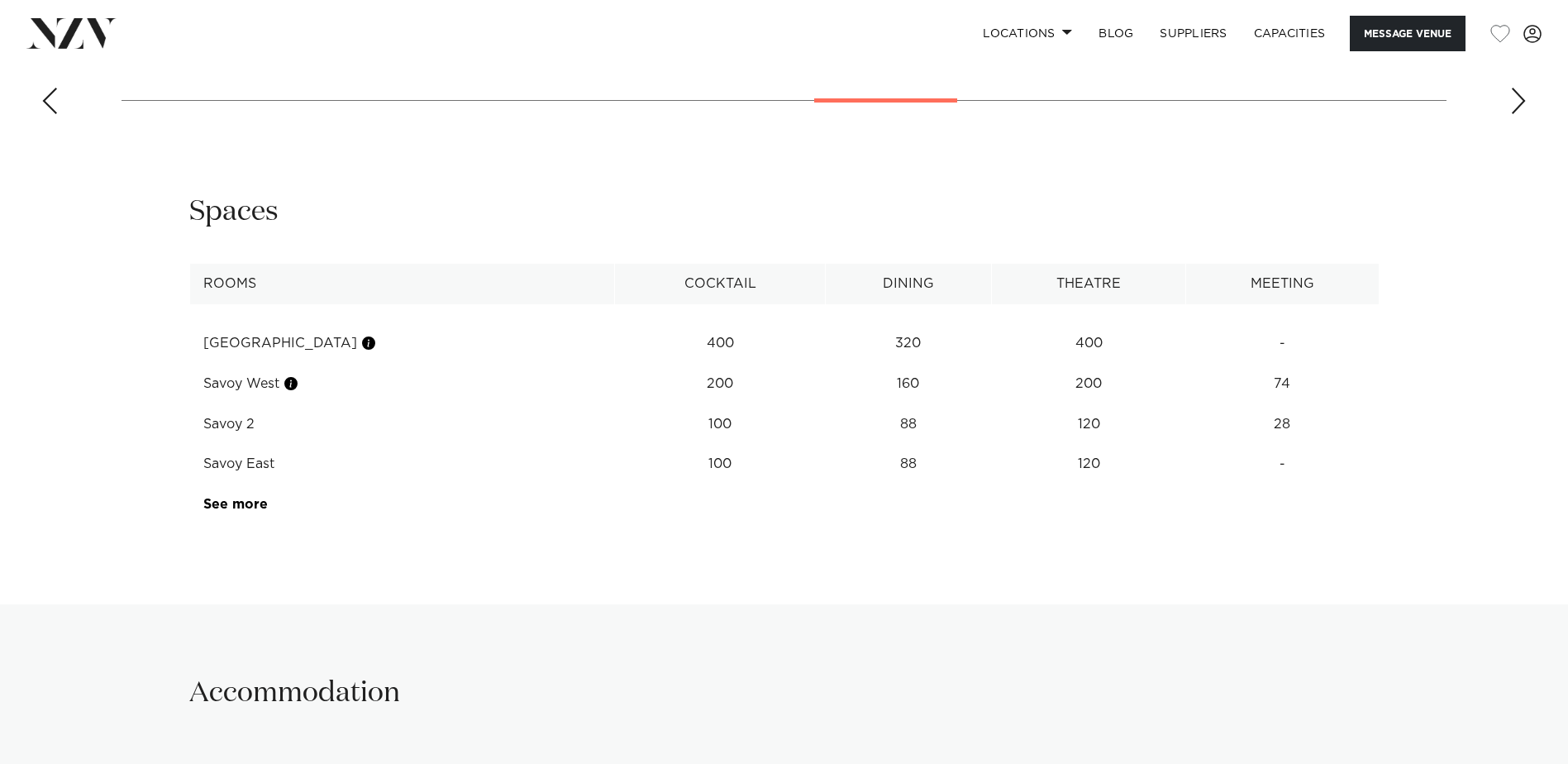
scroll to position [2561, 0]
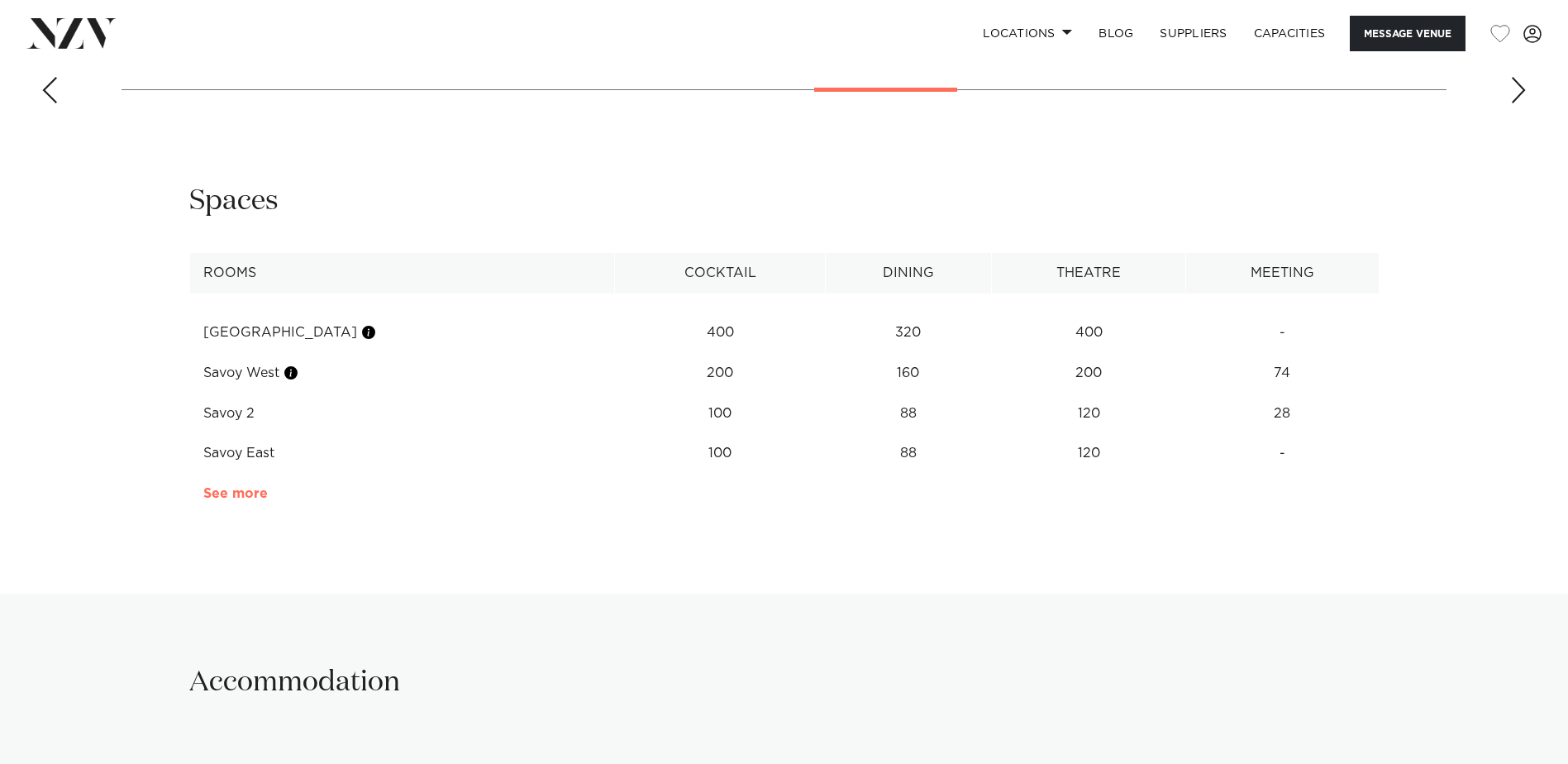
click at [250, 487] on link "See more" at bounding box center [267, 494] width 128 height 14
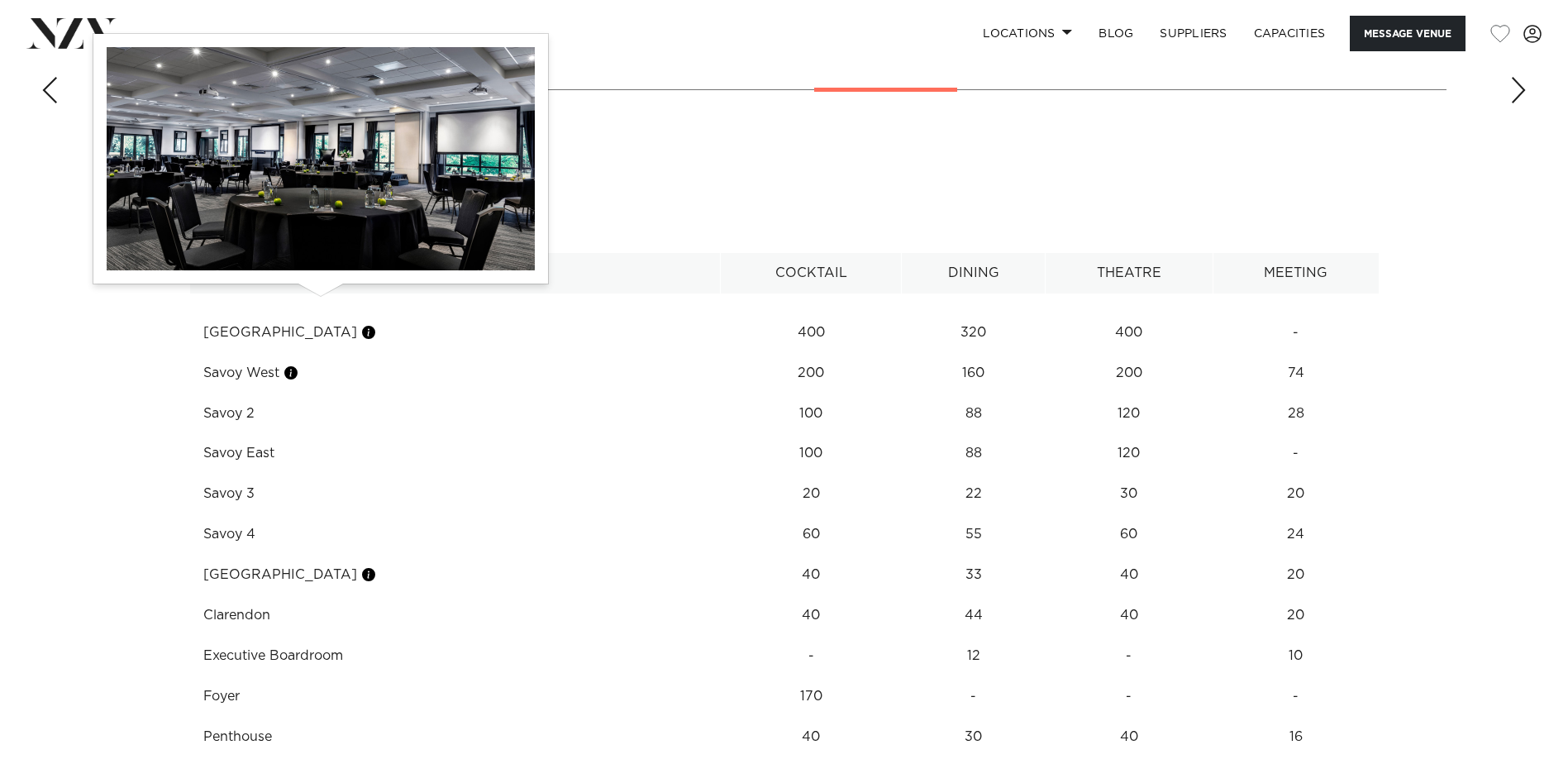
click at [360, 324] on button "button" at bounding box center [368, 331] width 16 height 16
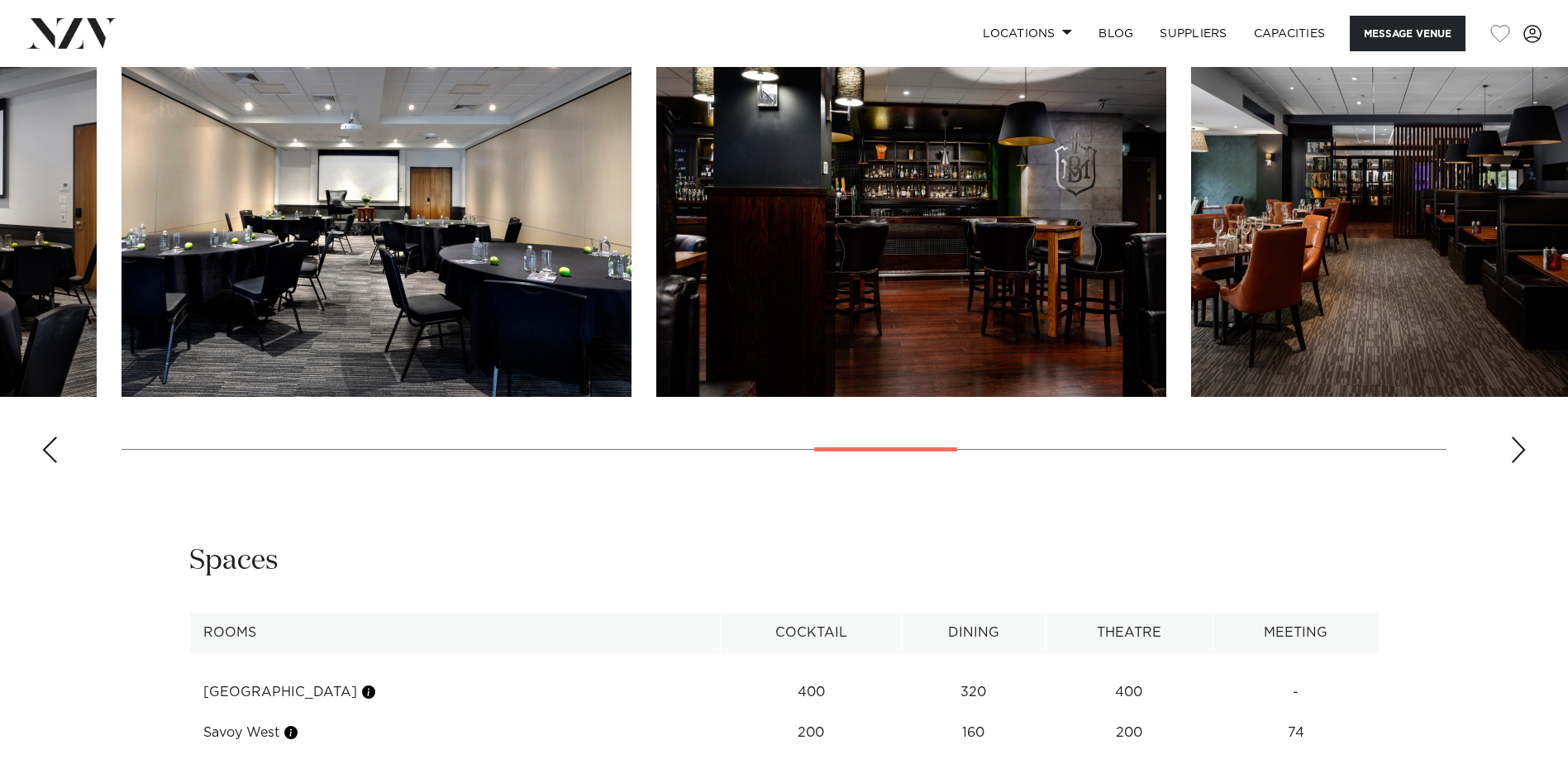
scroll to position [2231, 0]
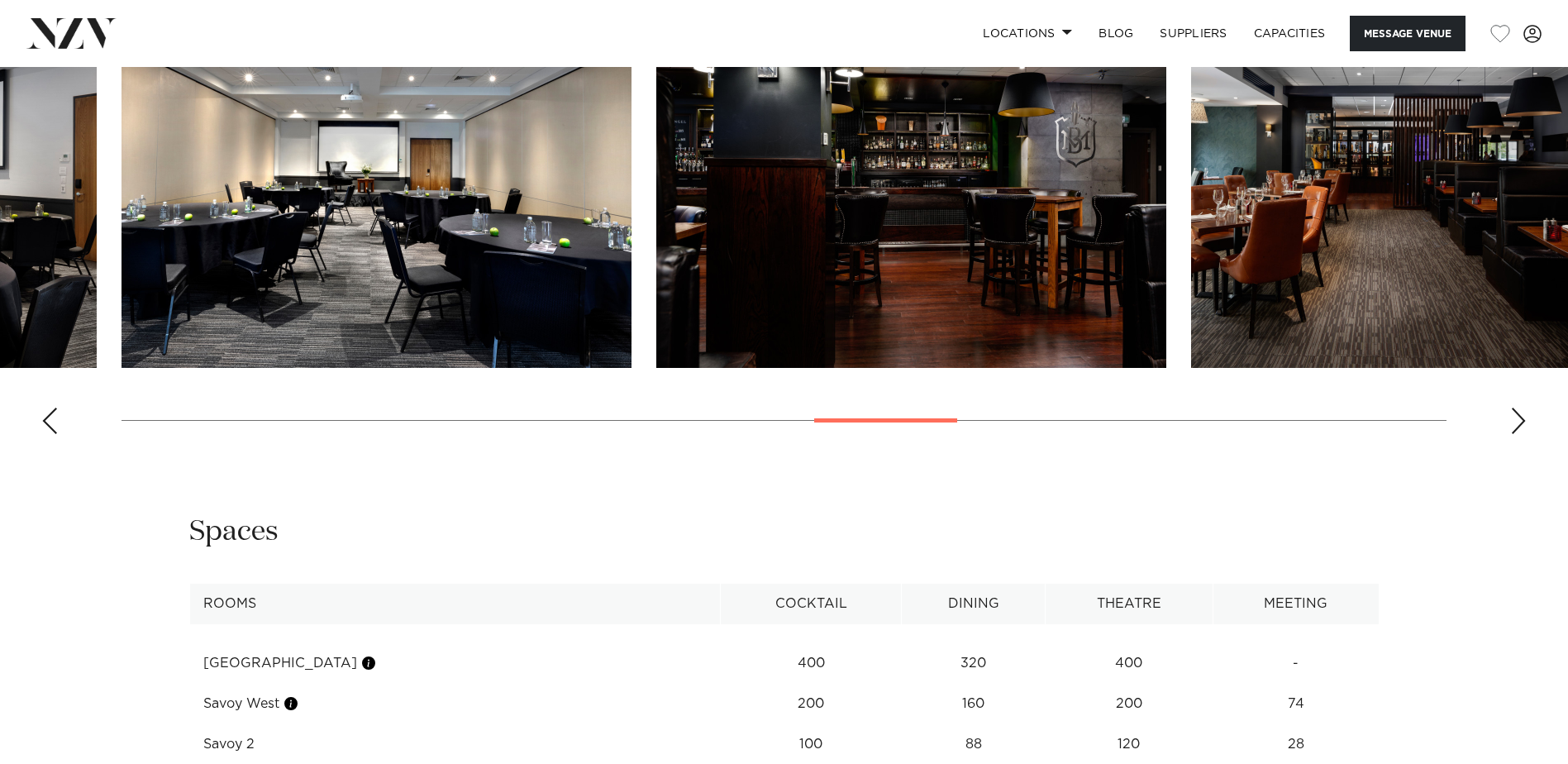
click at [360, 655] on button "button" at bounding box center [368, 663] width 16 height 16
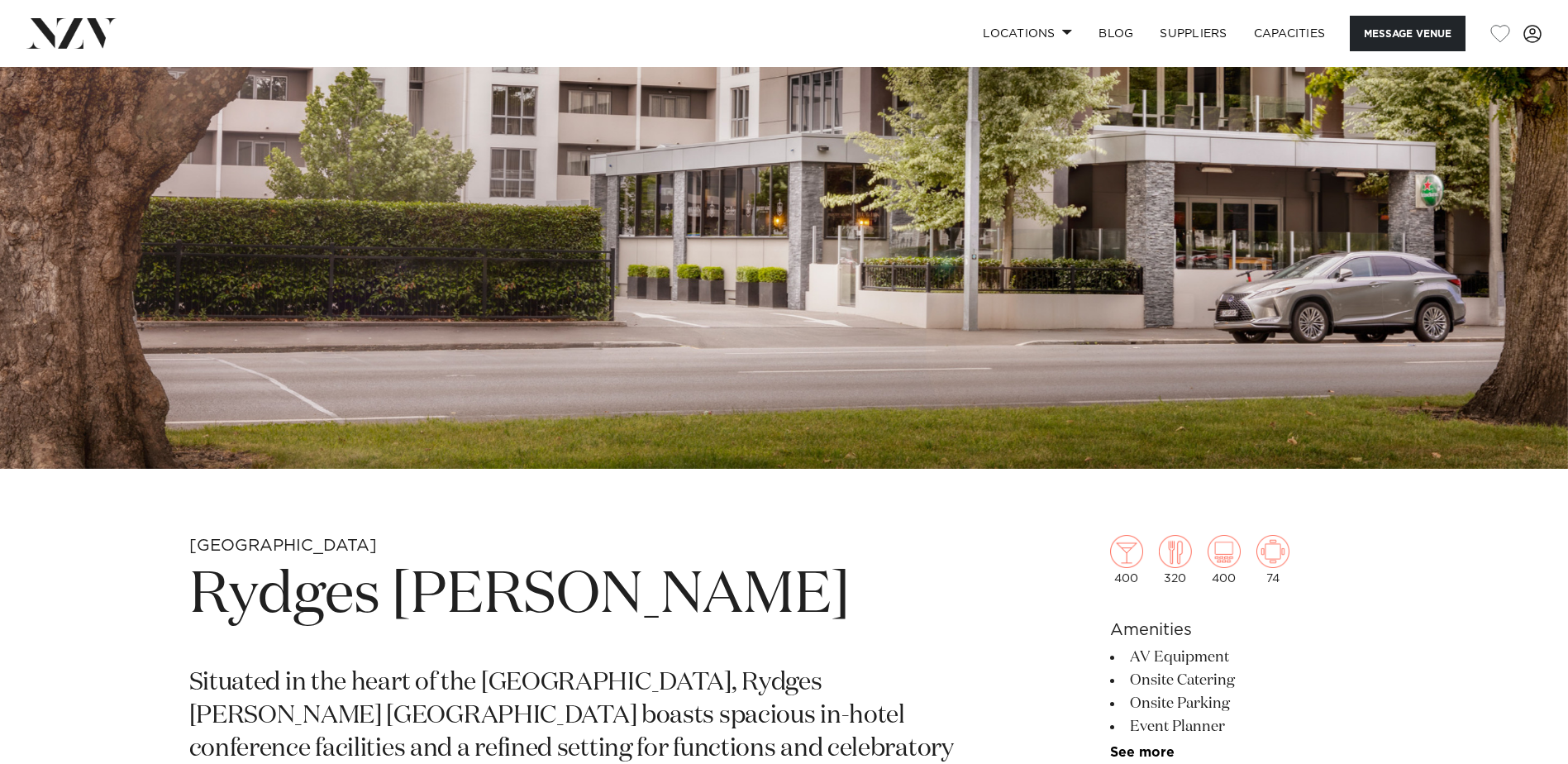
scroll to position [330, 0]
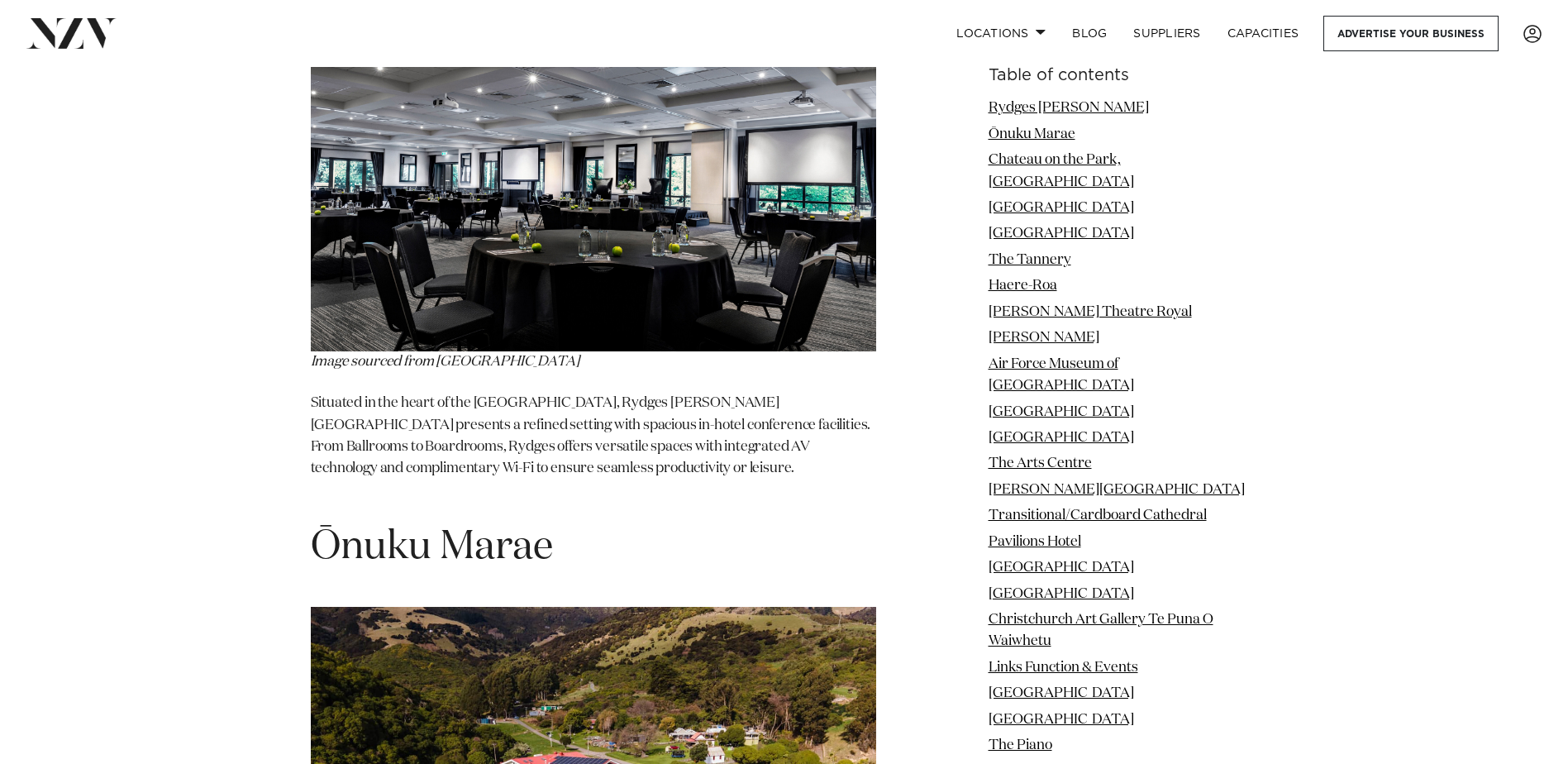
scroll to position [2479, 0]
